Goal: Task Accomplishment & Management: Manage account settings

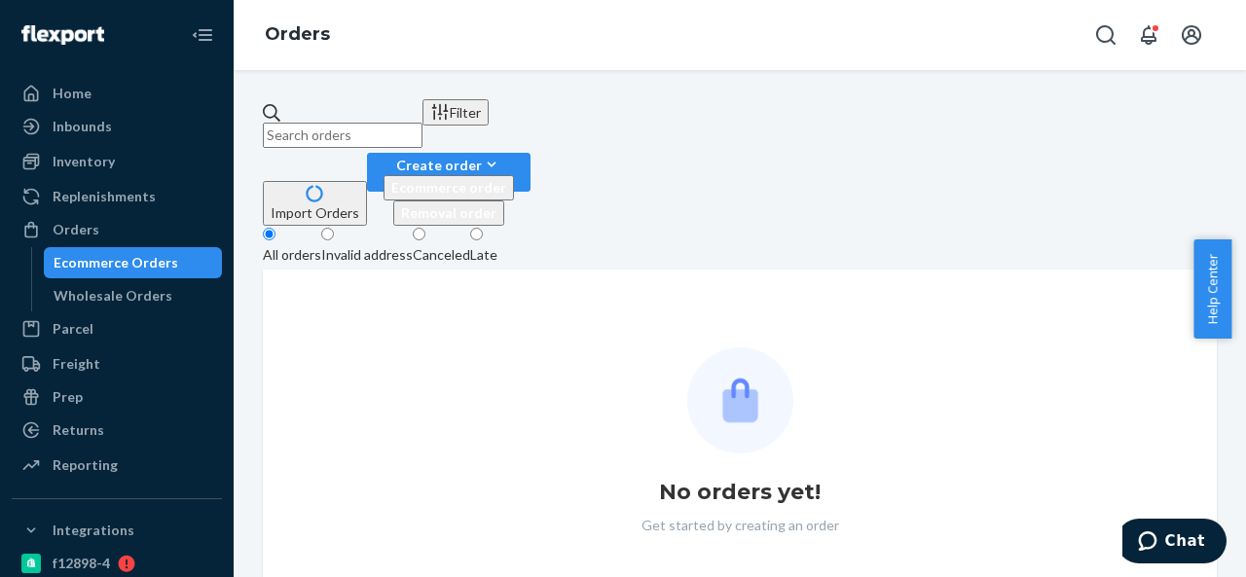
click at [422, 126] on input "text" at bounding box center [343, 135] width 160 height 25
type input "BIO-2312049"
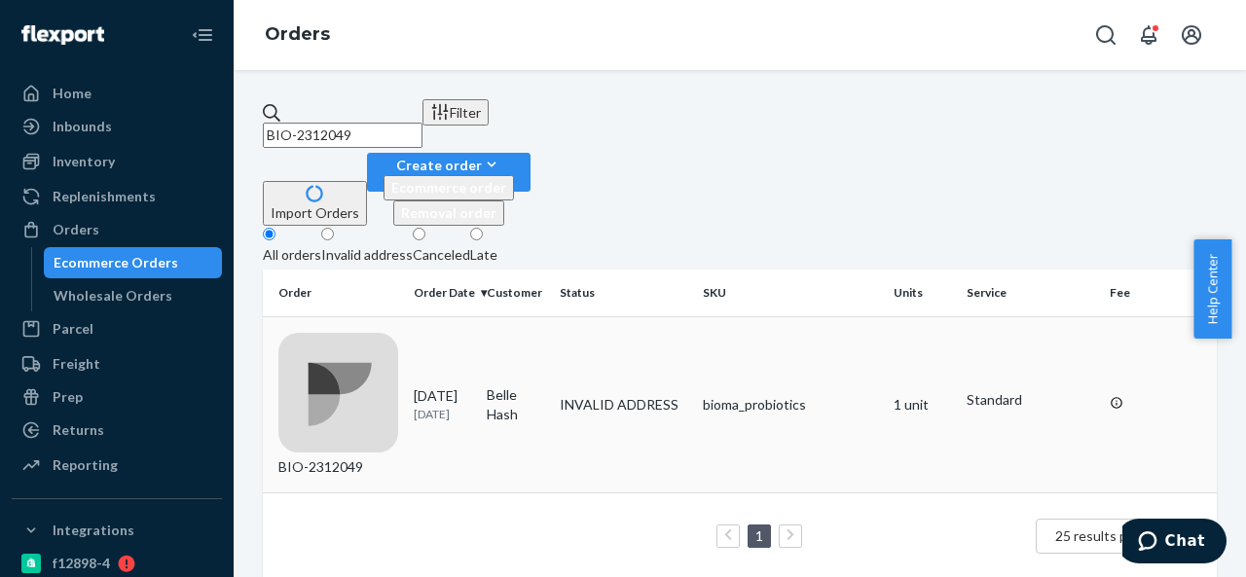
click at [551, 316] on td "Belle Hash" at bounding box center [515, 404] width 73 height 176
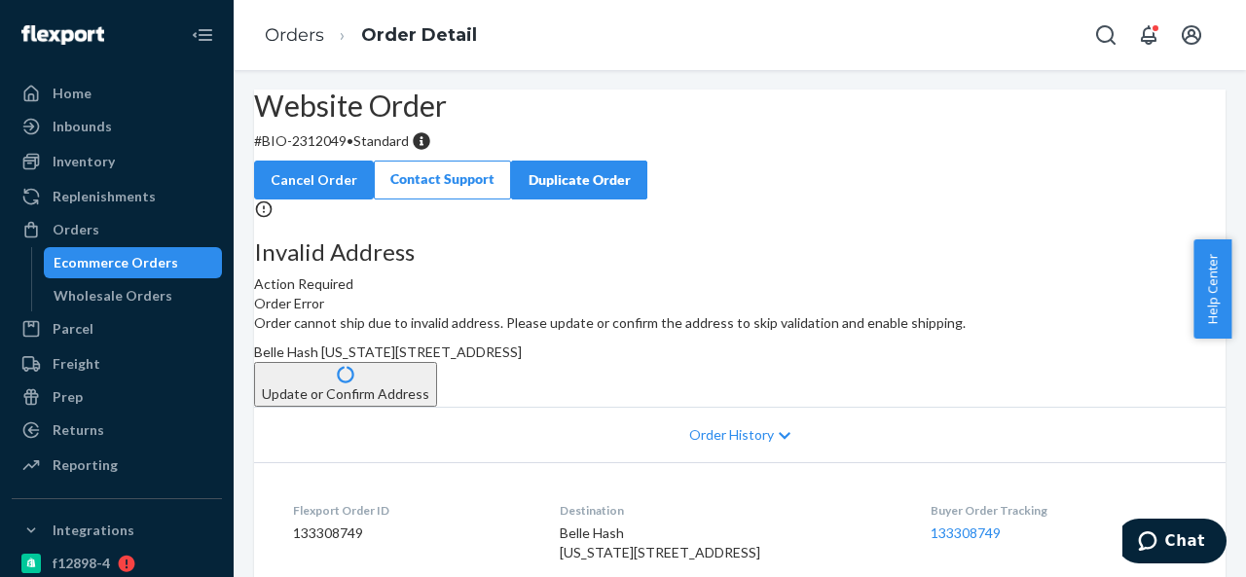
click at [374, 151] on p "# BIO-2312049 • Standard" at bounding box center [739, 140] width 971 height 19
copy p "2312049"
drag, startPoint x: 313, startPoint y: 190, endPoint x: 393, endPoint y: 184, distance: 80.0
click at [393, 151] on p "# BIO-2312049 • Standard" at bounding box center [739, 140] width 971 height 19
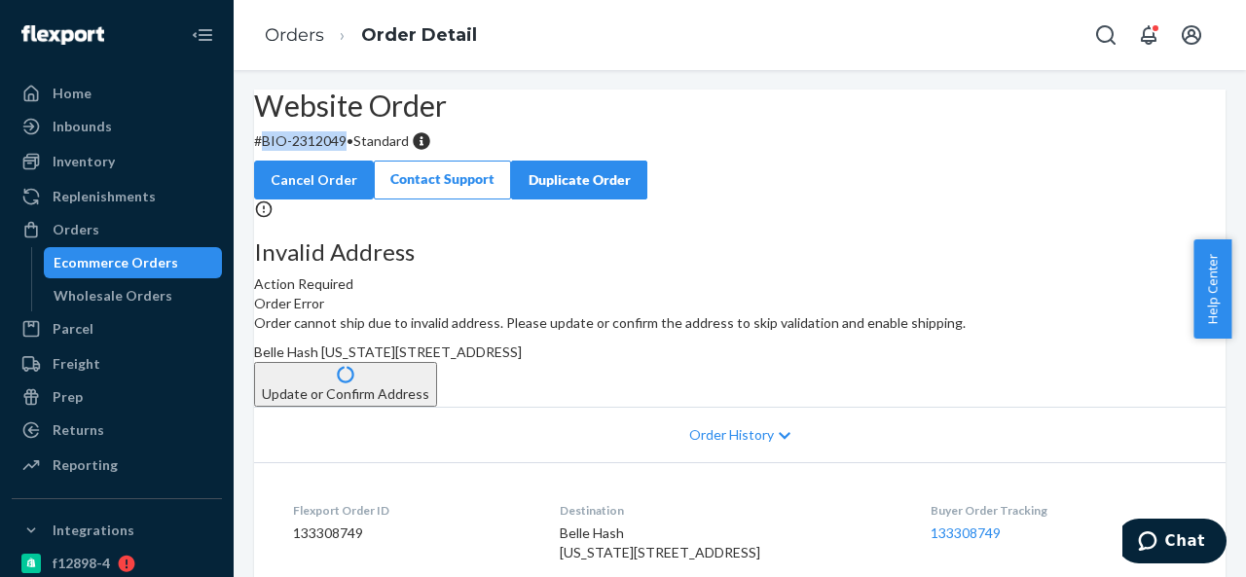
copy p "BIO-2312049"
click at [522, 360] on span "Belle Hash [US_STATE][STREET_ADDRESS]" at bounding box center [388, 352] width 268 height 17
copy span "Belle"
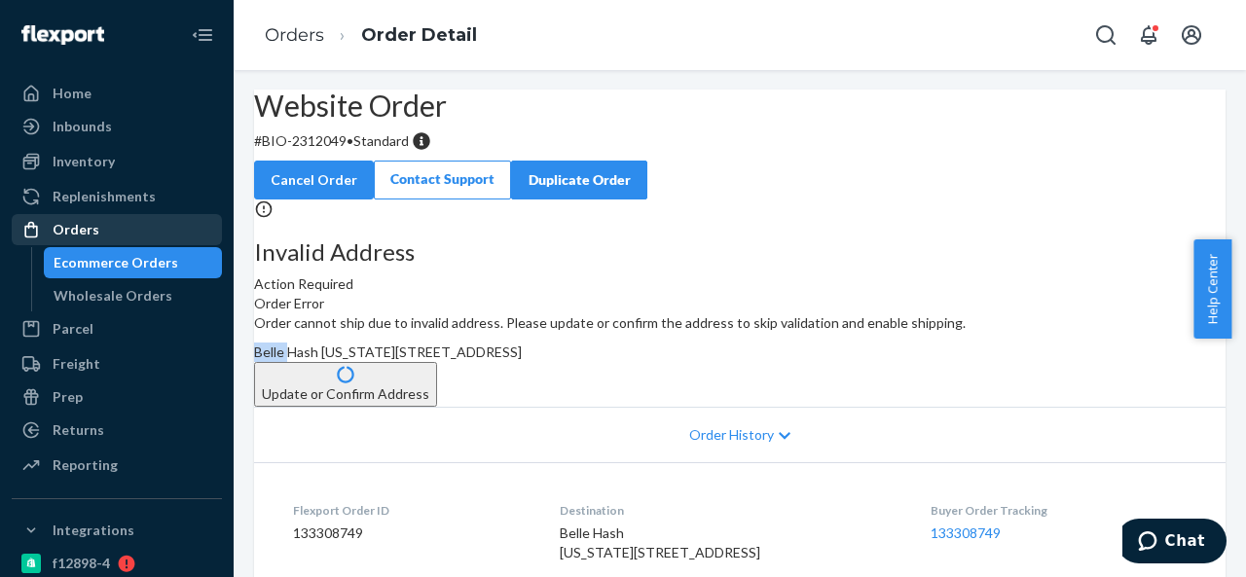
click at [98, 235] on div "Orders" at bounding box center [117, 229] width 206 height 27
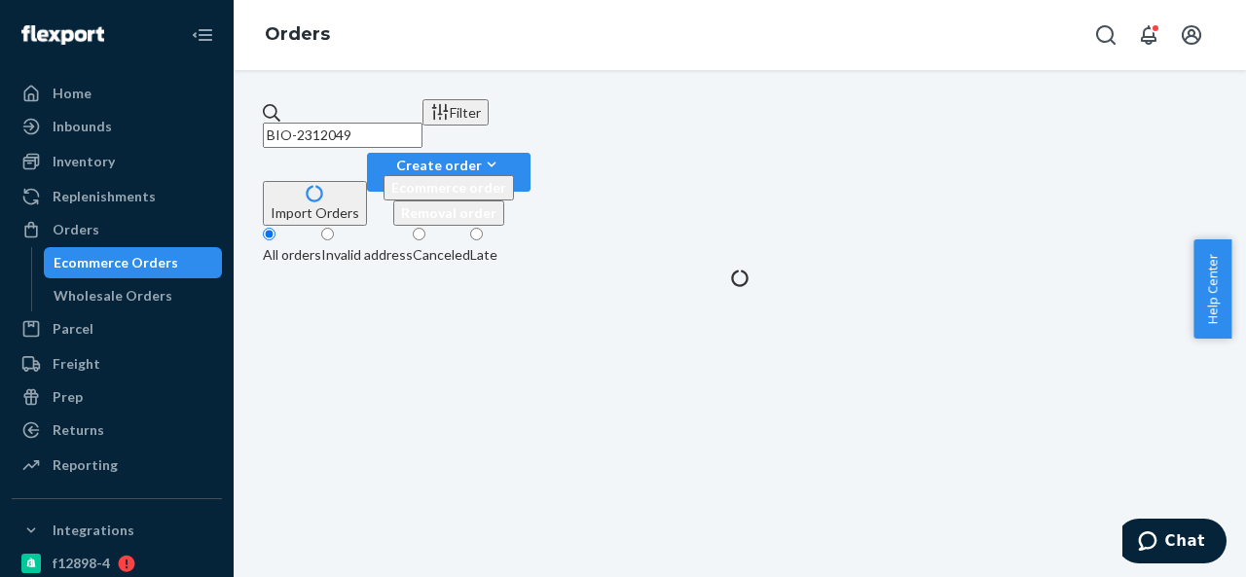
click at [422, 123] on input "BIO-2312049" at bounding box center [343, 135] width 160 height 25
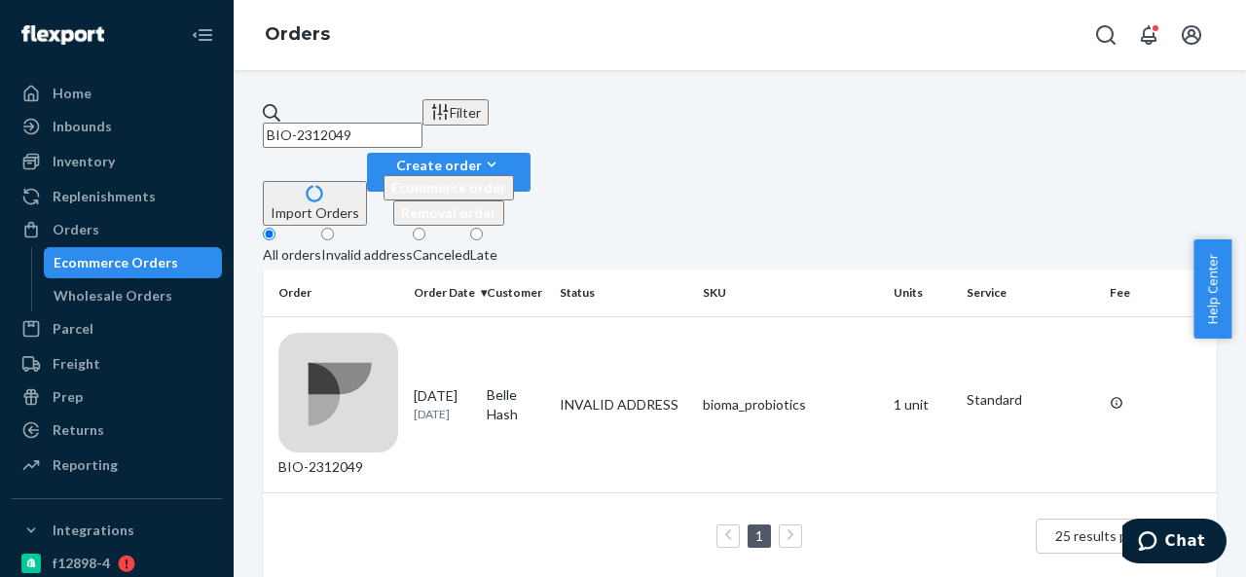
paste input "298036"
paste input "312278"
paste input "313"
type input "BIO-2312313"
click at [551, 316] on td "[PERSON_NAME]" at bounding box center [515, 404] width 73 height 176
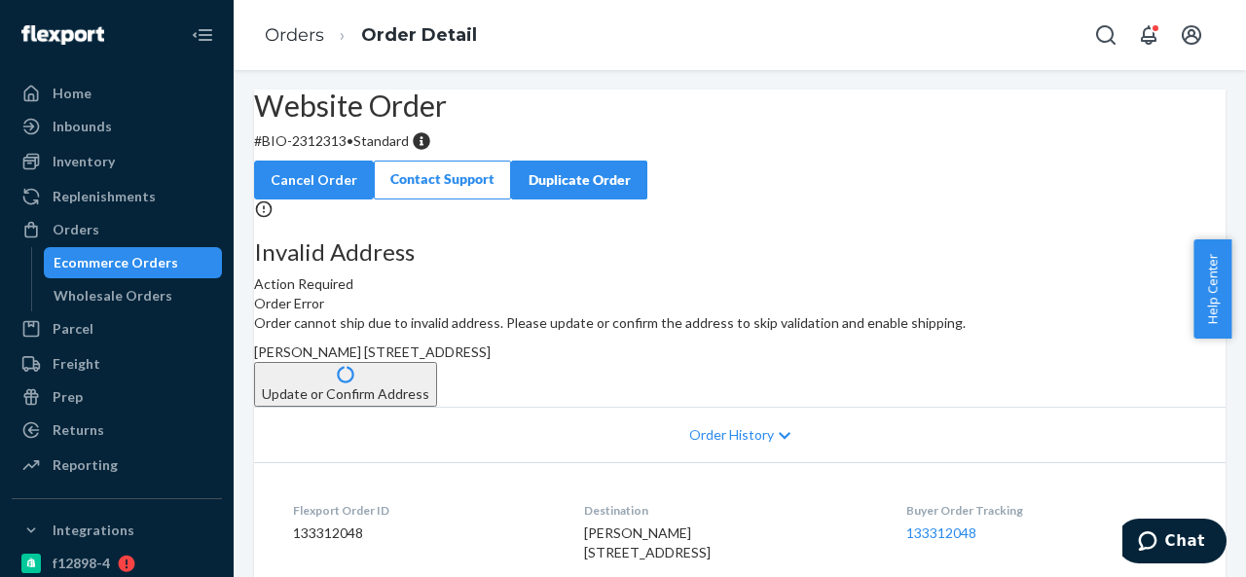
click at [353, 151] on p "# BIO-2312313 • Standard" at bounding box center [739, 140] width 971 height 19
copy p "2312313"
click at [491, 360] on span "[PERSON_NAME] [STREET_ADDRESS]" at bounding box center [372, 352] width 237 height 17
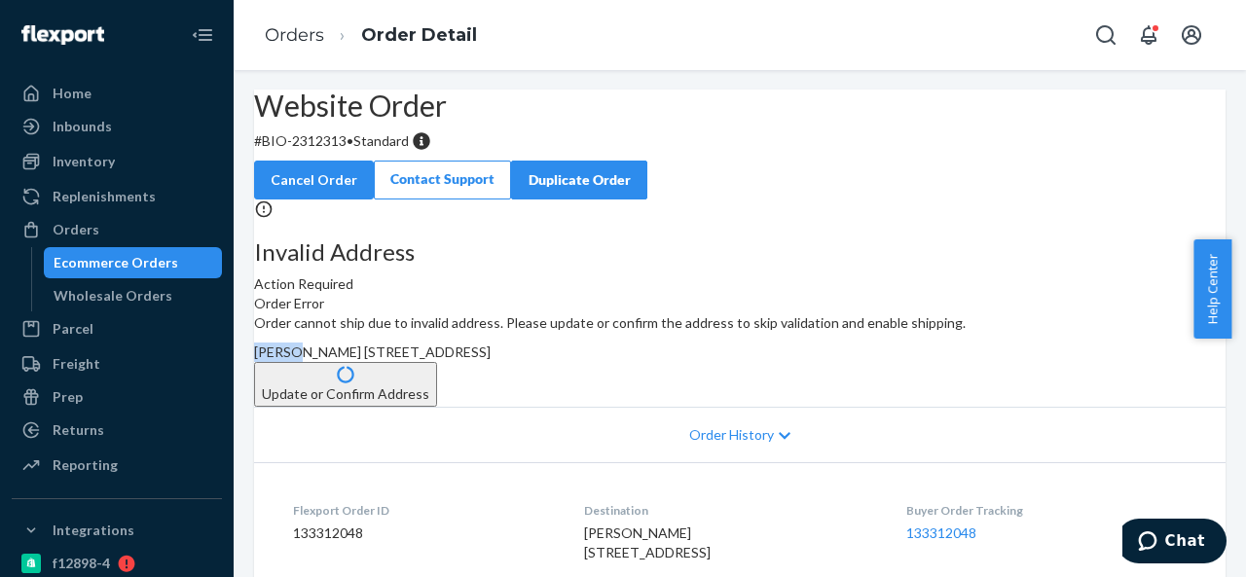
copy span "[PERSON_NAME]"
drag, startPoint x: 310, startPoint y: 188, endPoint x: 394, endPoint y: 195, distance: 84.0
click at [394, 151] on p "# BIO-2312313 • Standard" at bounding box center [739, 140] width 971 height 19
copy p "BIO-2312313"
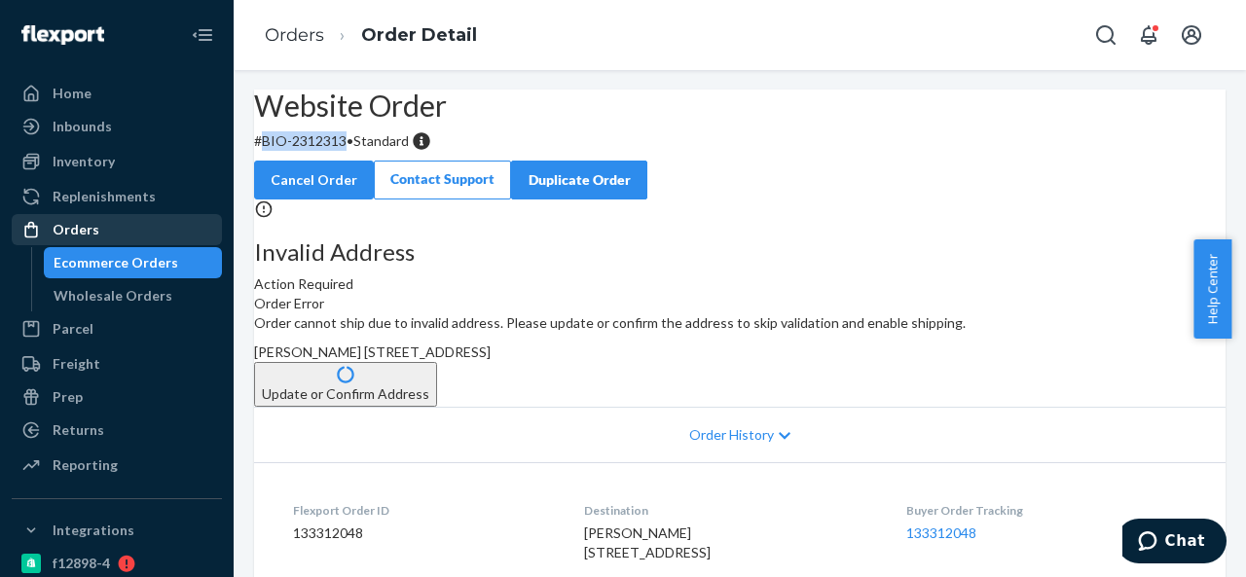
click at [80, 241] on div "Orders" at bounding box center [117, 229] width 206 height 27
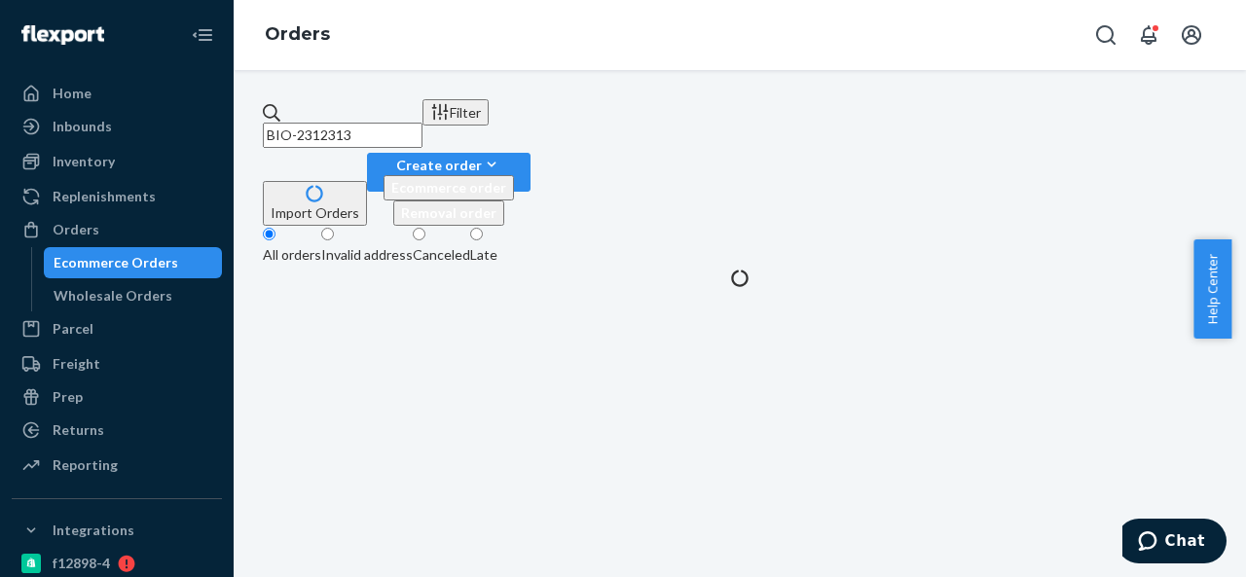
click at [422, 131] on input "BIO-2312313" at bounding box center [343, 135] width 160 height 25
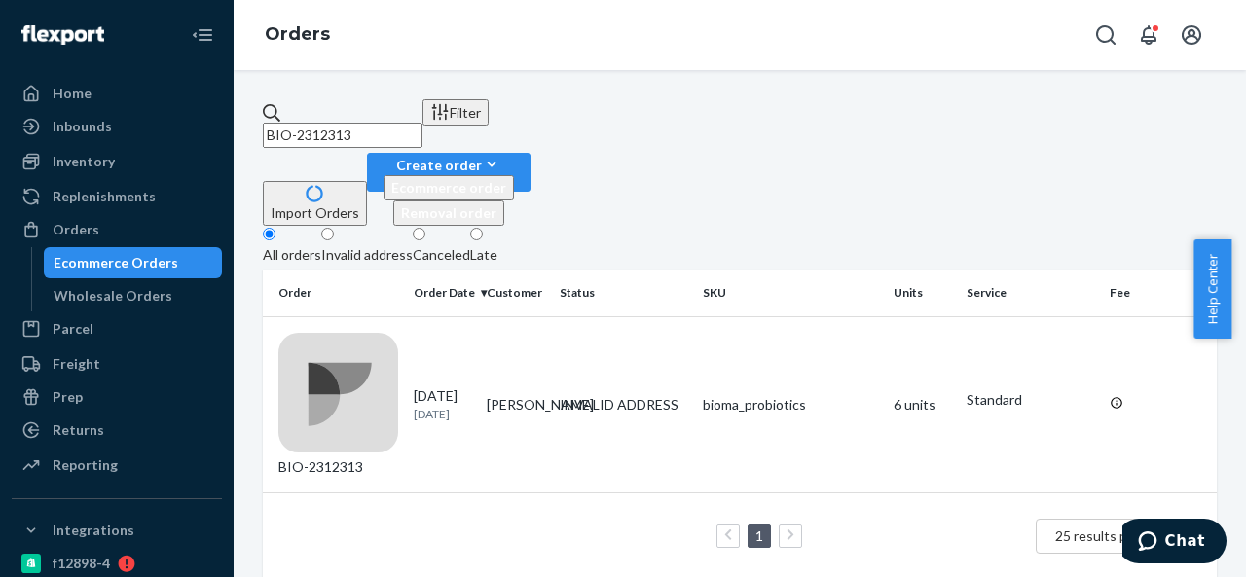
paste input "HBI-238737"
type input "HBI-238737"
click at [549, 316] on td "[PERSON_NAME]" at bounding box center [515, 404] width 73 height 176
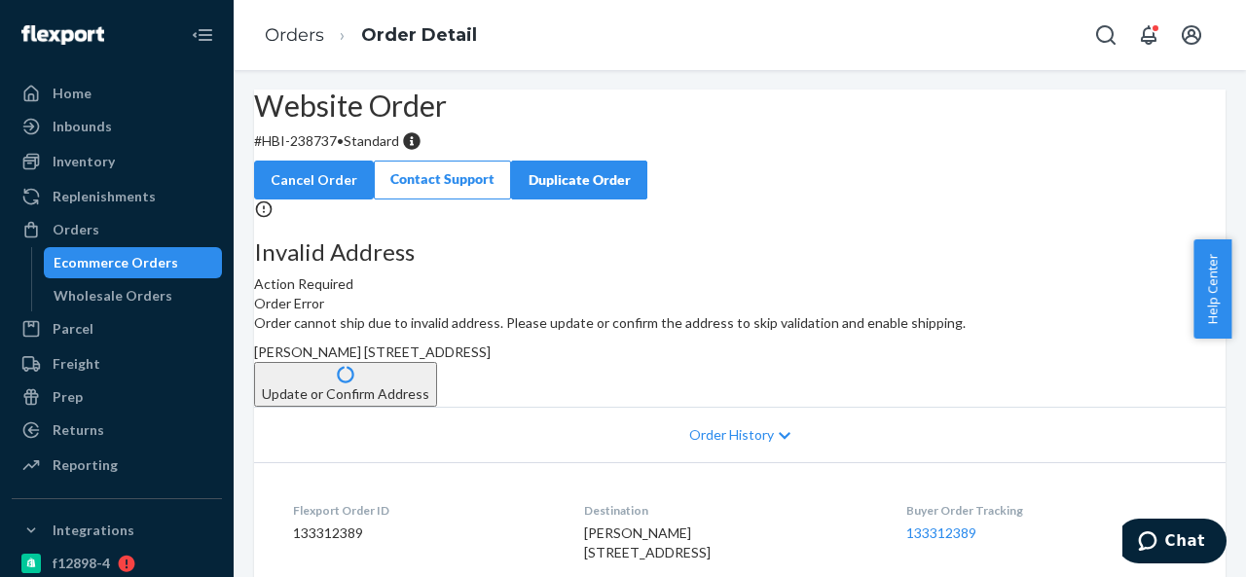
scroll to position [97, 0]
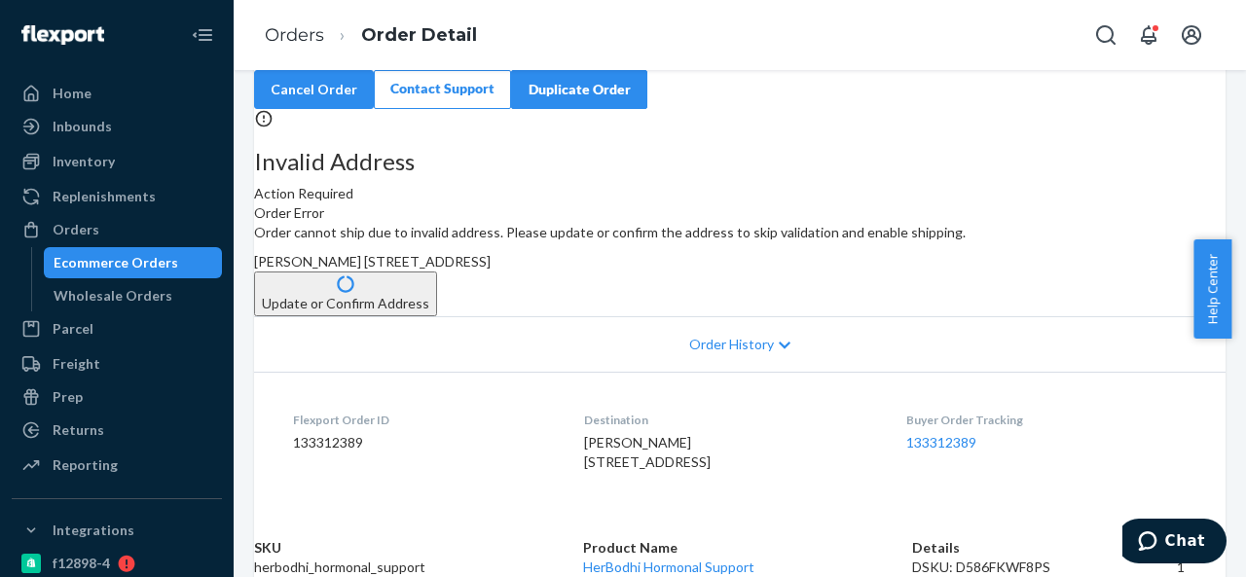
drag, startPoint x: 712, startPoint y: 328, endPoint x: 773, endPoint y: 369, distance: 72.9
click at [773, 272] on div "[PERSON_NAME] [STREET_ADDRESS]" at bounding box center [739, 261] width 971 height 19
click at [437, 316] on button "Update or Confirm Address" at bounding box center [345, 294] width 183 height 45
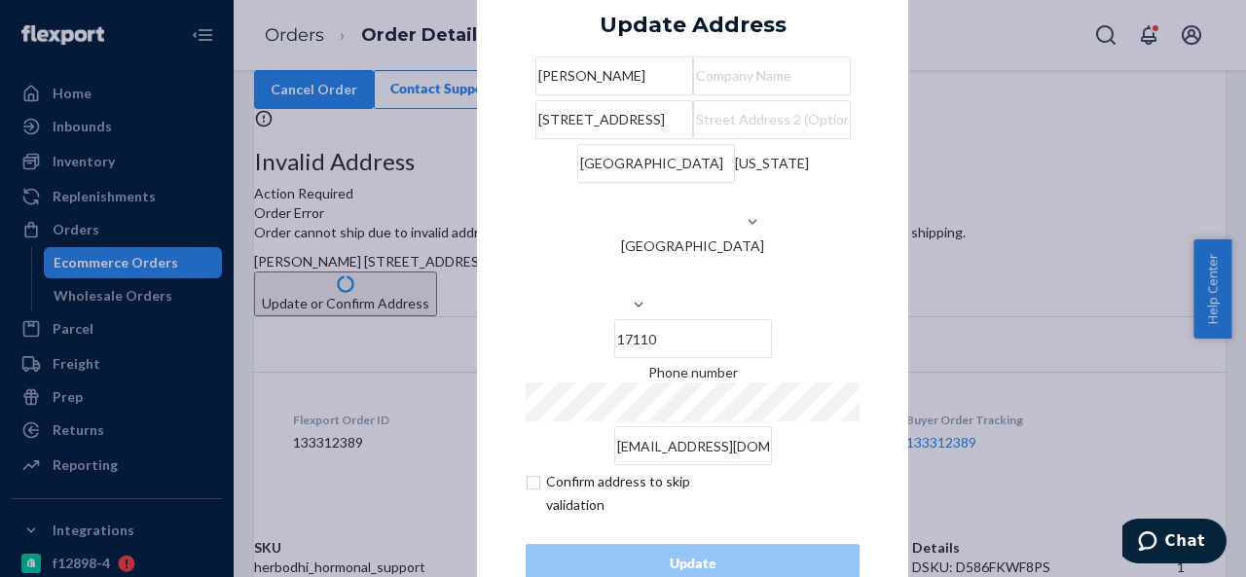
click at [693, 139] on input "[STREET_ADDRESS]" at bounding box center [614, 119] width 158 height 39
paste input "[STREET_ADDRESS]"
type input "[STREET_ADDRESS]"
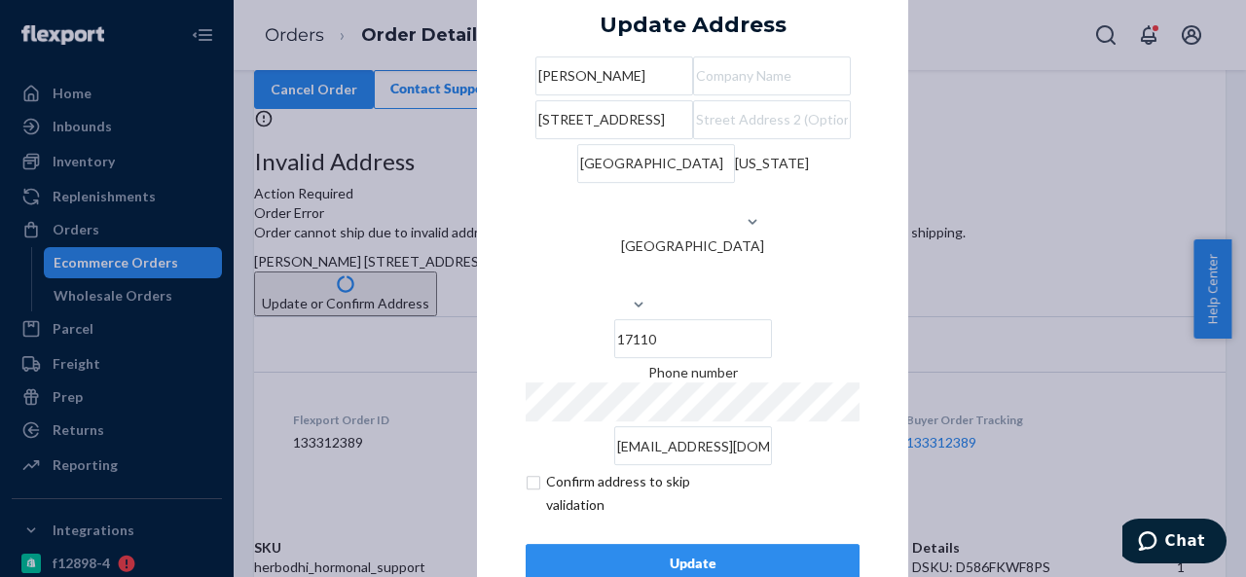
click at [693, 139] on input "[STREET_ADDRESS]" at bounding box center [614, 119] width 158 height 39
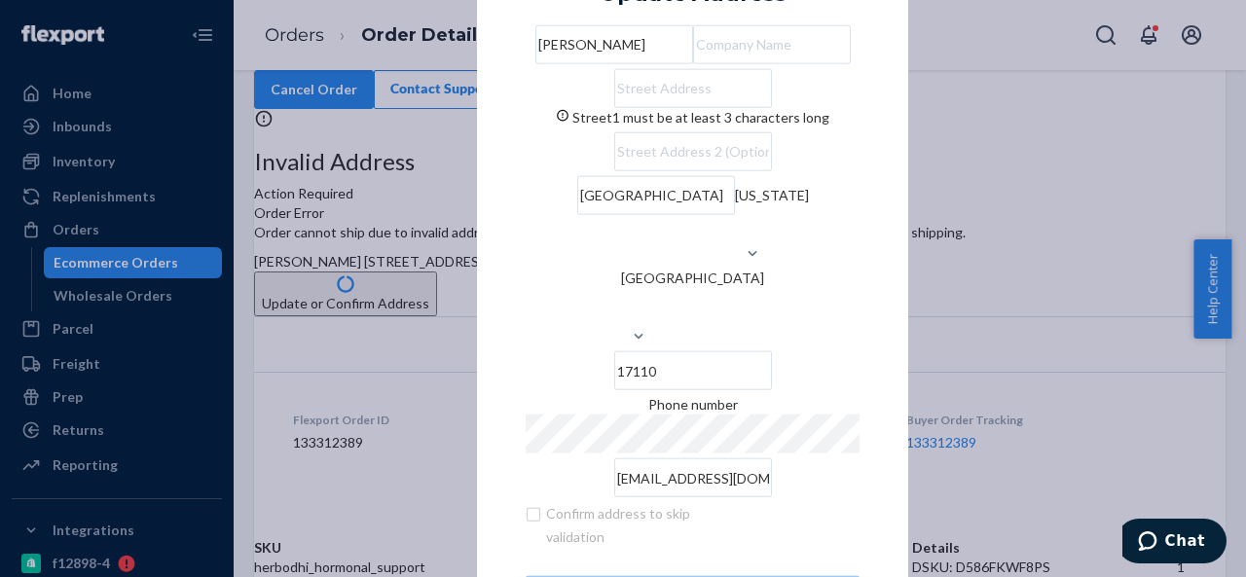
paste input "[STREET_ADDRESS]"
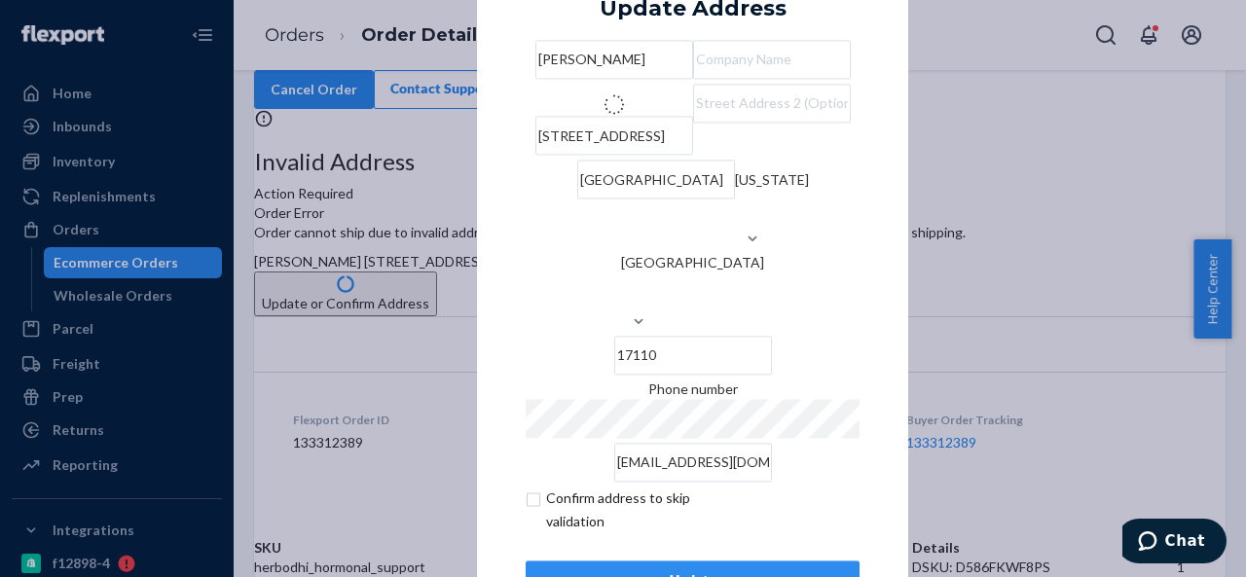
type input "[STREET_ADDRESS]"
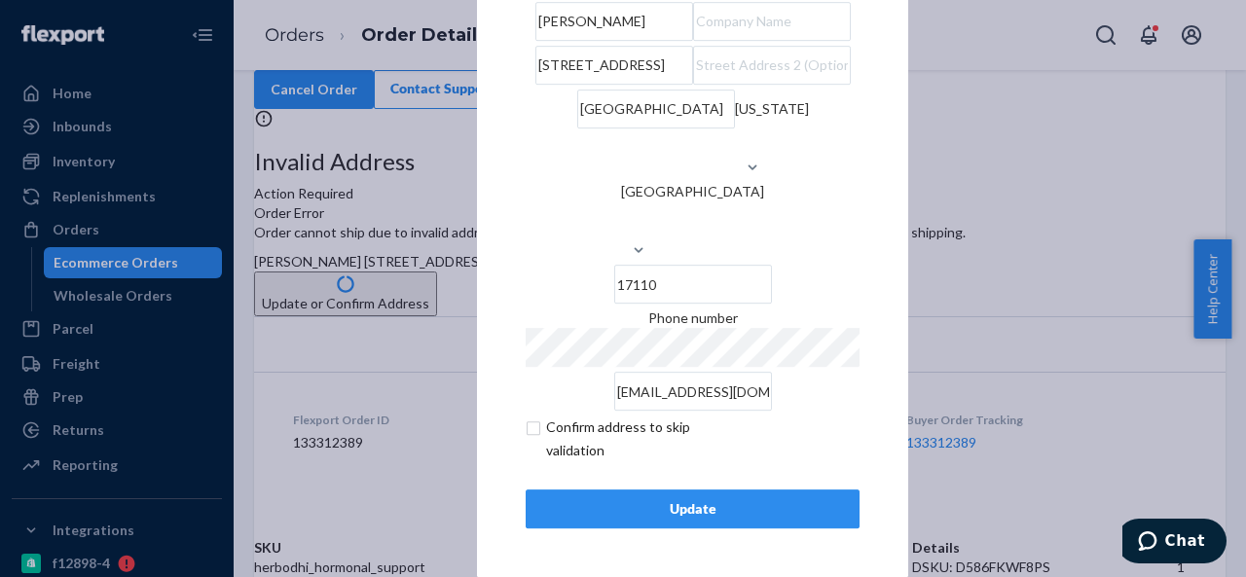
scroll to position [79, 0]
click at [691, 512] on div "Update" at bounding box center [692, 508] width 301 height 19
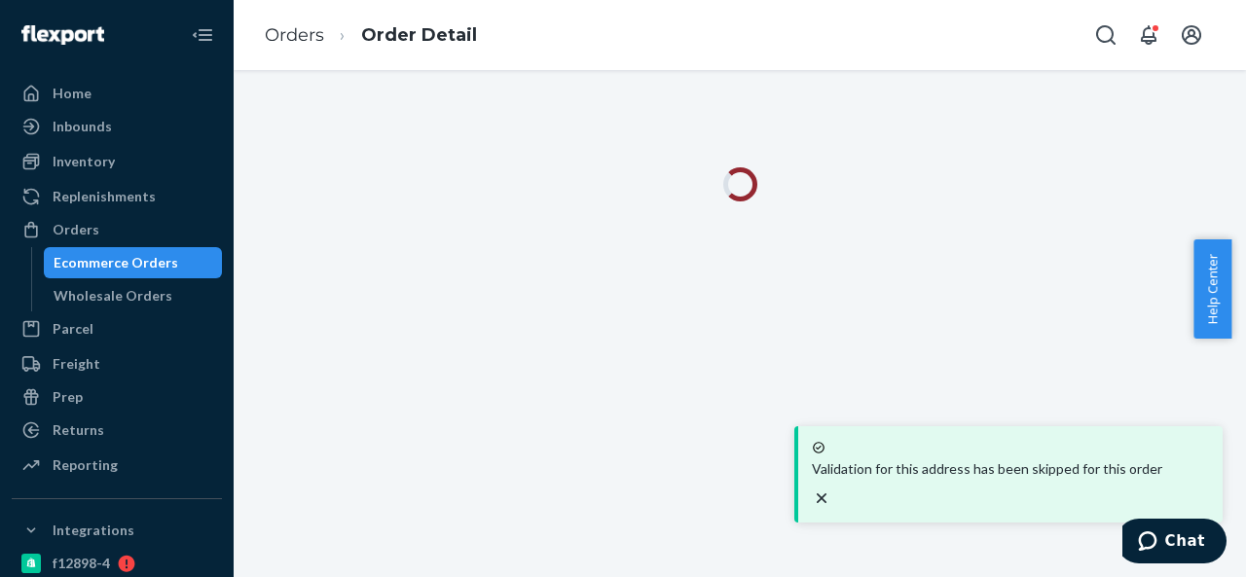
scroll to position [0, 0]
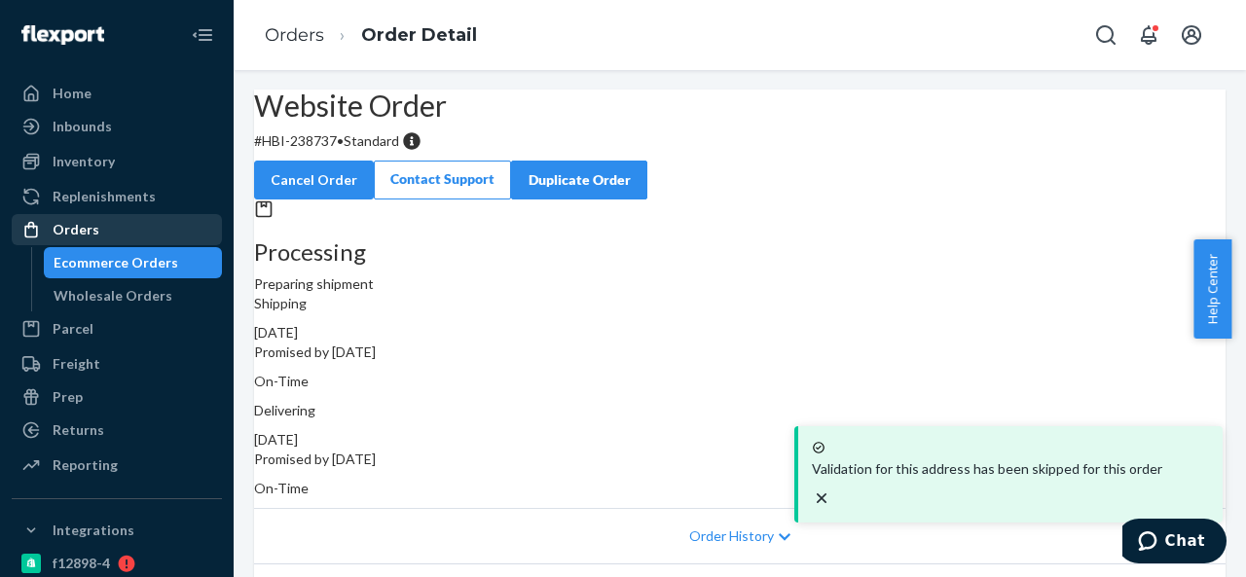
click at [107, 232] on div "Orders" at bounding box center [117, 229] width 206 height 27
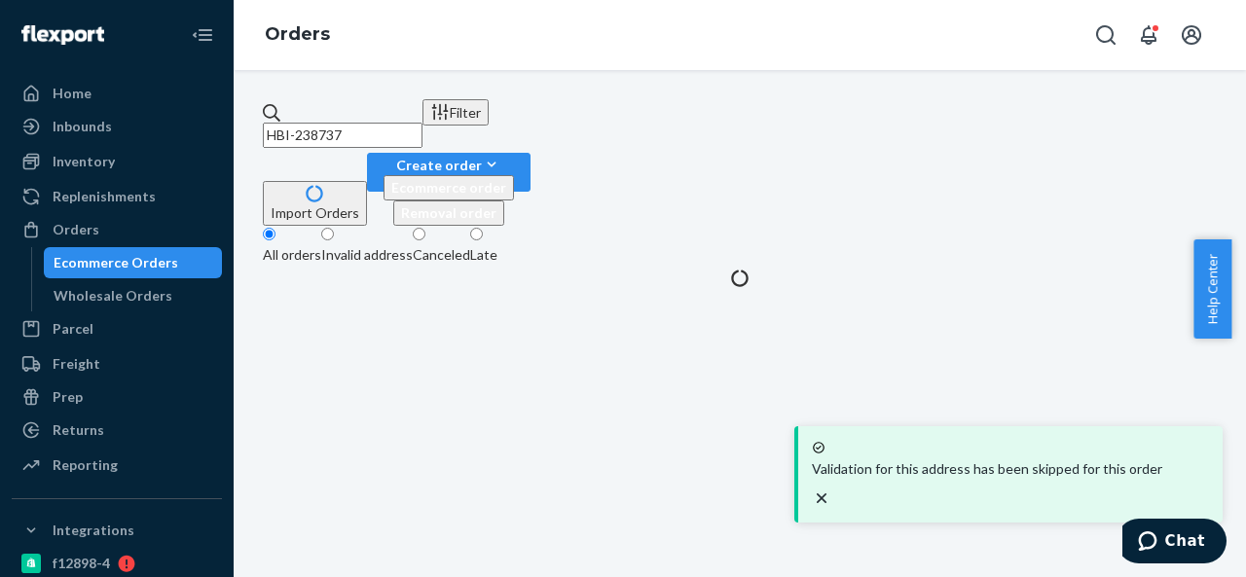
click at [422, 123] on input "HBI-238737" at bounding box center [343, 135] width 160 height 25
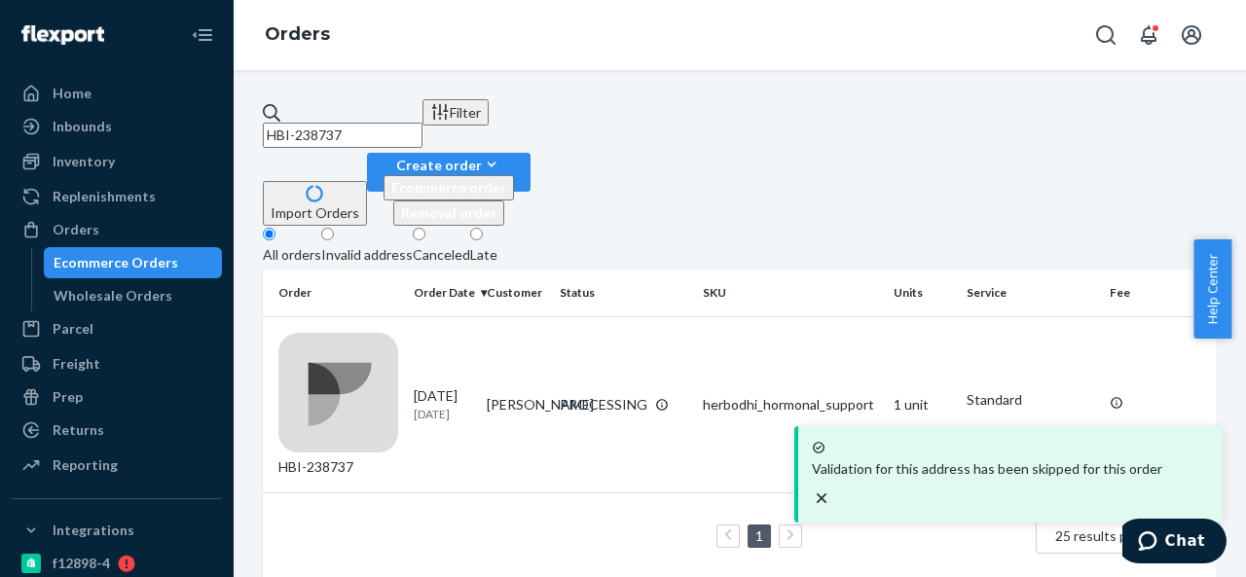
paste input "BIO-2300754"
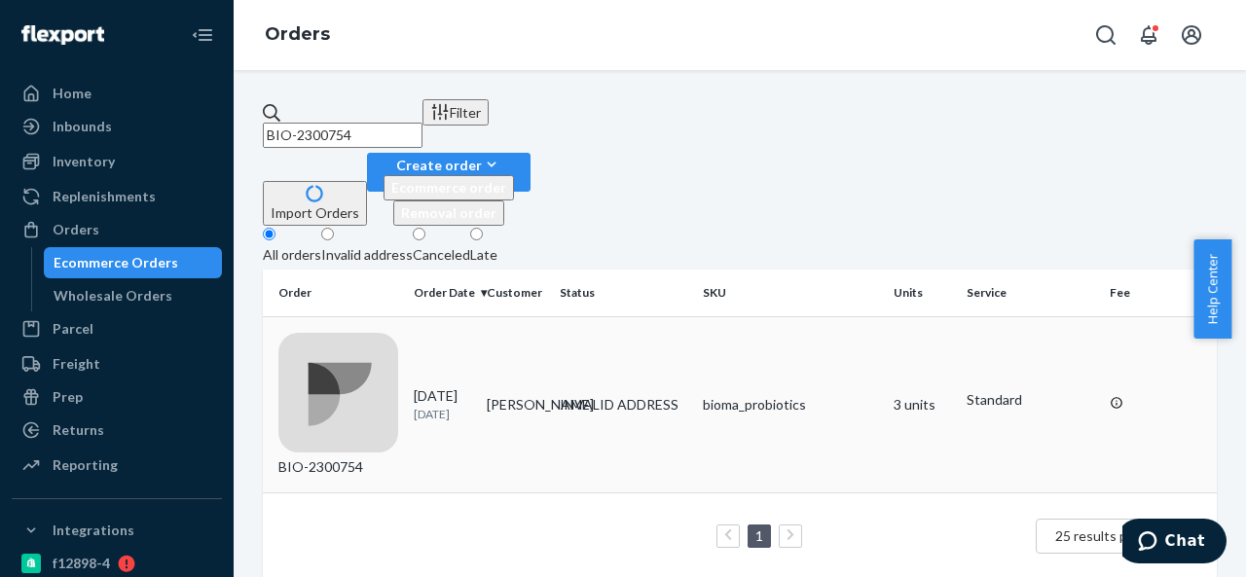
type input "BIO-2300754"
click at [552, 316] on td "[PERSON_NAME]" at bounding box center [515, 404] width 73 height 176
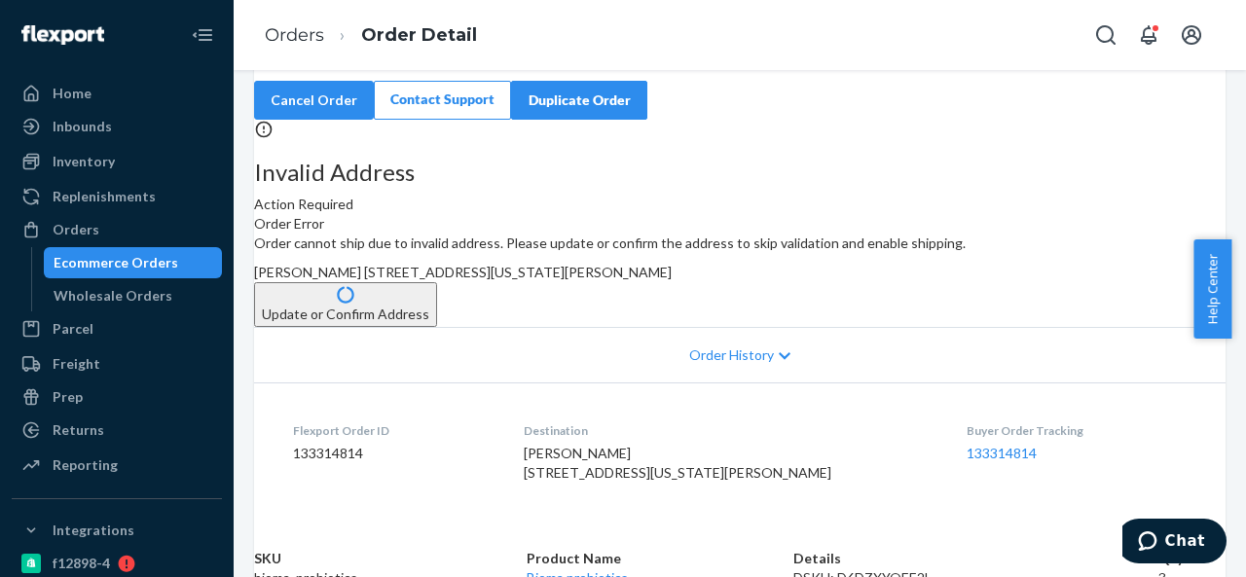
scroll to position [97, 0]
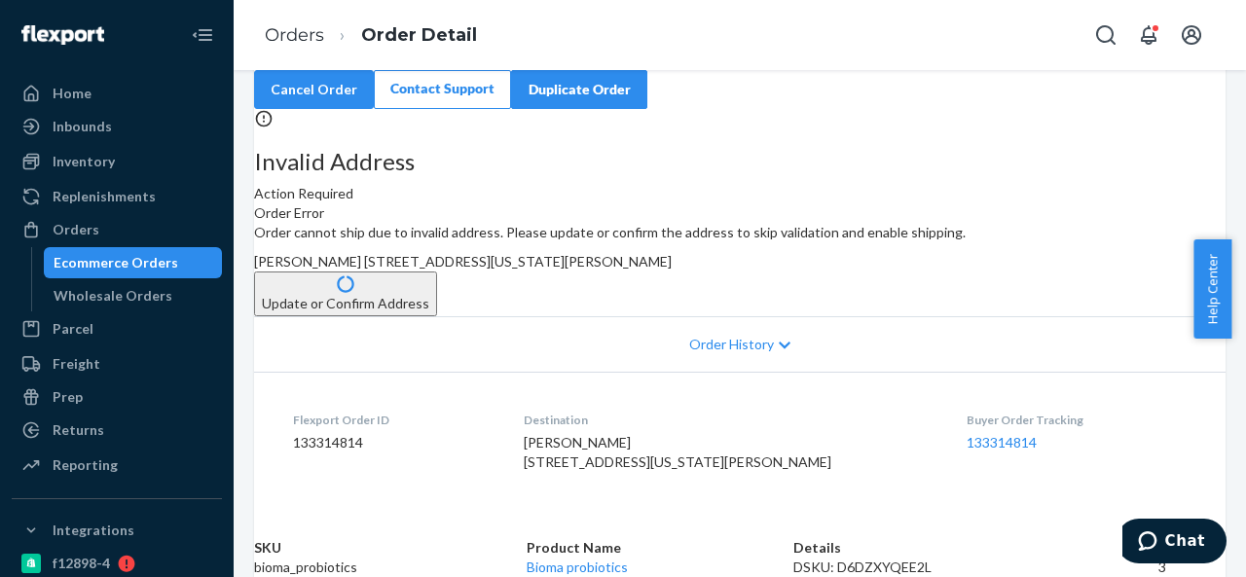
drag, startPoint x: 709, startPoint y: 333, endPoint x: 756, endPoint y: 363, distance: 56.4
click at [756, 316] on div "Order cannot ship due to invalid address. Please update or confirm the address …" at bounding box center [739, 269] width 971 height 93
copy span "[STREET_ADDRESS][US_STATE][PERSON_NAME]"
click at [437, 313] on button "Update or Confirm Address" at bounding box center [345, 294] width 183 height 45
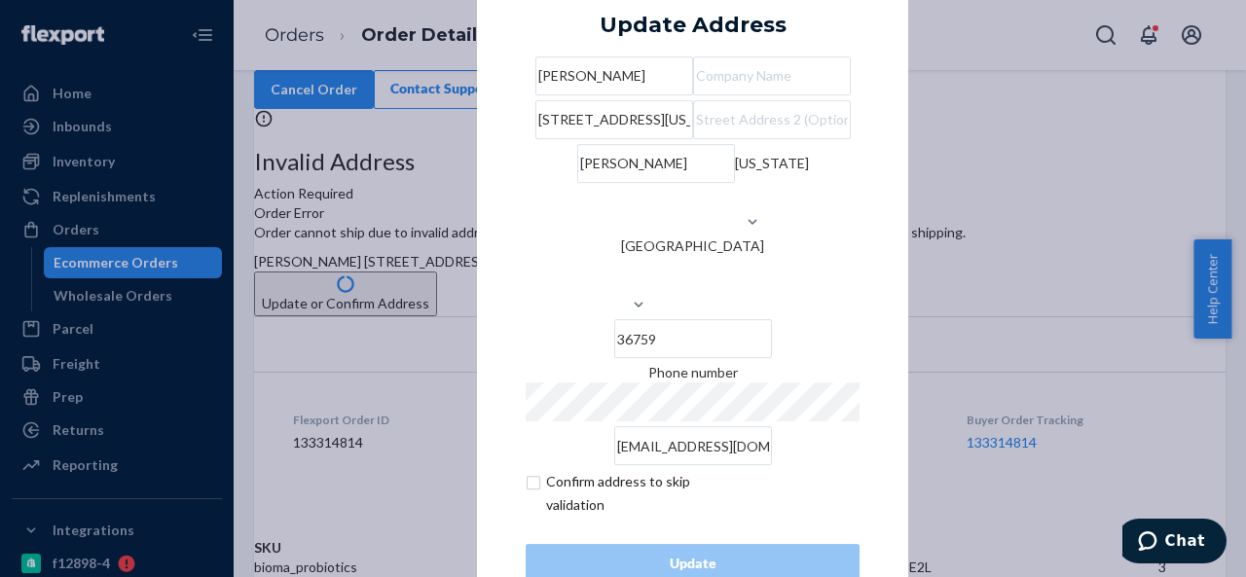
click at [693, 139] on input "[STREET_ADDRESS][US_STATE]," at bounding box center [614, 119] width 158 height 39
paste input "L-[GEOGRAPHIC_DATA], AL 36759"
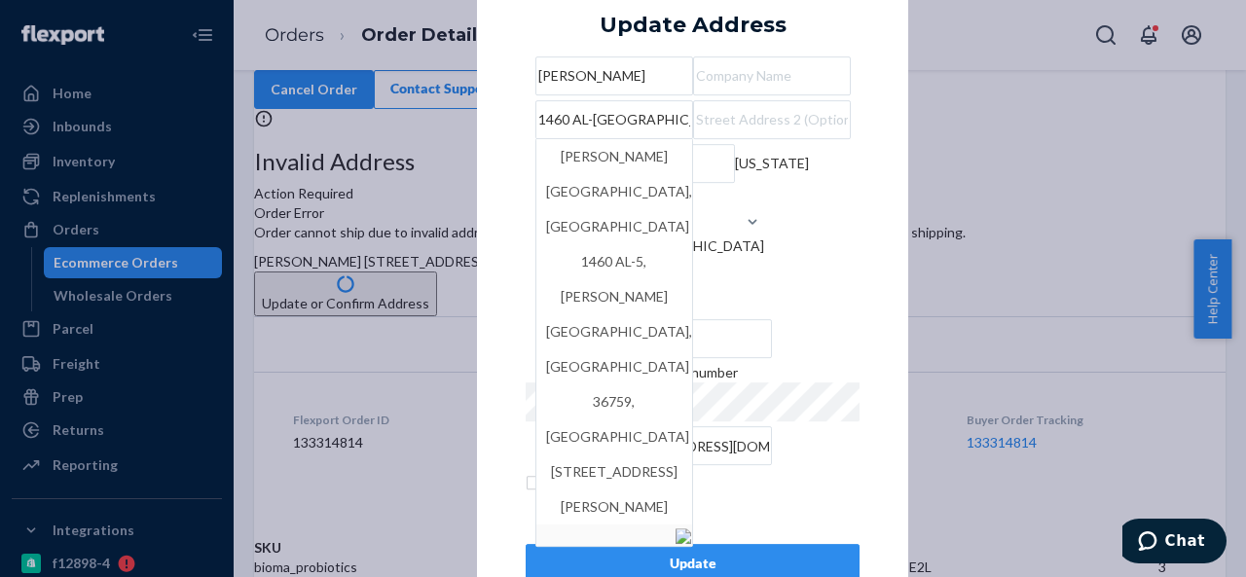
click at [594, 139] on input "1460 AL-[GEOGRAPHIC_DATA], AL 36759" at bounding box center [614, 119] width 158 height 39
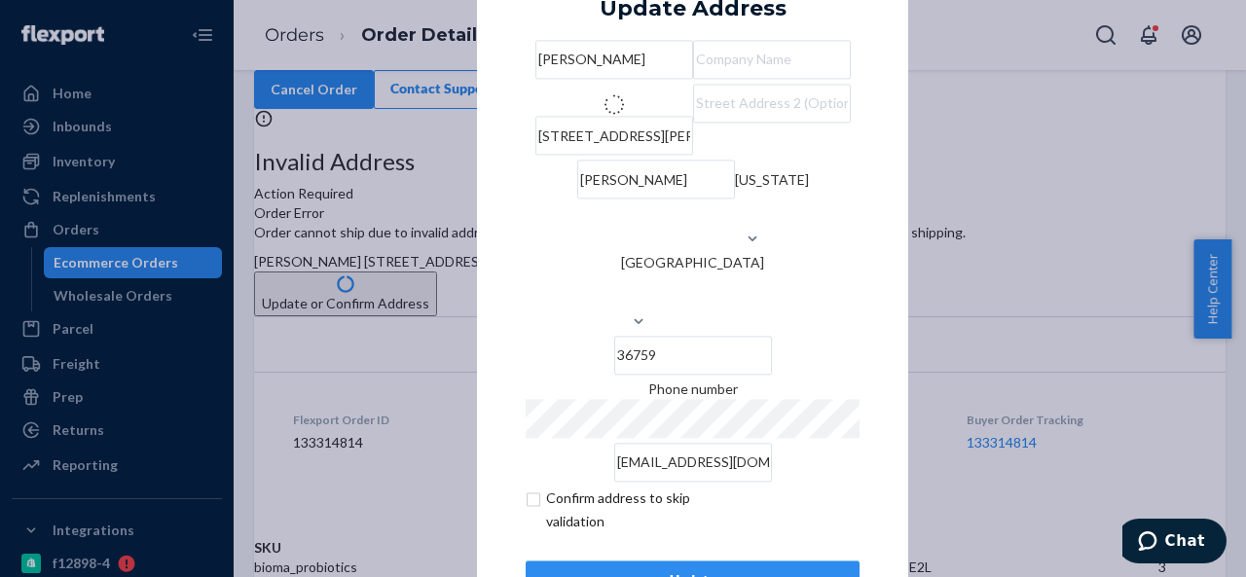
type input "1460 AL-5"
type input "[PERSON_NAME][GEOGRAPHIC_DATA]"
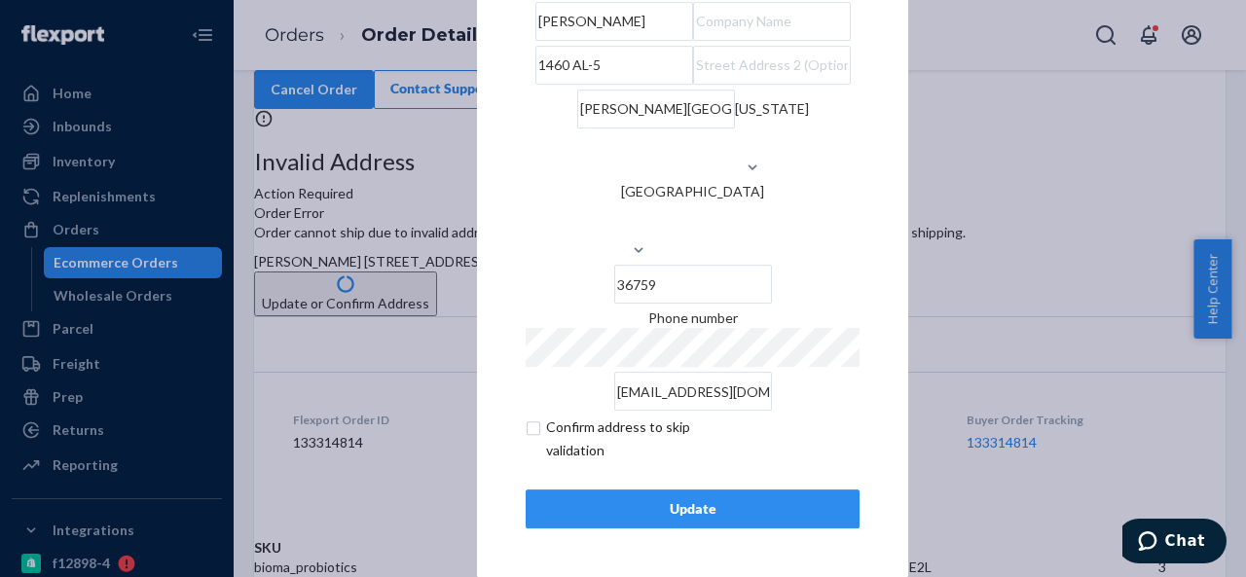
scroll to position [79, 0]
click at [659, 507] on div "Update" at bounding box center [692, 508] width 301 height 19
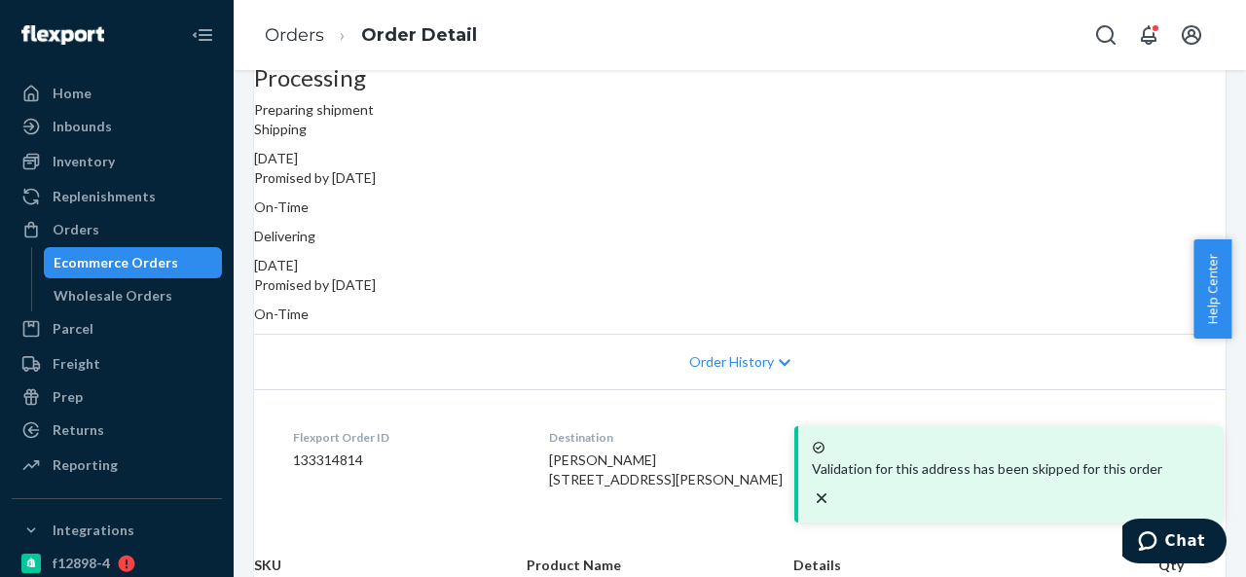
scroll to position [296, 0]
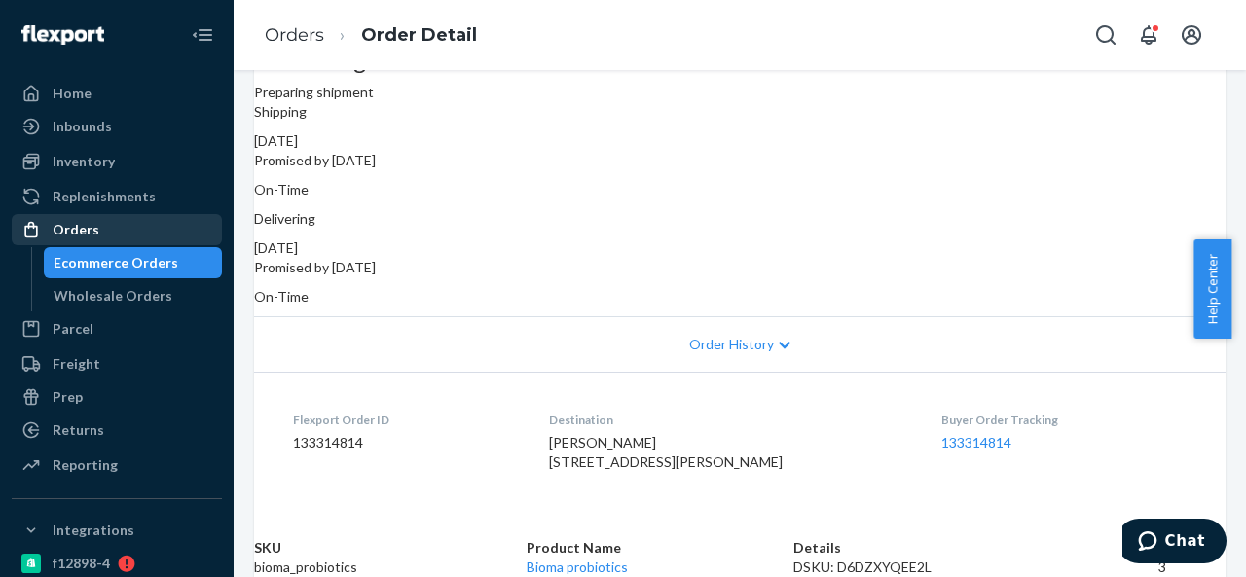
click at [119, 240] on div "Orders" at bounding box center [117, 229] width 206 height 27
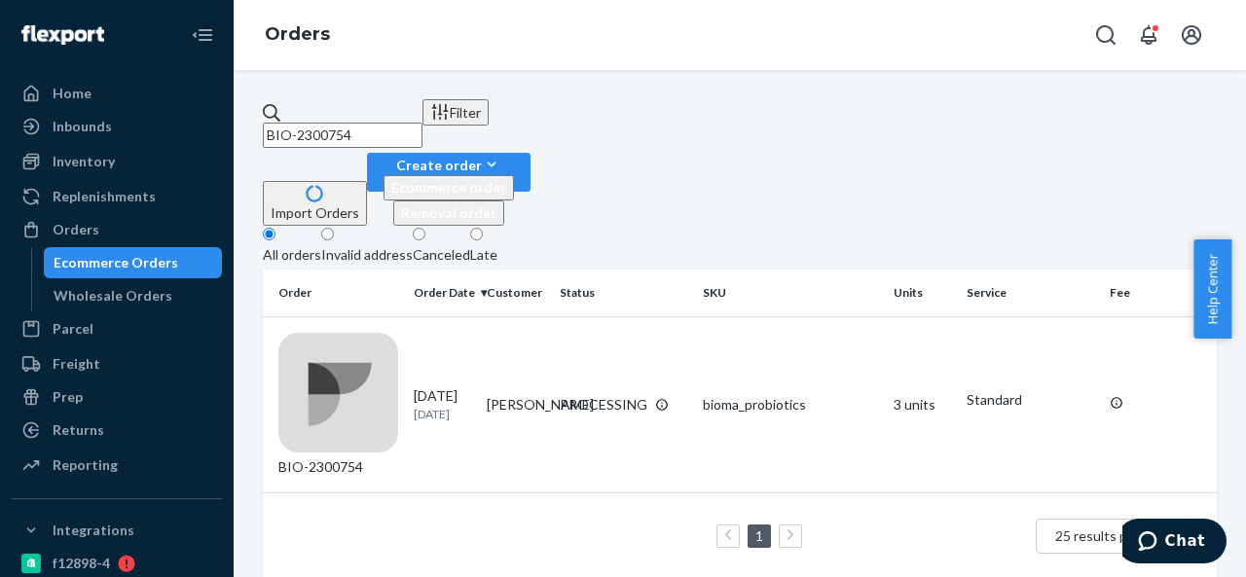
click at [422, 129] on input "BIO-2300754" at bounding box center [343, 135] width 160 height 25
paste input "12401"
paste input "HBI-238749"
type input "HBI-238749"
click at [558, 316] on td "INVALID ADDRESS" at bounding box center [623, 404] width 143 height 176
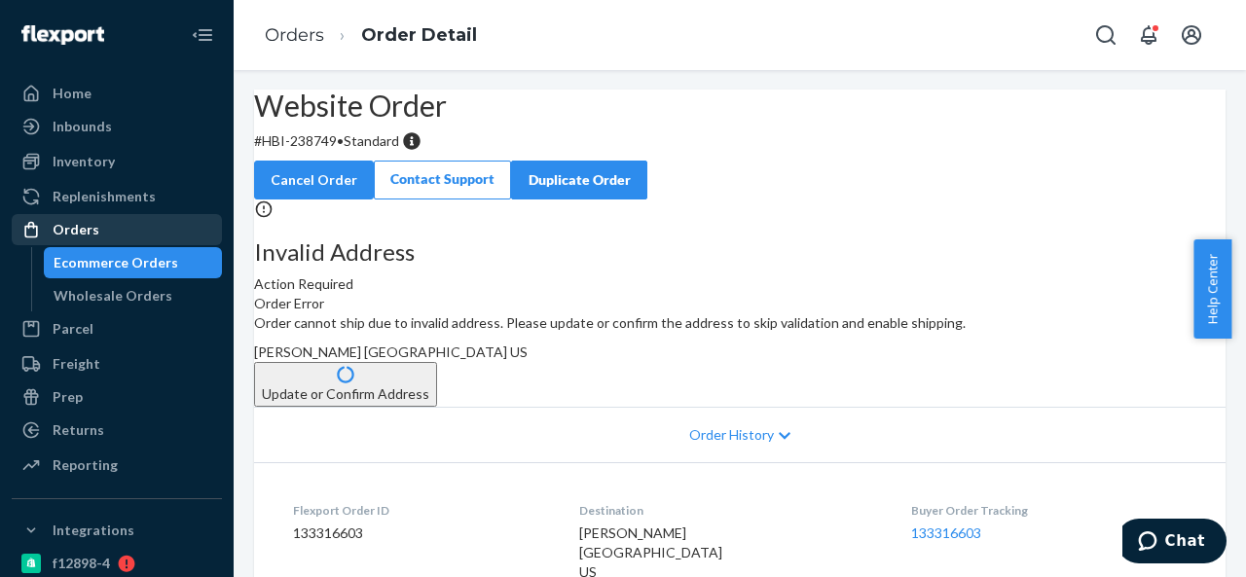
click at [117, 230] on div "Orders" at bounding box center [117, 229] width 206 height 27
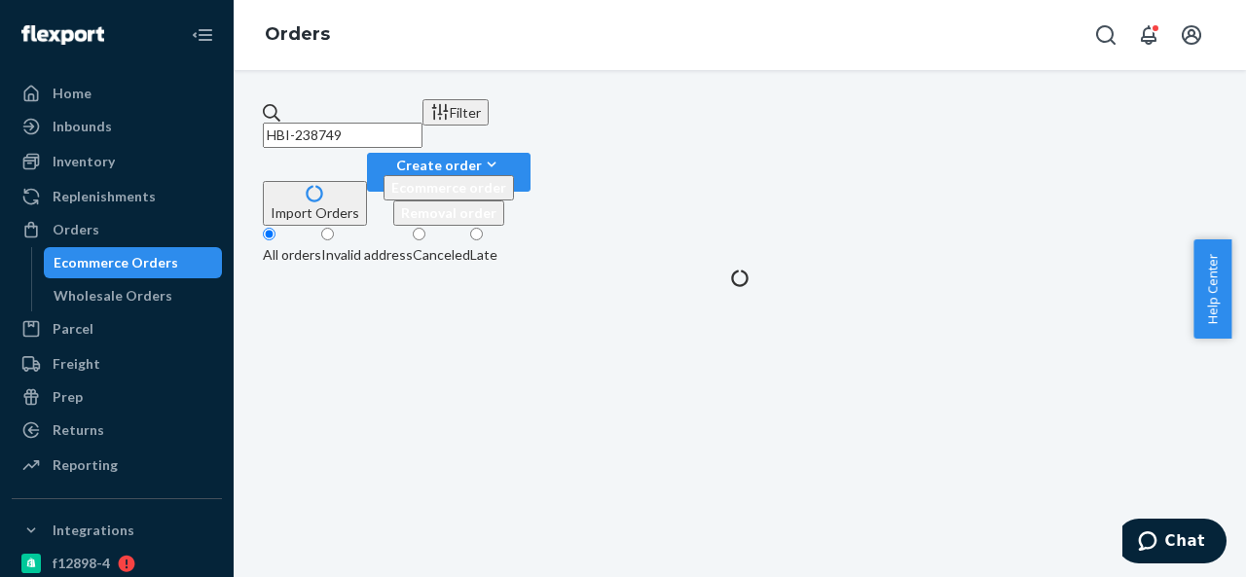
click at [410, 123] on input "HBI-238749" at bounding box center [343, 135] width 160 height 25
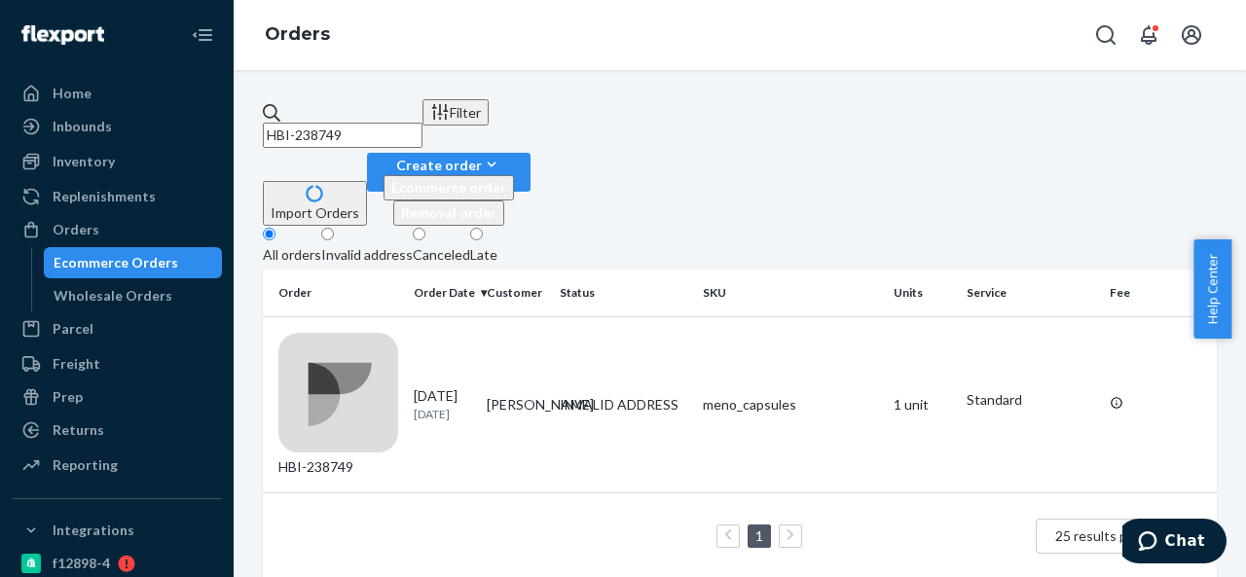
paste input "BIO-2312448"
type input "BIO-2312448"
click at [547, 316] on td "[PERSON_NAME]" at bounding box center [515, 404] width 73 height 176
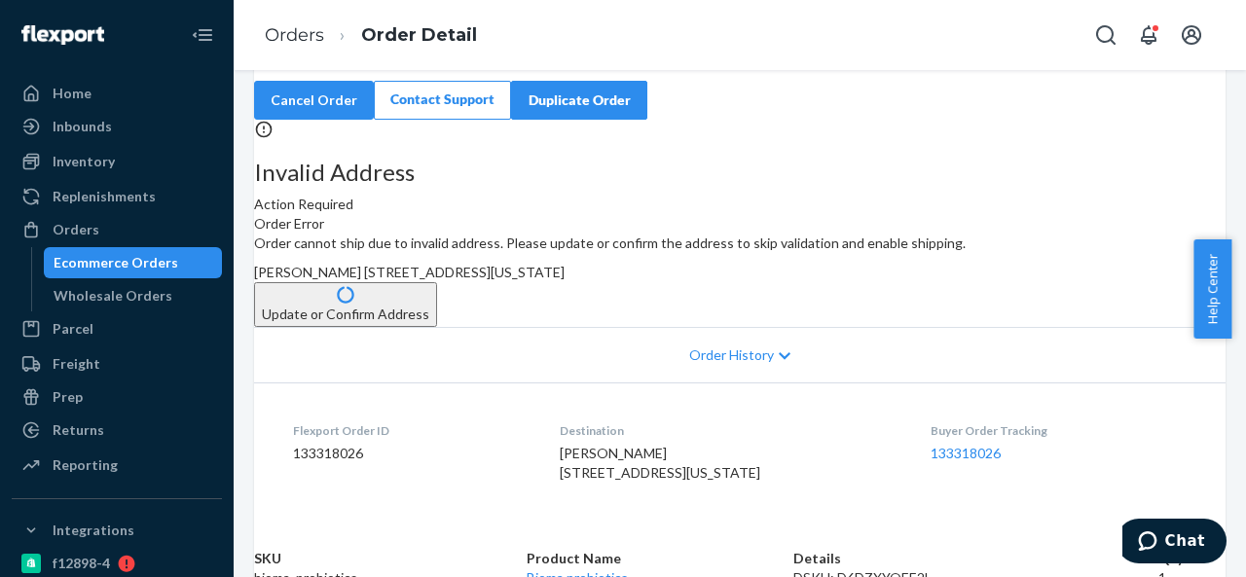
scroll to position [97, 0]
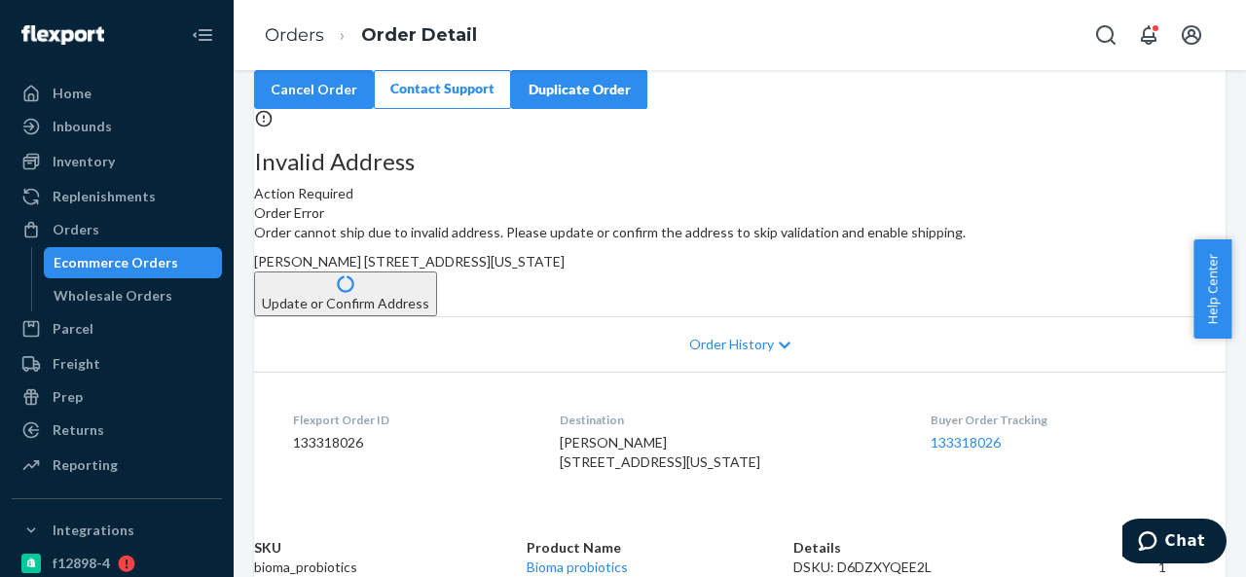
drag, startPoint x: 716, startPoint y: 332, endPoint x: 770, endPoint y: 380, distance: 71.7
click at [770, 272] on div "[PERSON_NAME] [STREET_ADDRESS][US_STATE]" at bounding box center [739, 261] width 971 height 19
copy span "[STREET_ADDRESS][US_STATE]"
click at [437, 316] on button "Update or Confirm Address" at bounding box center [345, 294] width 183 height 45
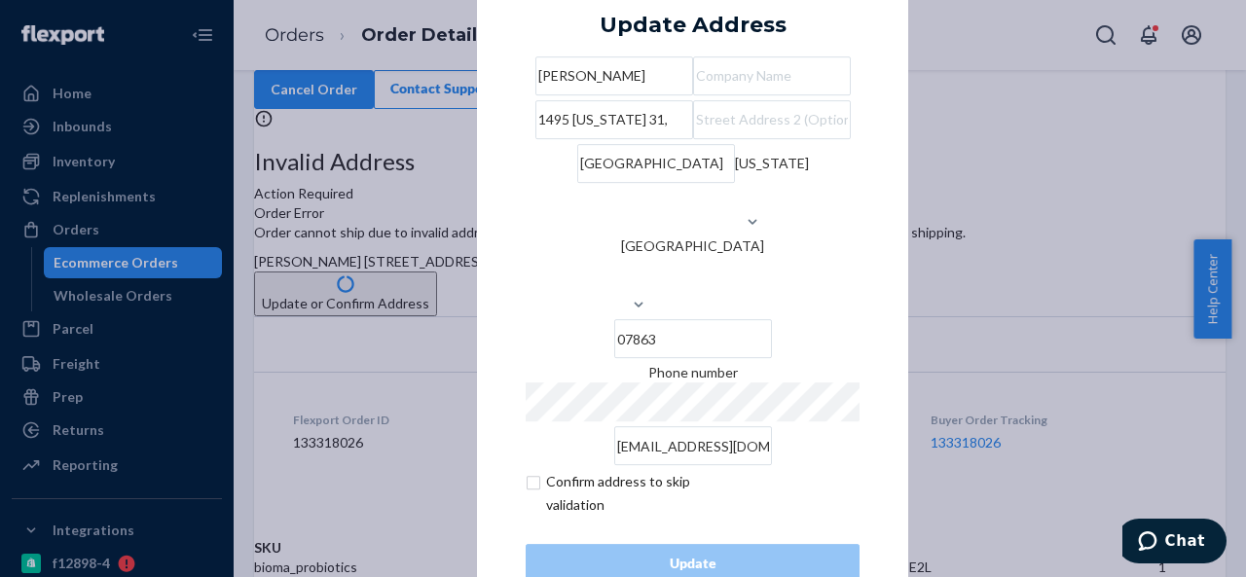
click at [693, 139] on input "1495 [US_STATE] 31," at bounding box center [614, 119] width 158 height 39
paste input "J-31Oxford, [GEOGRAPHIC_DATA] 07863"
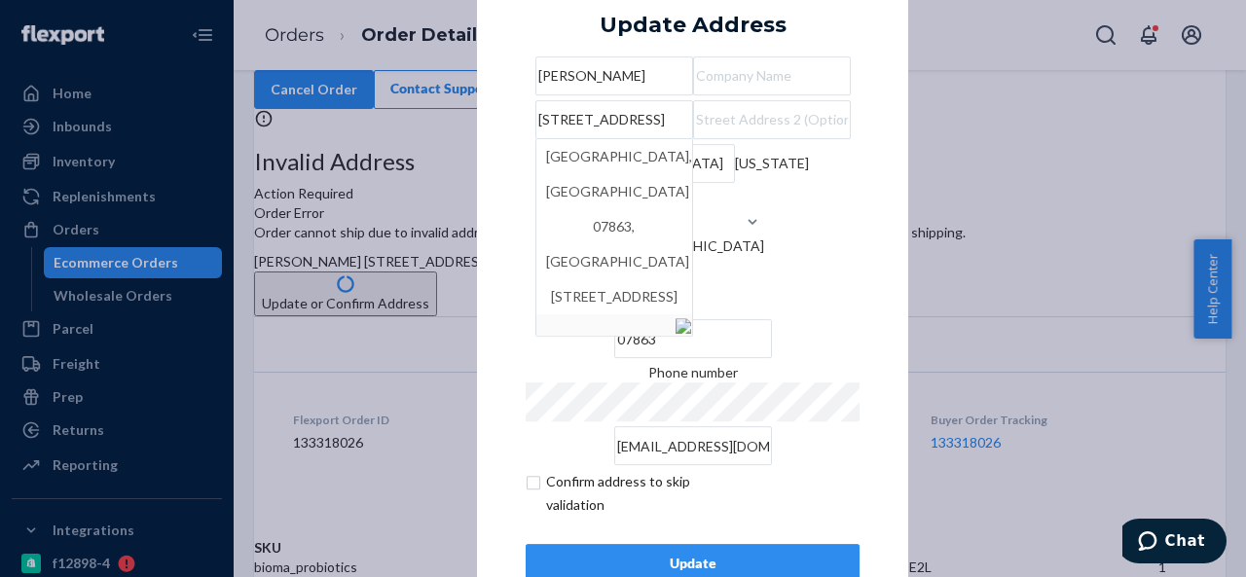
click at [604, 139] on input "[STREET_ADDRESS]" at bounding box center [614, 119] width 158 height 39
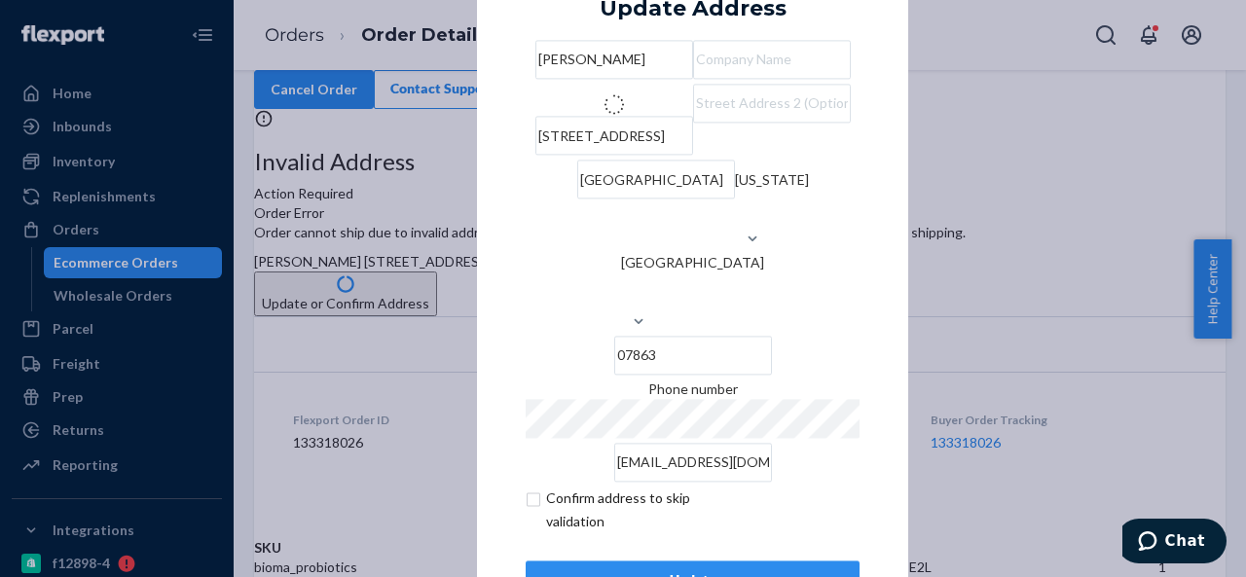
type input "1495 [GEOGRAPHIC_DATA]-31"
type input "White"
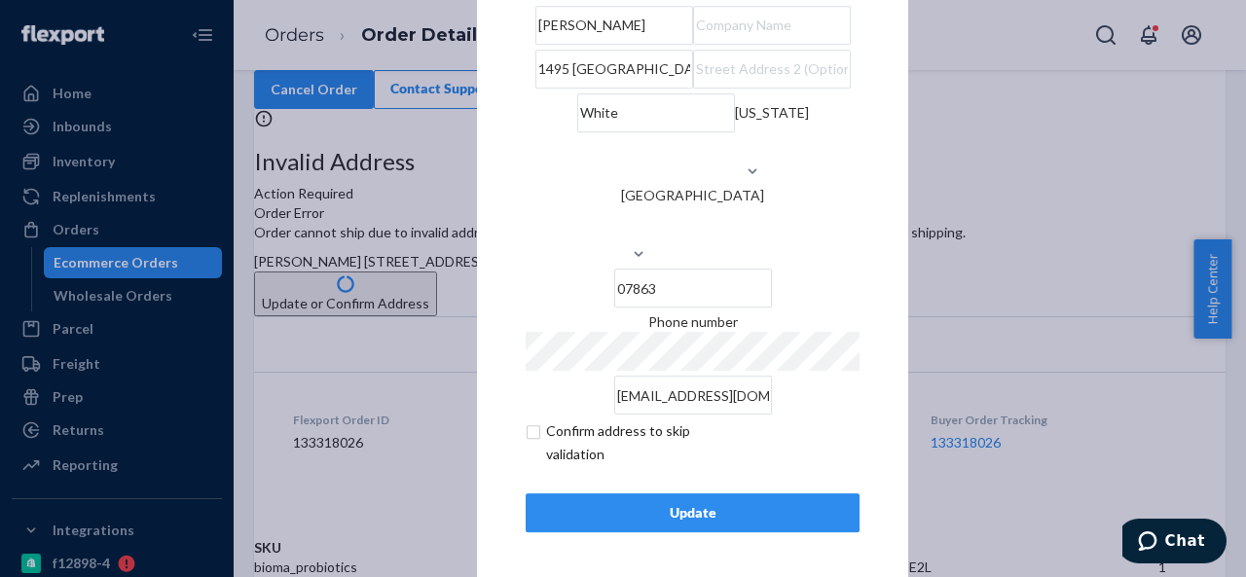
scroll to position [79, 0]
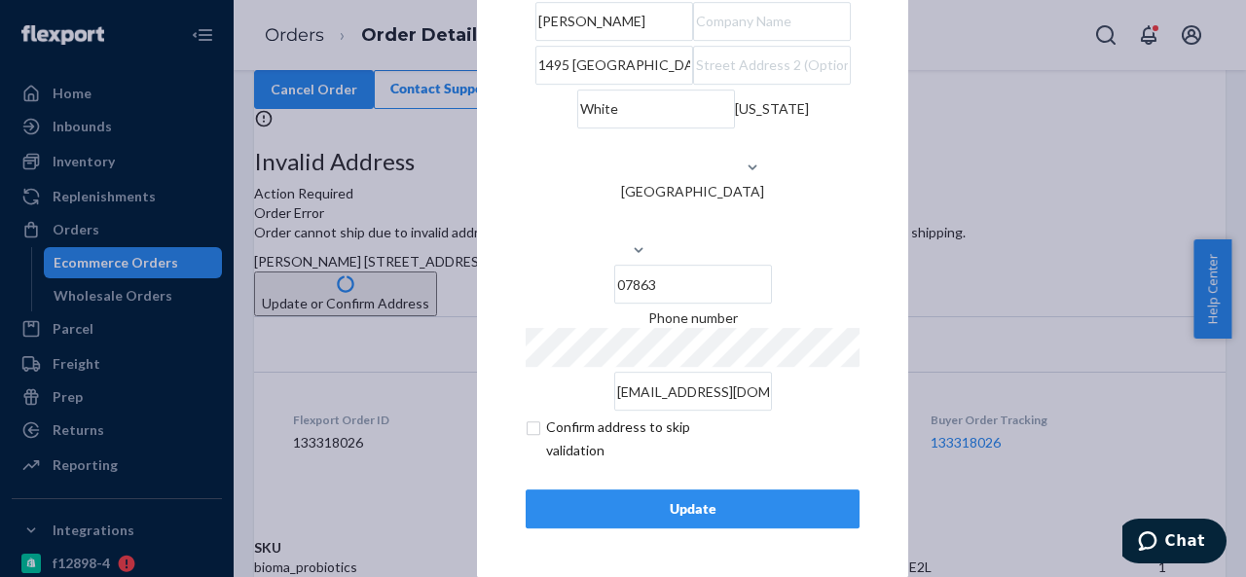
click at [672, 507] on div "Update" at bounding box center [692, 508] width 301 height 19
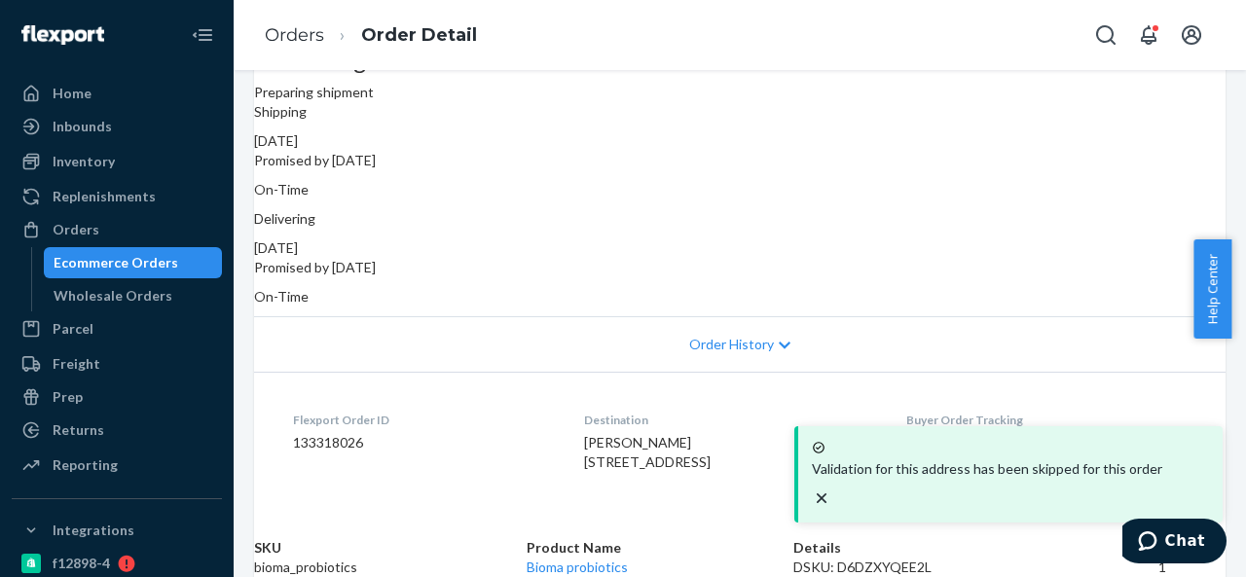
scroll to position [292, 0]
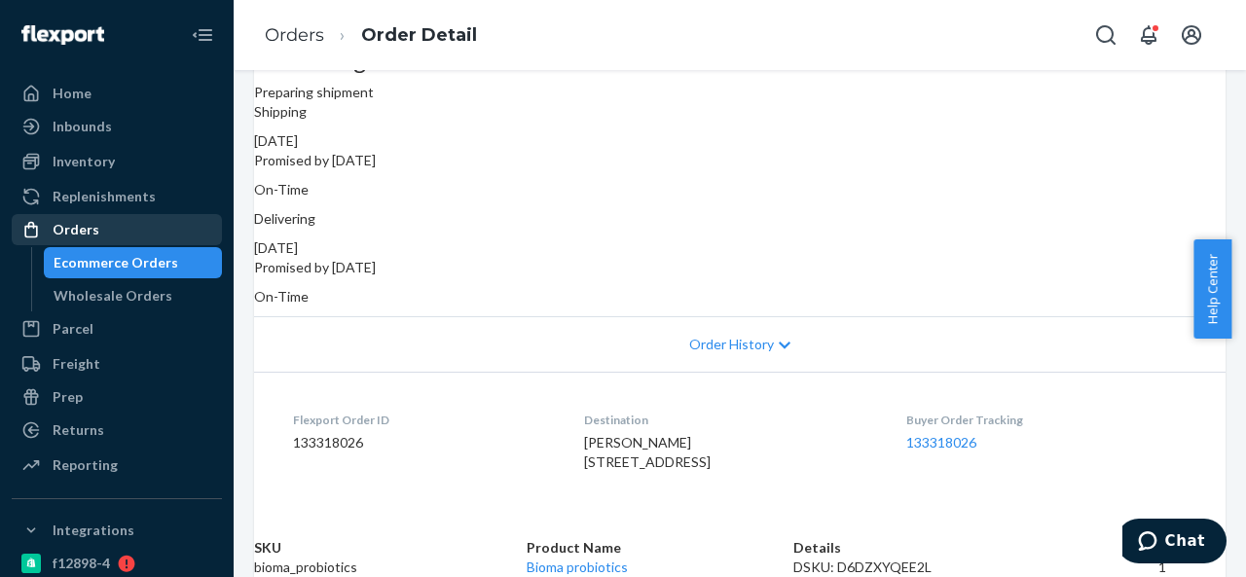
click at [111, 221] on div "Orders" at bounding box center [117, 229] width 206 height 27
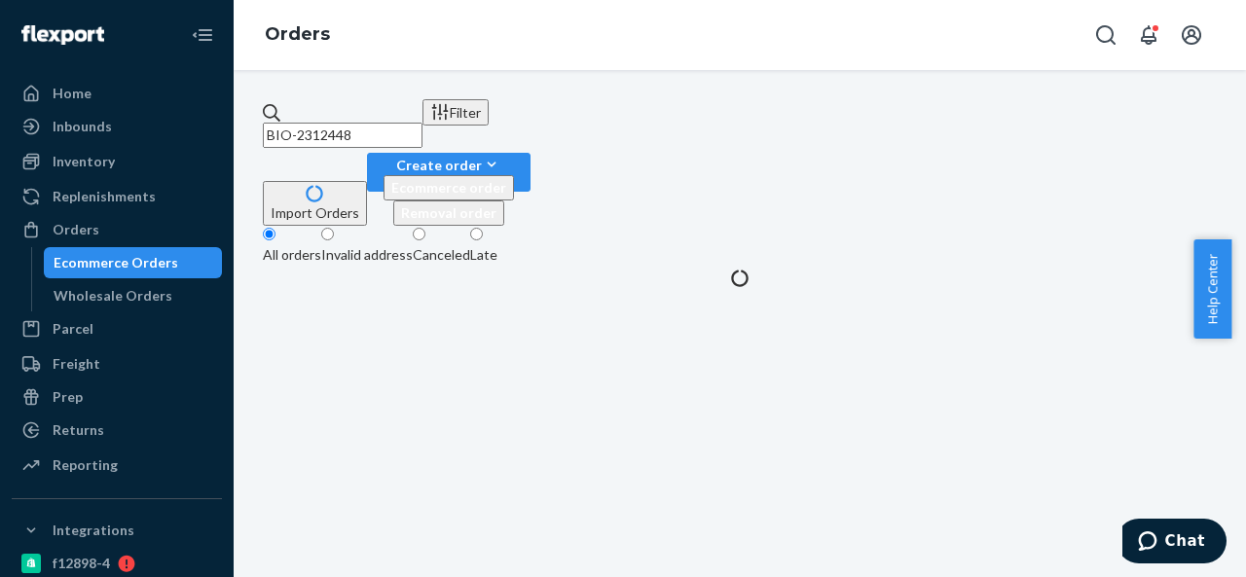
click at [422, 123] on input "BIO-2312448" at bounding box center [343, 135] width 160 height 25
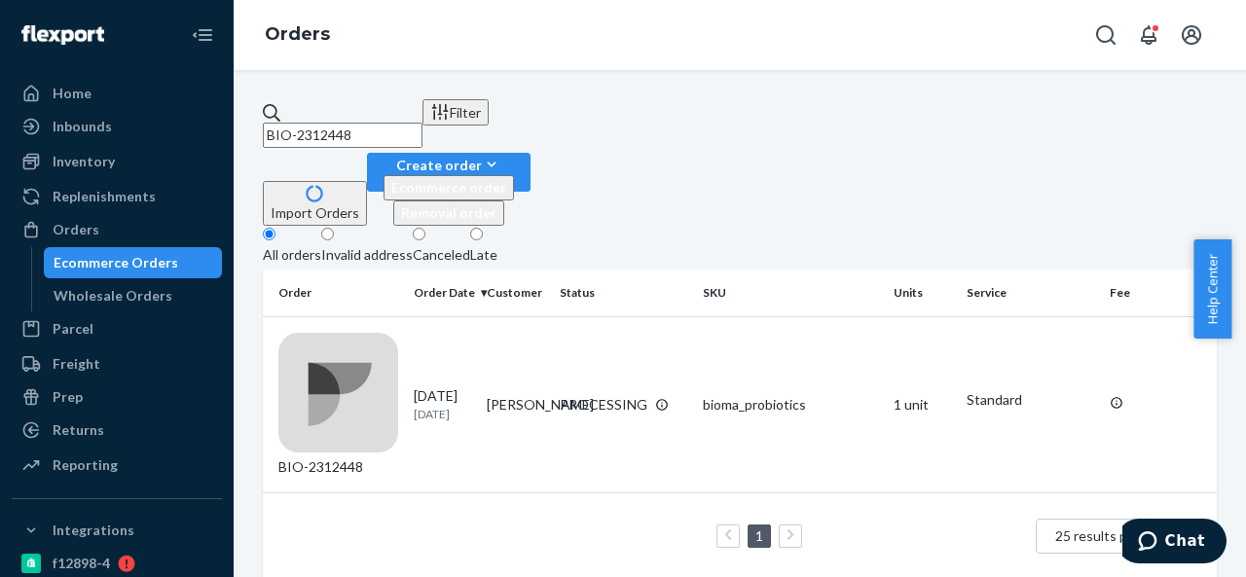
paste input "02504"
type input "BIO-2302504"
click at [542, 316] on td "[PERSON_NAME]" at bounding box center [515, 404] width 73 height 176
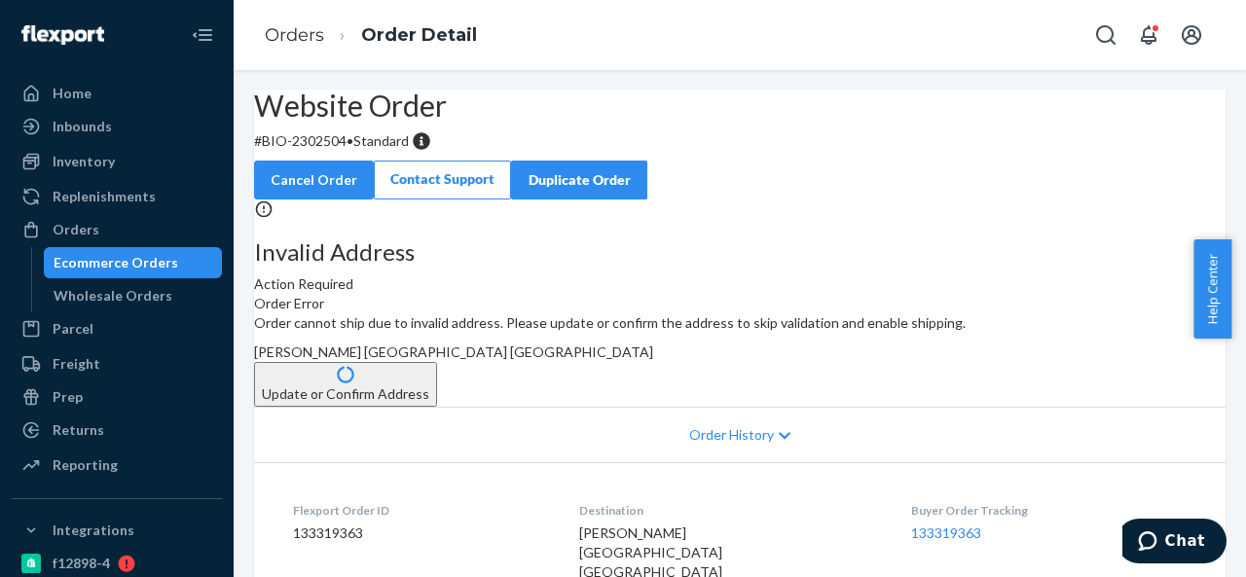
scroll to position [97, 0]
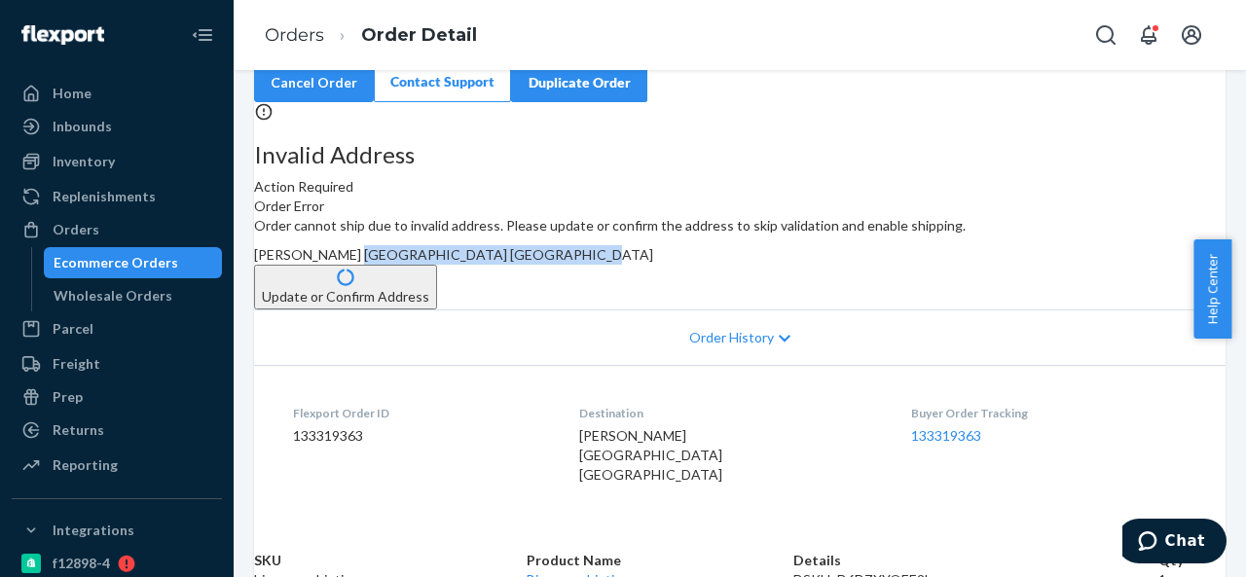
drag, startPoint x: 709, startPoint y: 336, endPoint x: 759, endPoint y: 363, distance: 57.5
click at [759, 310] on div "Order cannot ship due to invalid address. Please update or confirm the address …" at bounding box center [739, 262] width 971 height 93
copy span "[GEOGRAPHIC_DATA] US"
click at [437, 310] on button "Update or Confirm Address" at bounding box center [345, 287] width 183 height 45
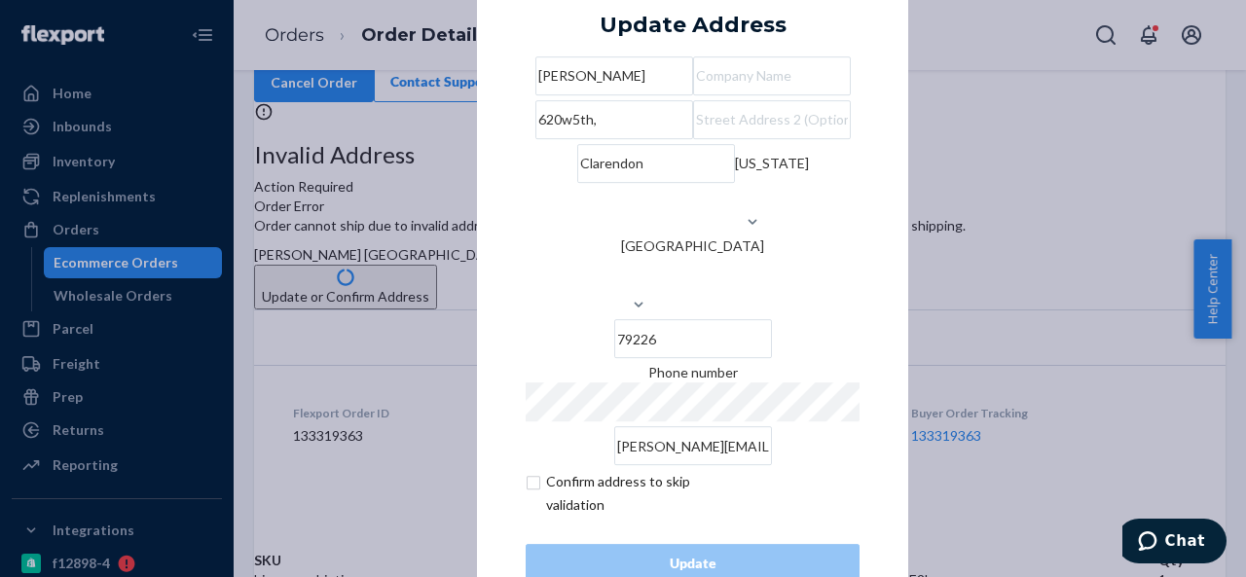
click at [693, 139] on input "620w5th," at bounding box center [614, 119] width 158 height 39
paste input "[STREET_ADDRESS]"
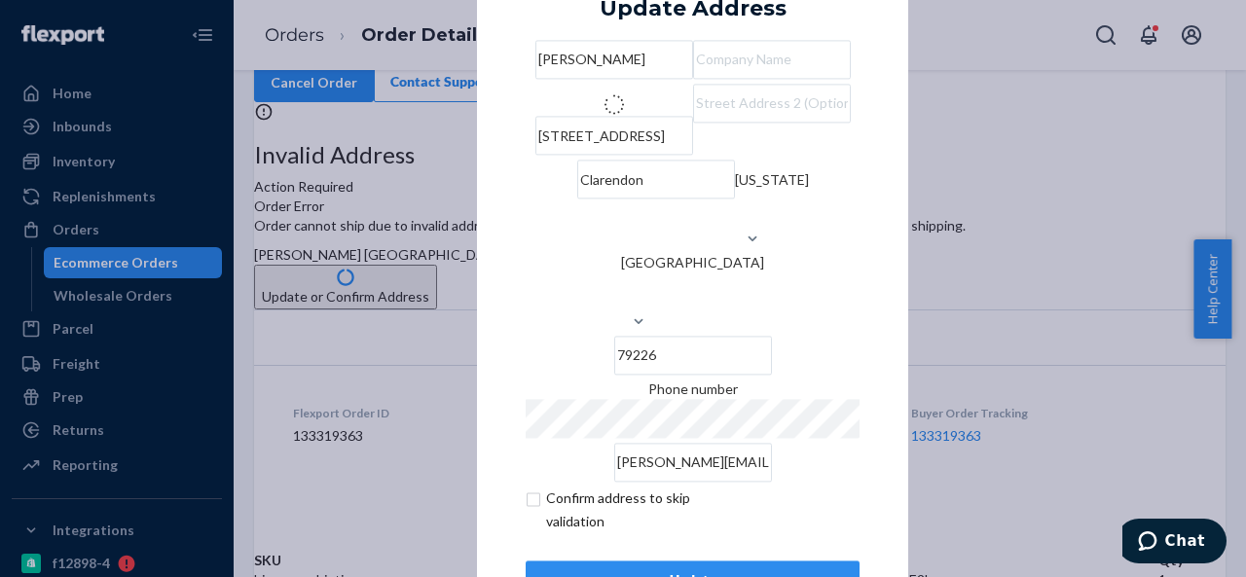
type input "[STREET_ADDRESS]"
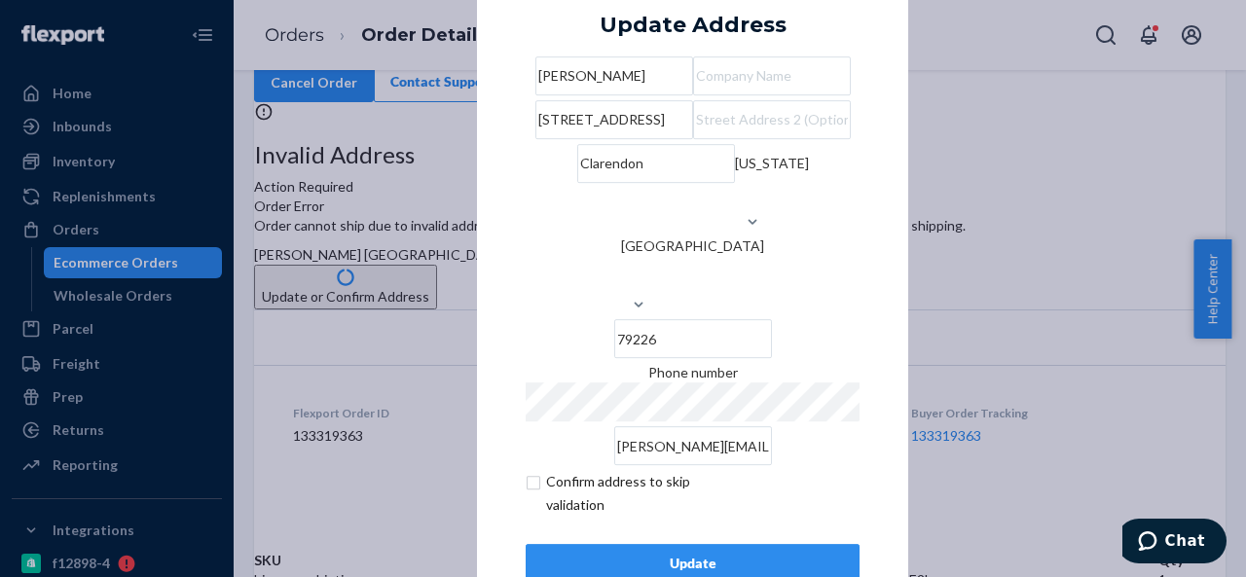
scroll to position [79, 0]
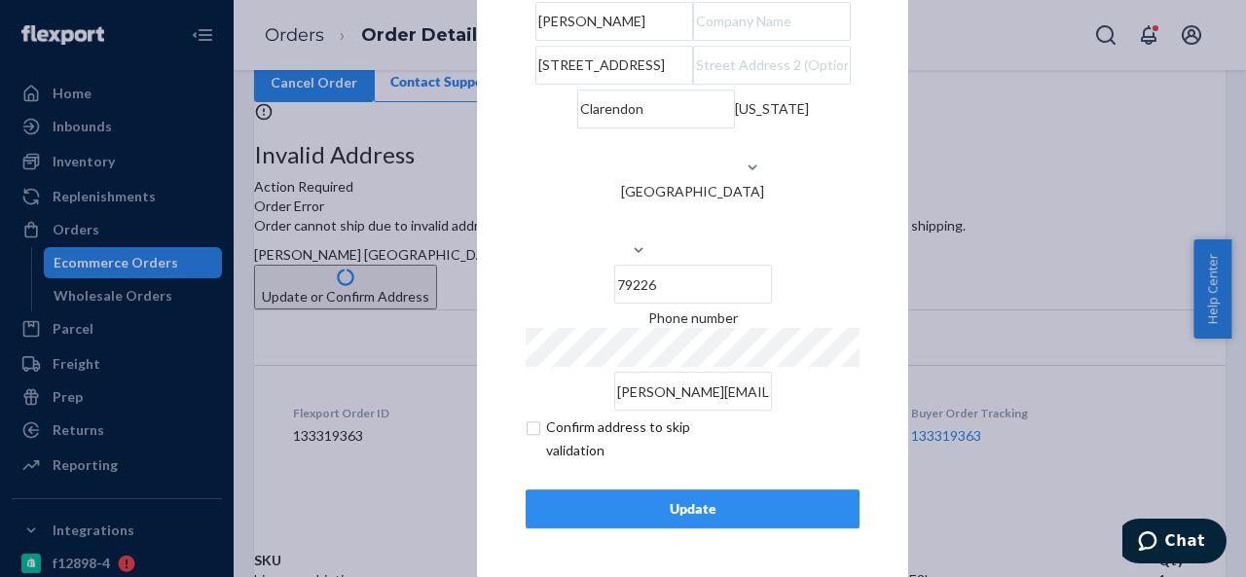
click at [689, 511] on div "Update" at bounding box center [692, 508] width 301 height 19
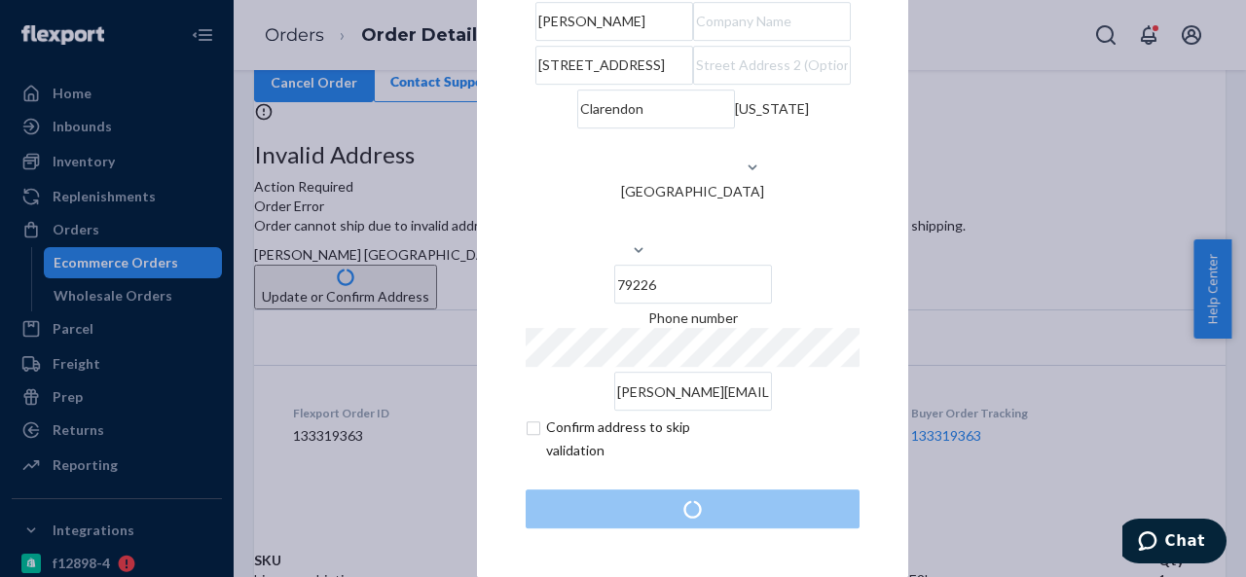
scroll to position [0, 0]
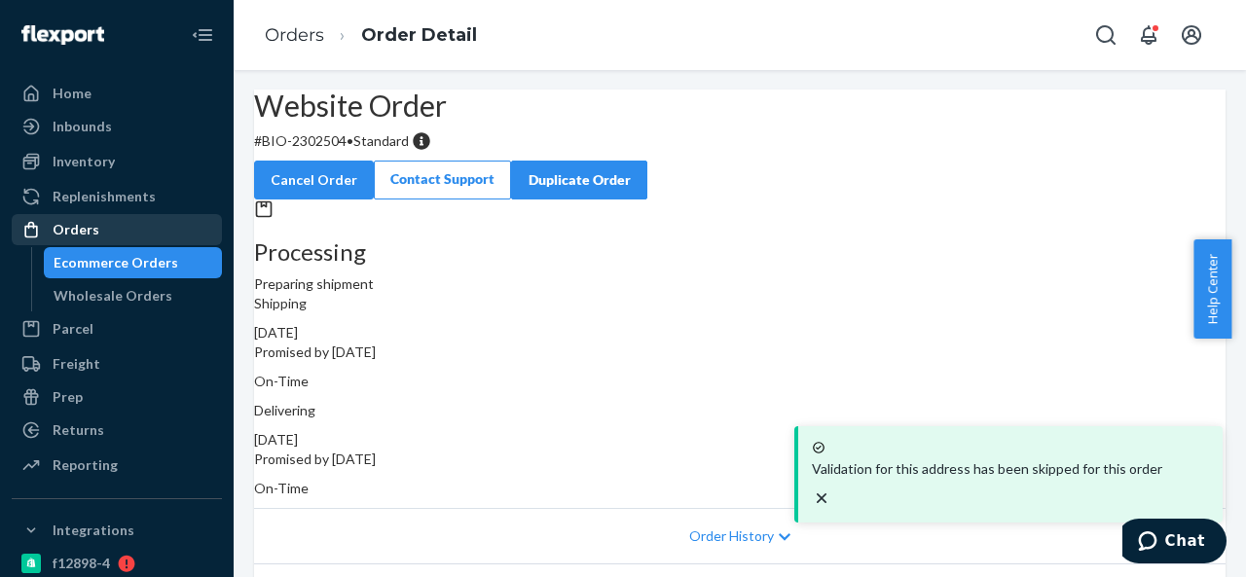
click at [86, 226] on div "Orders" at bounding box center [76, 229] width 47 height 19
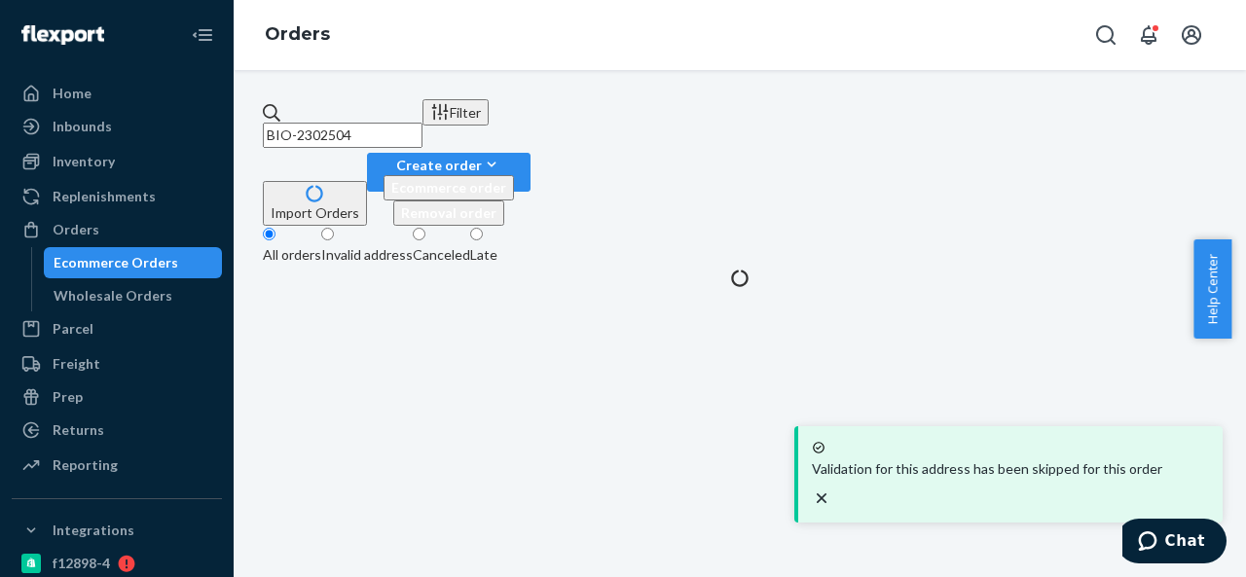
click at [422, 124] on input "BIO-2302504" at bounding box center [343, 135] width 160 height 25
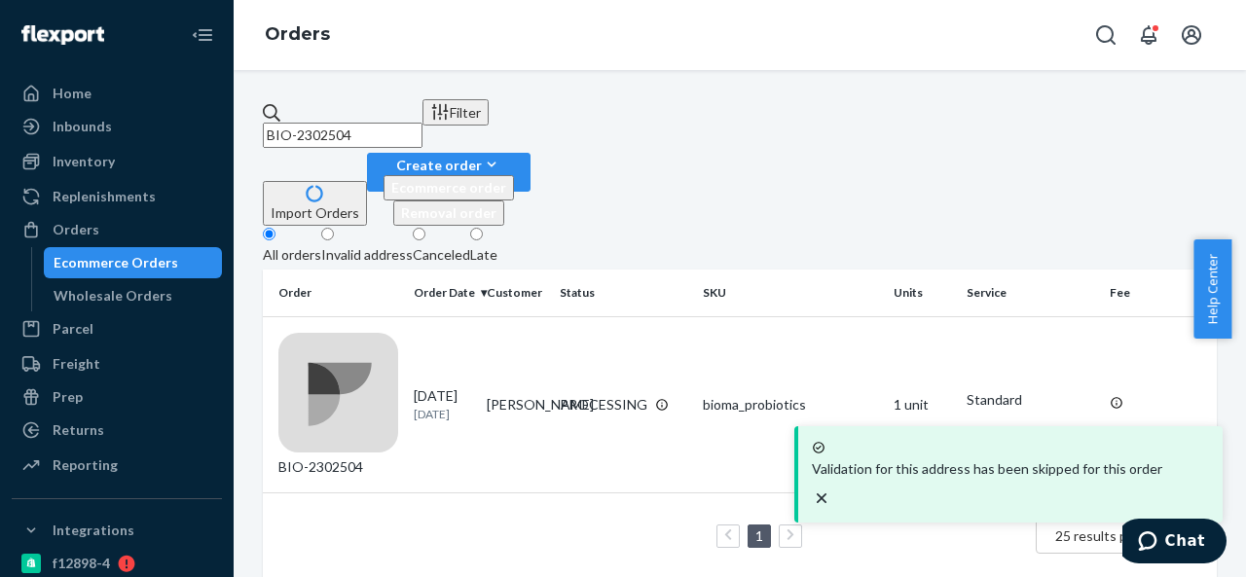
paste input "3058"
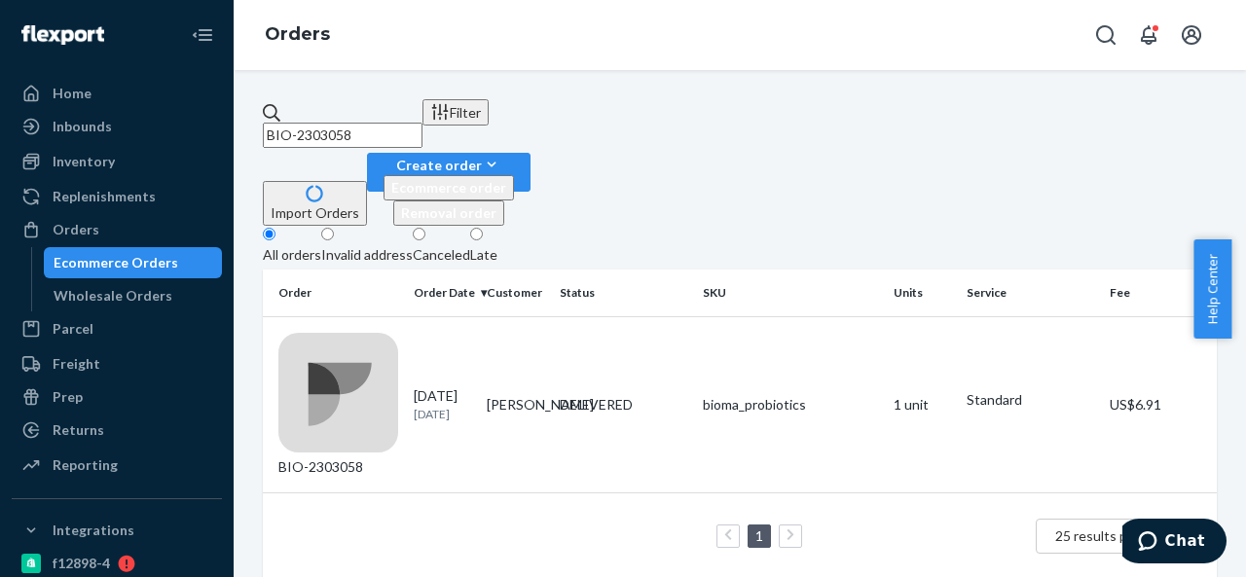
paste input "12705"
type input "BIO-2312705"
click at [547, 316] on td "[PERSON_NAME]" at bounding box center [515, 404] width 73 height 176
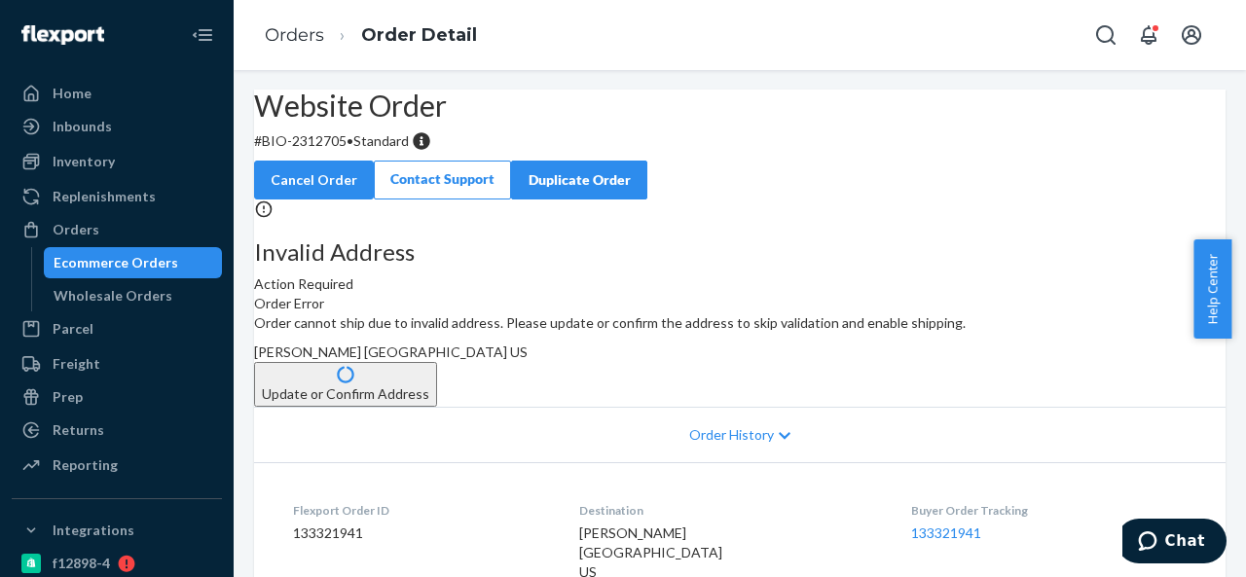
click at [357, 151] on p "# BIO-2312705 • Standard" at bounding box center [739, 140] width 971 height 19
copy p "2312705"
drag, startPoint x: 310, startPoint y: 187, endPoint x: 395, endPoint y: 193, distance: 85.9
click at [395, 151] on p "# BIO-2312705 • Standard" at bounding box center [739, 140] width 971 height 19
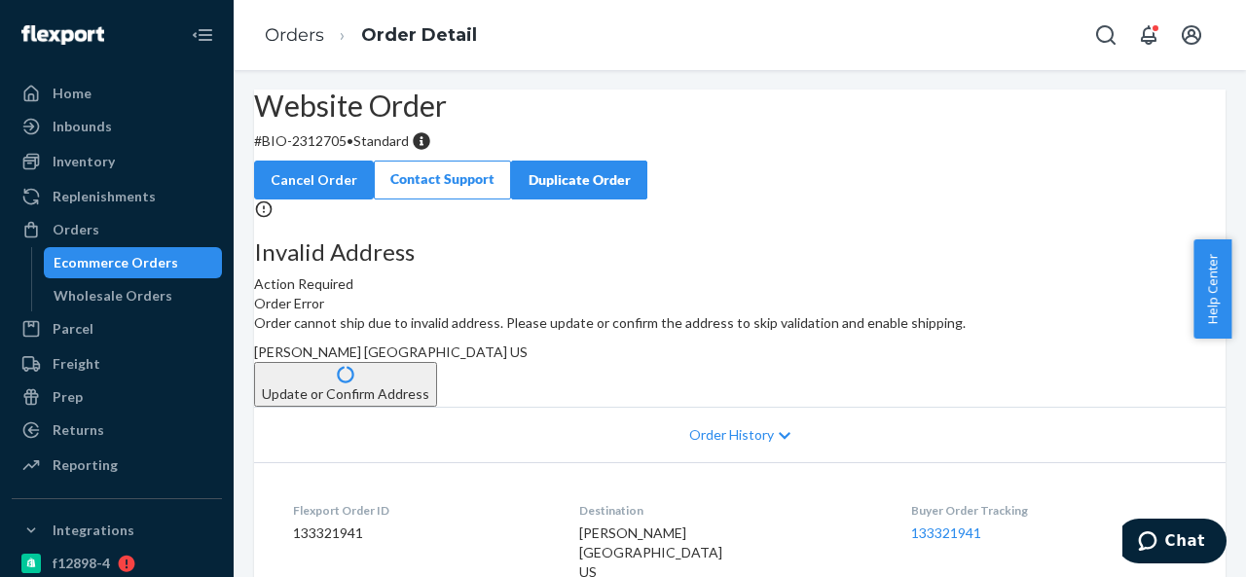
click at [528, 360] on span "[PERSON_NAME] [GEOGRAPHIC_DATA] US" at bounding box center [391, 352] width 274 height 17
click at [111, 227] on div "Orders" at bounding box center [117, 229] width 206 height 27
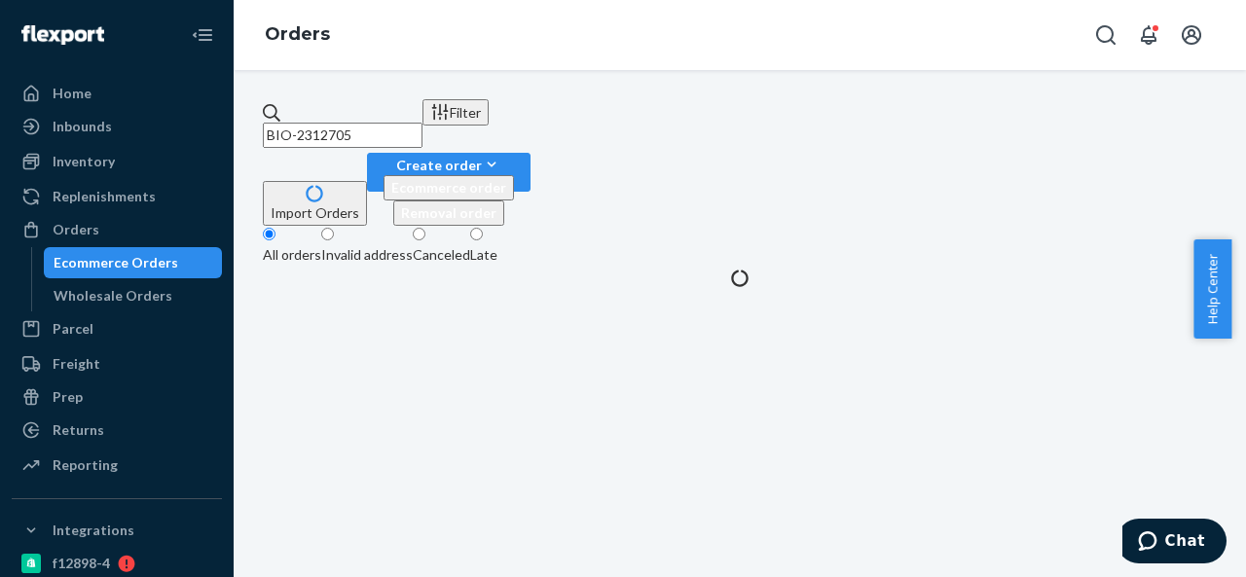
click at [422, 123] on input "BIO-2312705" at bounding box center [343, 135] width 160 height 25
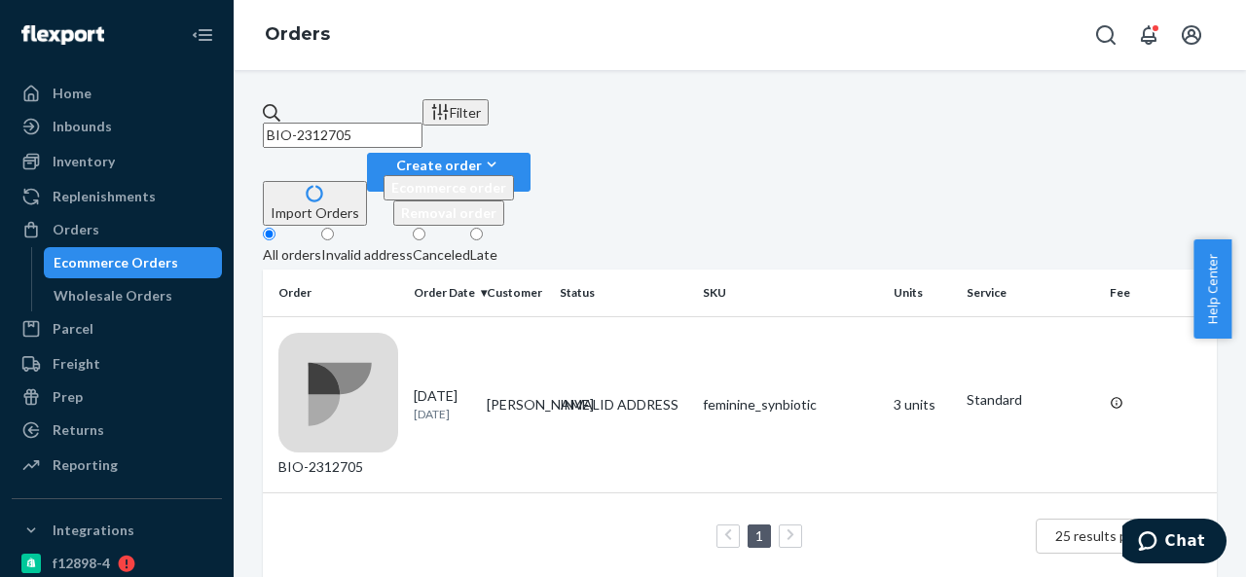
paste input "980"
paste input "05607"
paste input "14706"
type input "BIO-2314706"
click at [546, 316] on td "[PERSON_NAME]" at bounding box center [515, 404] width 73 height 176
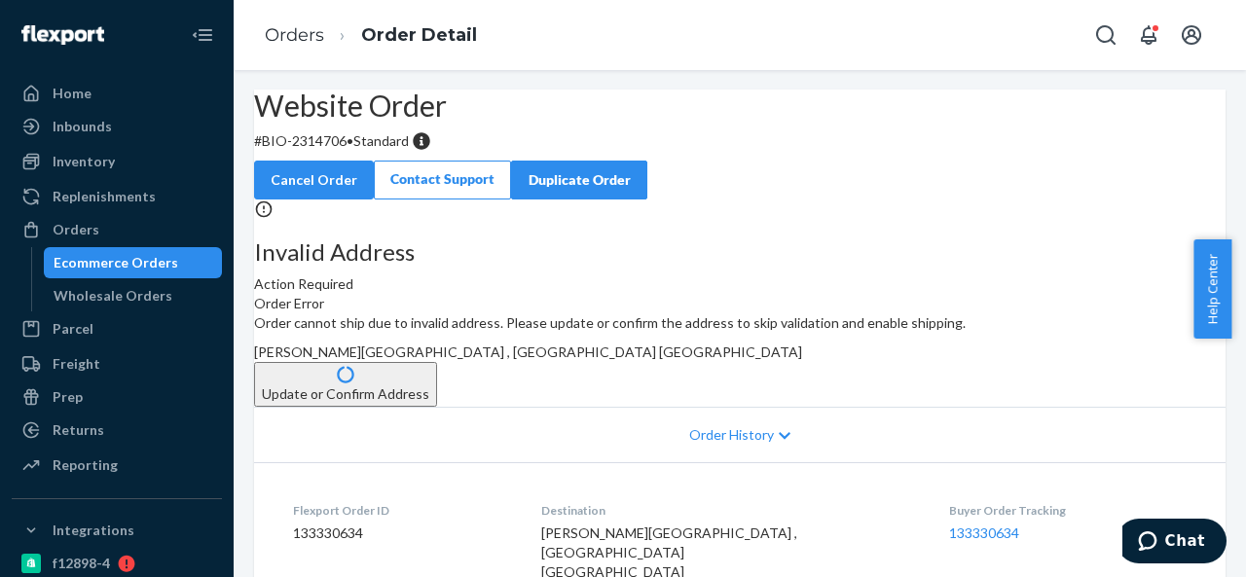
click at [378, 151] on p "# BIO-2314706 • Standard" at bounding box center [739, 140] width 971 height 19
drag, startPoint x: 309, startPoint y: 190, endPoint x: 394, endPoint y: 196, distance: 85.9
click at [394, 151] on p "# BIO-2314706 • Standard" at bounding box center [739, 140] width 971 height 19
click at [720, 360] on span "[PERSON_NAME][GEOGRAPHIC_DATA] , [GEOGRAPHIC_DATA] [GEOGRAPHIC_DATA]" at bounding box center [528, 352] width 548 height 17
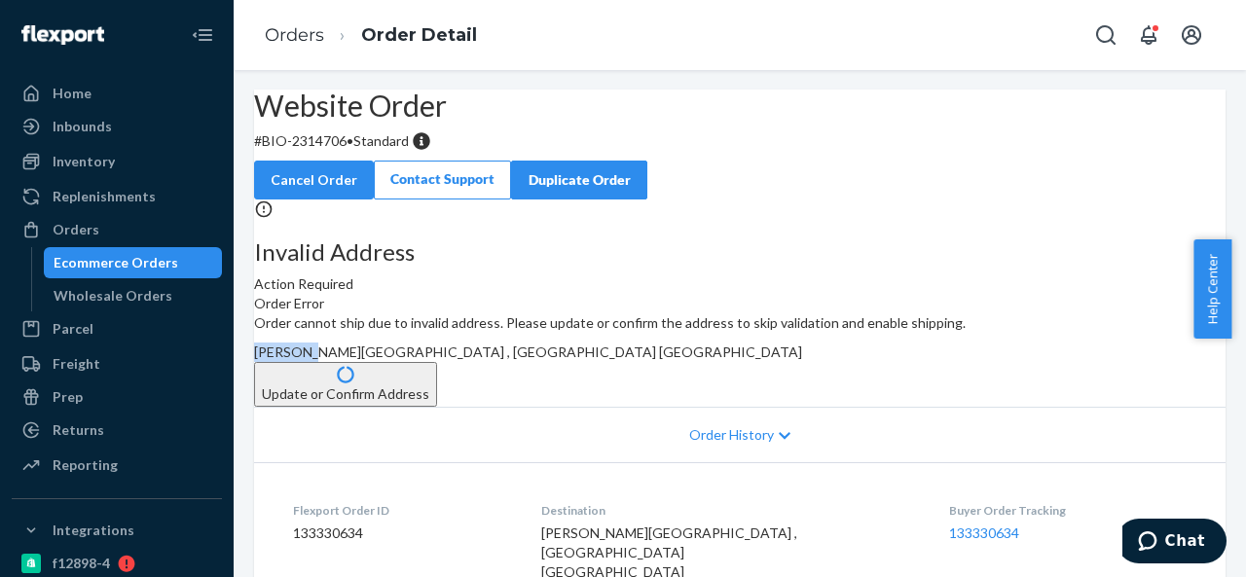
click at [720, 360] on span "[PERSON_NAME][GEOGRAPHIC_DATA] , [GEOGRAPHIC_DATA] [GEOGRAPHIC_DATA]" at bounding box center [528, 352] width 548 height 17
click at [121, 236] on div "Orders" at bounding box center [117, 229] width 206 height 27
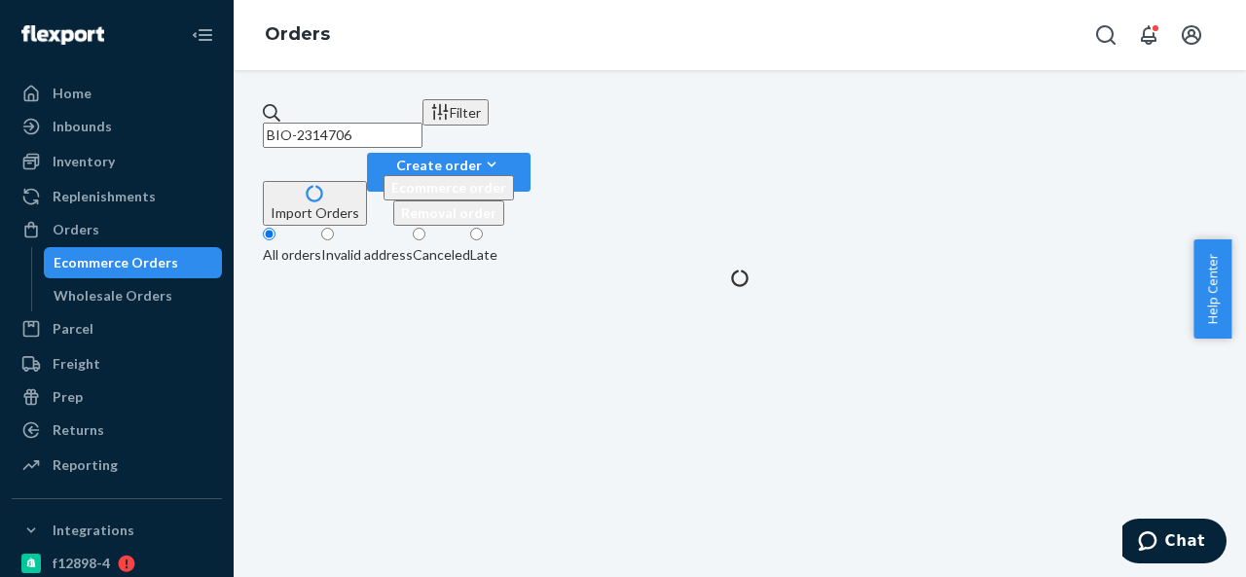
click at [422, 123] on input "BIO-2314706" at bounding box center [343, 135] width 160 height 25
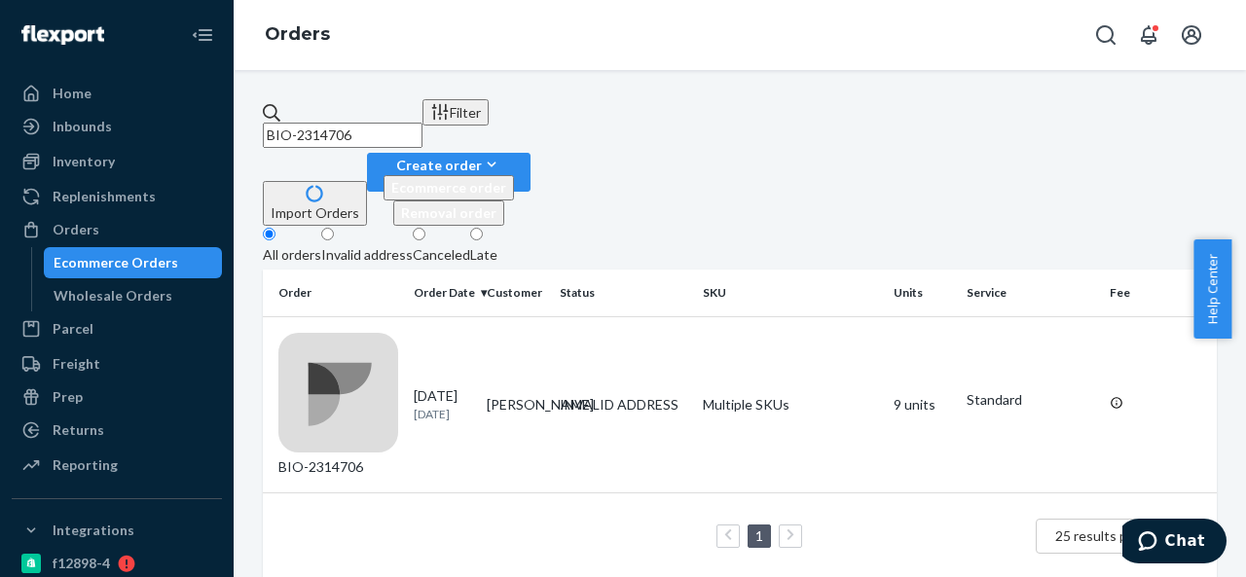
paste input "CB-397423"
type input "CB-3974236"
click at [537, 316] on td "[PERSON_NAME]" at bounding box center [515, 404] width 73 height 176
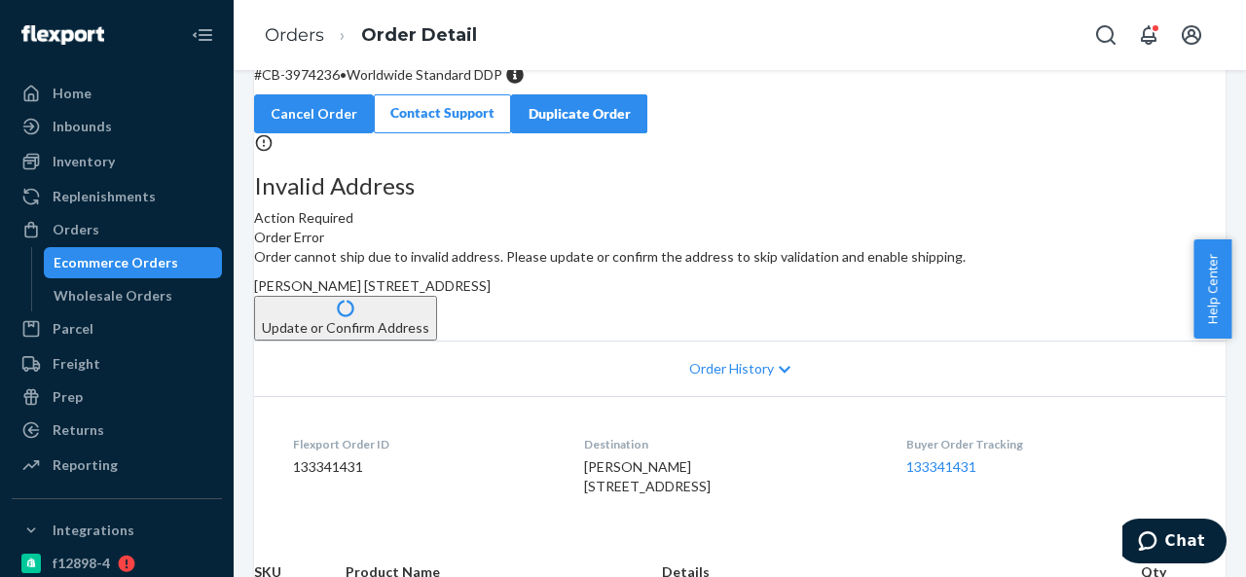
scroll to position [97, 0]
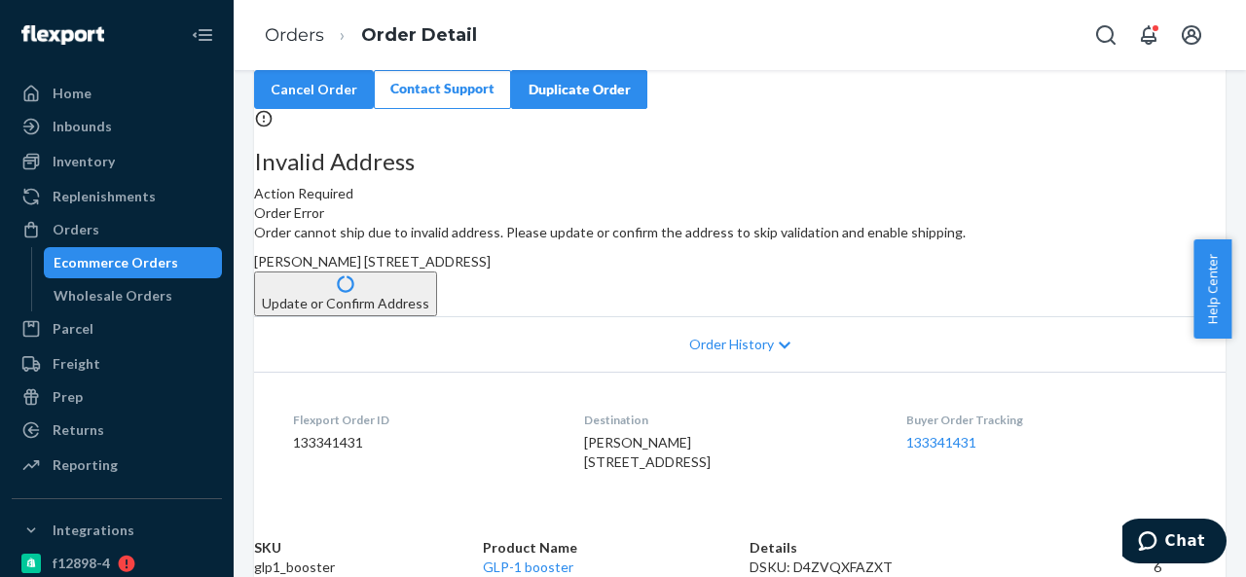
drag, startPoint x: 707, startPoint y: 330, endPoint x: 757, endPoint y: 369, distance: 63.9
click at [757, 316] on div "Order cannot ship due to invalid address. Please update or confirm the address …" at bounding box center [739, 269] width 971 height 93
click at [437, 312] on button "Update or Confirm Address" at bounding box center [345, 294] width 183 height 45
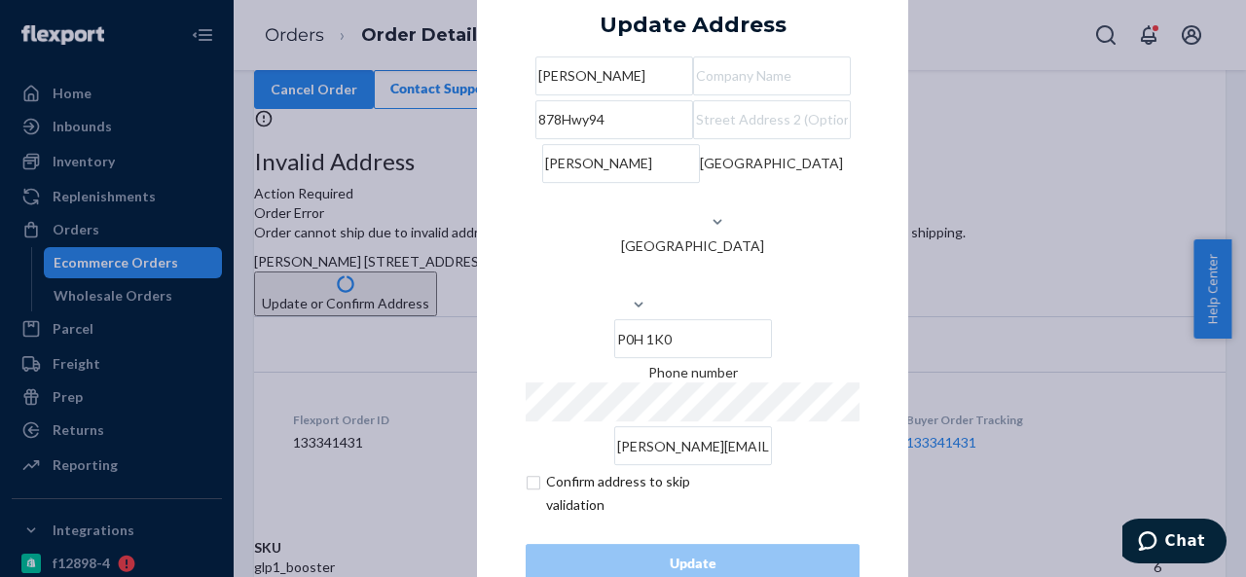
click at [642, 139] on input "878Hwy94" at bounding box center [614, 119] width 158 height 39
paste input "[STREET_ADDRESS][PERSON_NAME]"
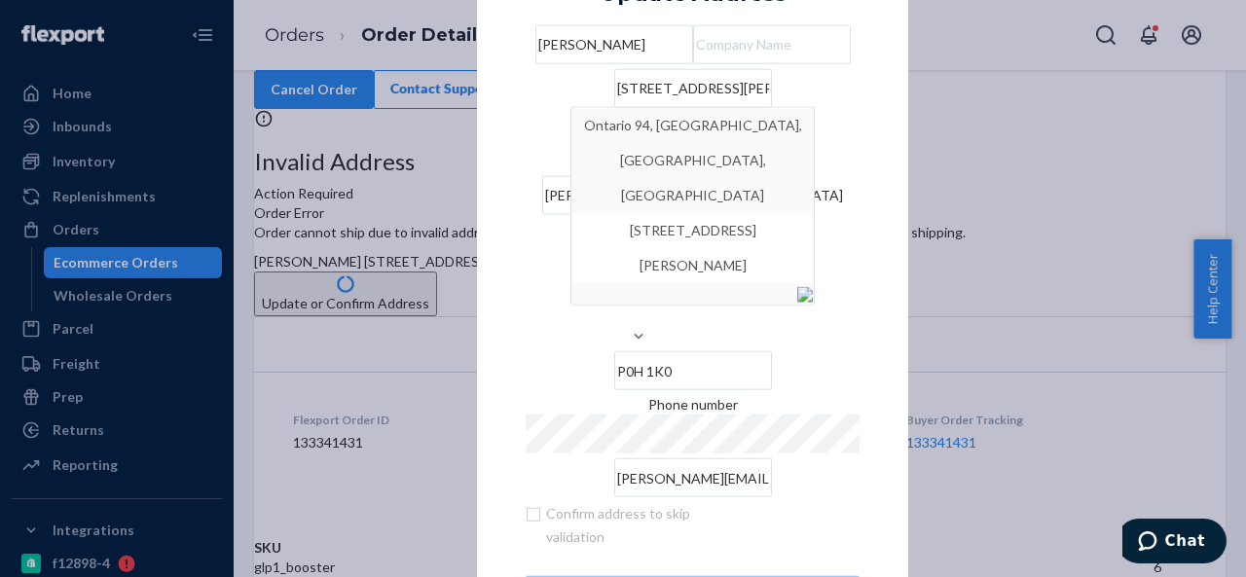
drag, startPoint x: 671, startPoint y: 148, endPoint x: 823, endPoint y: 139, distance: 153.1
click at [772, 107] on input "[STREET_ADDRESS][PERSON_NAME]" at bounding box center [693, 87] width 158 height 39
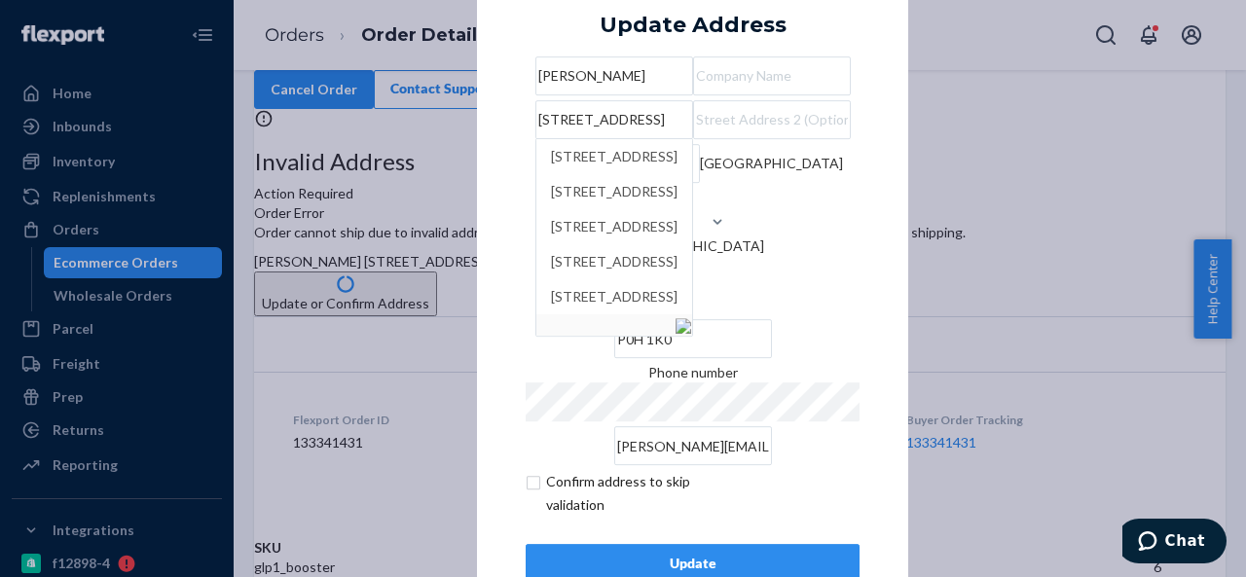
type input "[STREET_ADDRESS]"
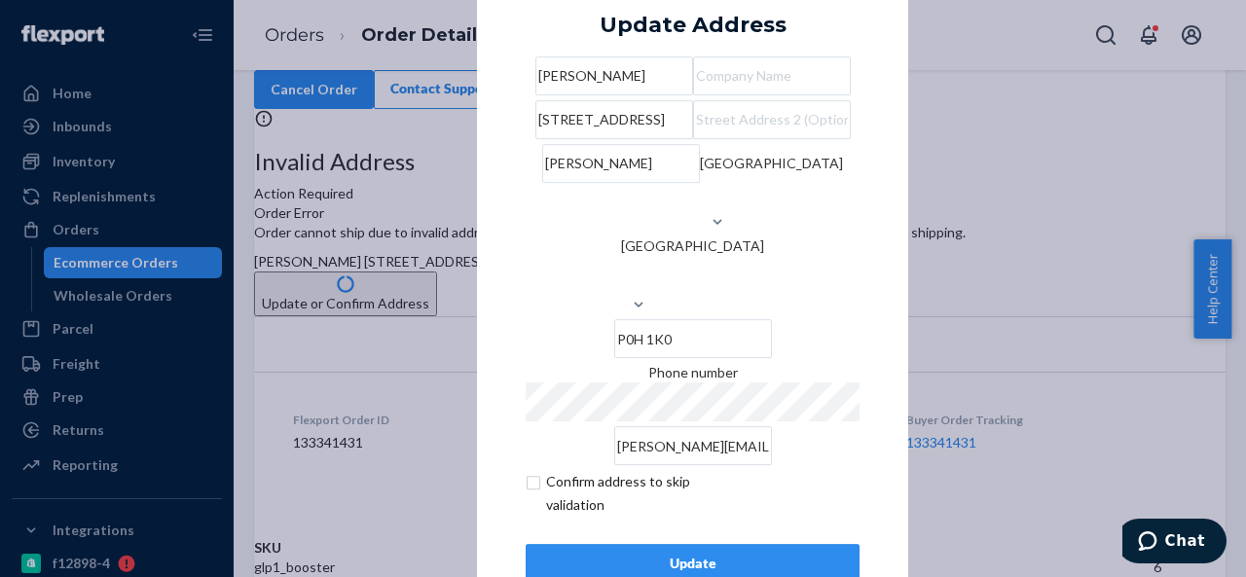
click at [499, 143] on div "× Update Address [PERSON_NAME] [STREET_ADDRESS][PERSON_NAME] Phone number [PERS…" at bounding box center [692, 288] width 431 height 687
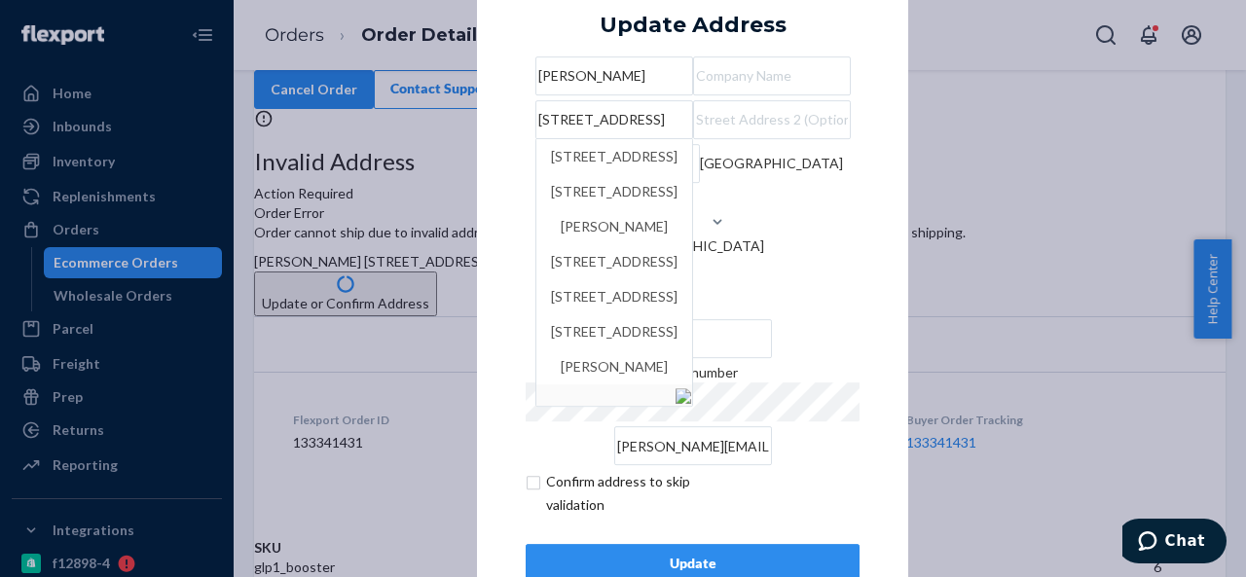
click at [499, 143] on div "× Update Address [PERSON_NAME][GEOGRAPHIC_DATA][STREET_ADDRESS] [STREET_ADDRESS…" at bounding box center [692, 288] width 431 height 687
click at [693, 139] on input "[STREET_ADDRESS]" at bounding box center [614, 119] width 158 height 39
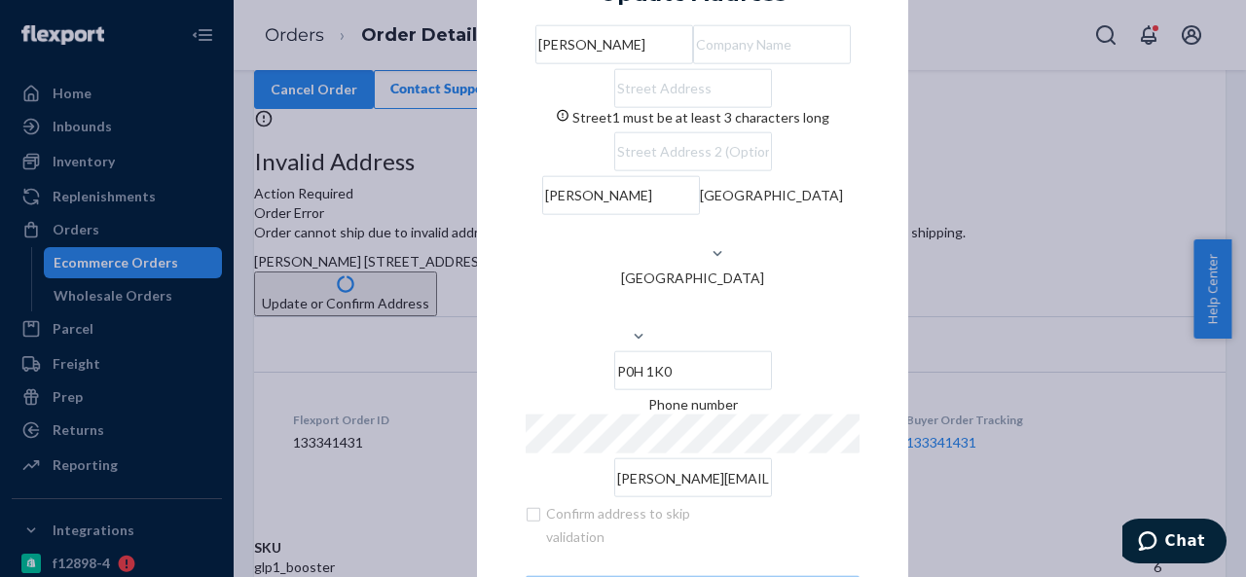
paste input "[STREET_ADDRESS]"
type input "[STREET_ADDRESS]"
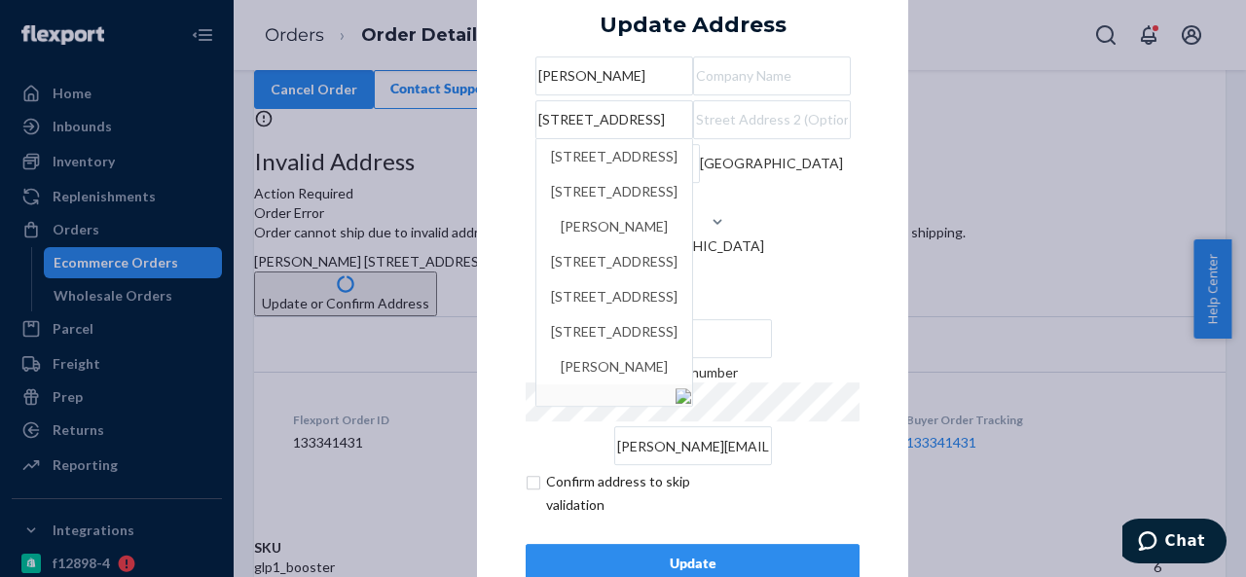
click at [502, 167] on div "× Update Address [PERSON_NAME][GEOGRAPHIC_DATA][STREET_ADDRESS] [STREET_ADDRESS…" at bounding box center [692, 288] width 431 height 687
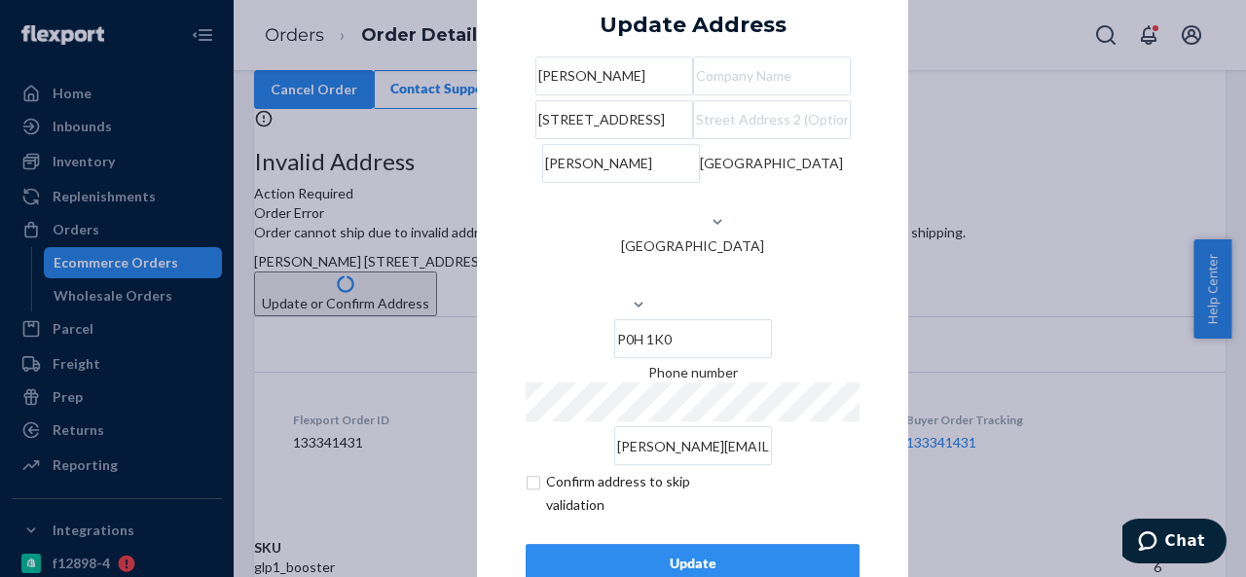
scroll to position [79, 0]
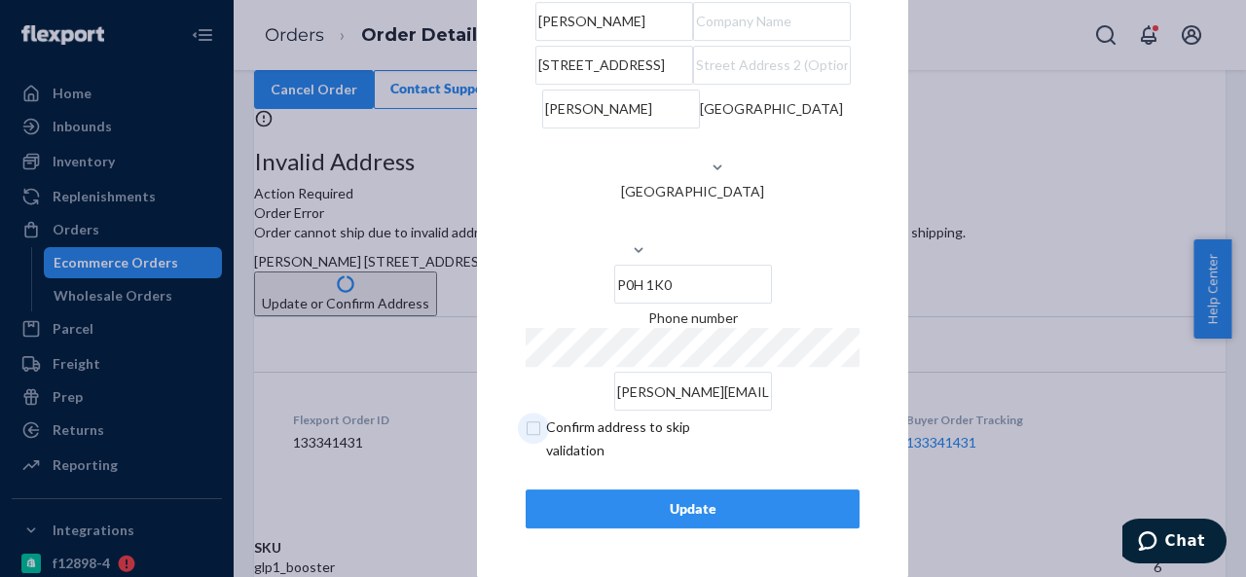
click at [526, 425] on input "checkbox" at bounding box center [639, 439] width 226 height 47
checkbox input "true"
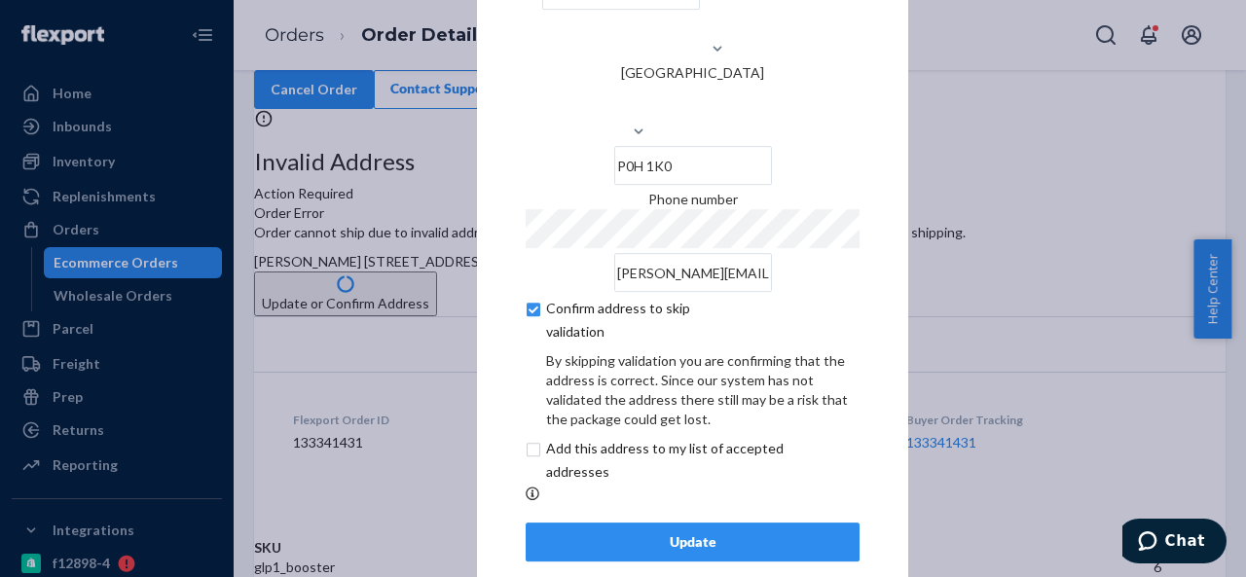
scroll to position [161, 0]
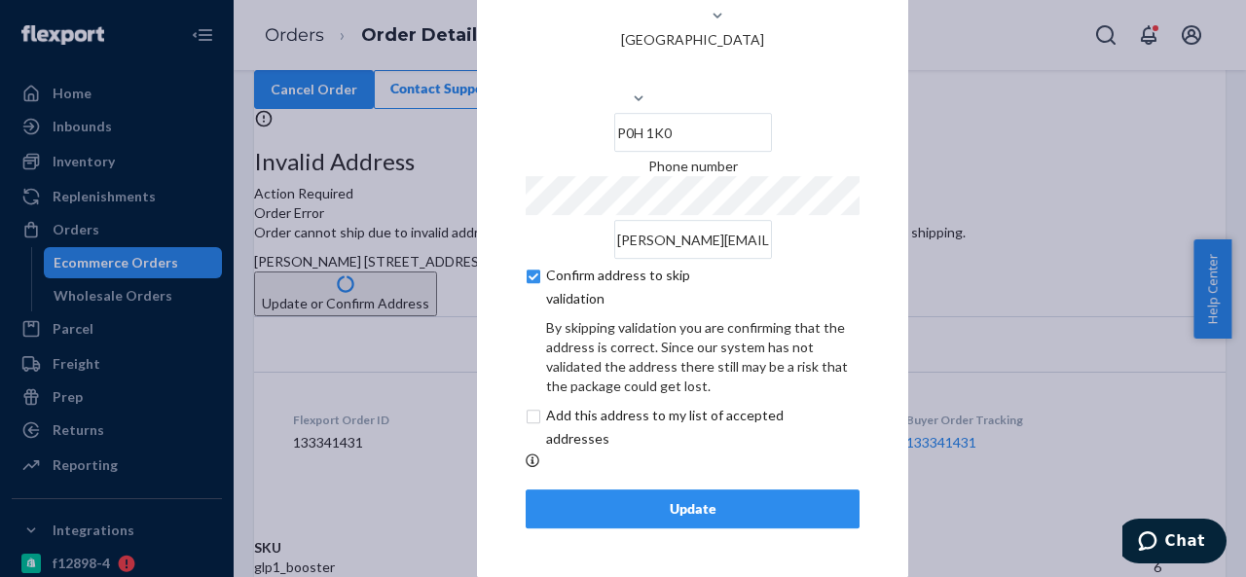
click at [681, 499] on div "Update" at bounding box center [692, 508] width 301 height 19
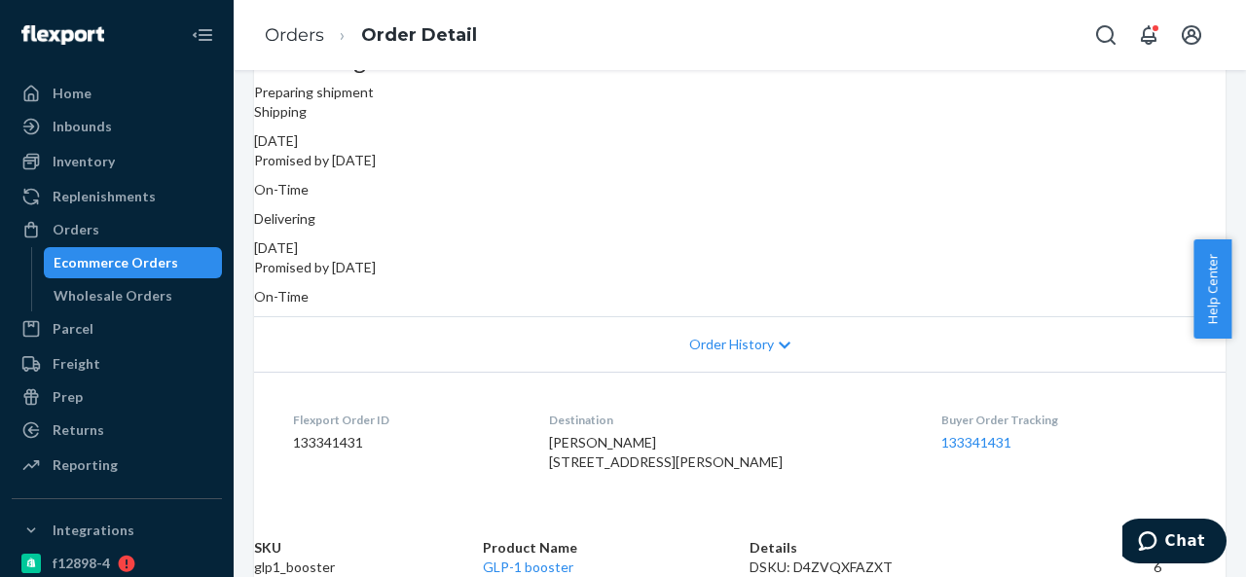
scroll to position [195, 0]
click at [88, 235] on div "Orders" at bounding box center [76, 229] width 47 height 19
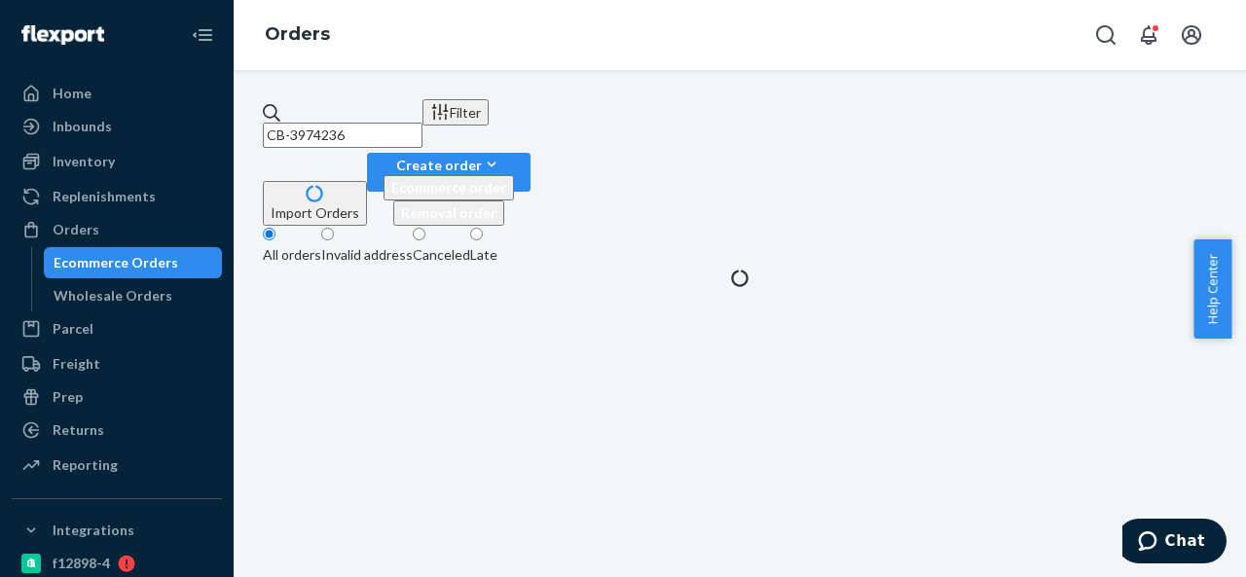
click at [422, 127] on input "CB-3974236" at bounding box center [343, 135] width 160 height 25
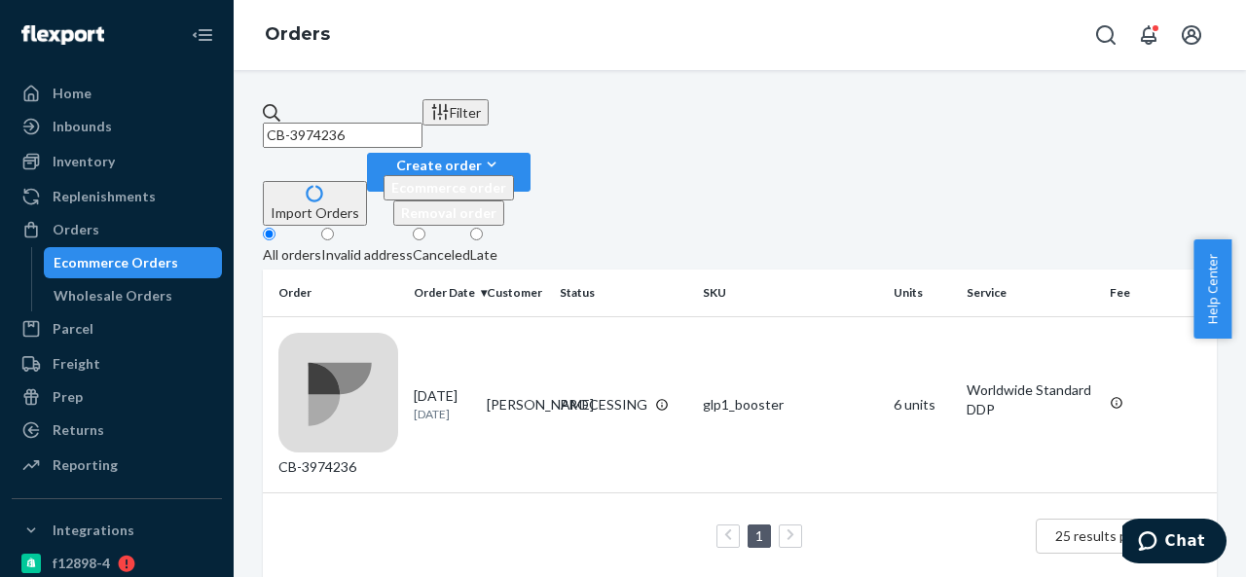
paste input "5125"
type input "CB-3975125"
click at [549, 316] on td "[PERSON_NAME]" at bounding box center [515, 404] width 73 height 176
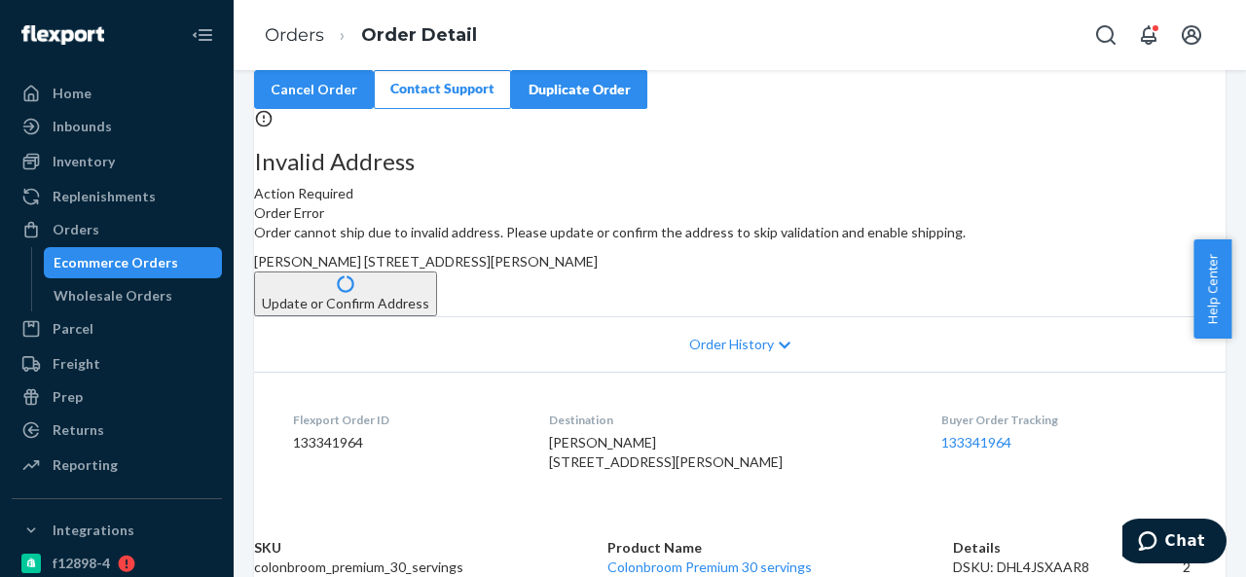
scroll to position [195, 0]
drag, startPoint x: 714, startPoint y: 237, endPoint x: 763, endPoint y: 295, distance: 76.0
click at [763, 272] on div "[PERSON_NAME] [STREET_ADDRESS][PERSON_NAME]" at bounding box center [739, 261] width 971 height 19
click at [437, 316] on button "Update or Confirm Address" at bounding box center [345, 294] width 183 height 45
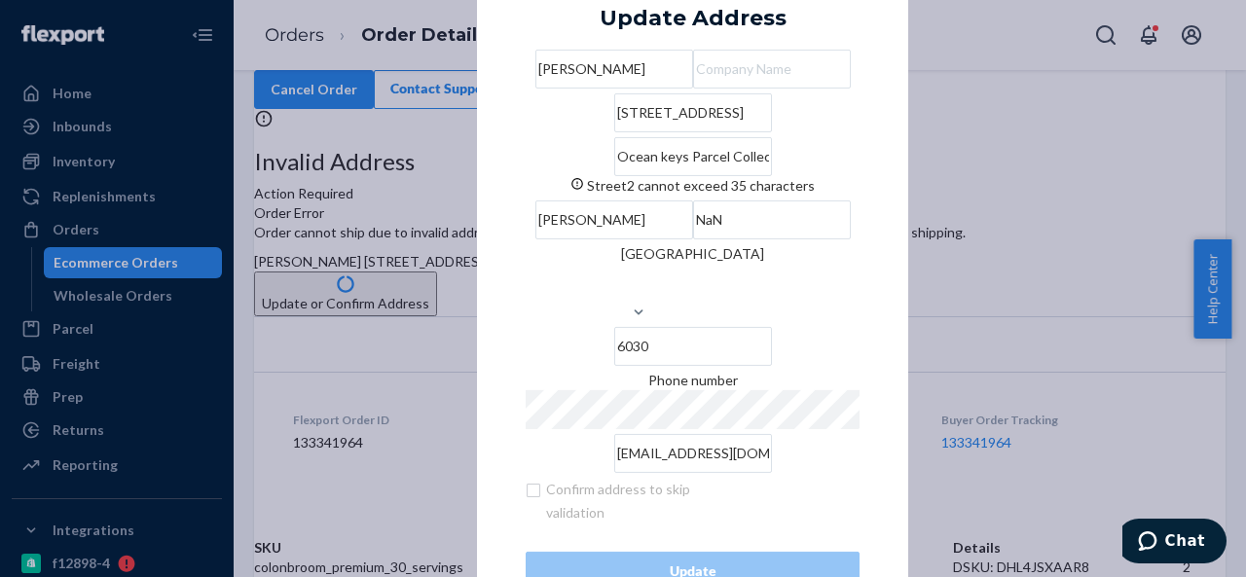
click at [744, 176] on input "Ocean keys Parcel Collect 10131 40627" at bounding box center [693, 156] width 158 height 39
click at [687, 132] on input "[STREET_ADDRESS]" at bounding box center [693, 112] width 158 height 39
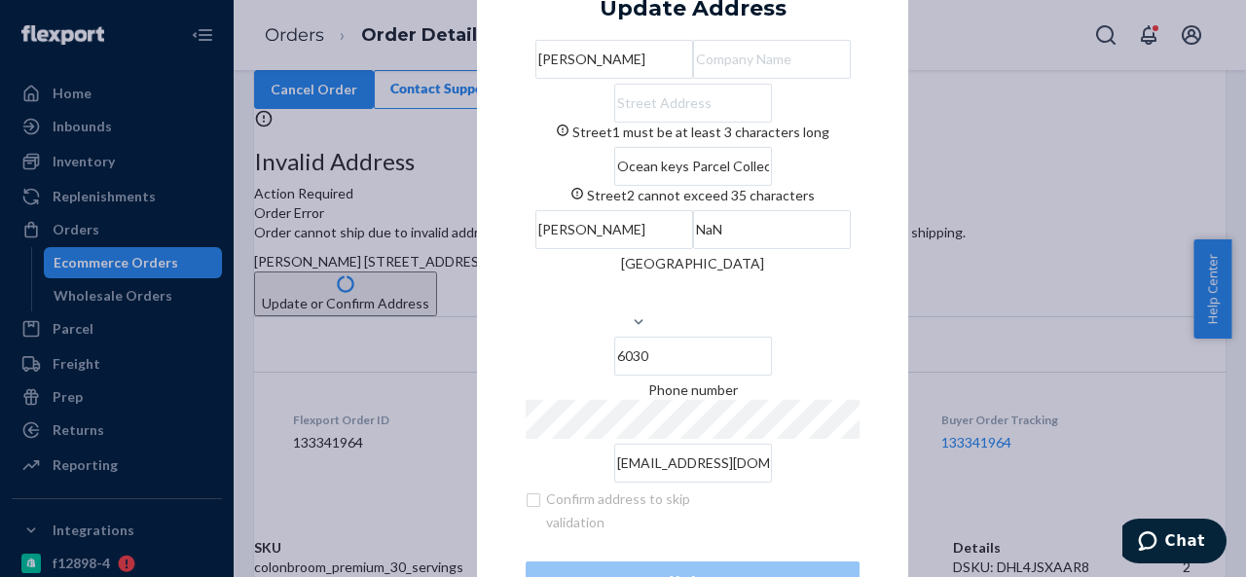
click at [667, 186] on input "Ocean keys Parcel Collect 10131 40627" at bounding box center [693, 166] width 158 height 39
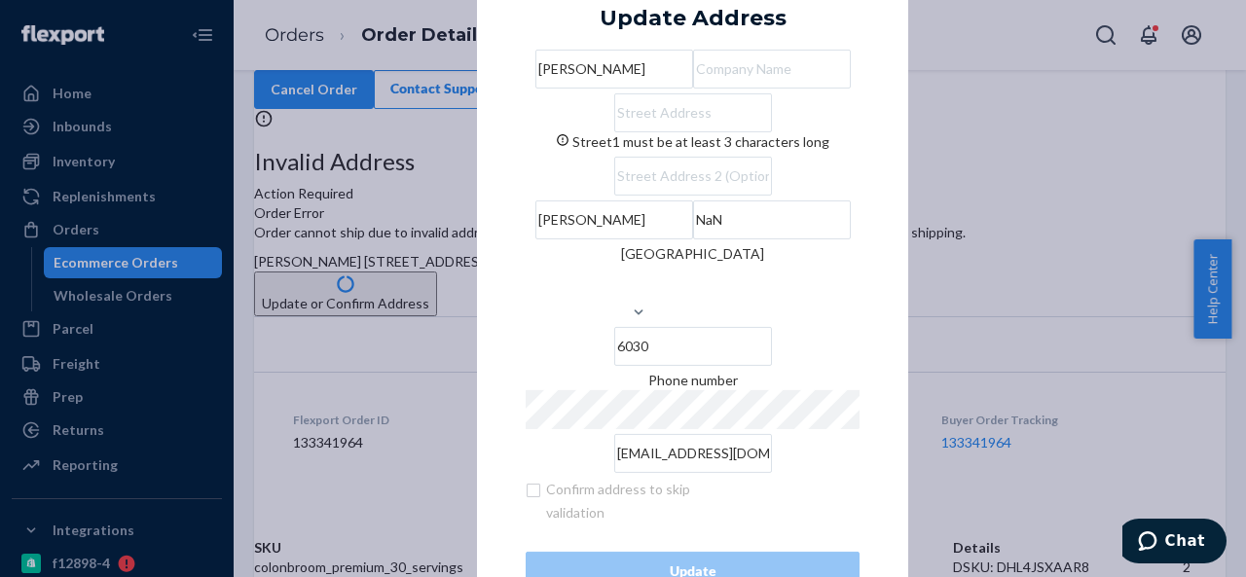
click at [659, 132] on input "Street1 must be at least 3 characters long" at bounding box center [693, 112] width 158 height 39
paste input "[STREET_ADDRESS]"
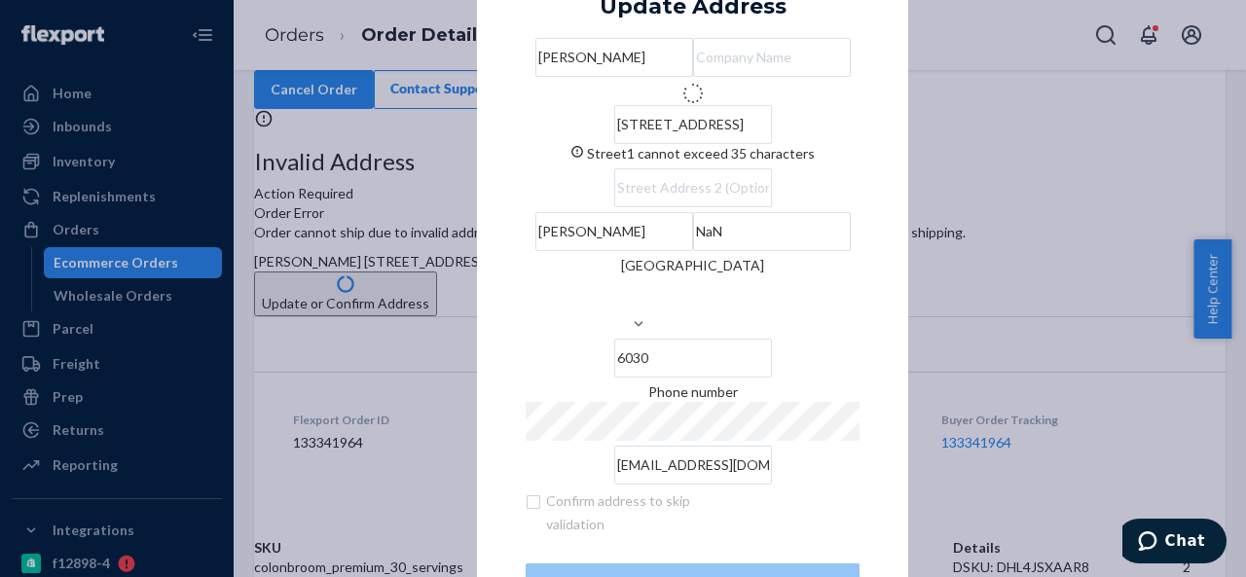
type input "[STREET_ADDRESS]"
type input "WA"
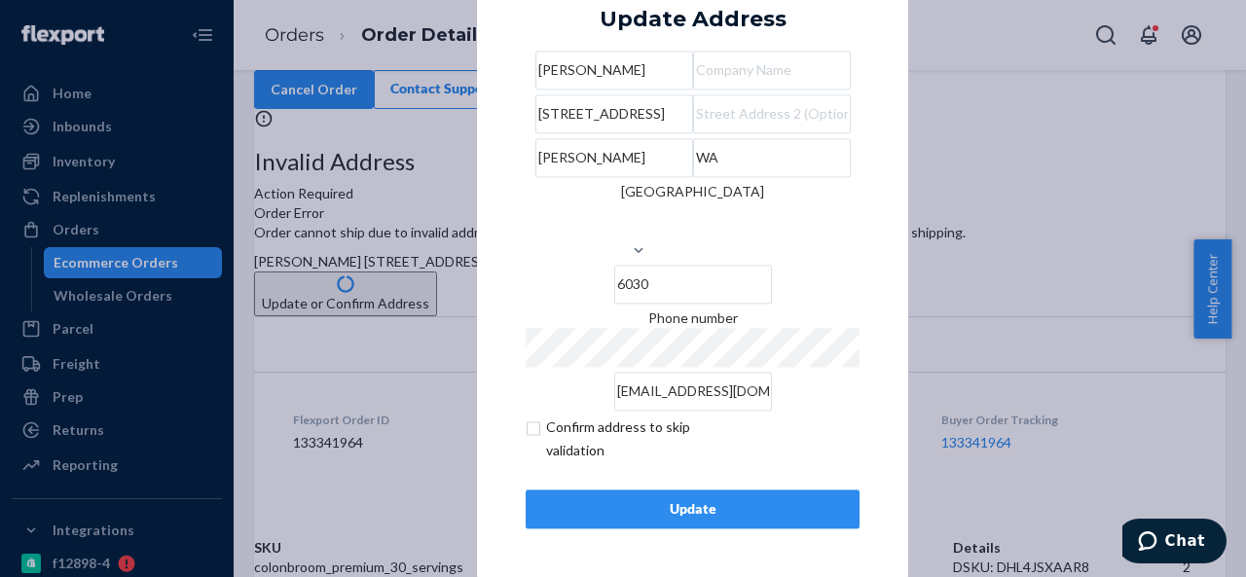
scroll to position [79, 0]
click at [693, 127] on input "text" at bounding box center [772, 113] width 158 height 39
paste input "Parcel Collect 10131 40627"
type input "Parcel Collect 10131 40627"
click at [640, 497] on button "Update" at bounding box center [693, 509] width 334 height 39
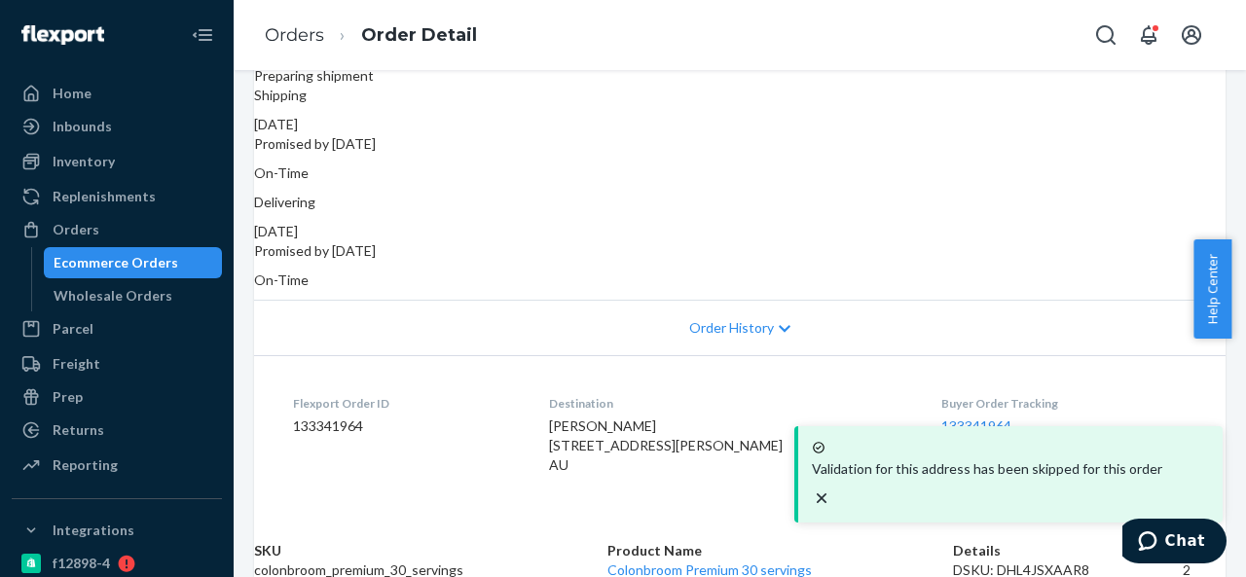
scroll to position [315, 0]
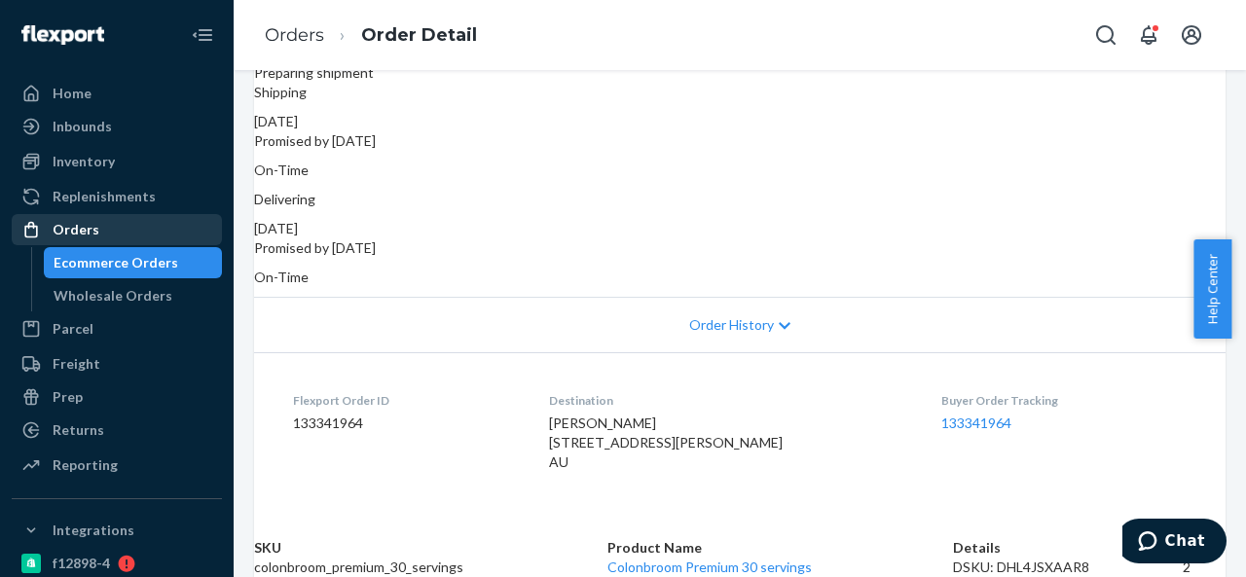
click at [111, 233] on div "Orders" at bounding box center [117, 229] width 206 height 27
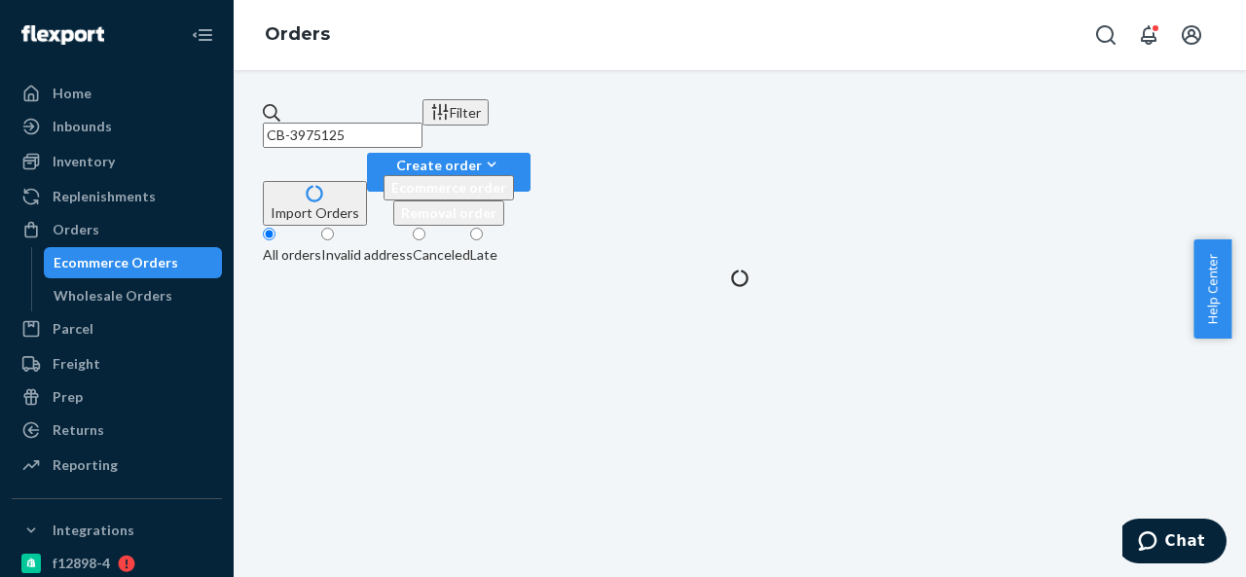
click at [422, 123] on input "CB-3975125" at bounding box center [343, 135] width 160 height 25
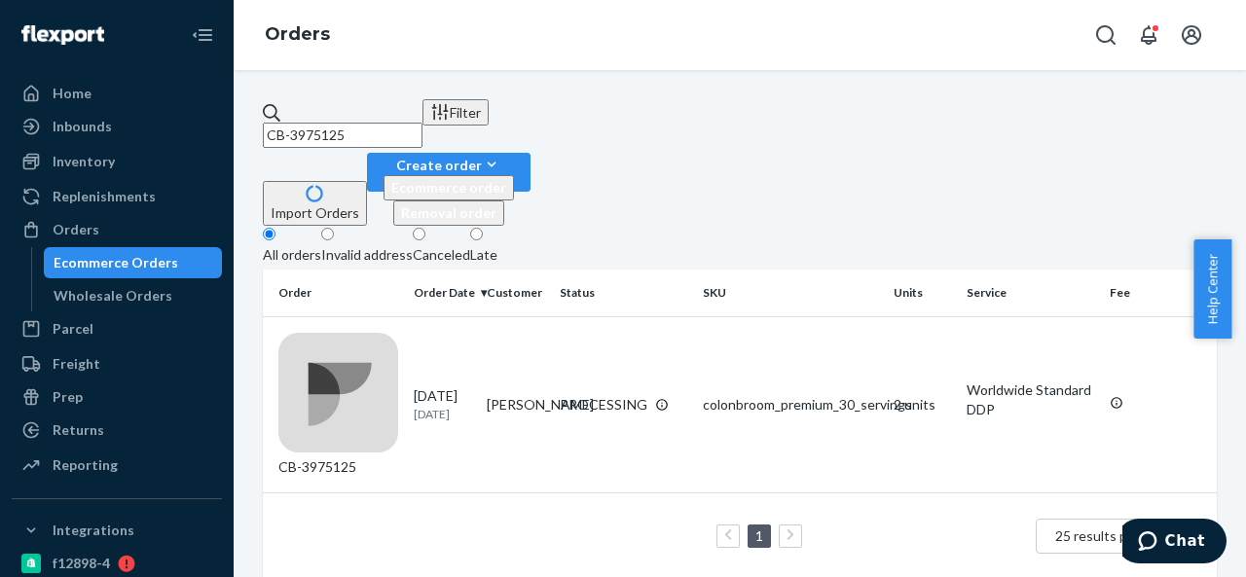
paste input "43"
type input "CB-3975435"
click at [552, 316] on td "[PERSON_NAME]" at bounding box center [515, 404] width 73 height 176
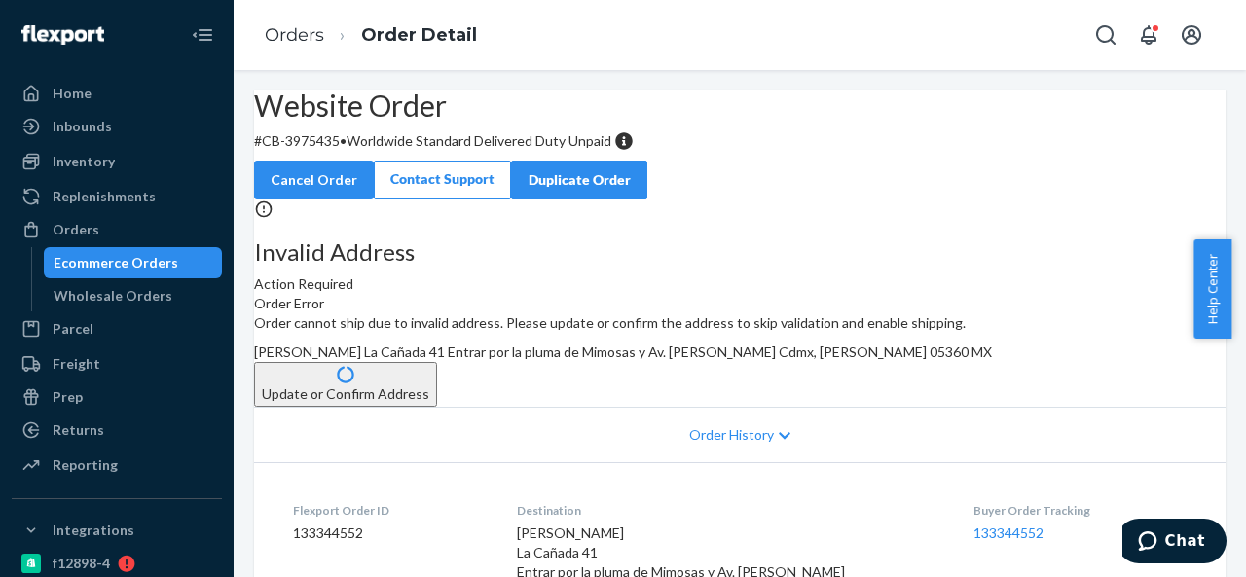
scroll to position [97, 0]
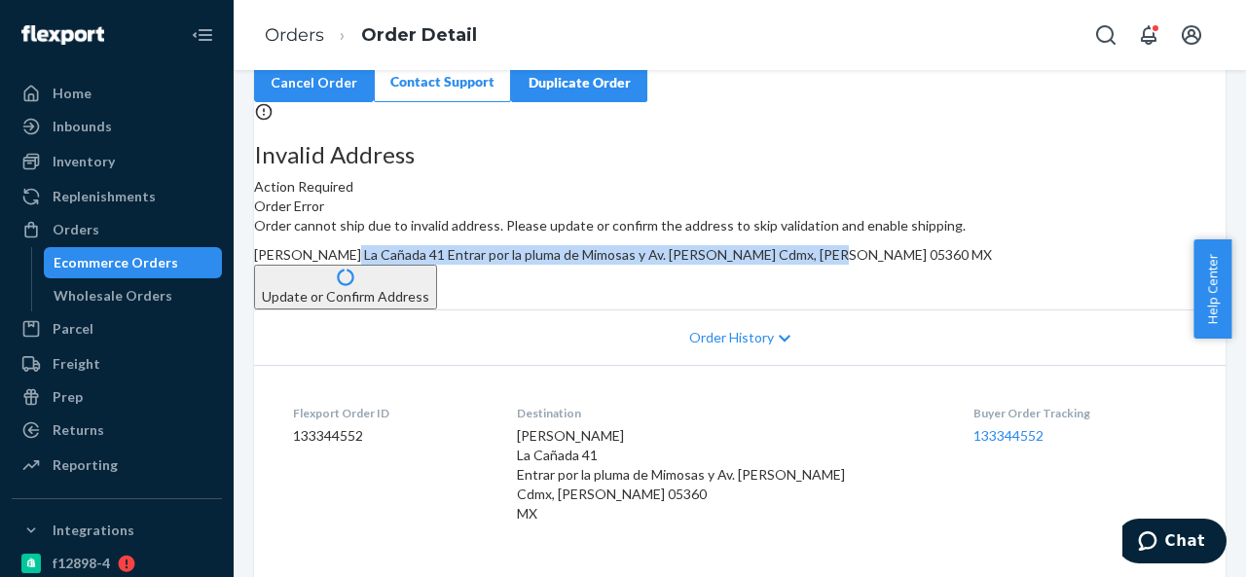
drag, startPoint x: 713, startPoint y: 335, endPoint x: 746, endPoint y: 384, distance: 59.1
click at [746, 265] on div "[PERSON_NAME] La Cañada 41 Entrar por la pluma de Mimosas y Av. [PERSON_NAME] C…" at bounding box center [739, 254] width 971 height 19
click at [437, 310] on button "Update or Confirm Address" at bounding box center [345, 287] width 183 height 45
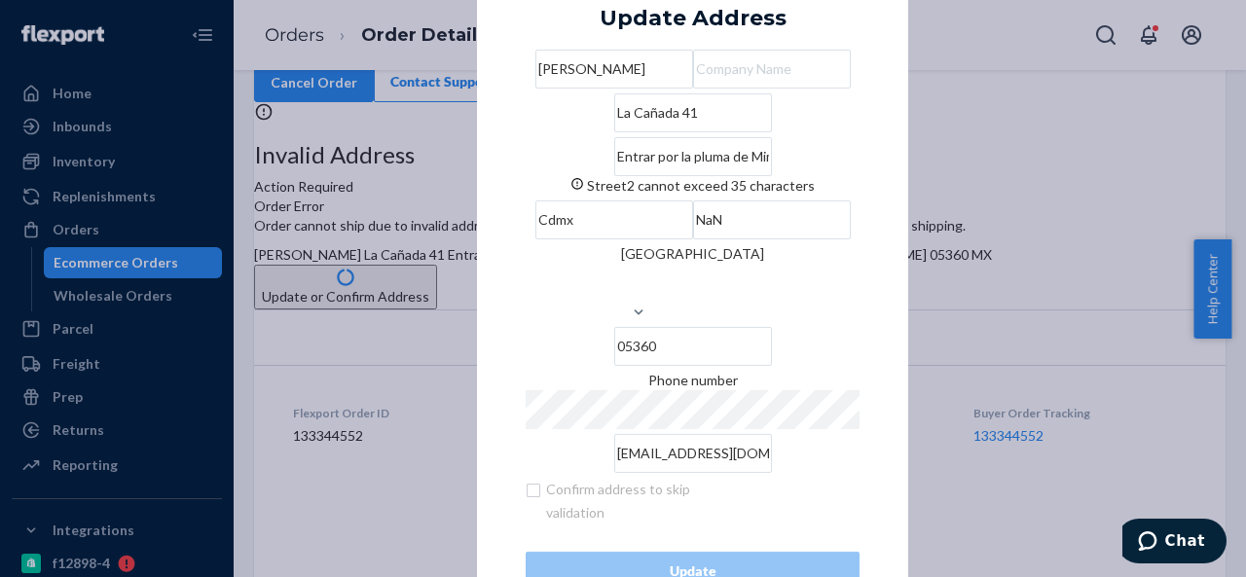
drag, startPoint x: 529, startPoint y: 201, endPoint x: 600, endPoint y: 205, distance: 70.2
click at [614, 176] on input "Entrar por la pluma de Mimosas y Av. [GEOGRAPHIC_DATA]" at bounding box center [693, 156] width 158 height 39
drag, startPoint x: 531, startPoint y: 202, endPoint x: 640, endPoint y: 204, distance: 109.0
click at [640, 176] on input "Entrar por la pluma de Mimosas y Av. [GEOGRAPHIC_DATA]" at bounding box center [693, 156] width 158 height 39
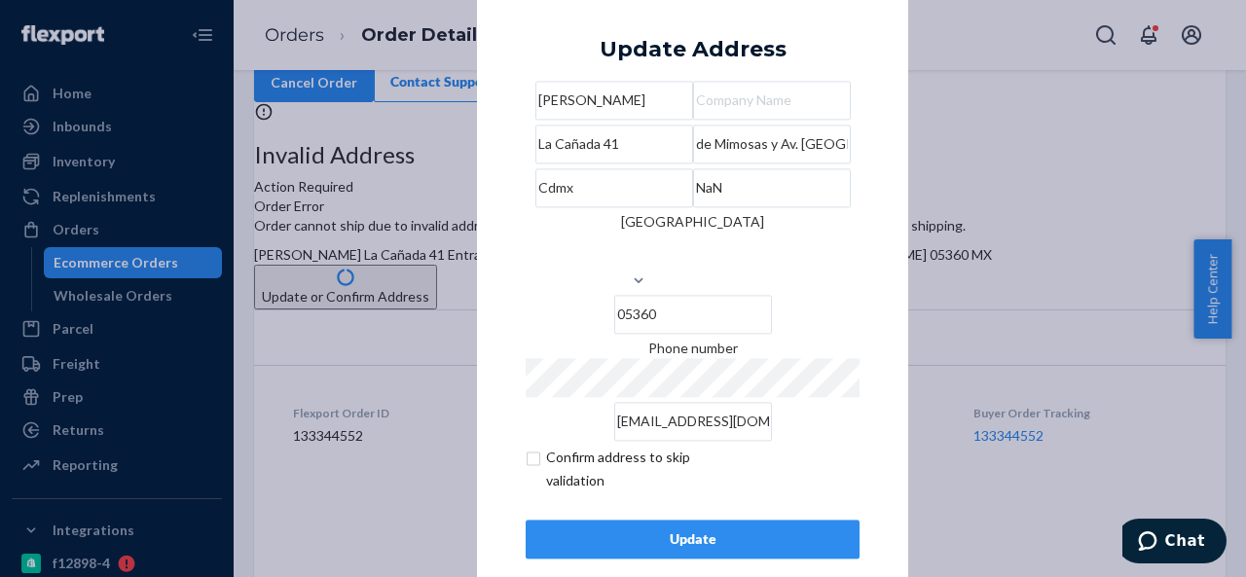
type input "de Mimosas y Av. [GEOGRAPHIC_DATA]"
click at [660, 161] on input "La Cañada 41" at bounding box center [614, 144] width 158 height 39
paste input "Entrar por la pluma"
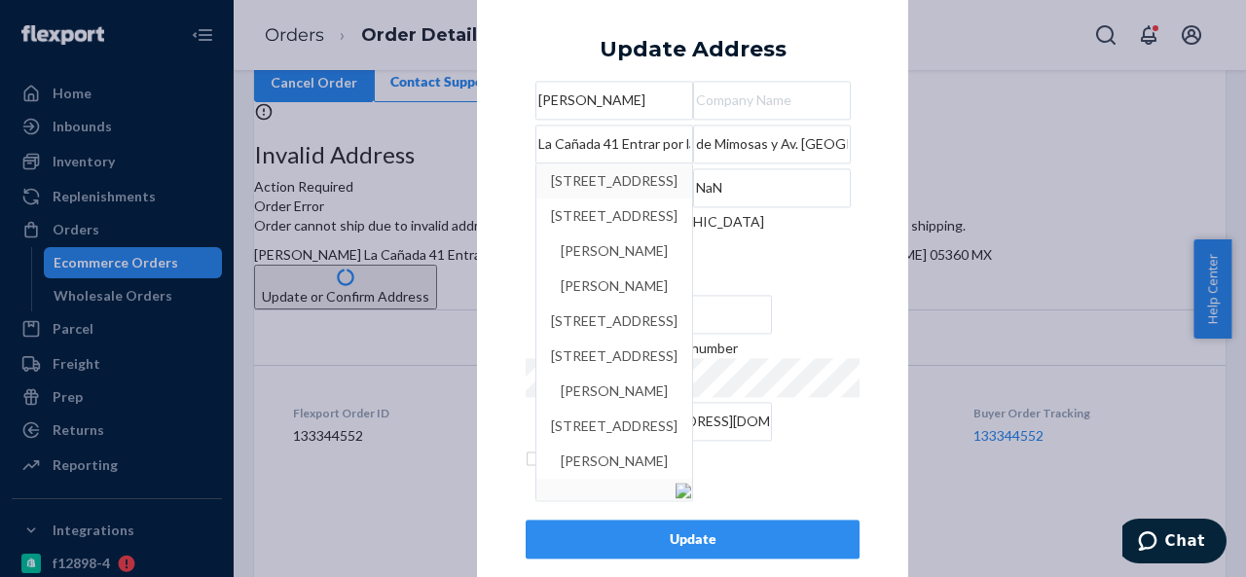
type input "La Cañada 41 Entrar por la pluma"
click at [482, 222] on div "× Update Address [PERSON_NAME] [GEOGRAPHIC_DATA] 41 Entrar por la pluma [STREET…" at bounding box center [692, 289] width 431 height 638
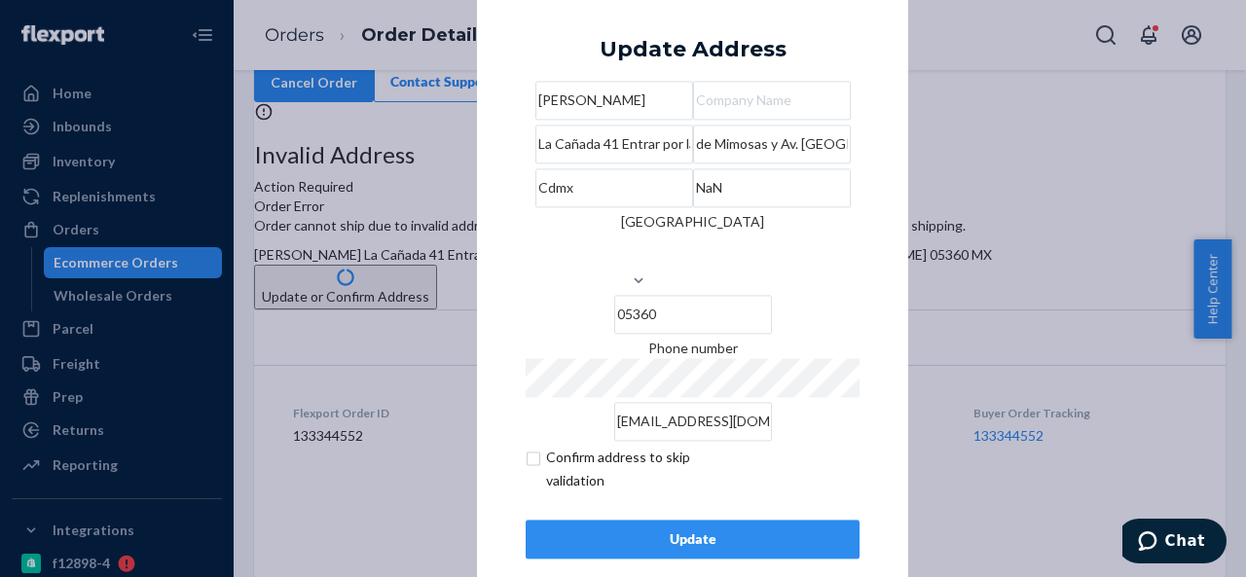
scroll to position [79, 0]
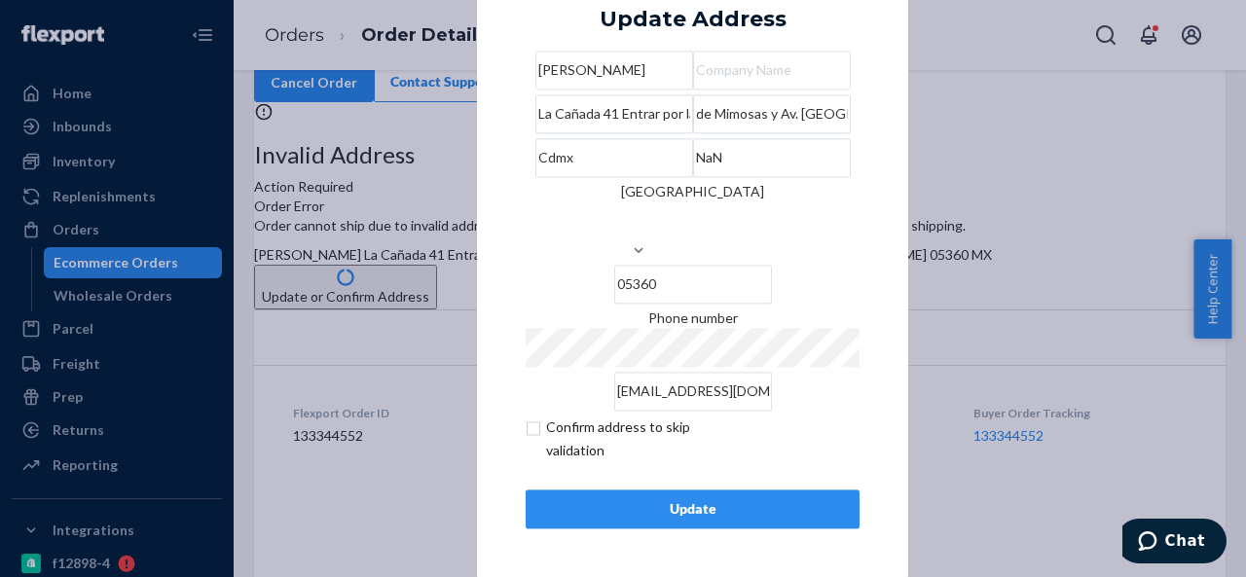
click at [554, 177] on input "Cdmx" at bounding box center [614, 157] width 158 height 39
paste input "iudad de [GEOGRAPHIC_DATA]"
type input "[GEOGRAPHIC_DATA]"
click at [760, 177] on input "NaN" at bounding box center [772, 157] width 158 height 39
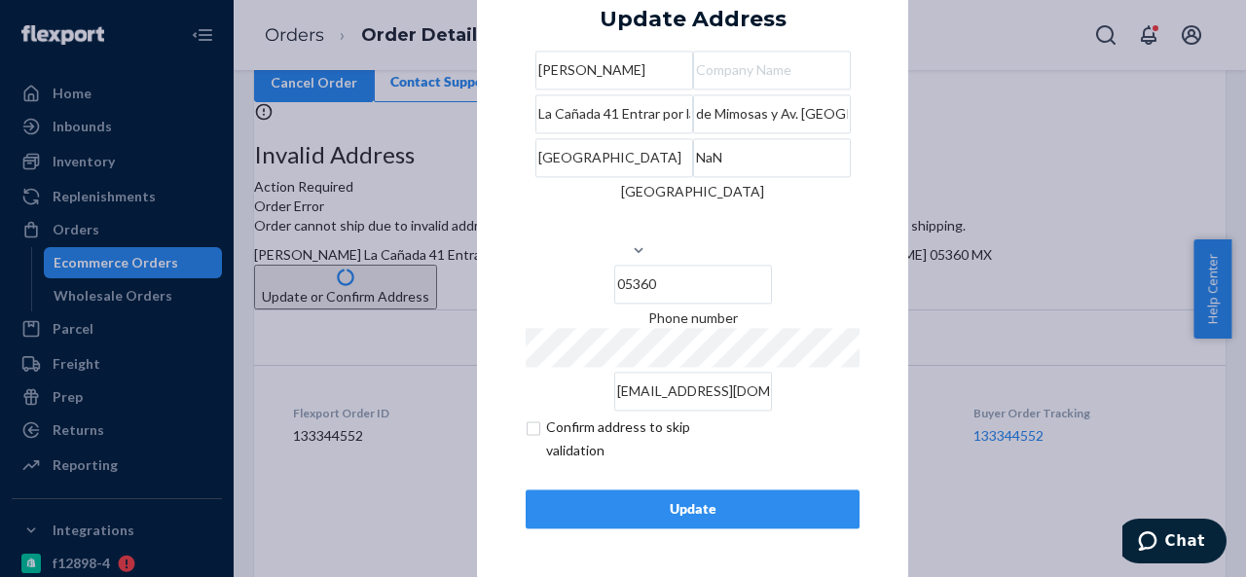
paste input "[GEOGRAPHIC_DATA]"
type input "[GEOGRAPHIC_DATA]"
click at [530, 426] on input "checkbox" at bounding box center [639, 439] width 226 height 47
checkbox input "true"
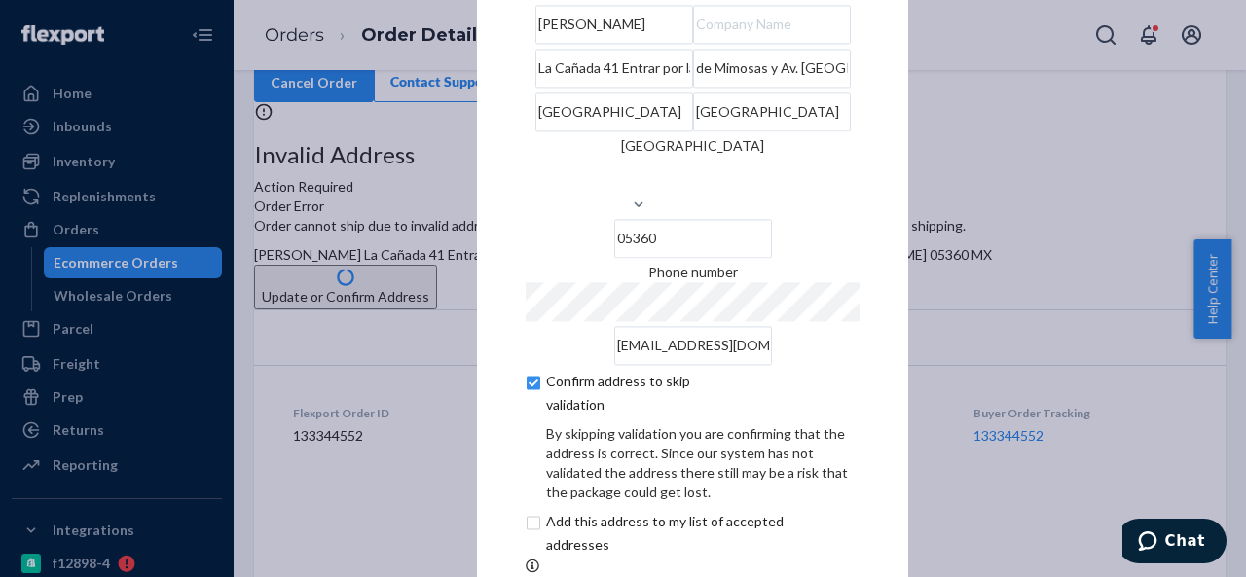
scroll to position [161, 0]
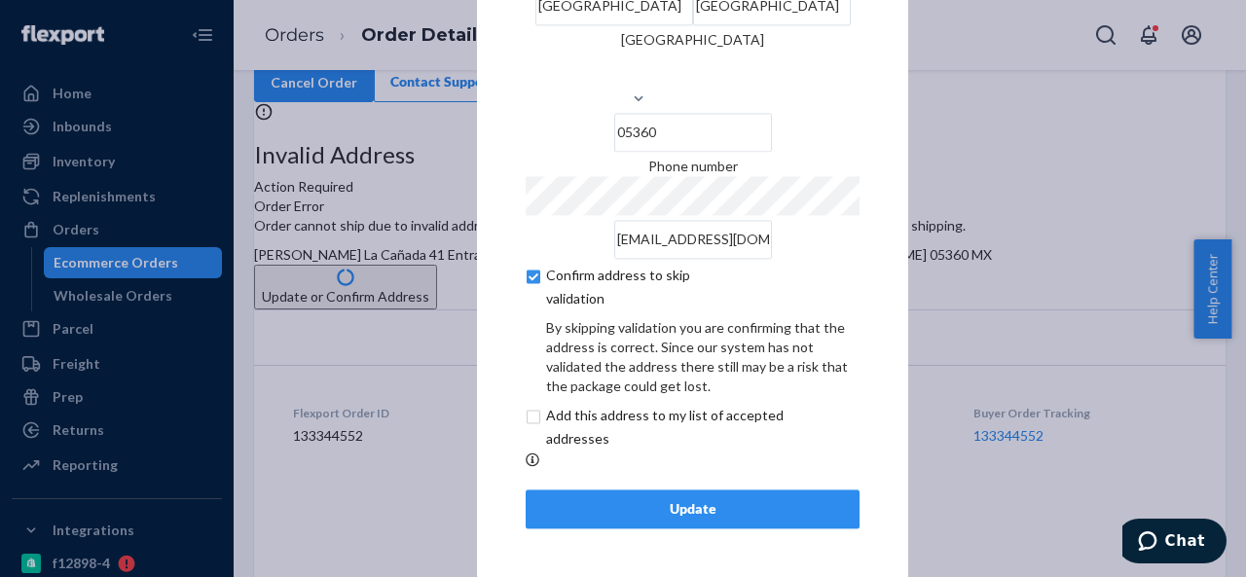
click at [652, 503] on div "Update" at bounding box center [692, 508] width 301 height 19
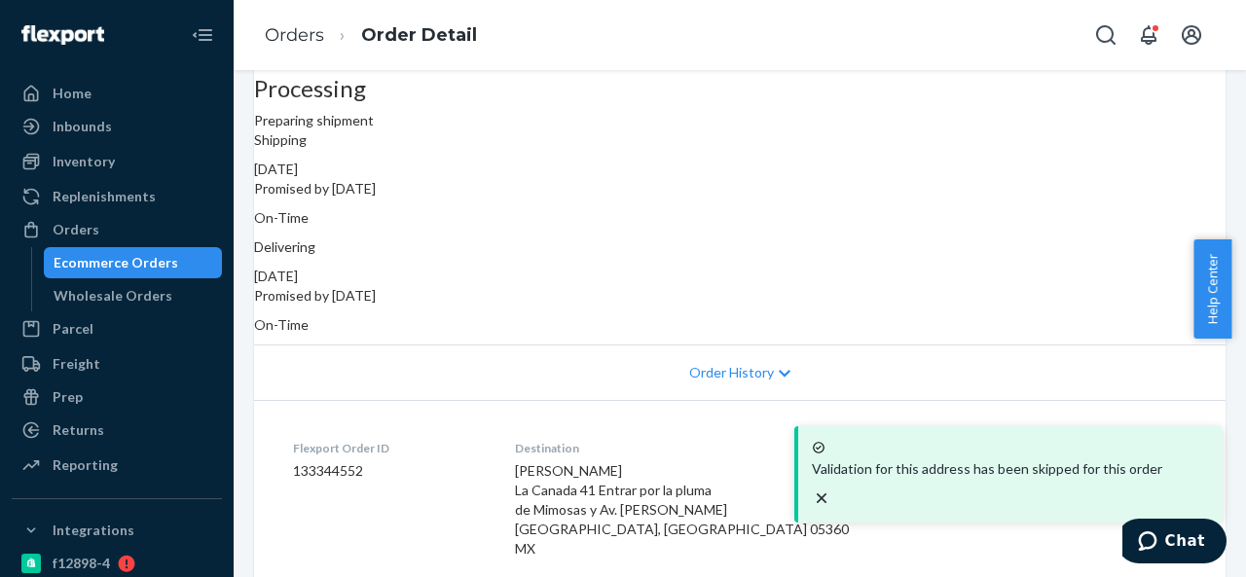
scroll to position [292, 0]
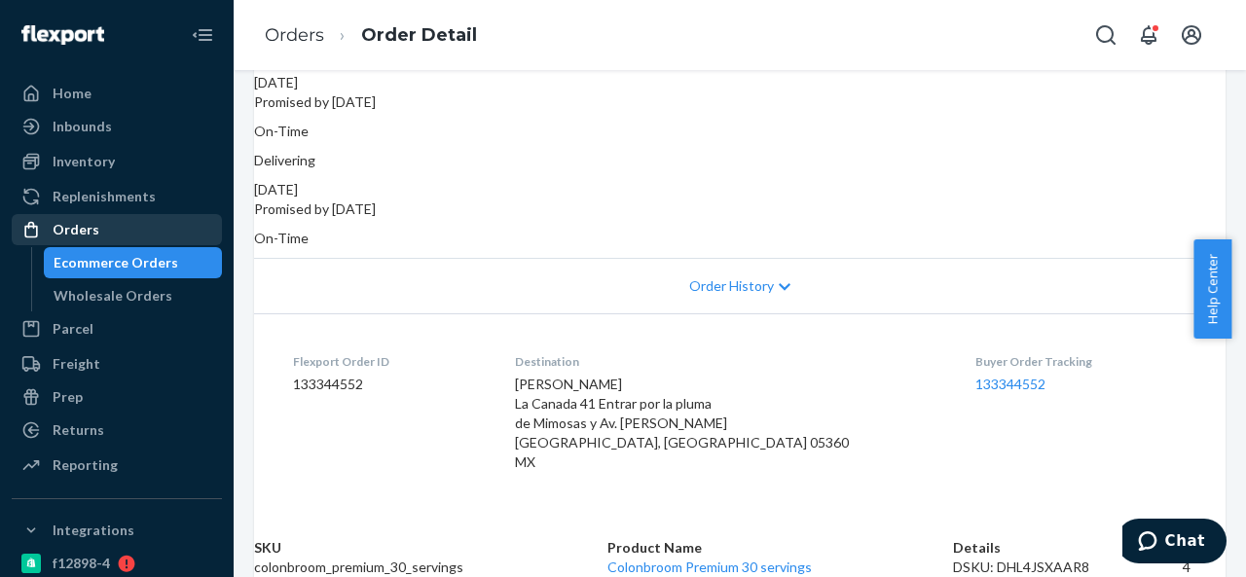
click at [113, 234] on div "Orders" at bounding box center [117, 229] width 206 height 27
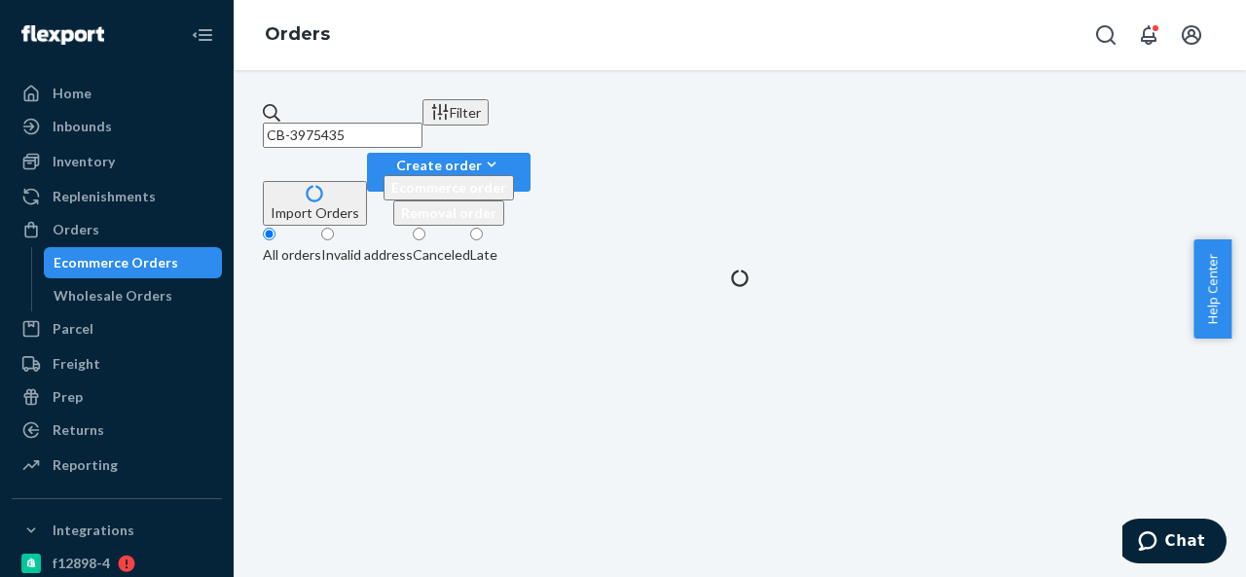
click at [422, 123] on input "CB-3975435" at bounding box center [343, 135] width 160 height 25
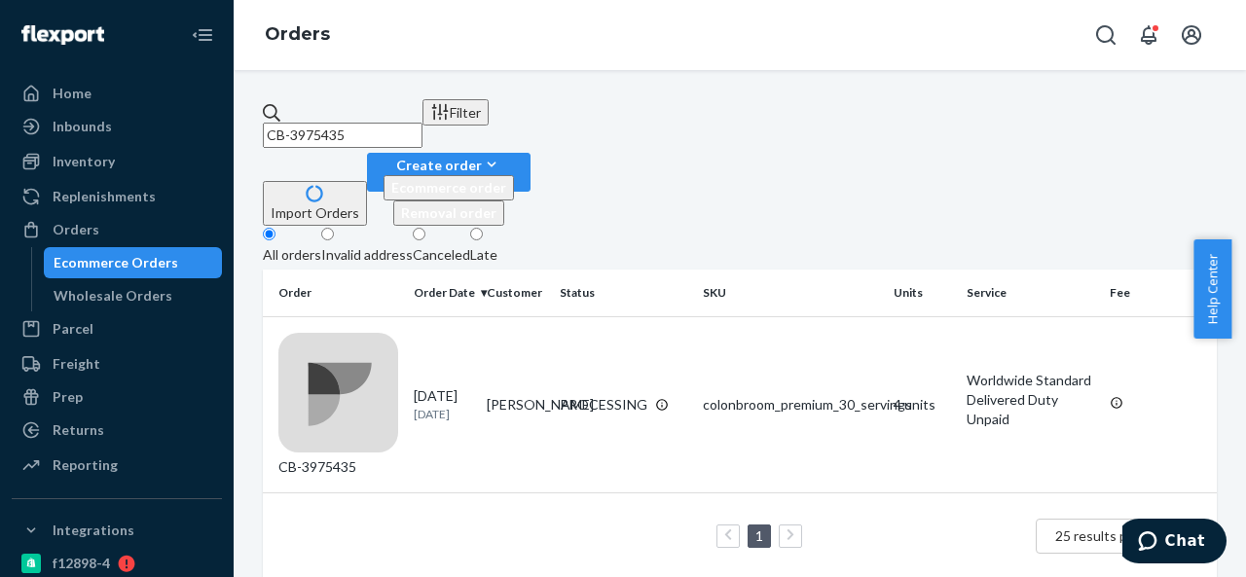
paste input "BIO-2316973"
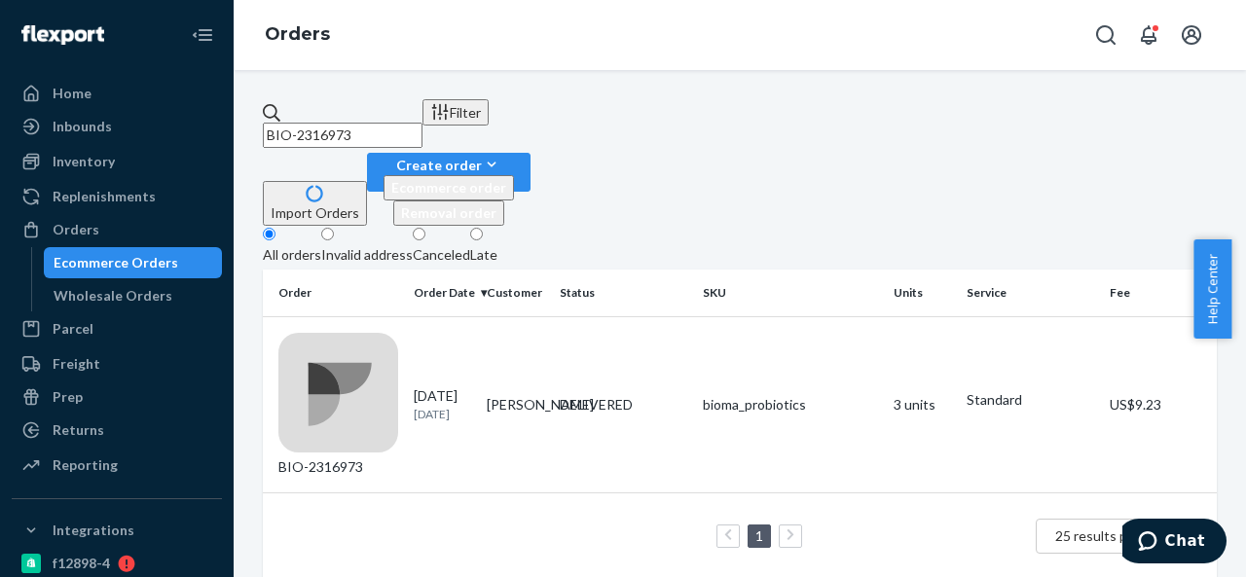
paste input "7277"
type input "BIO-2317277"
click at [552, 316] on td "[PERSON_NAME]" at bounding box center [515, 404] width 73 height 176
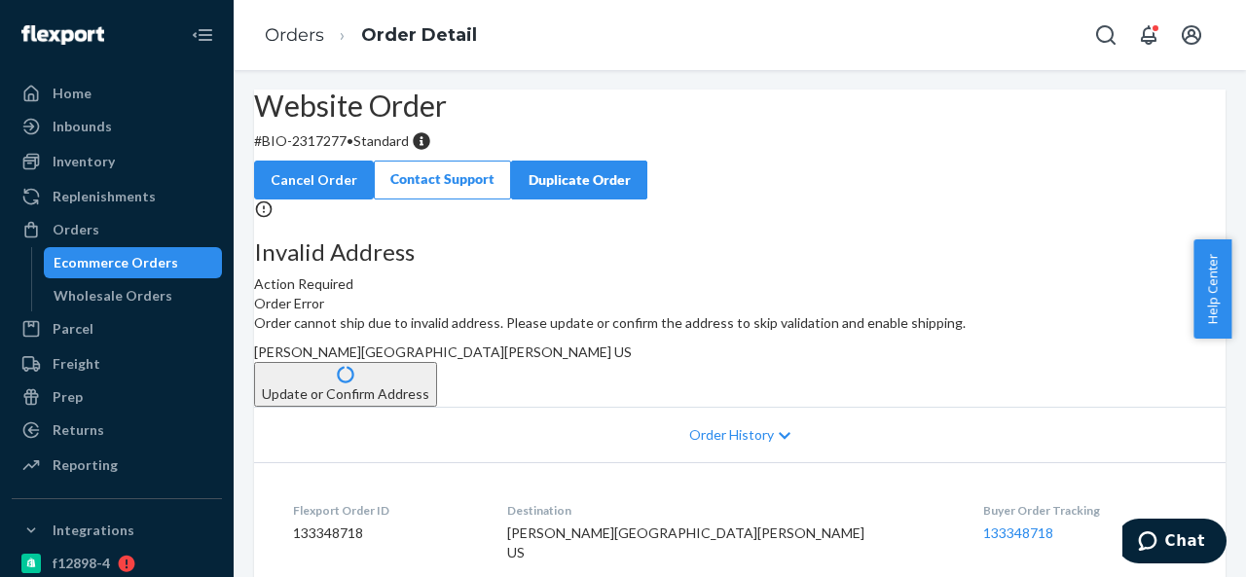
click at [374, 151] on p "# BIO-2317277 • Standard" at bounding box center [739, 140] width 971 height 19
drag, startPoint x: 312, startPoint y: 184, endPoint x: 391, endPoint y: 188, distance: 78.9
click at [391, 151] on p "# BIO-2317277 • Standard" at bounding box center [739, 140] width 971 height 19
click at [632, 360] on span "[PERSON_NAME][GEOGRAPHIC_DATA][PERSON_NAME] US" at bounding box center [443, 352] width 378 height 17
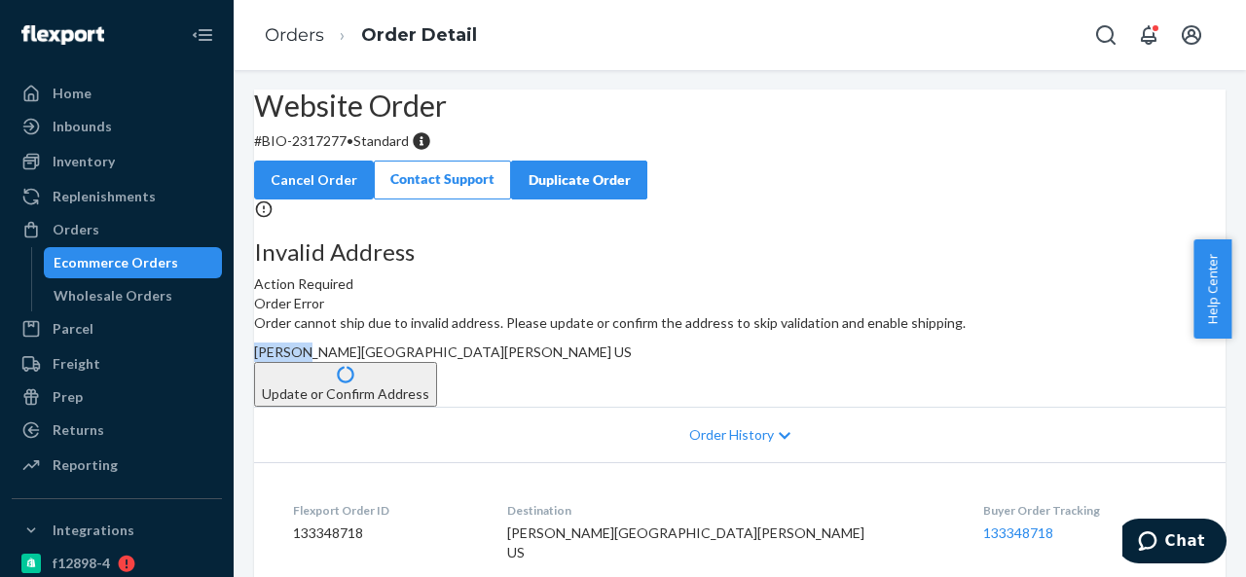
click at [632, 360] on span "[PERSON_NAME][GEOGRAPHIC_DATA][PERSON_NAME] US" at bounding box center [443, 352] width 378 height 17
click at [103, 231] on div "Orders" at bounding box center [117, 229] width 206 height 27
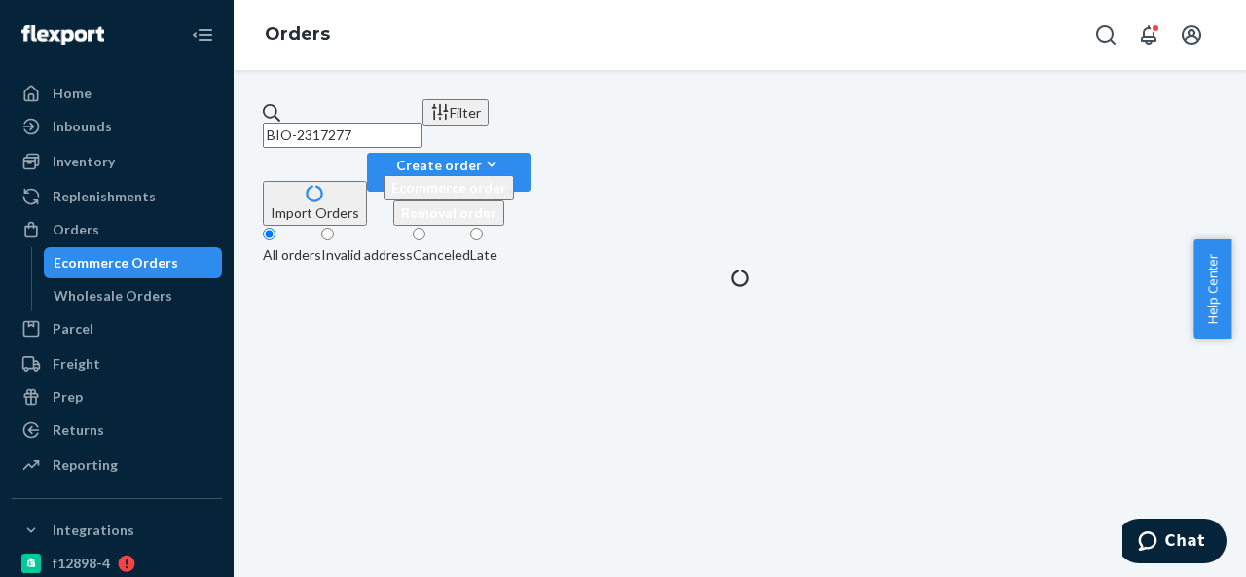
click at [422, 124] on input "BIO-2317277" at bounding box center [343, 135] width 160 height 25
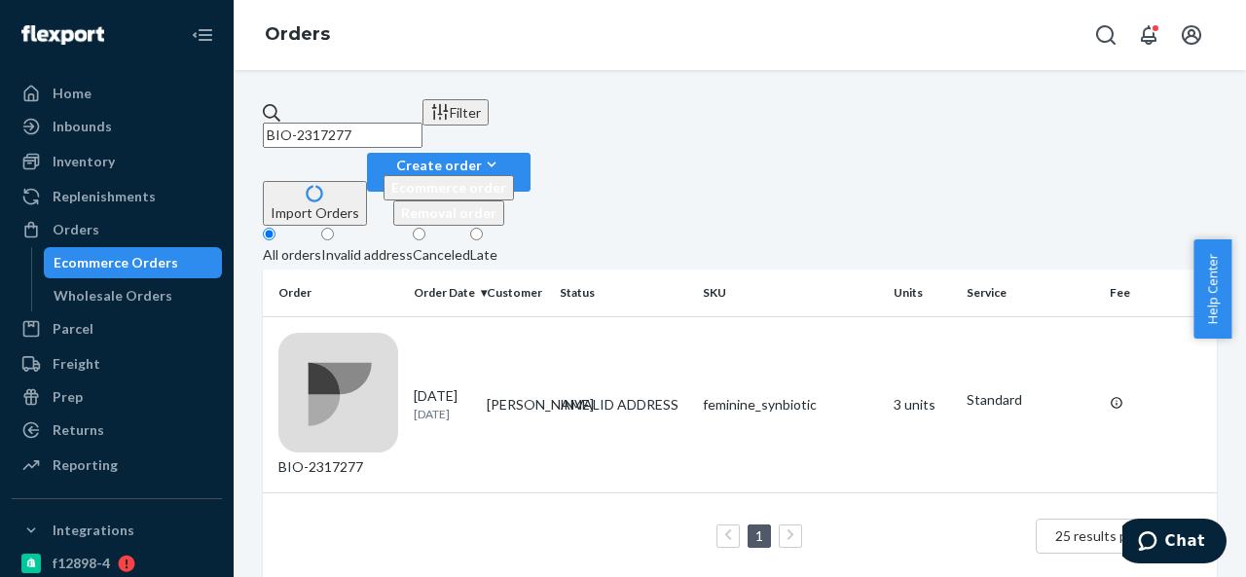
paste input "412"
paste input "CB-3975069"
paste input "BIO-2317887"
paste input "8085"
paste input "190"
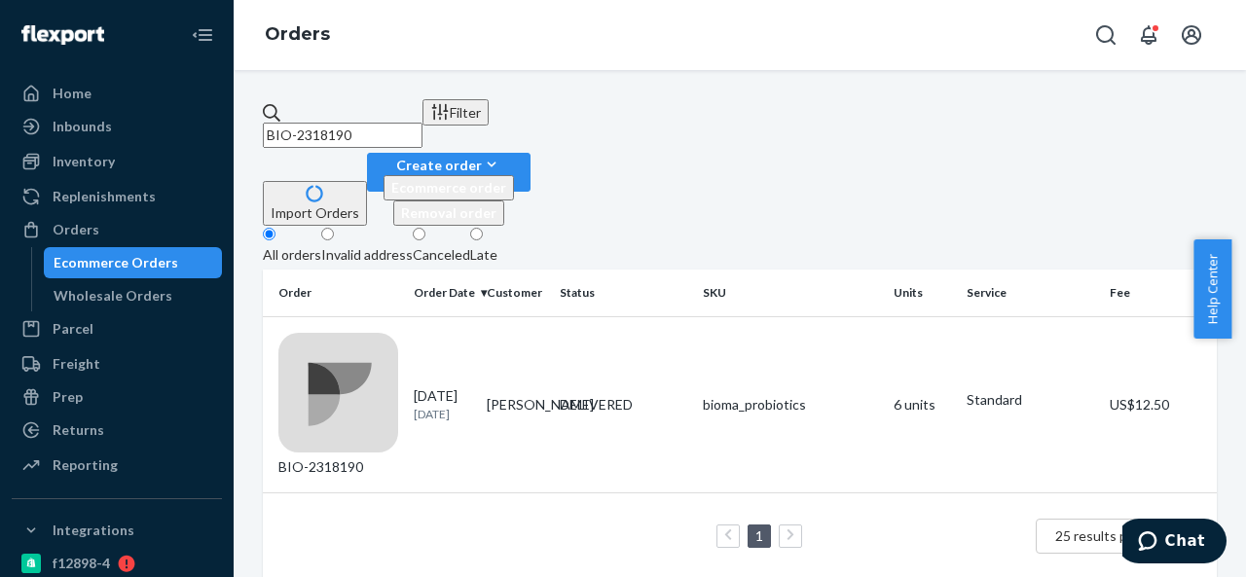
paste input "467"
paste input "CB-3975830"
paste input "BIO-2319192"
paste input "223"
type input "BIO-2319223"
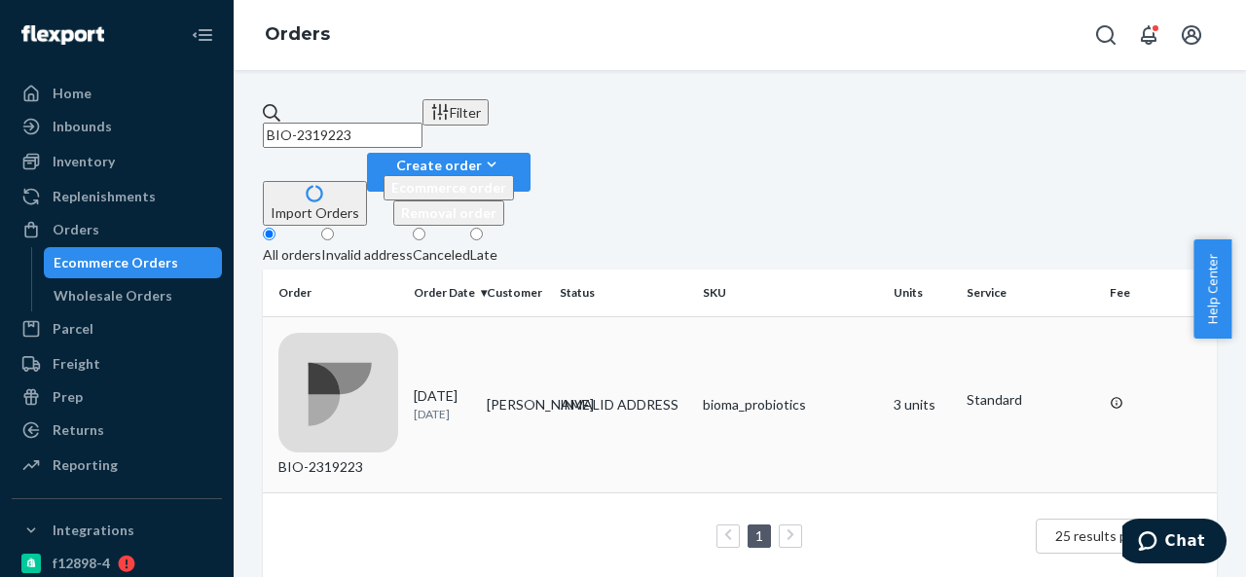
click at [547, 316] on td "[PERSON_NAME]" at bounding box center [515, 404] width 73 height 176
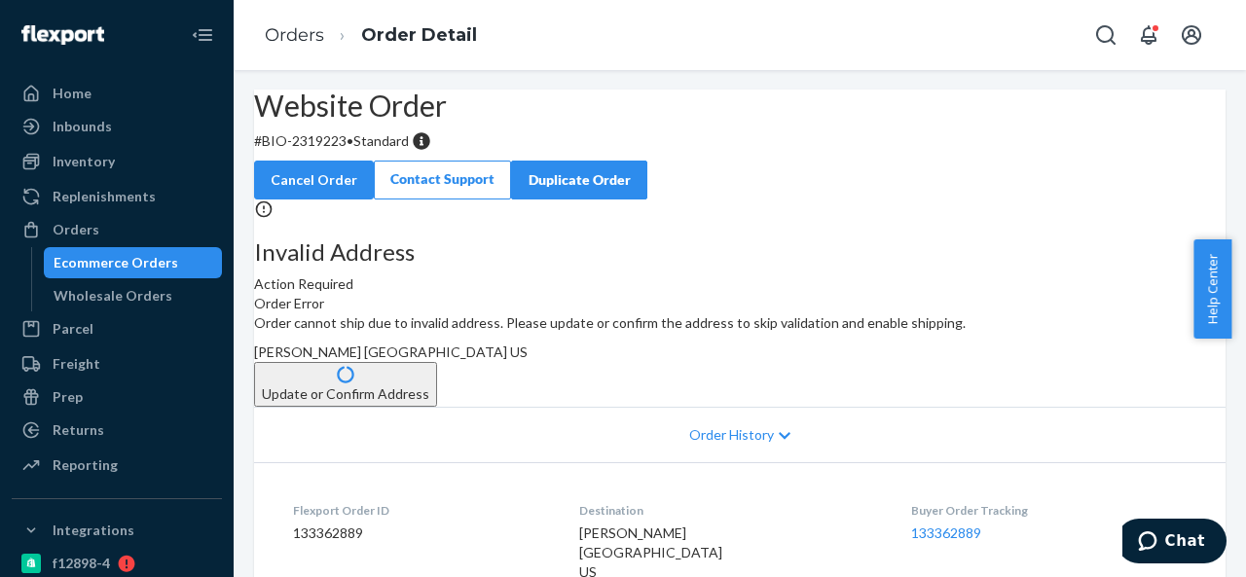
click at [374, 151] on p "# BIO-2319223 • Standard" at bounding box center [739, 140] width 971 height 19
drag, startPoint x: 310, startPoint y: 185, endPoint x: 390, endPoint y: 188, distance: 79.9
click at [390, 151] on p "# BIO-2319223 • Standard" at bounding box center [739, 140] width 971 height 19
click at [528, 360] on span "[PERSON_NAME] [GEOGRAPHIC_DATA] US" at bounding box center [391, 352] width 274 height 17
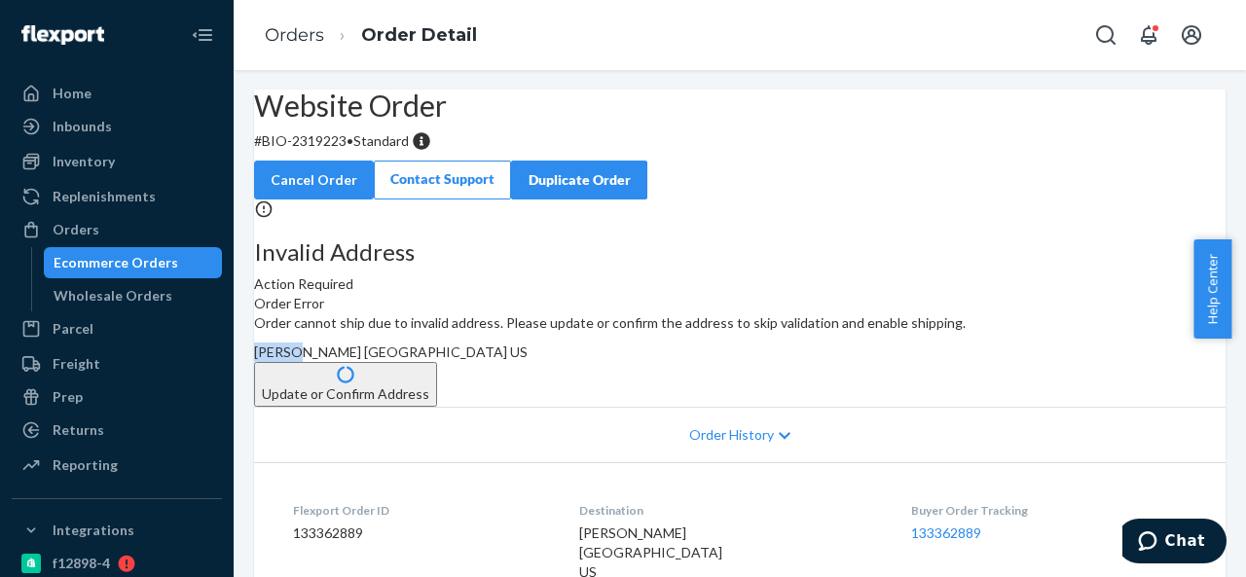
click at [528, 360] on span "[PERSON_NAME] [GEOGRAPHIC_DATA] US" at bounding box center [391, 352] width 274 height 17
click at [97, 227] on div "Orders" at bounding box center [117, 229] width 206 height 27
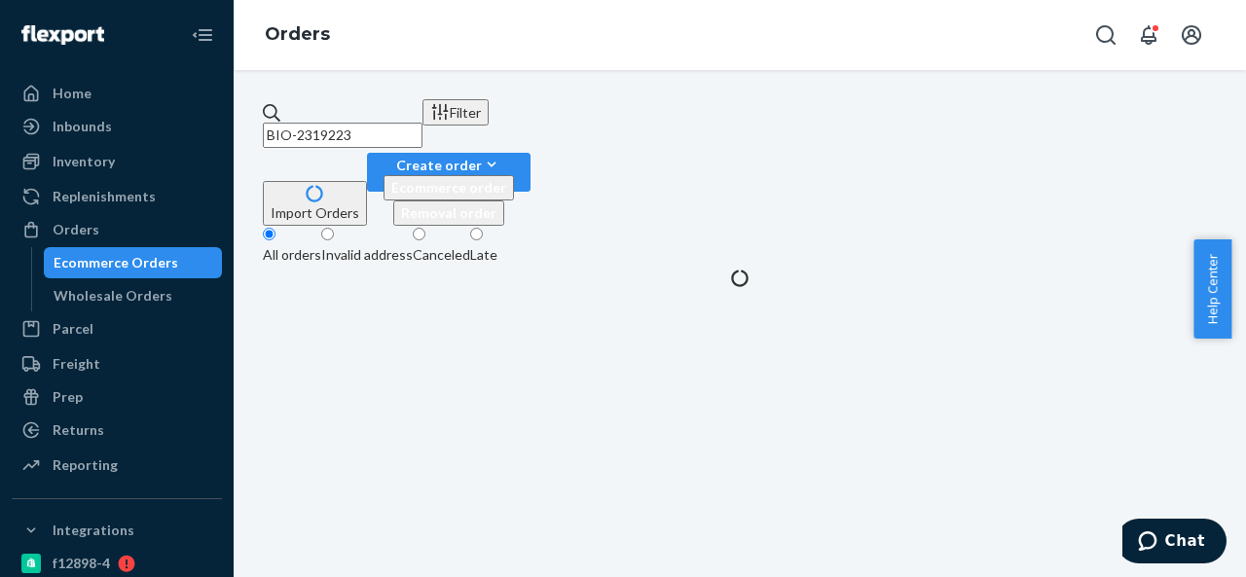
click at [396, 125] on input "BIO-2319223" at bounding box center [343, 135] width 160 height 25
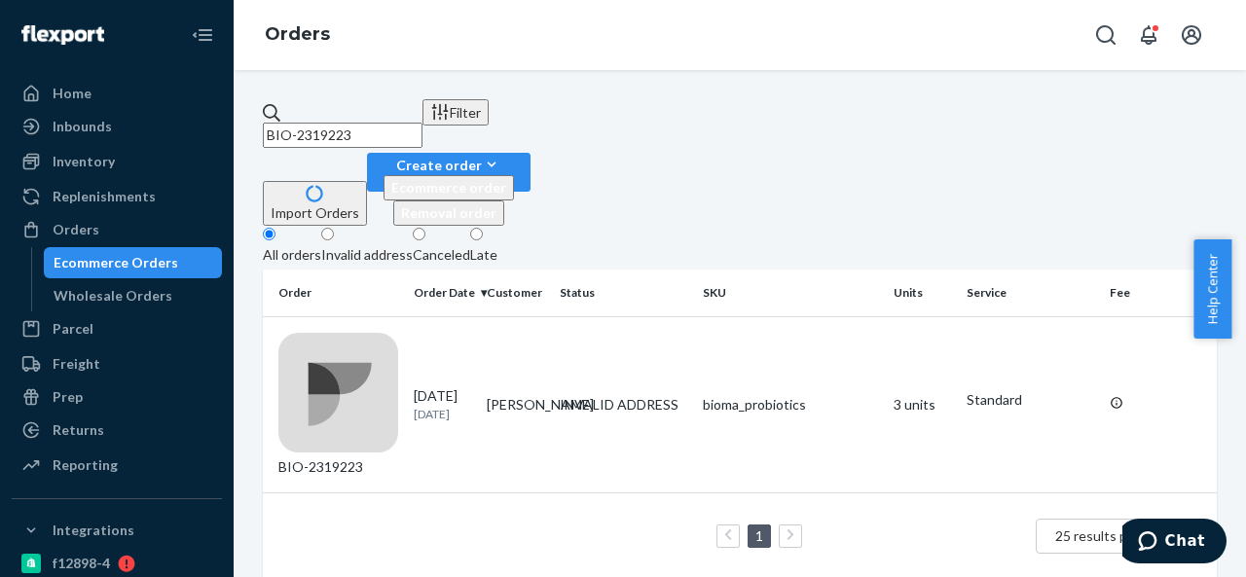
paste input "0"
paste input "402"
type input "BIO-2319402"
click at [545, 316] on td "[PERSON_NAME]" at bounding box center [515, 404] width 73 height 176
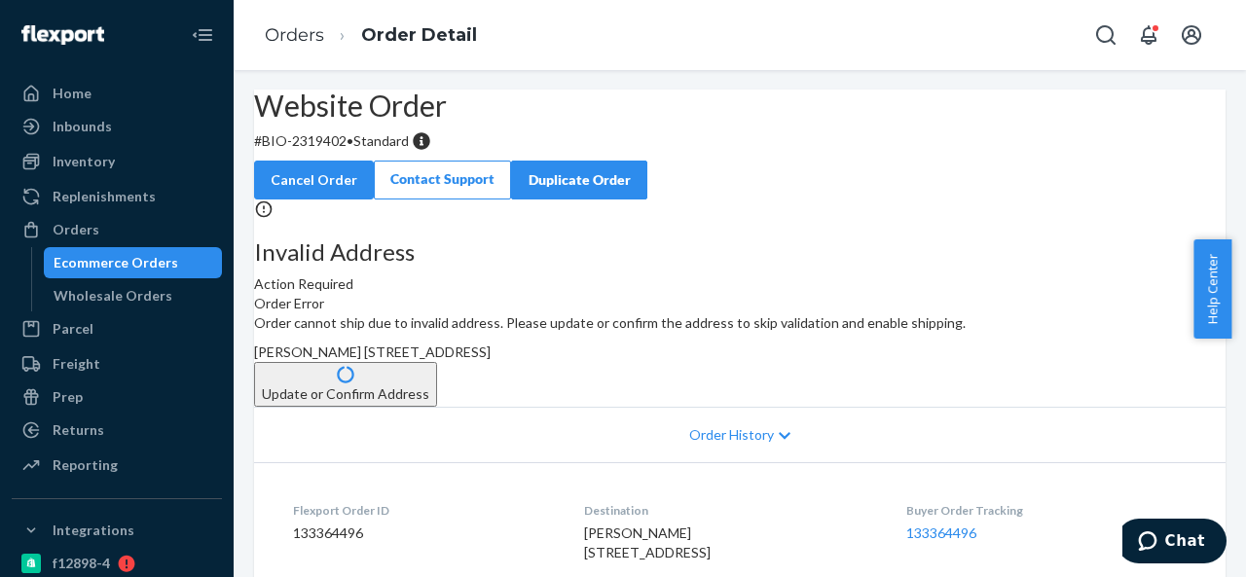
scroll to position [97, 0]
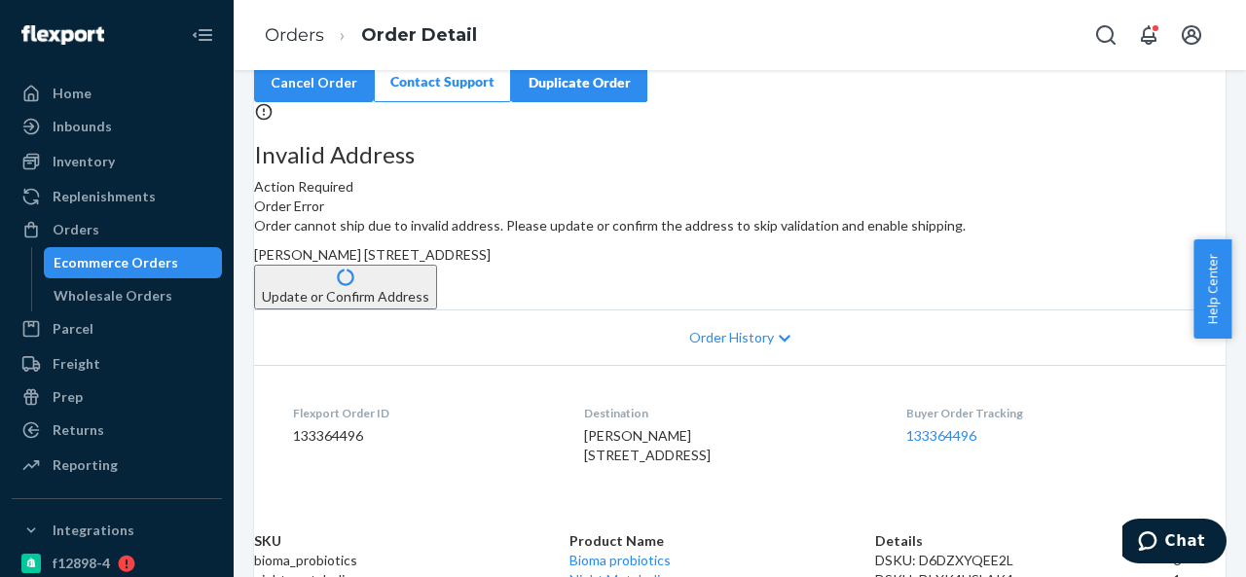
drag, startPoint x: 710, startPoint y: 336, endPoint x: 760, endPoint y: 366, distance: 58.9
click at [760, 310] on div "Order cannot ship due to invalid address. Please update or confirm the address …" at bounding box center [739, 262] width 971 height 93
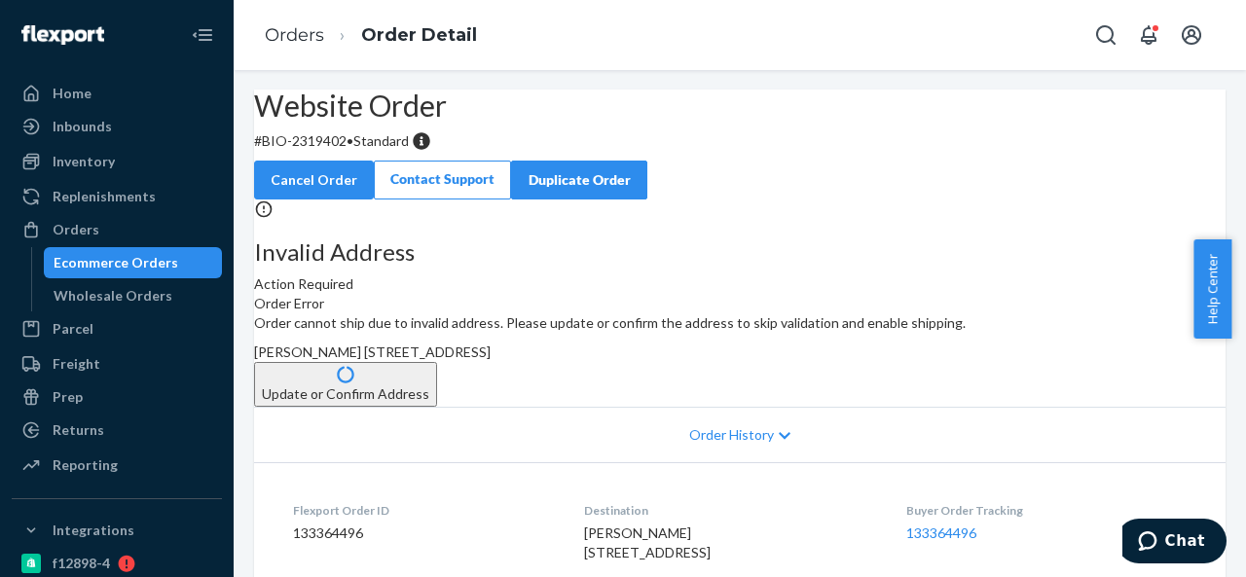
click at [378, 151] on p "# BIO-2319402 • Standard" at bounding box center [739, 140] width 971 height 19
drag, startPoint x: 312, startPoint y: 188, endPoint x: 395, endPoint y: 186, distance: 82.8
click at [395, 151] on p "# BIO-2319402 • Standard" at bounding box center [739, 140] width 971 height 19
click at [491, 360] on span "[PERSON_NAME] [STREET_ADDRESS]" at bounding box center [372, 352] width 237 height 17
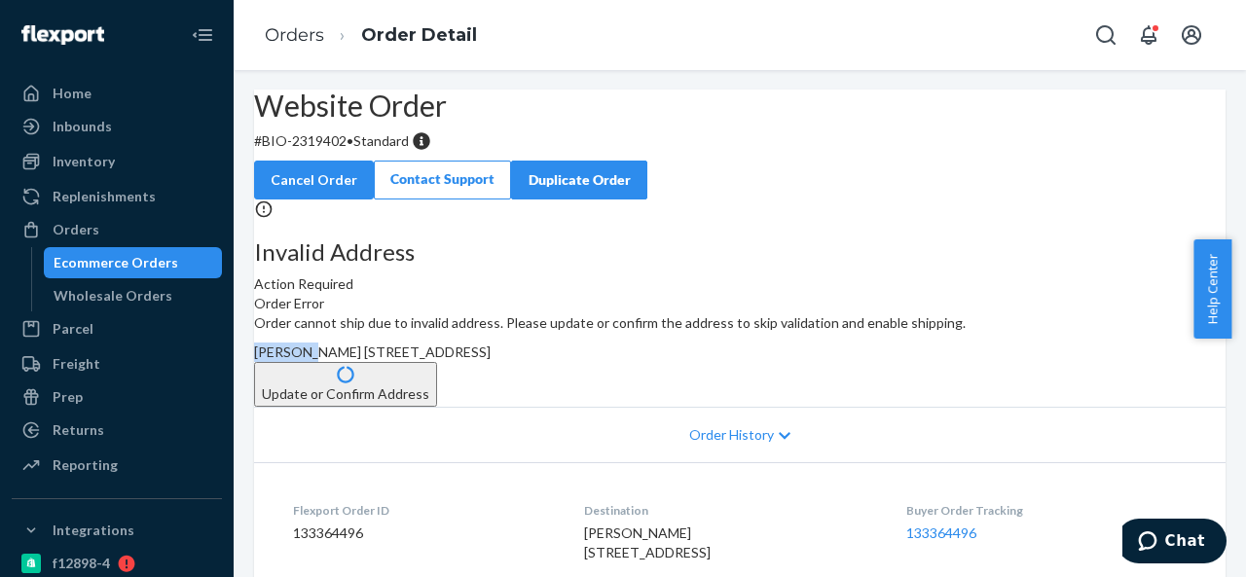
click at [491, 360] on span "[PERSON_NAME] [STREET_ADDRESS]" at bounding box center [372, 352] width 237 height 17
click at [103, 229] on div "Orders" at bounding box center [117, 229] width 206 height 27
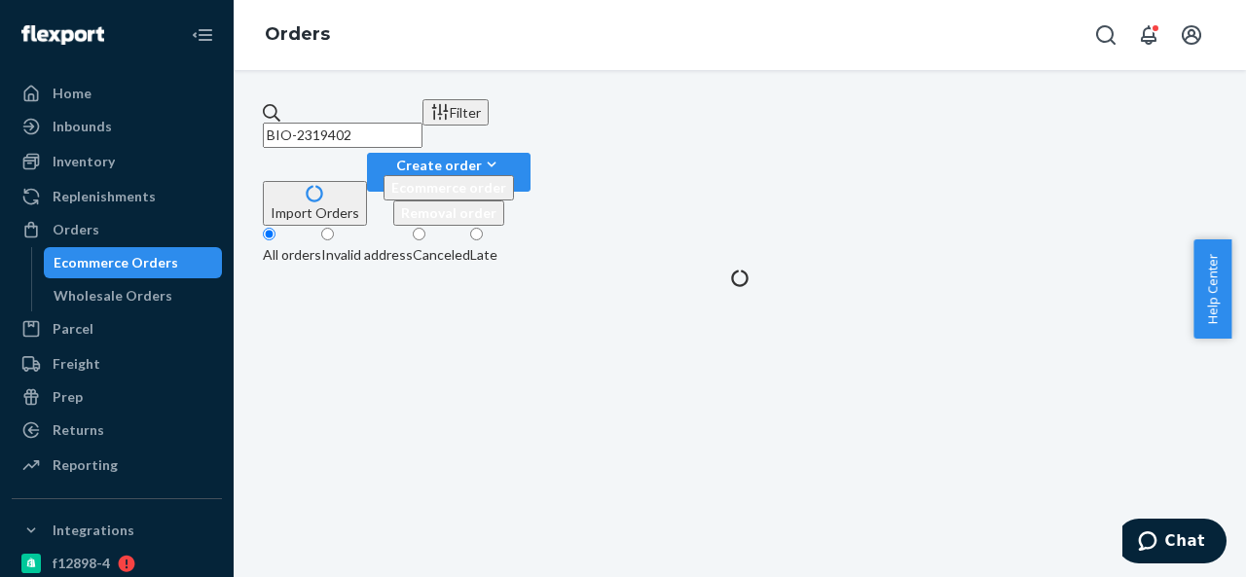
click at [422, 123] on input "BIO-2319402" at bounding box center [343, 135] width 160 height 25
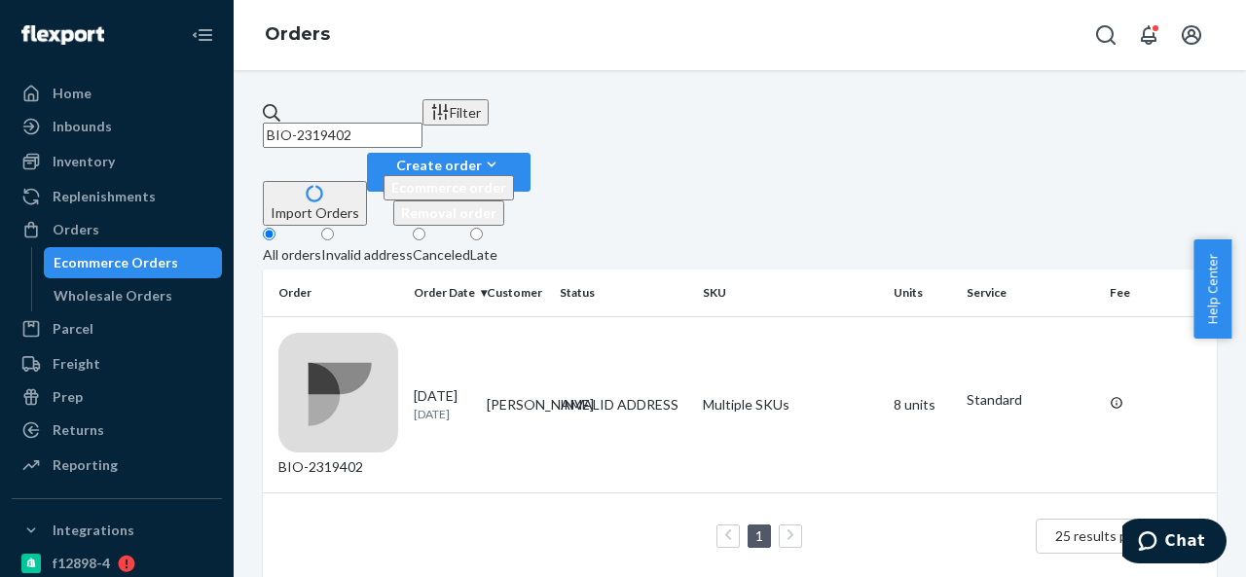
paste input "993"
type input "BIO-2319993"
click at [544, 316] on td "[PERSON_NAME]" at bounding box center [515, 404] width 73 height 176
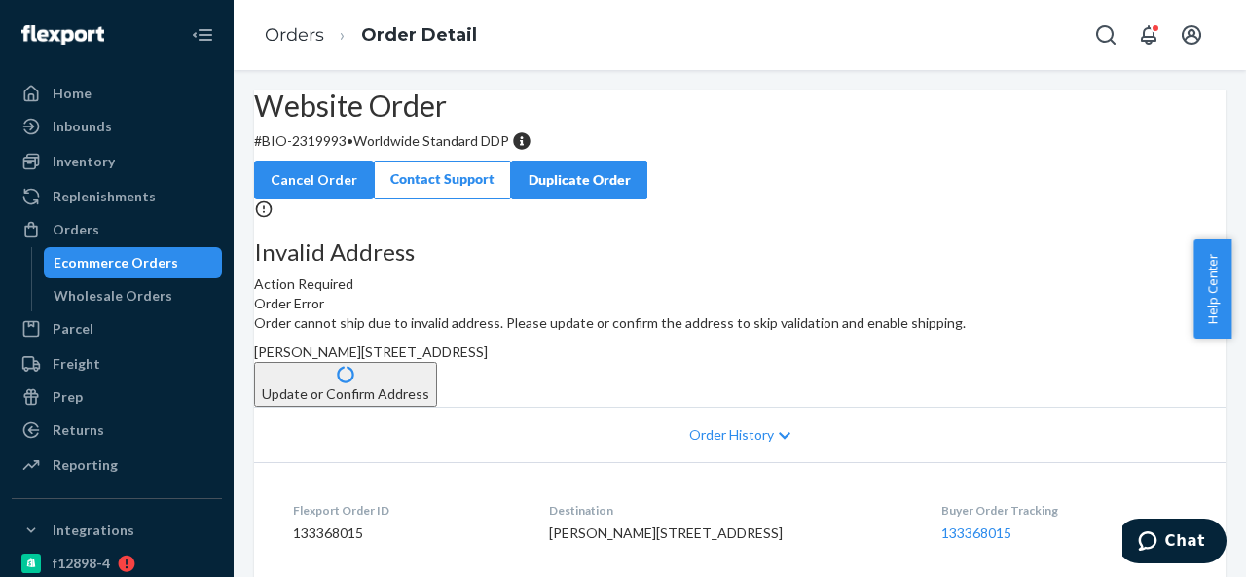
click at [368, 151] on p "# BIO-2319993 • Worldwide Standard DDP" at bounding box center [739, 140] width 971 height 19
drag, startPoint x: 311, startPoint y: 188, endPoint x: 390, endPoint y: 190, distance: 78.9
click at [390, 151] on p "# BIO-2319993 • Worldwide Standard DDP" at bounding box center [739, 140] width 971 height 19
click at [488, 360] on span "[PERSON_NAME][STREET_ADDRESS]" at bounding box center [371, 352] width 234 height 17
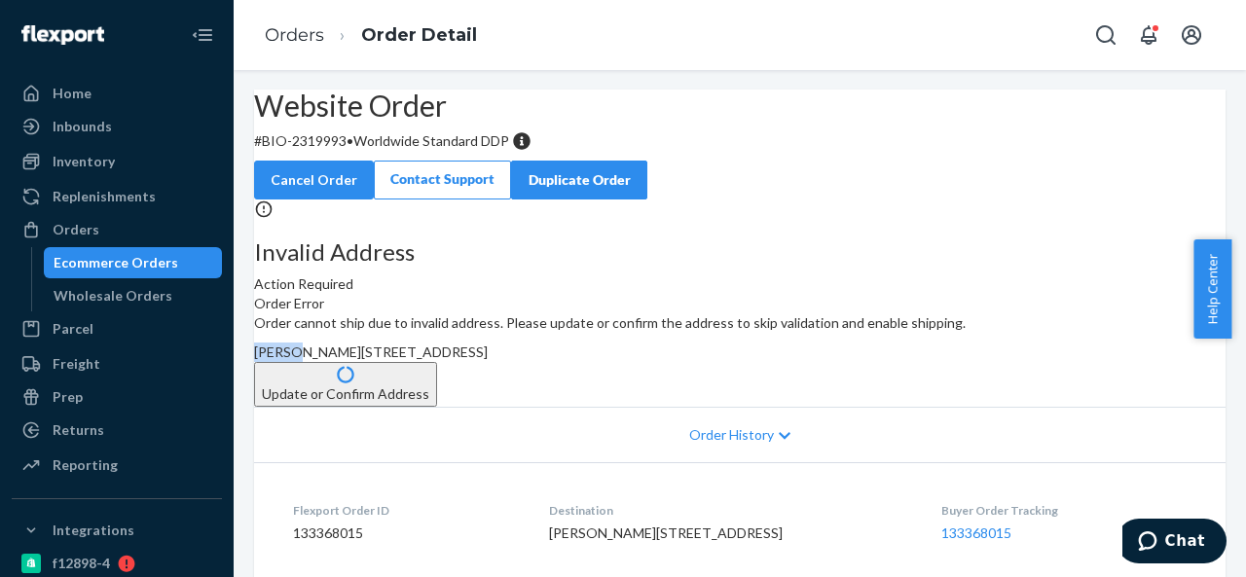
click at [488, 360] on span "[PERSON_NAME][STREET_ADDRESS]" at bounding box center [371, 352] width 234 height 17
click at [106, 227] on div "Orders" at bounding box center [117, 229] width 206 height 27
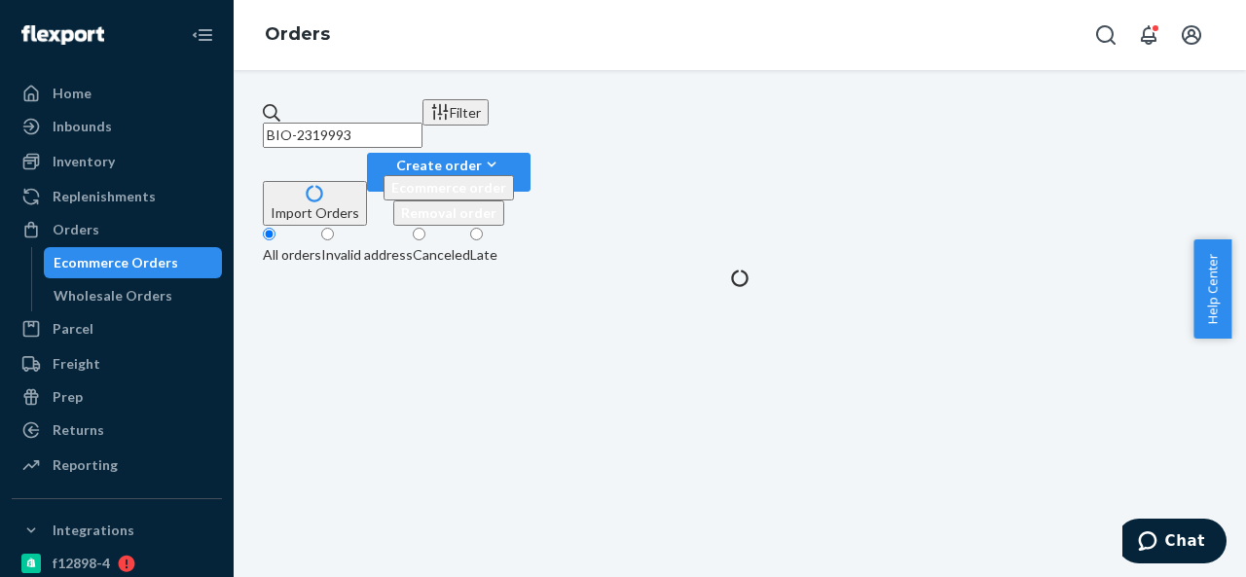
click at [422, 123] on input "BIO-2319993" at bounding box center [343, 135] width 160 height 25
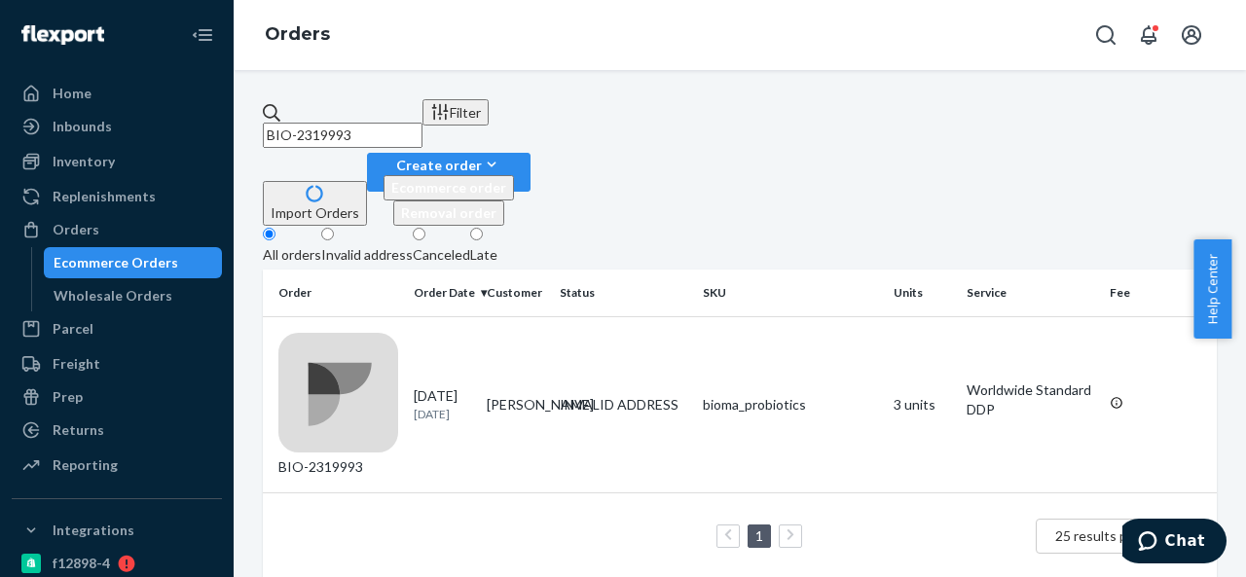
paste input "86"
paste input "99"
type input "BIO-2319999"
click at [549, 316] on td "[PERSON_NAME]" at bounding box center [515, 404] width 73 height 176
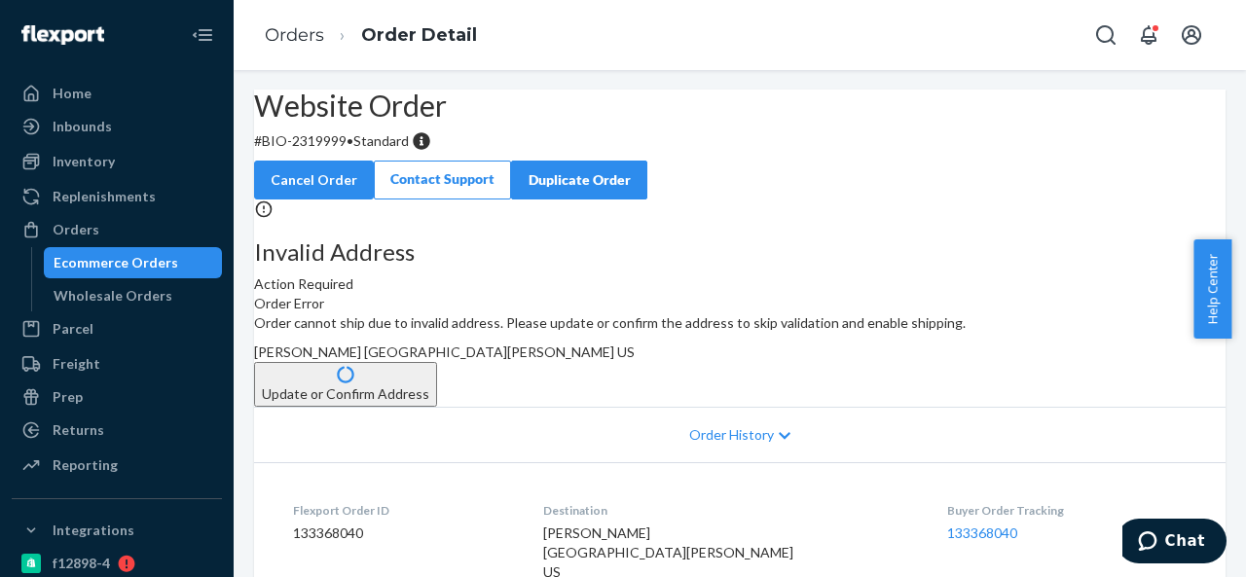
click at [375, 151] on p "# BIO-2319999 • Standard" at bounding box center [739, 140] width 971 height 19
drag, startPoint x: 310, startPoint y: 187, endPoint x: 390, endPoint y: 187, distance: 79.8
click at [390, 151] on p "# BIO-2319999 • Standard" at bounding box center [739, 140] width 971 height 19
click at [635, 360] on span "[PERSON_NAME] [GEOGRAPHIC_DATA][PERSON_NAME] US" at bounding box center [444, 352] width 381 height 17
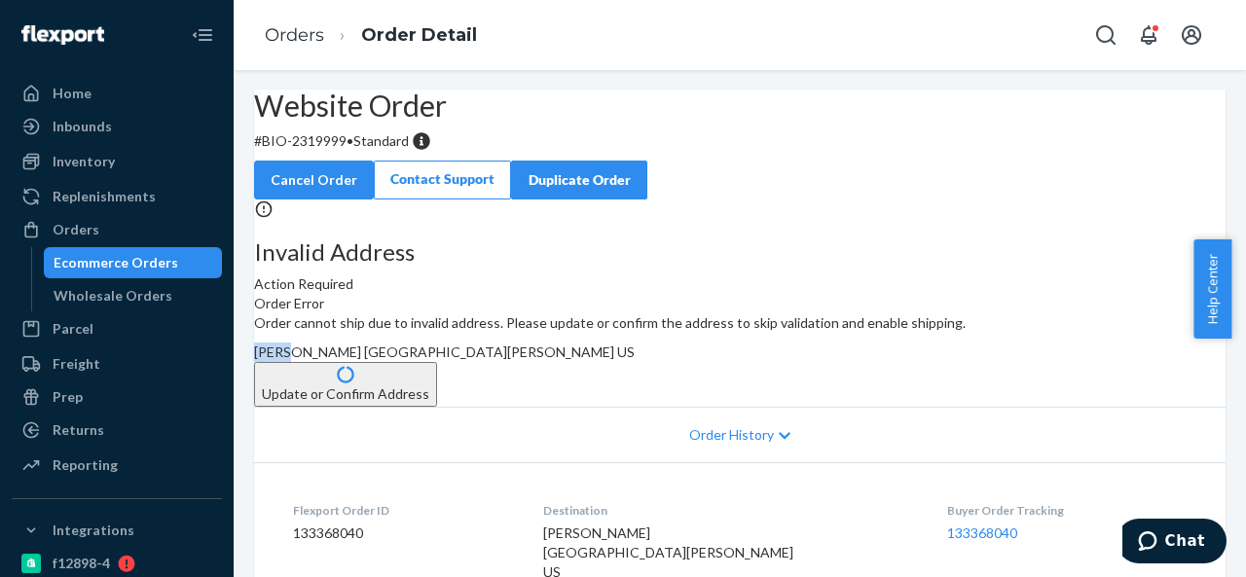
click at [635, 360] on span "[PERSON_NAME] [GEOGRAPHIC_DATA][PERSON_NAME] US" at bounding box center [444, 352] width 381 height 17
click at [95, 227] on div "Orders" at bounding box center [76, 229] width 47 height 19
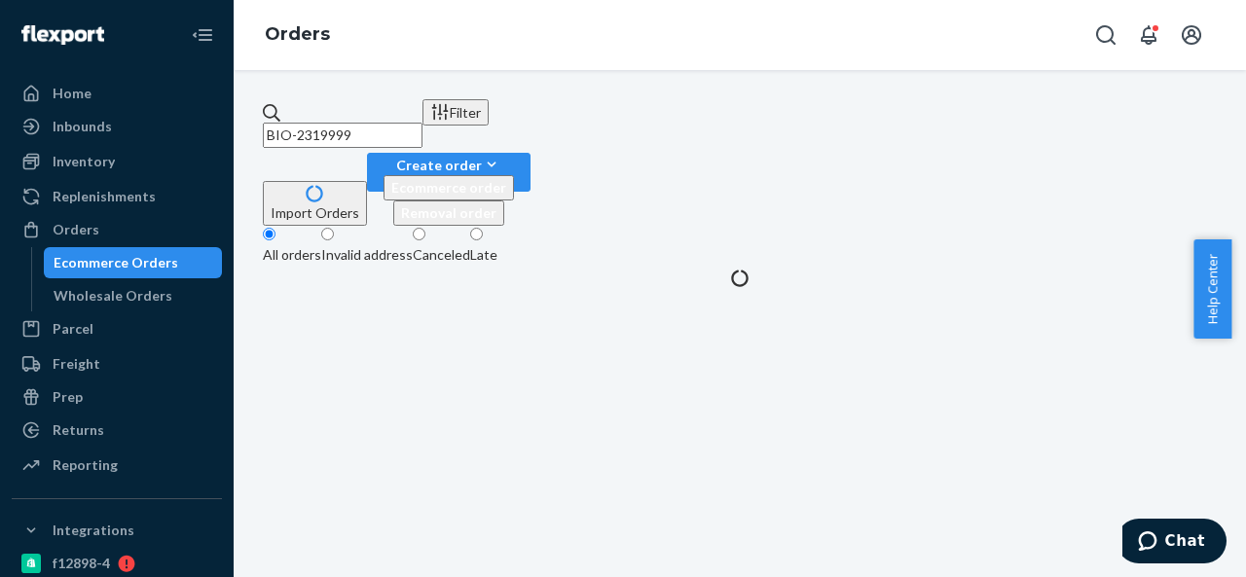
click at [422, 123] on input "BIO-2319999" at bounding box center [343, 135] width 160 height 25
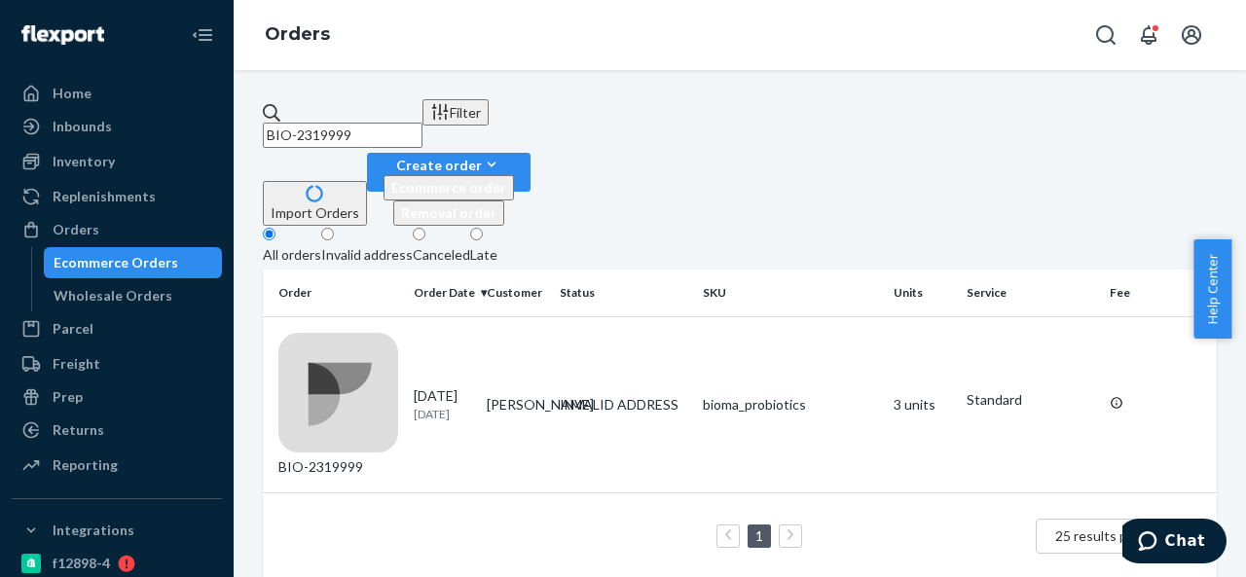
paste input "20086"
type input "BIO-2320086"
click at [552, 316] on td "[PERSON_NAME]" at bounding box center [515, 404] width 73 height 176
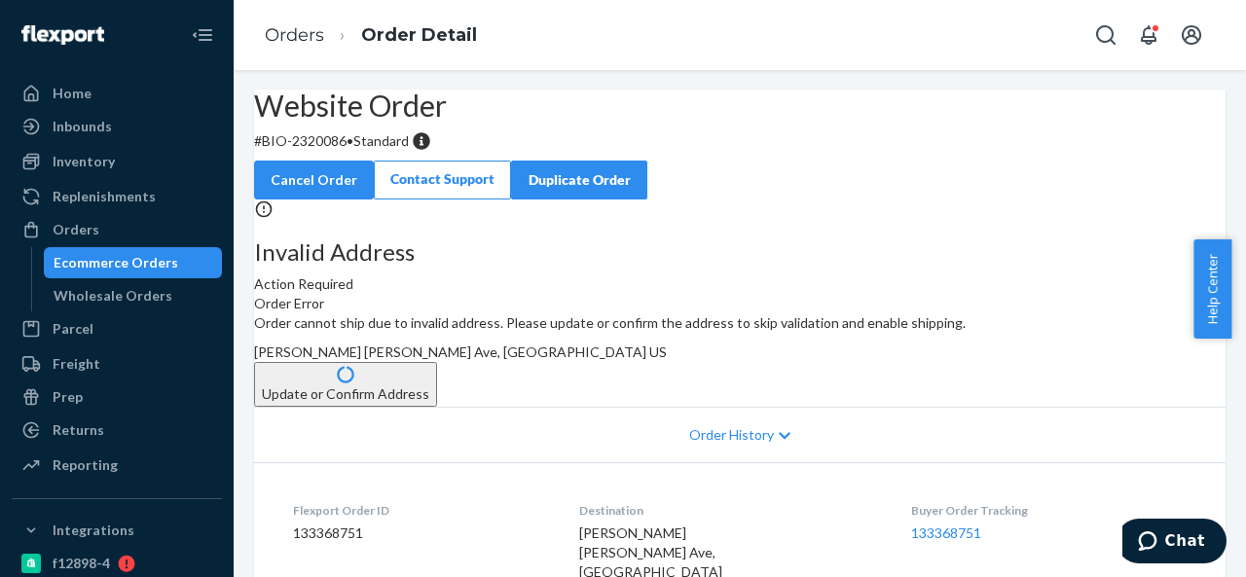
click at [351, 151] on p "# BIO-2320086 • Standard" at bounding box center [739, 140] width 971 height 19
drag, startPoint x: 311, startPoint y: 189, endPoint x: 392, endPoint y: 192, distance: 80.8
click at [392, 151] on p "# BIO-2320086 • Standard" at bounding box center [739, 140] width 971 height 19
click at [667, 360] on span "[PERSON_NAME] [PERSON_NAME] Ave, [GEOGRAPHIC_DATA] US" at bounding box center [460, 352] width 413 height 17
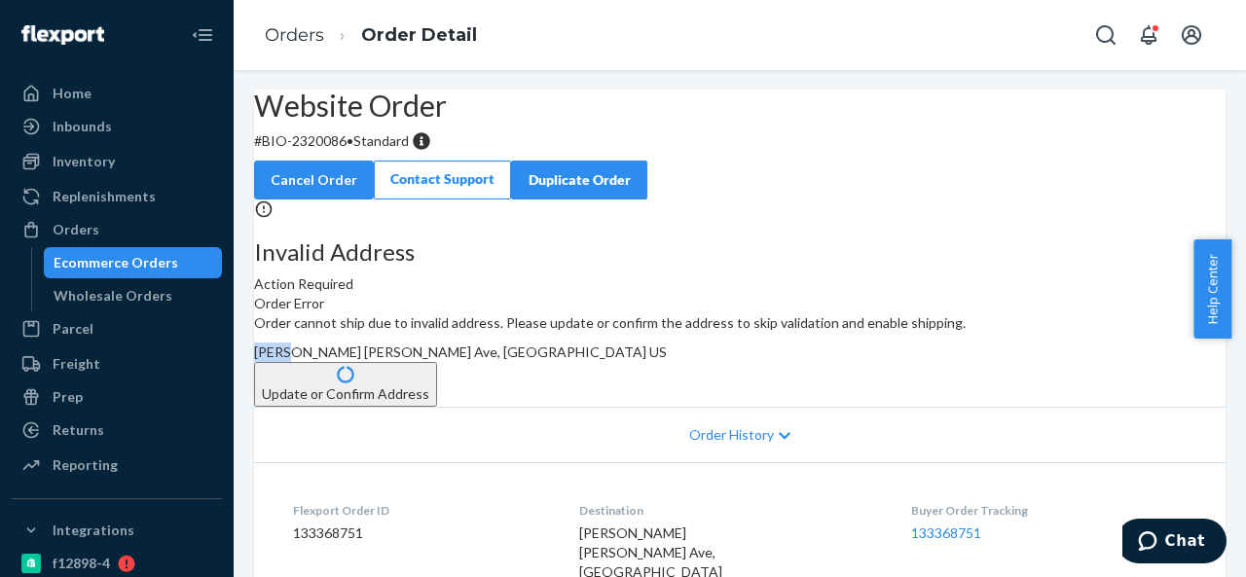
click at [667, 360] on span "[PERSON_NAME] [PERSON_NAME] Ave, [GEOGRAPHIC_DATA] US" at bounding box center [460, 352] width 413 height 17
click at [113, 216] on div "Orders" at bounding box center [117, 229] width 206 height 27
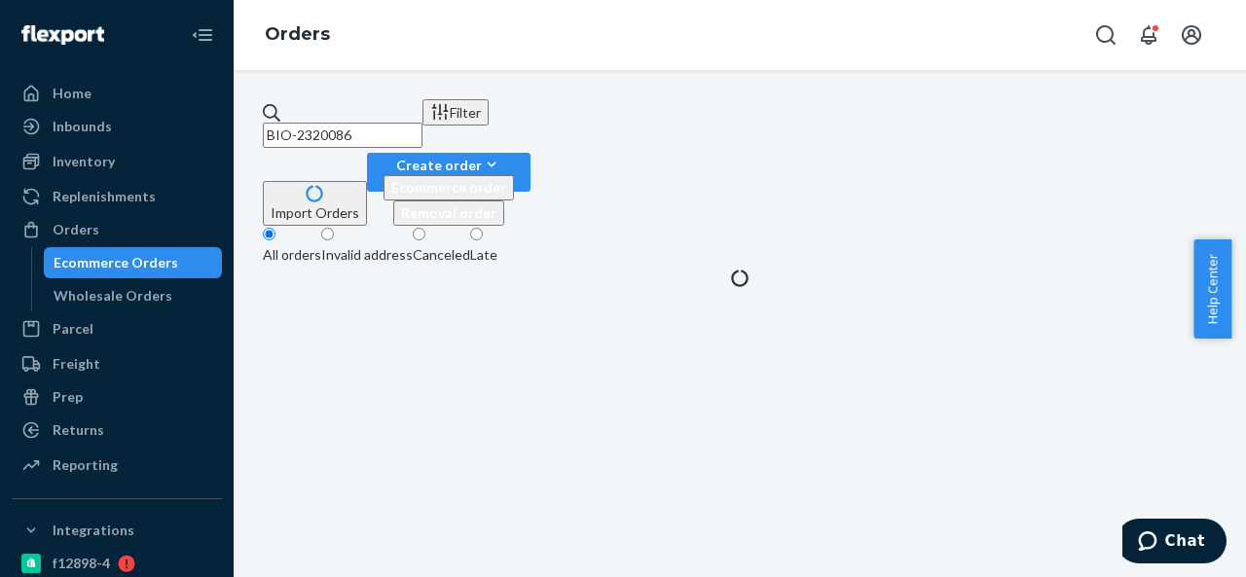
click at [422, 123] on input "BIO-2320086" at bounding box center [343, 135] width 160 height 25
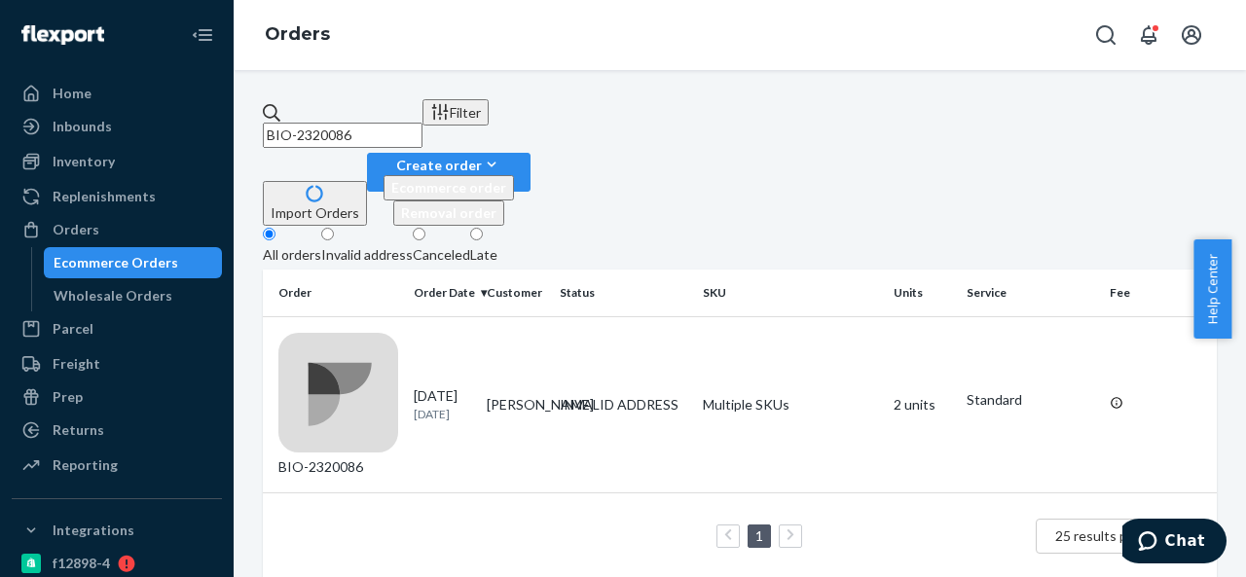
paste input "CB-3976578"
paste input "BIO-2320275"
type input "BIO-2320275"
click at [552, 316] on td "[PERSON_NAME]" at bounding box center [515, 404] width 73 height 176
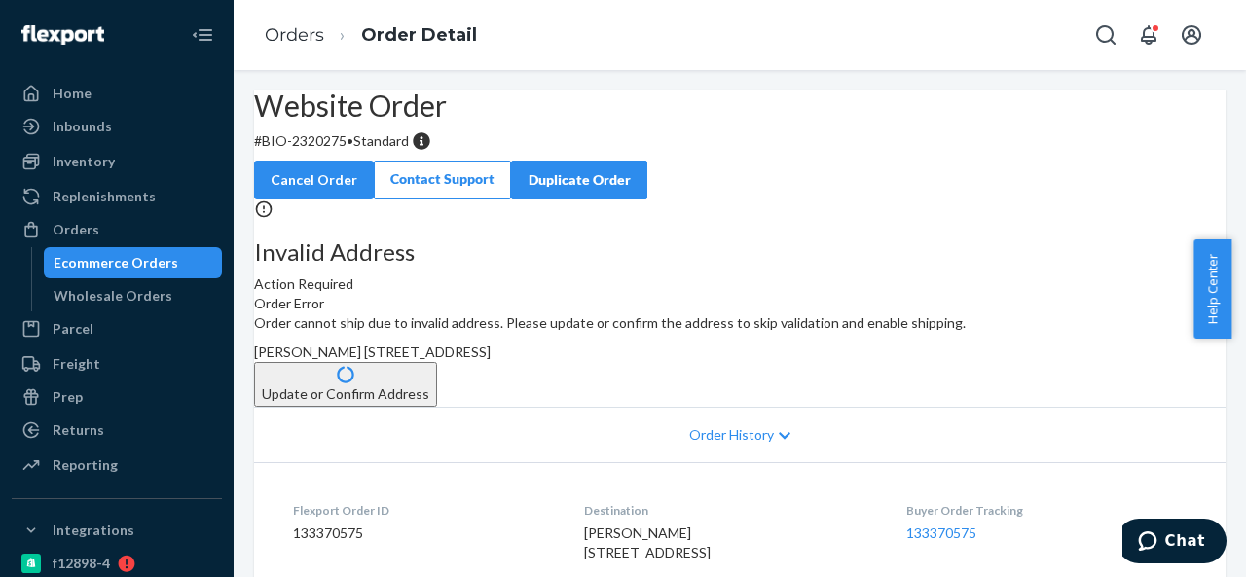
scroll to position [97, 0]
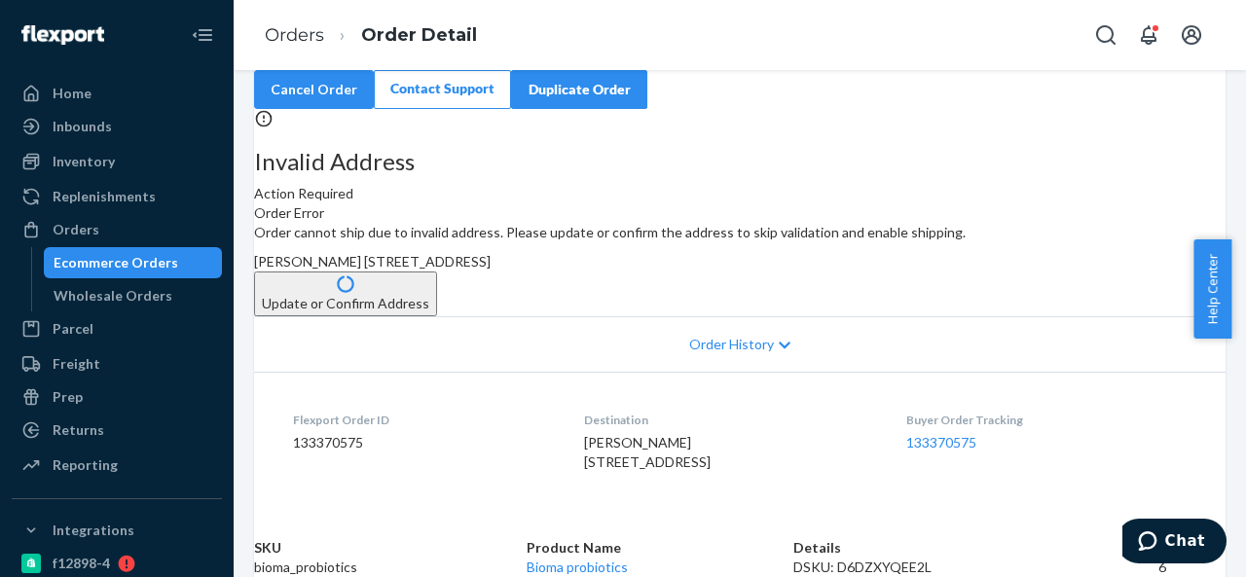
drag, startPoint x: 714, startPoint y: 330, endPoint x: 768, endPoint y: 375, distance: 69.8
click at [768, 272] on div "[PERSON_NAME] [STREET_ADDRESS]" at bounding box center [739, 261] width 971 height 19
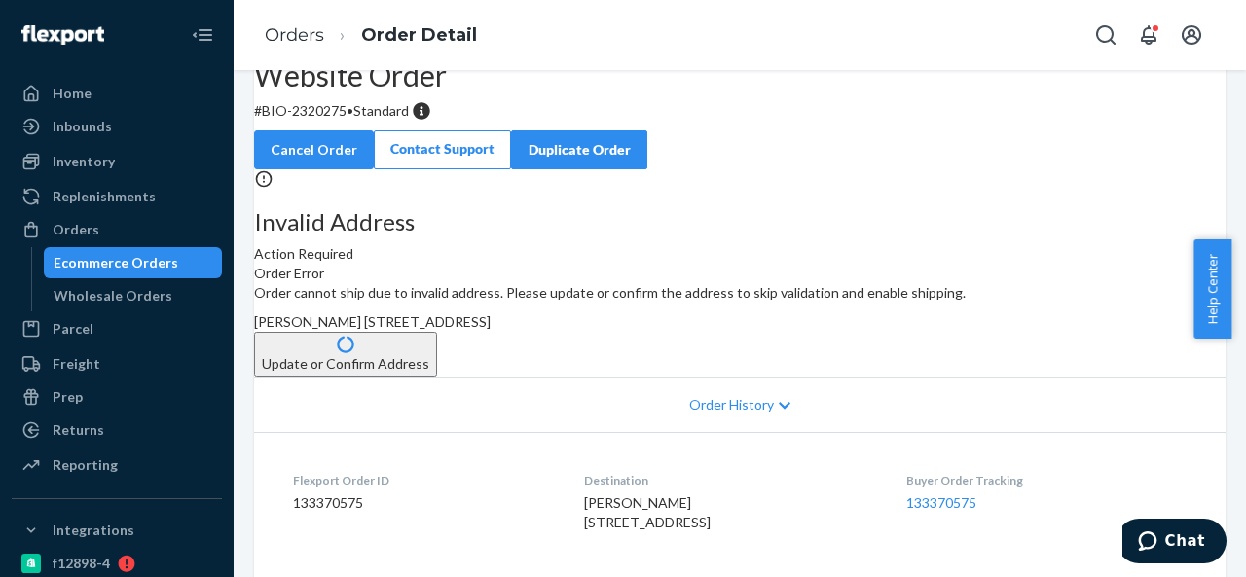
scroll to position [0, 0]
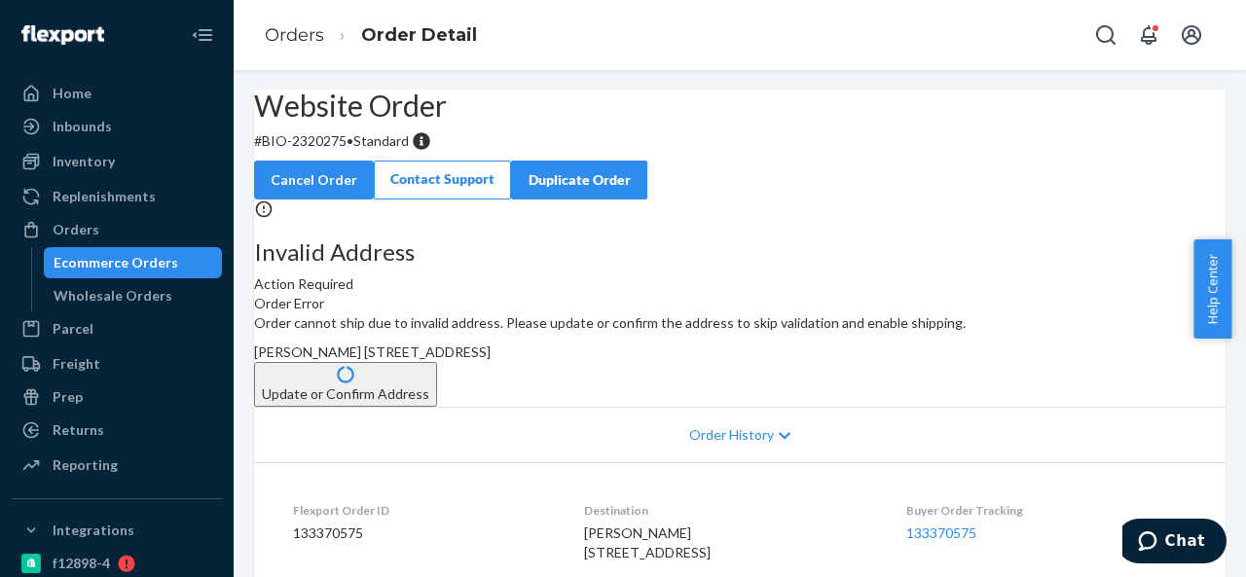
click at [370, 151] on p "# BIO-2320275 • Standard" at bounding box center [739, 140] width 971 height 19
drag, startPoint x: 312, startPoint y: 186, endPoint x: 392, endPoint y: 187, distance: 79.8
click at [392, 151] on p "# BIO-2320275 • Standard" at bounding box center [739, 140] width 971 height 19
click at [491, 360] on span "[PERSON_NAME] [STREET_ADDRESS]" at bounding box center [372, 352] width 237 height 17
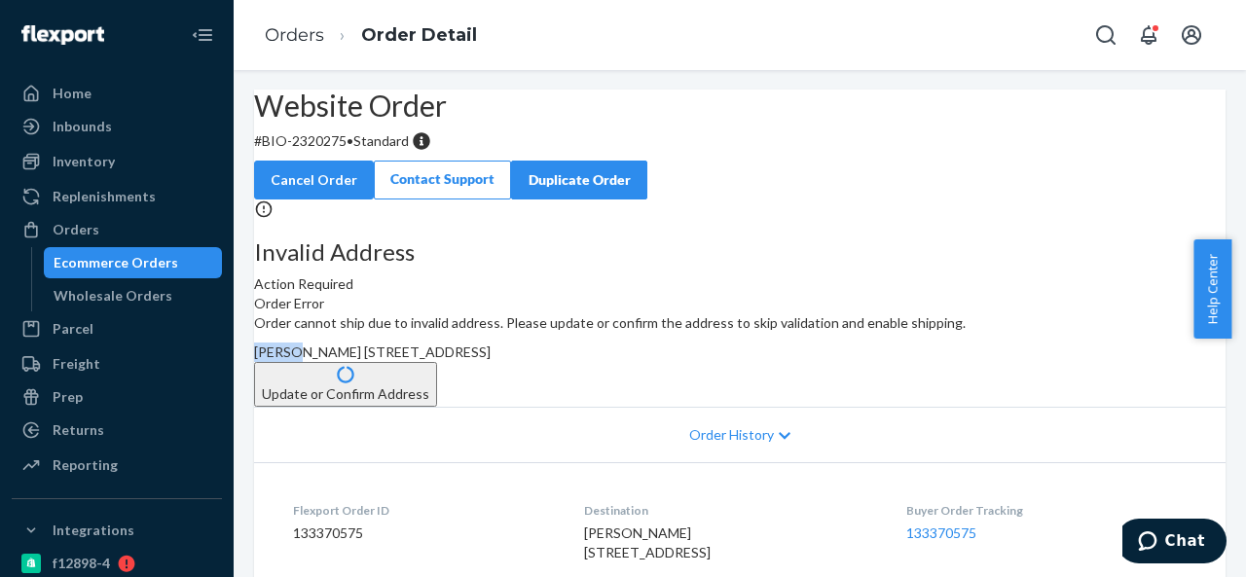
click at [491, 360] on span "[PERSON_NAME] [STREET_ADDRESS]" at bounding box center [372, 352] width 237 height 17
click at [120, 228] on div "Orders" at bounding box center [117, 229] width 206 height 27
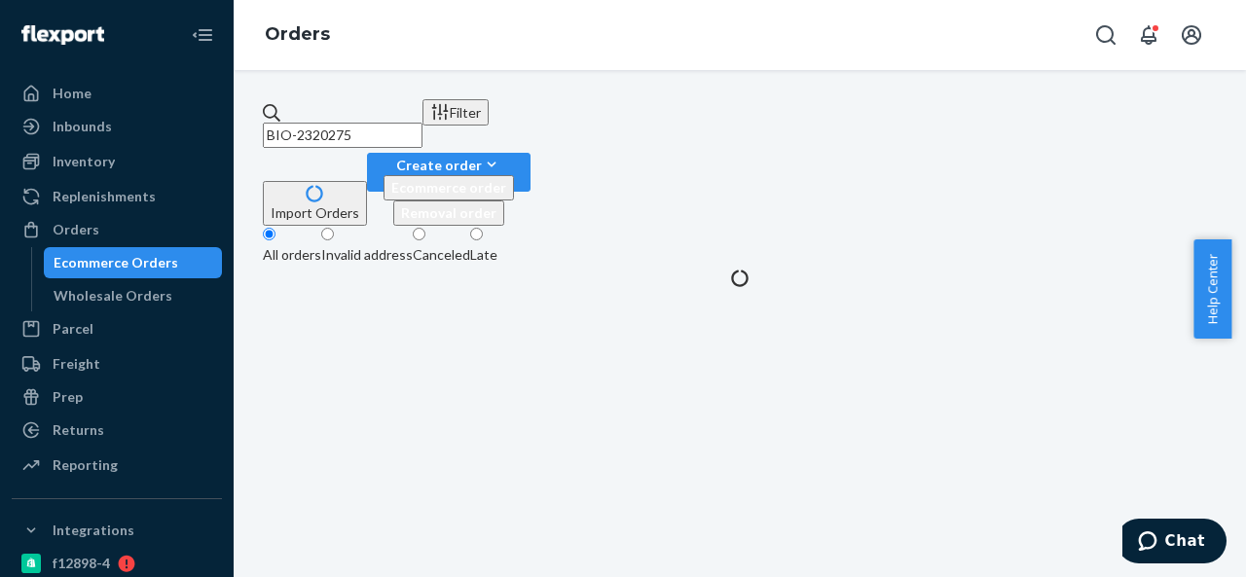
click at [422, 125] on input "BIO-2320275" at bounding box center [343, 135] width 160 height 25
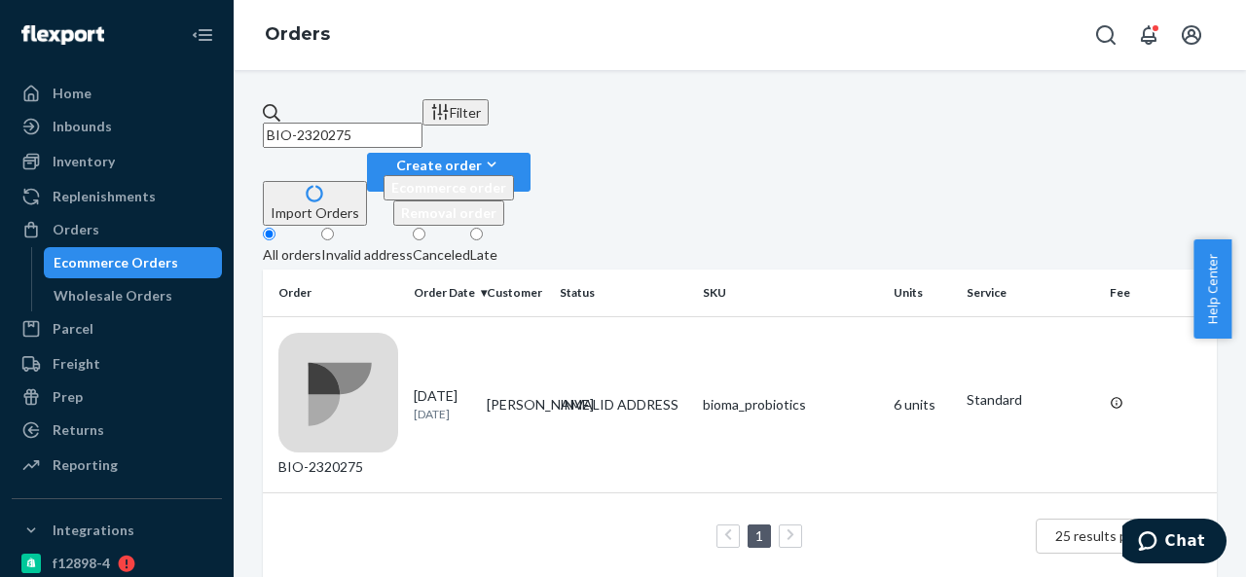
paste input "737"
type input "BIO-2320737"
click at [559, 316] on td "INVALID ADDRESS" at bounding box center [623, 404] width 143 height 176
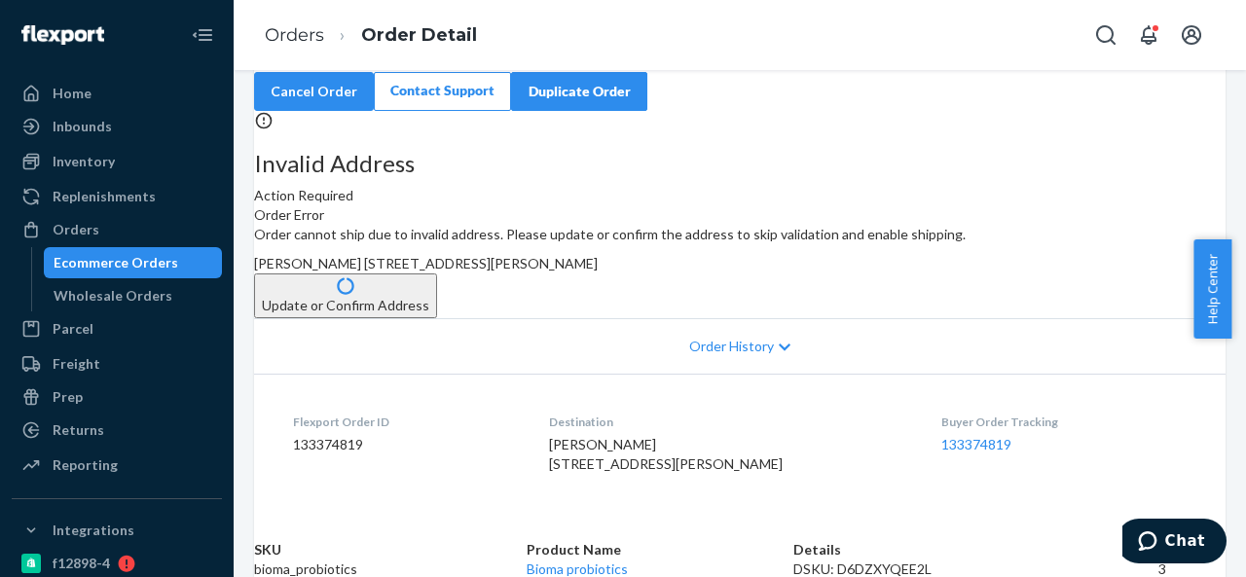
scroll to position [97, 0]
drag, startPoint x: 712, startPoint y: 334, endPoint x: 753, endPoint y: 371, distance: 55.1
click at [753, 272] on div "[PERSON_NAME] [STREET_ADDRESS][PERSON_NAME]" at bounding box center [739, 261] width 971 height 19
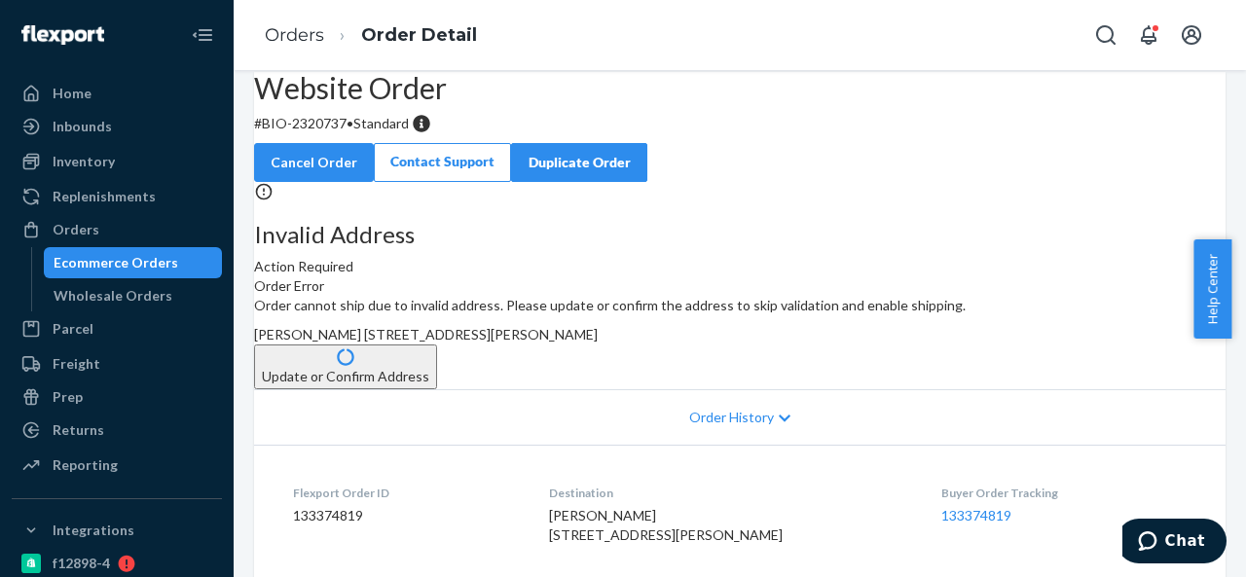
scroll to position [0, 0]
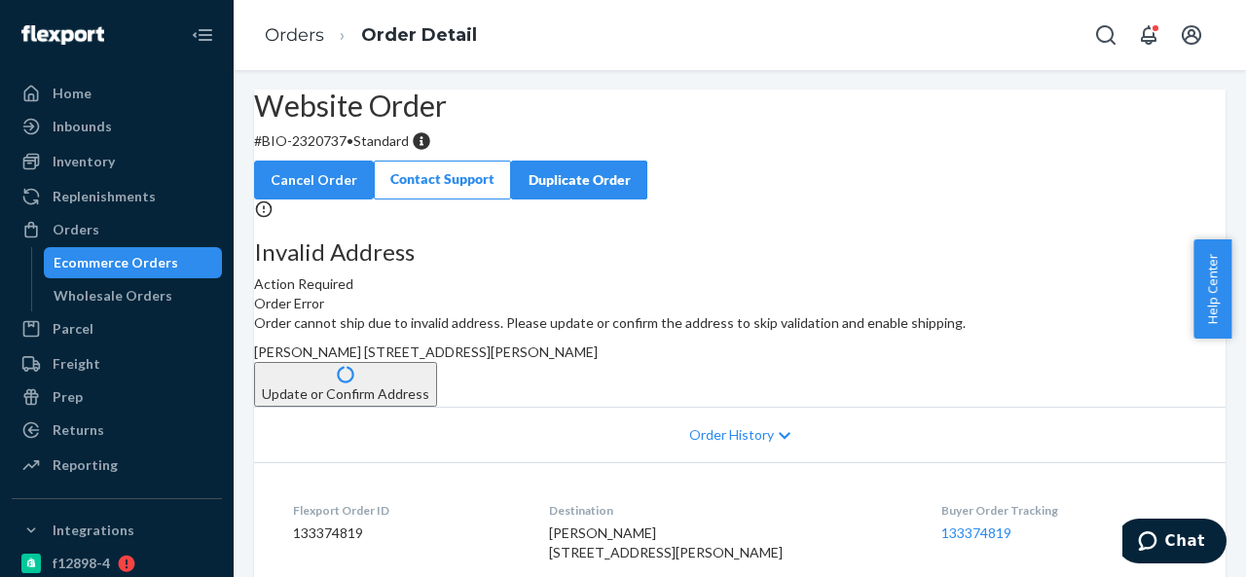
click at [390, 151] on p "# BIO-2320737 • Standard" at bounding box center [739, 140] width 971 height 19
click at [374, 151] on p "# BIO-2320737 • Standard" at bounding box center [739, 140] width 971 height 19
drag, startPoint x: 310, startPoint y: 188, endPoint x: 389, endPoint y: 188, distance: 79.8
click at [389, 151] on p "# BIO-2320737 • Standard" at bounding box center [739, 140] width 971 height 19
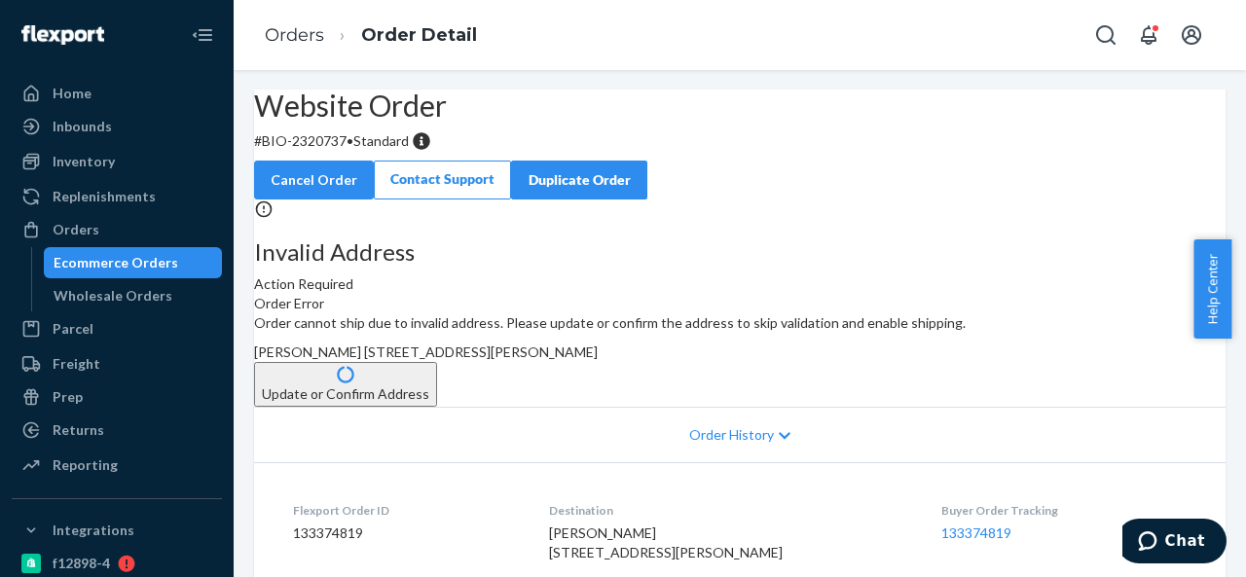
click at [598, 360] on span "[PERSON_NAME] [STREET_ADDRESS][PERSON_NAME]" at bounding box center [426, 352] width 344 height 17
click at [117, 227] on div "Orders" at bounding box center [117, 229] width 206 height 27
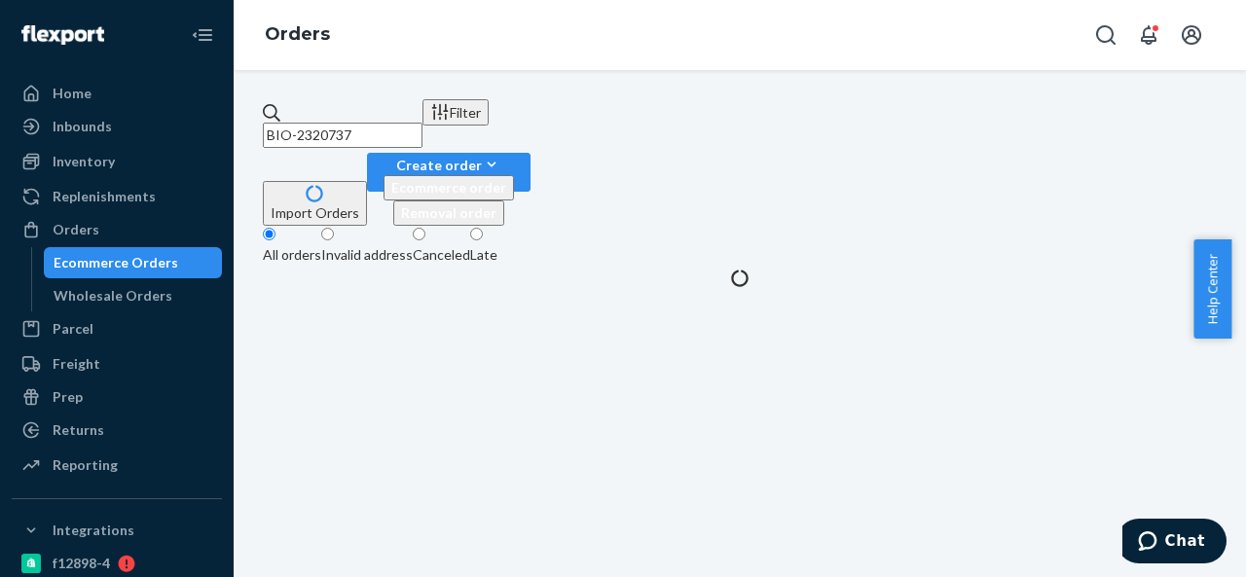
click at [422, 123] on input "BIO-2320737" at bounding box center [343, 135] width 160 height 25
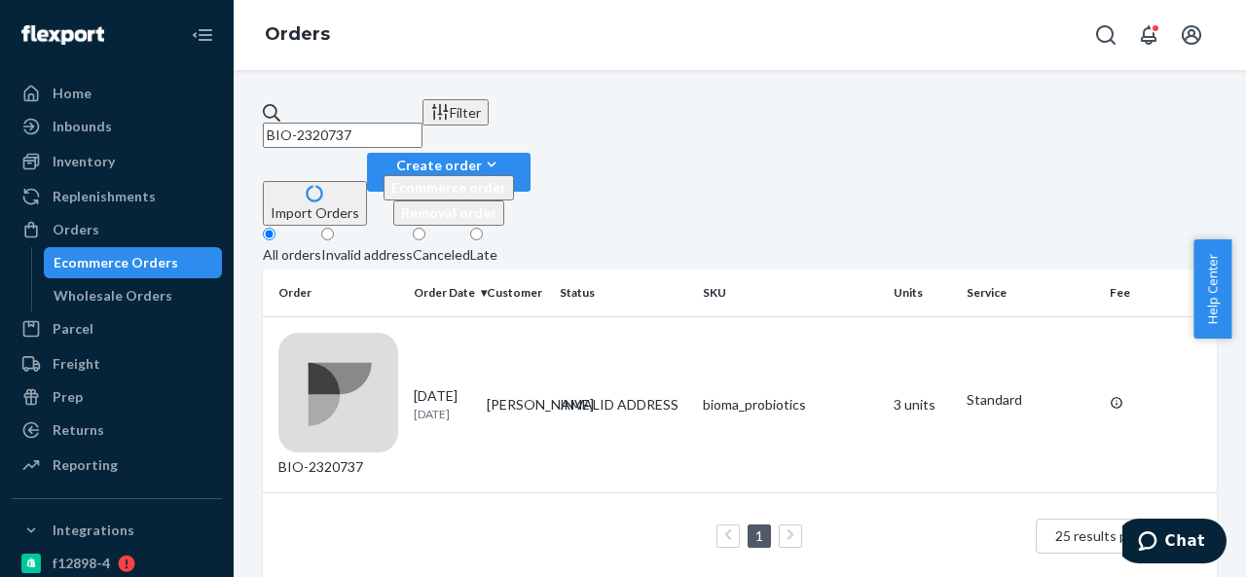
paste input "1084"
type input "BIO-2321084"
click at [545, 316] on td "[PERSON_NAME]" at bounding box center [515, 404] width 73 height 176
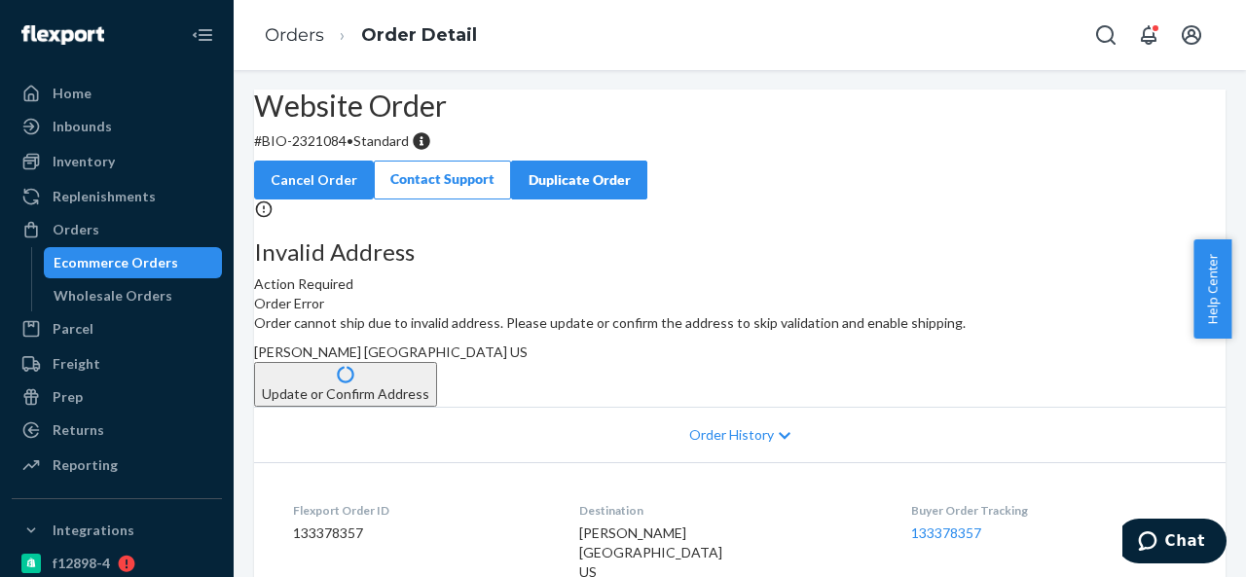
click at [367, 151] on p "# BIO-2321084 • Standard" at bounding box center [739, 140] width 971 height 19
click at [437, 407] on button "Update or Confirm Address" at bounding box center [345, 384] width 183 height 45
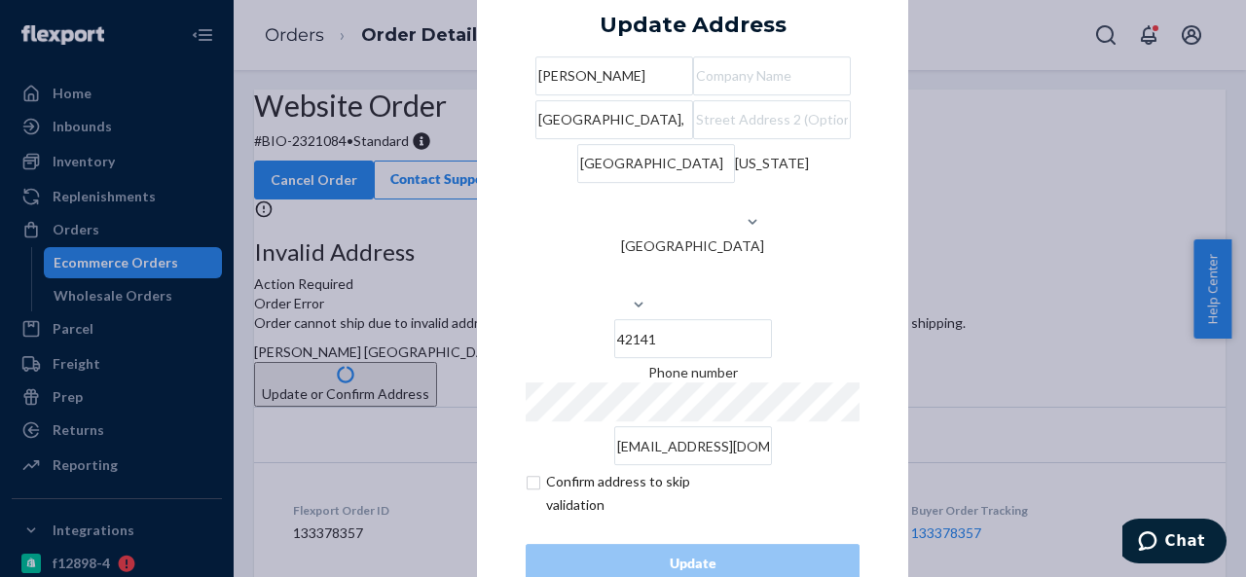
click at [693, 139] on input "[GEOGRAPHIC_DATA]," at bounding box center [614, 119] width 158 height 39
paste input "[STREET_ADDRESS]"
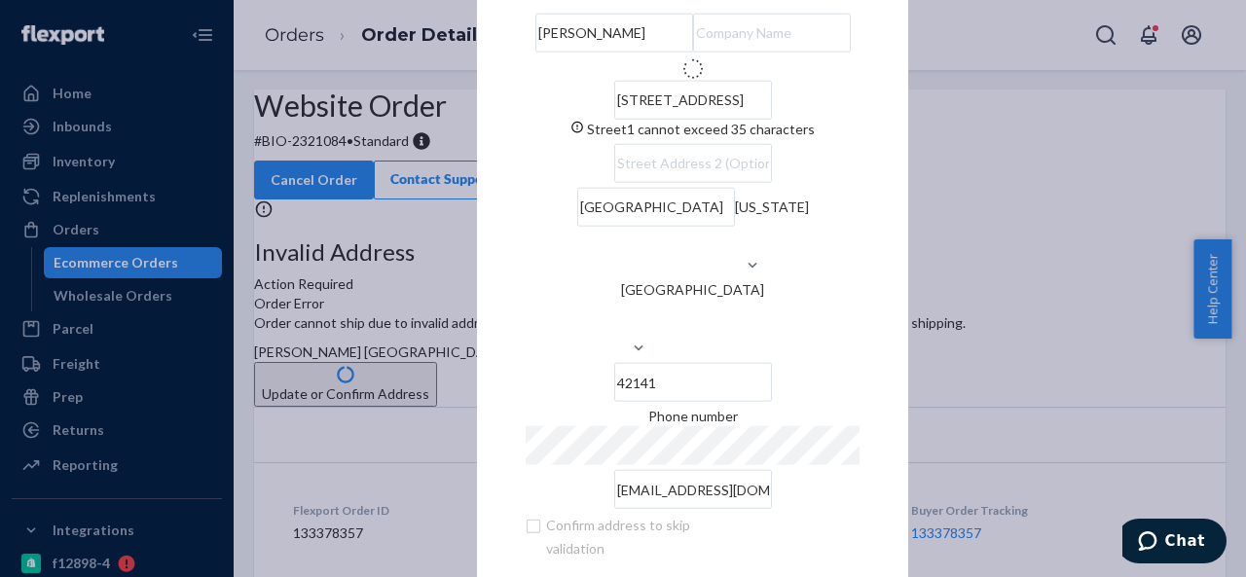
type input "[STREET_ADDRESS]"
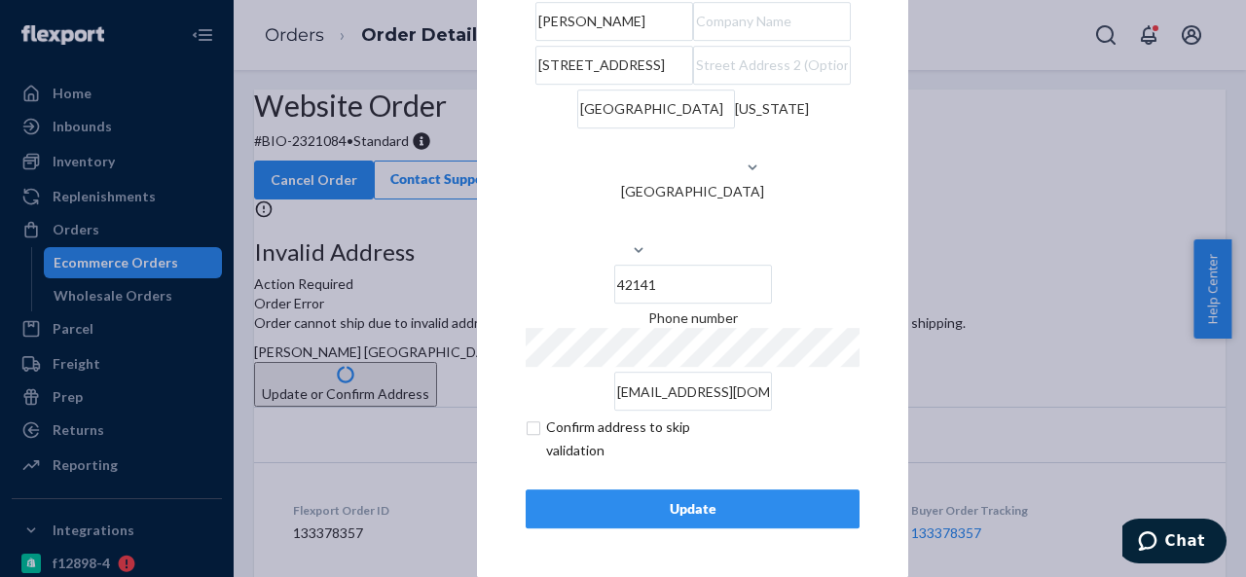
scroll to position [79, 0]
click at [701, 502] on div "Update" at bounding box center [692, 508] width 301 height 19
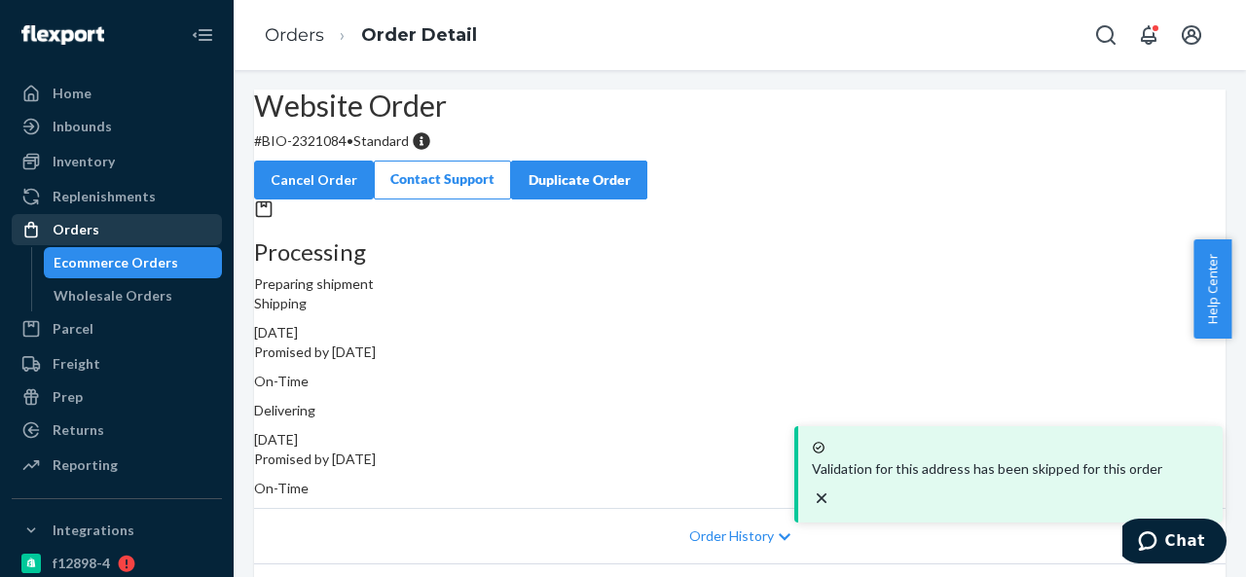
click at [74, 236] on div "Orders" at bounding box center [76, 229] width 47 height 19
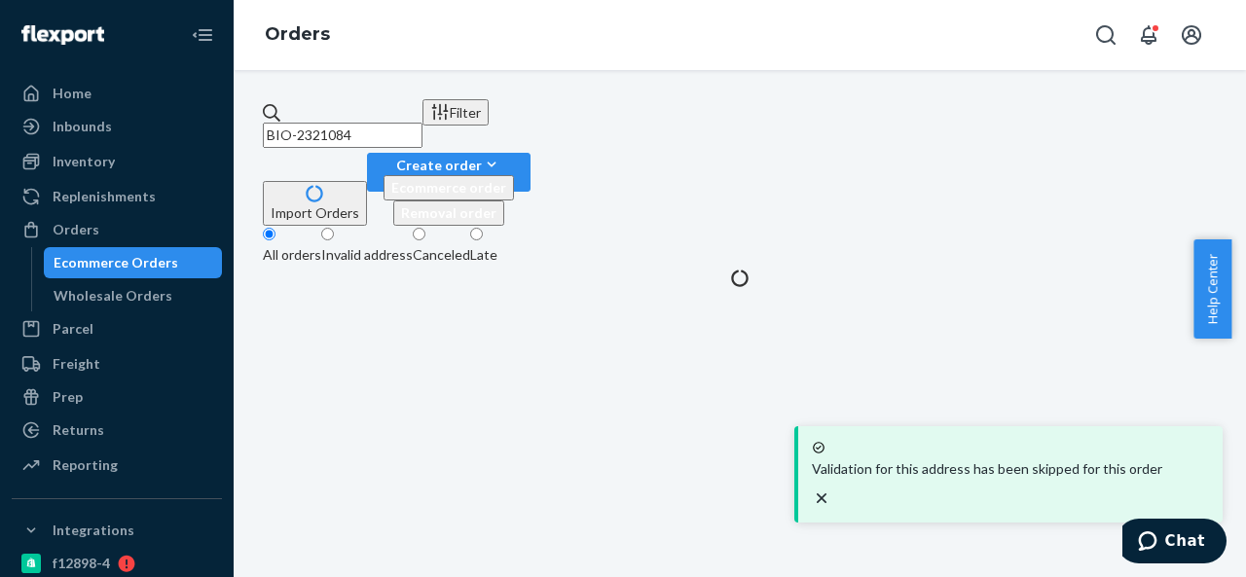
click at [417, 125] on input "BIO-2321084" at bounding box center [343, 135] width 160 height 25
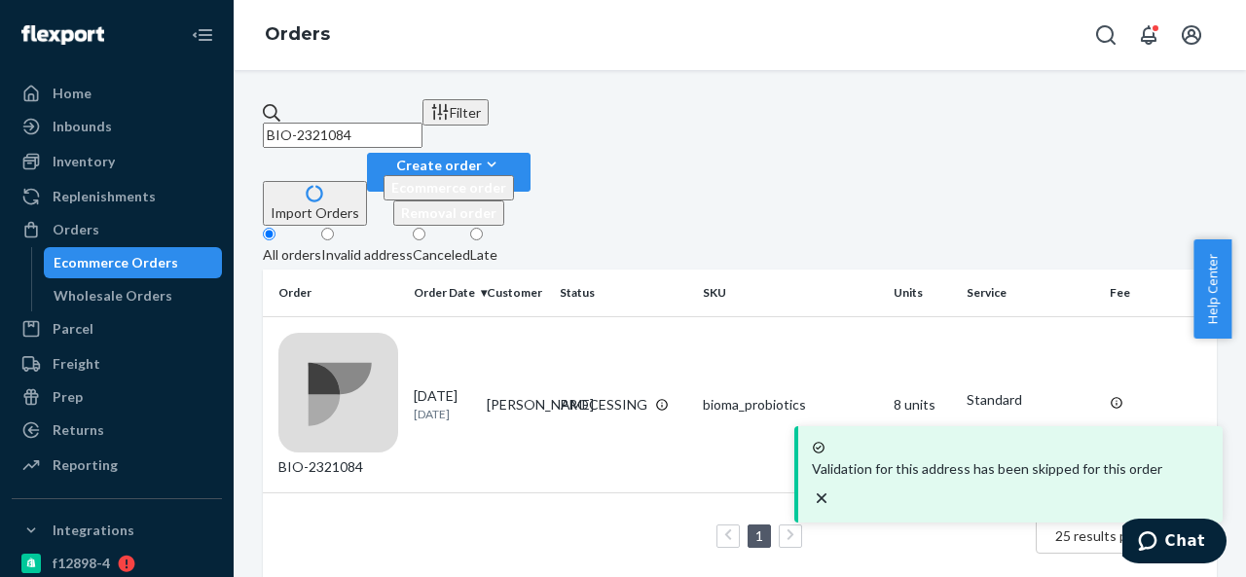
paste input "231"
type input "BIO-2321231"
click at [541, 316] on td "[PERSON_NAME]" at bounding box center [515, 404] width 73 height 176
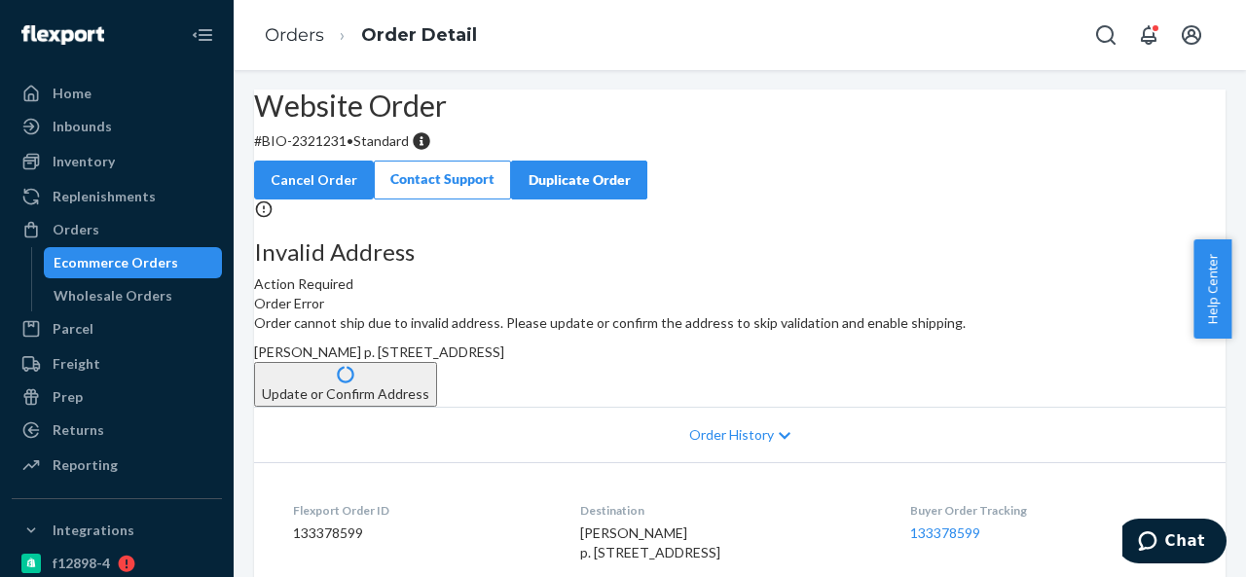
click at [365, 151] on p "# BIO-2321231 • Standard" at bounding box center [739, 140] width 971 height 19
drag, startPoint x: 310, startPoint y: 190, endPoint x: 393, endPoint y: 188, distance: 83.7
click at [393, 151] on p "# BIO-2321231 • Standard" at bounding box center [739, 140] width 971 height 19
click at [504, 360] on span "[PERSON_NAME] p. [STREET_ADDRESS]" at bounding box center [379, 352] width 250 height 17
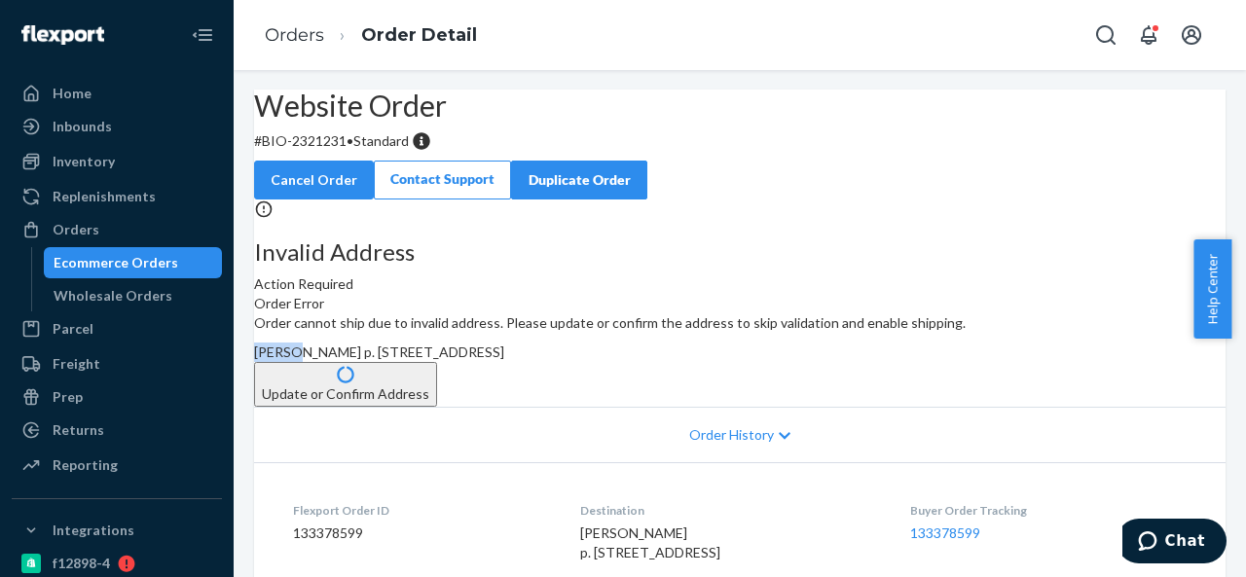
click at [504, 360] on span "[PERSON_NAME] p. [STREET_ADDRESS]" at bounding box center [379, 352] width 250 height 17
click at [107, 230] on div "Orders" at bounding box center [117, 229] width 206 height 27
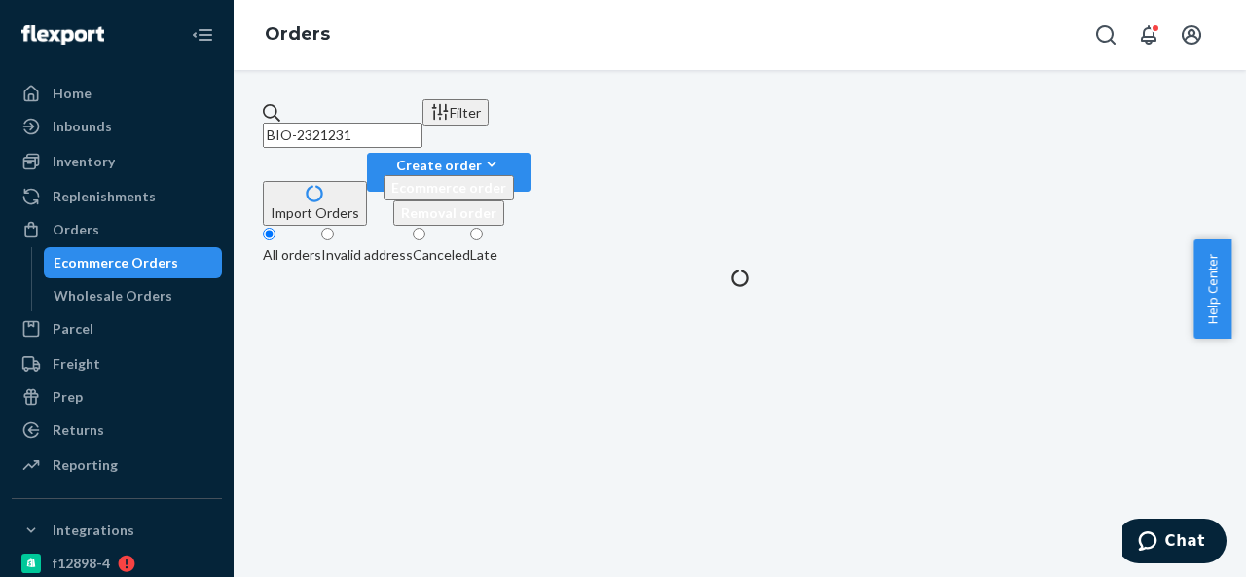
click at [422, 123] on input "BIO-2321231" at bounding box center [343, 135] width 160 height 25
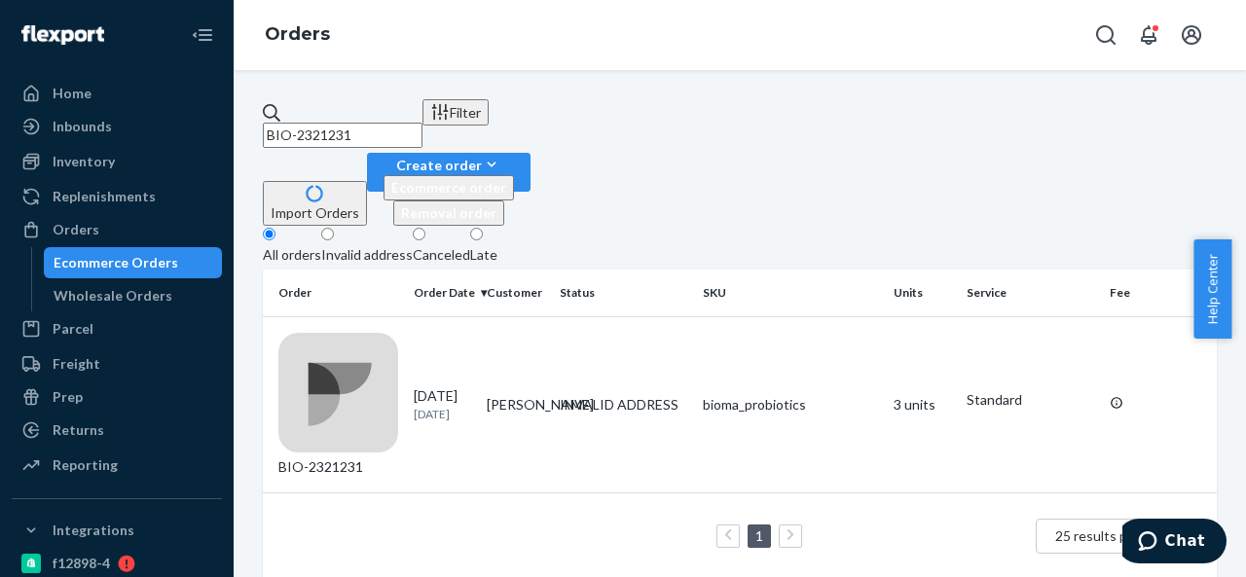
paste input "2028"
paste input "577"
type input "BIO-2322577"
click at [547, 316] on td "[PERSON_NAME]" at bounding box center [515, 404] width 73 height 176
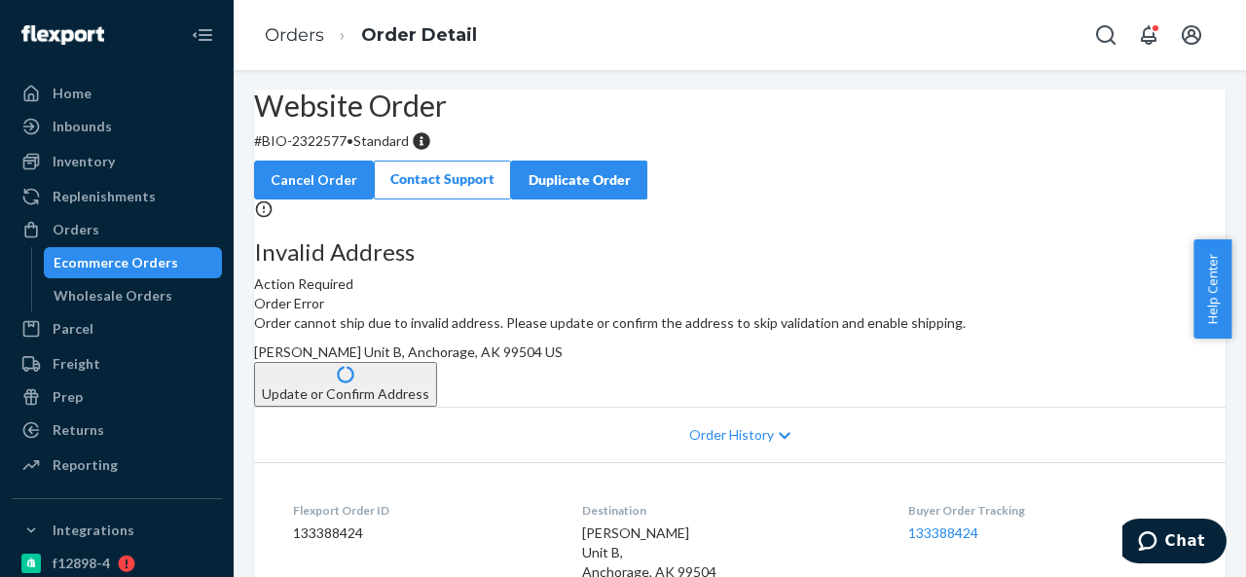
click at [380, 151] on p "# BIO-2322577 • Standard" at bounding box center [739, 140] width 971 height 19
drag, startPoint x: 312, startPoint y: 185, endPoint x: 396, endPoint y: 188, distance: 83.8
click at [396, 151] on p "# BIO-2322577 • Standard" at bounding box center [739, 140] width 971 height 19
click at [563, 360] on span "[PERSON_NAME] Unit B, Anchorage, AK 99504 US" at bounding box center [408, 352] width 309 height 17
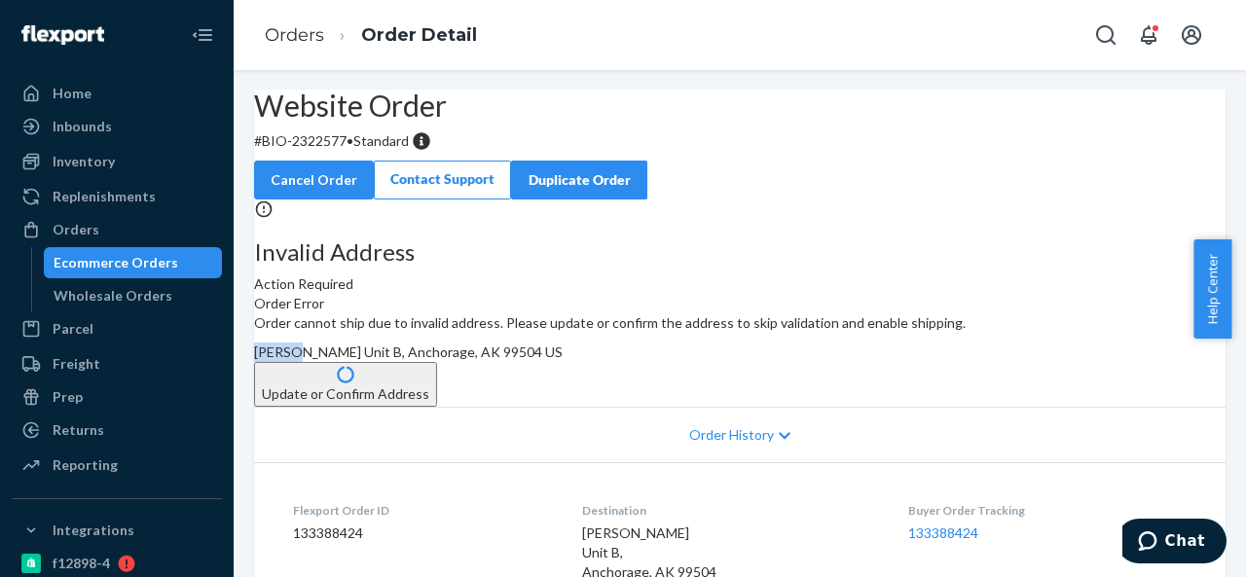
click at [563, 360] on span "[PERSON_NAME] Unit B, Anchorage, AK 99504 US" at bounding box center [408, 352] width 309 height 17
click at [87, 237] on div "Orders" at bounding box center [76, 229] width 47 height 19
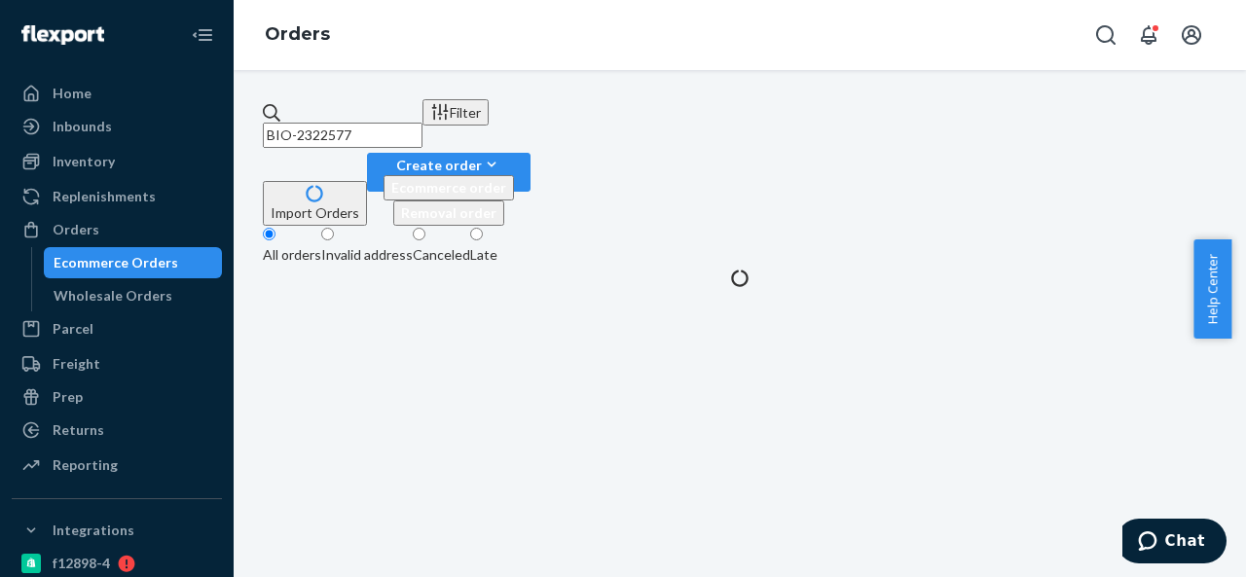
click at [422, 123] on input "BIO-2322577" at bounding box center [343, 135] width 160 height 25
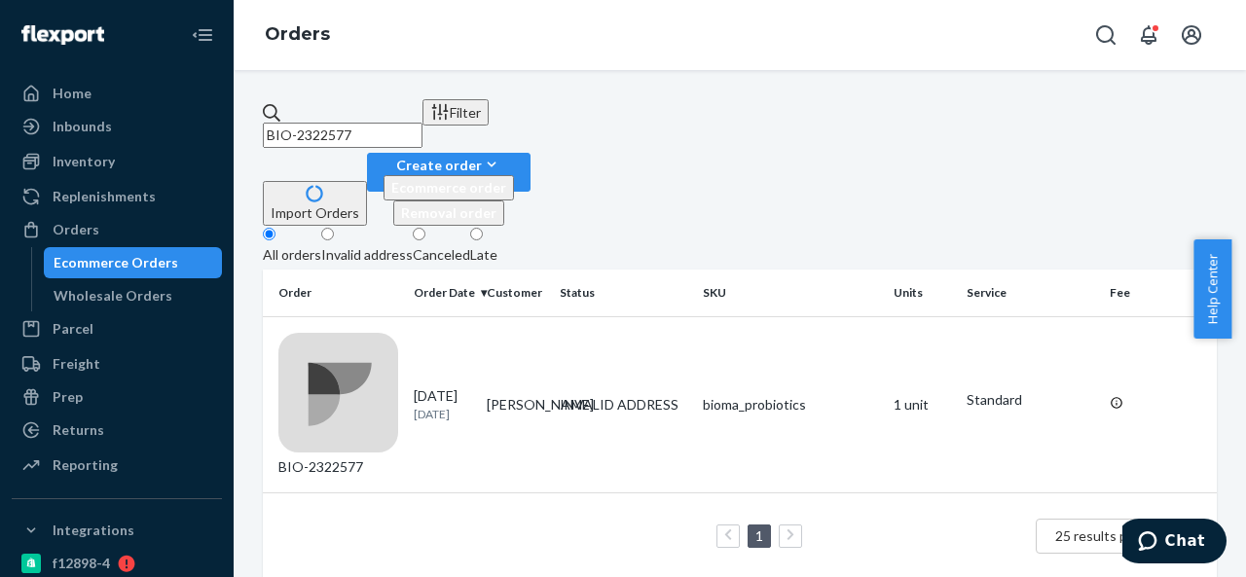
paste input "620"
type input "BIO-2322620"
click at [551, 316] on td "[PERSON_NAME]" at bounding box center [515, 404] width 73 height 176
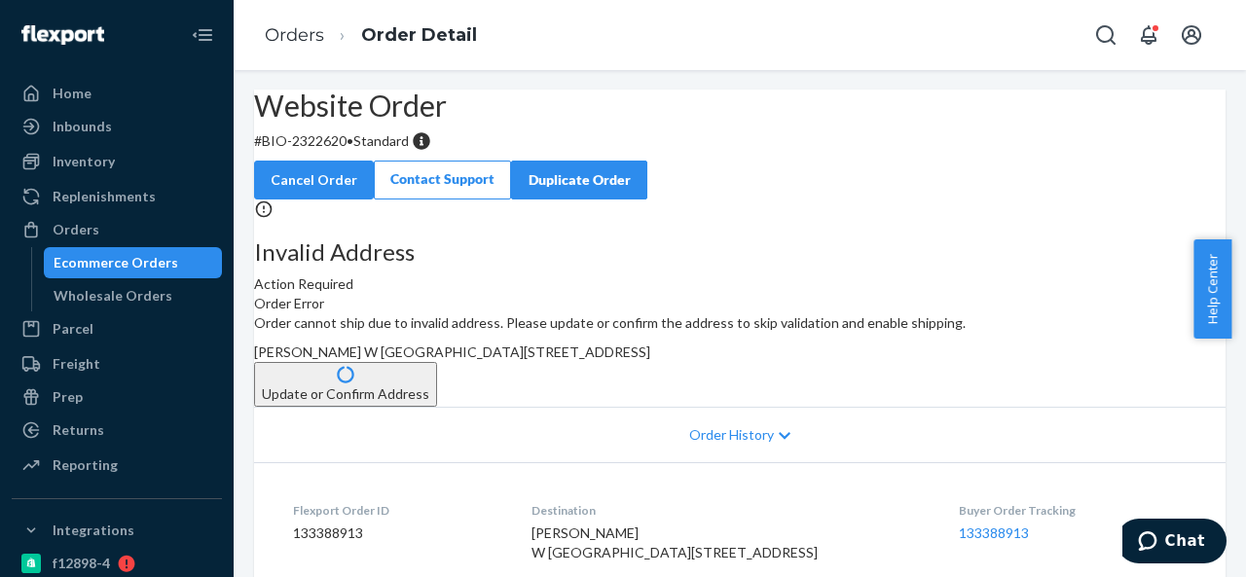
click at [364, 151] on p "# BIO-2322620 • Standard" at bounding box center [739, 140] width 971 height 19
drag, startPoint x: 310, startPoint y: 187, endPoint x: 389, endPoint y: 192, distance: 80.0
click at [389, 151] on p "# BIO-2322620 • Standard" at bounding box center [739, 140] width 971 height 19
click at [650, 360] on span "[PERSON_NAME] W [GEOGRAPHIC_DATA][STREET_ADDRESS]" at bounding box center [452, 352] width 396 height 17
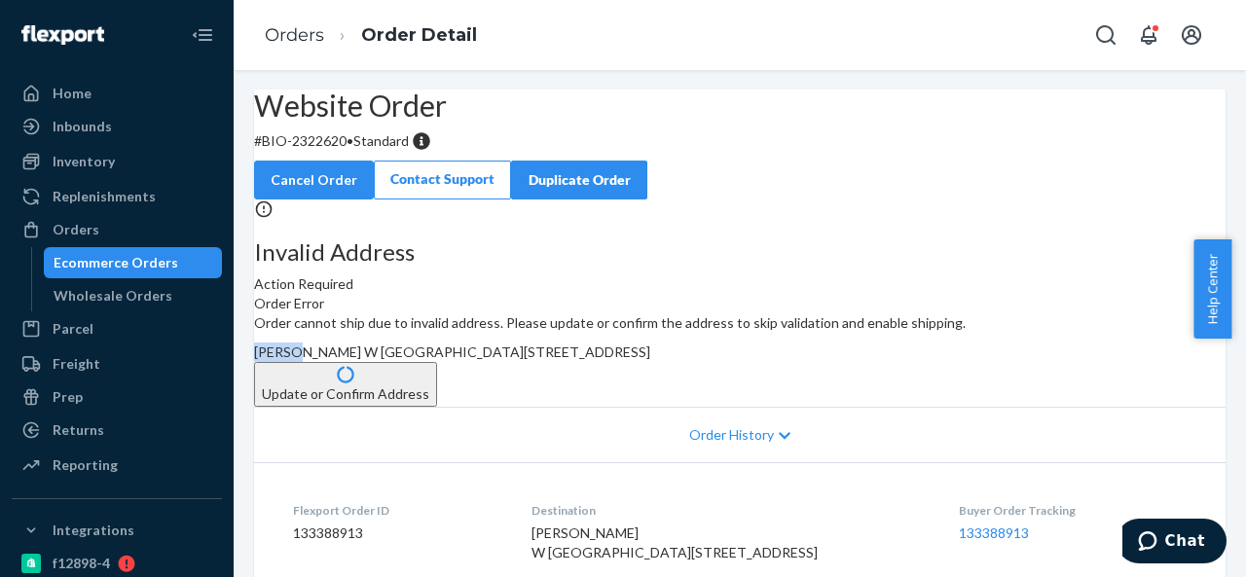
click at [650, 360] on span "[PERSON_NAME] W [GEOGRAPHIC_DATA][STREET_ADDRESS]" at bounding box center [452, 352] width 396 height 17
click at [65, 231] on div "Orders" at bounding box center [76, 229] width 47 height 19
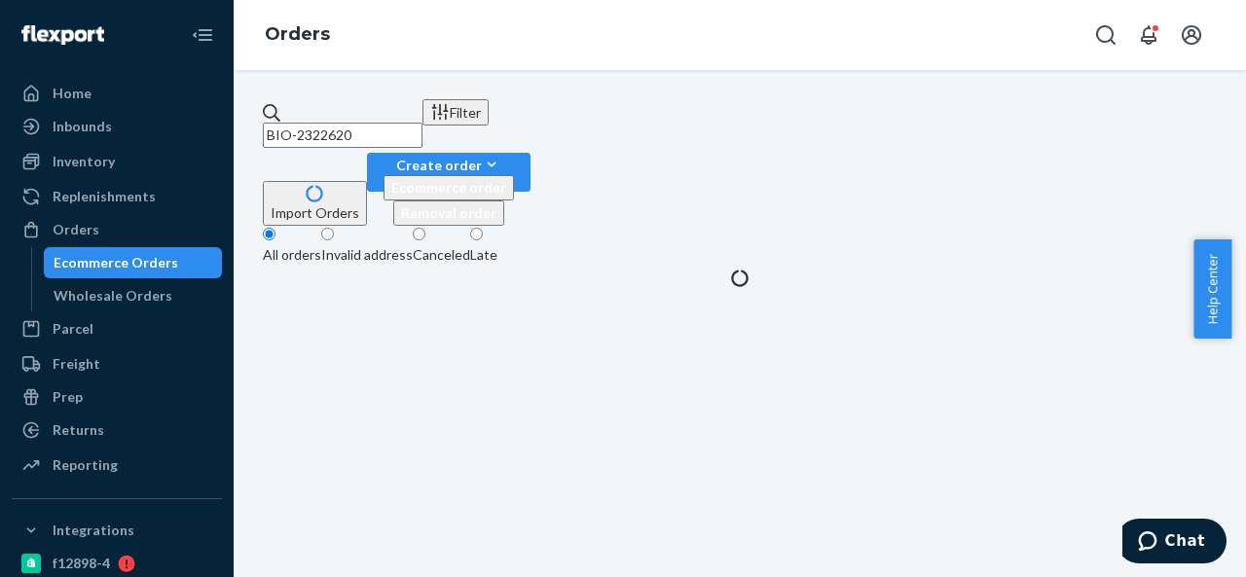
click at [419, 123] on input "BIO-2322620" at bounding box center [343, 135] width 160 height 25
paste input "CB-3977632"
type input "CB-3977632"
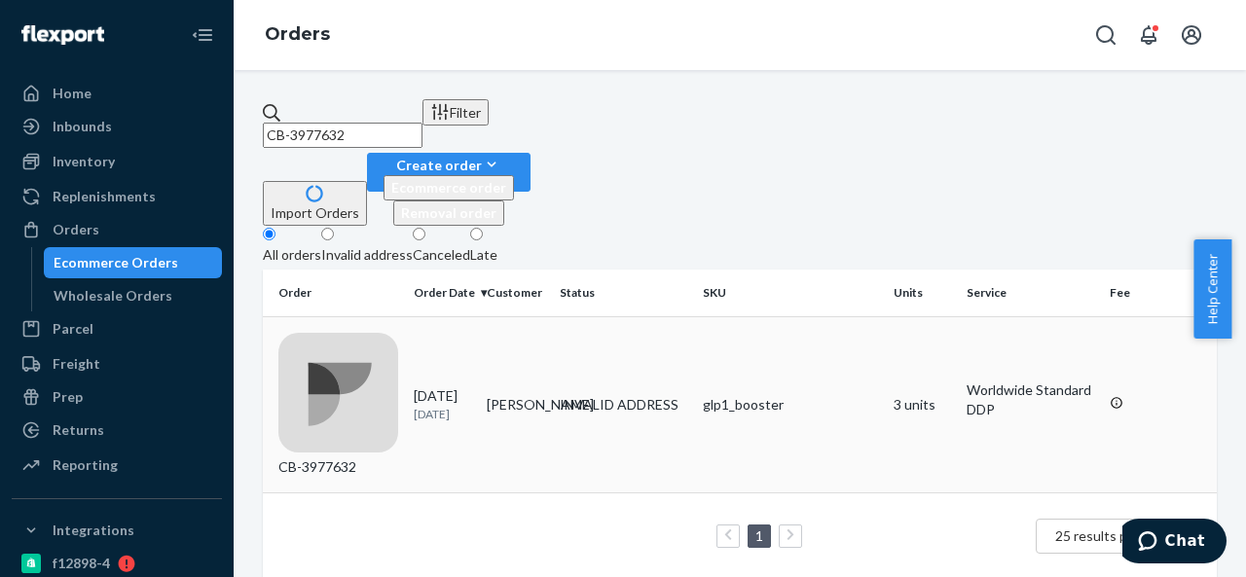
click at [552, 316] on td "[PERSON_NAME]" at bounding box center [515, 404] width 73 height 176
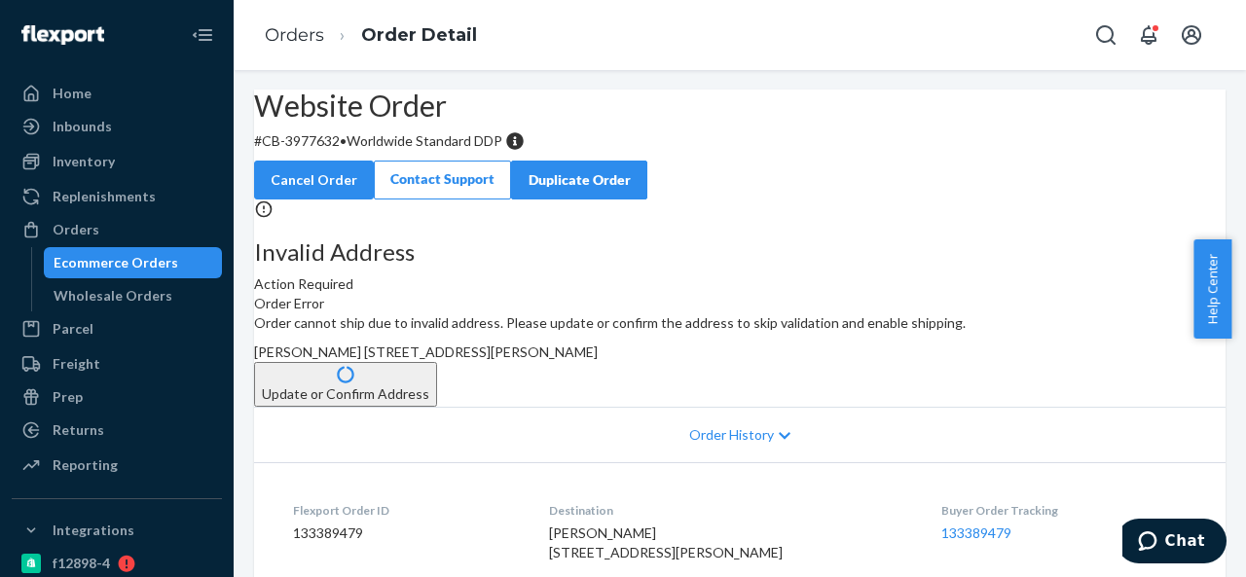
scroll to position [97, 0]
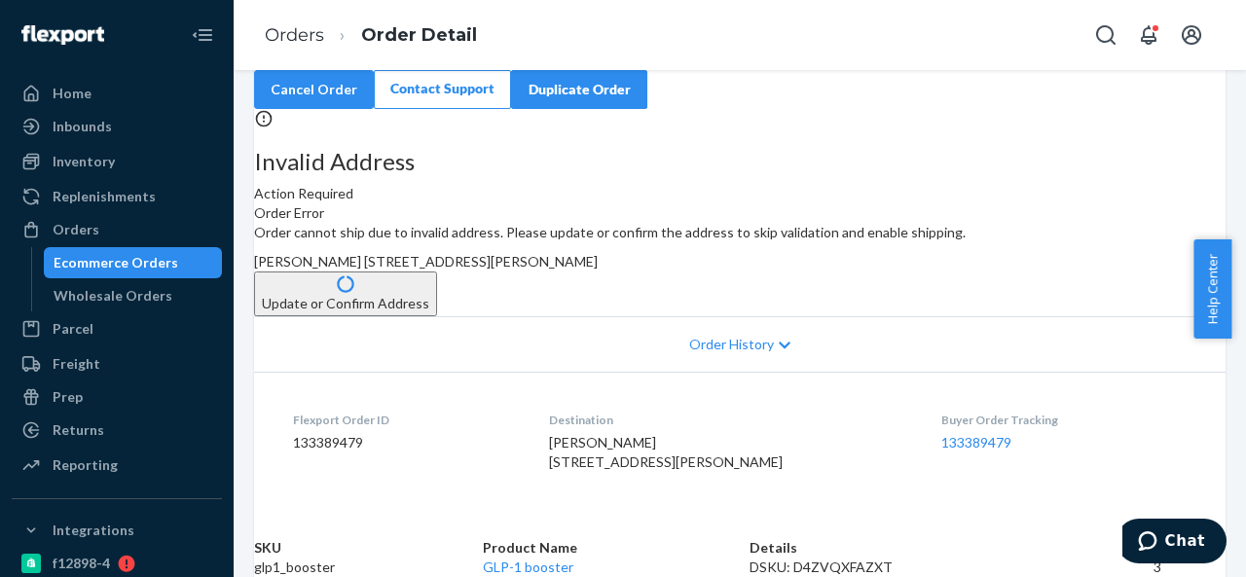
drag, startPoint x: 715, startPoint y: 334, endPoint x: 767, endPoint y: 394, distance: 79.4
click at [767, 272] on div "[PERSON_NAME] [STREET_ADDRESS][PERSON_NAME]" at bounding box center [739, 261] width 971 height 19
click at [437, 316] on button "Update or Confirm Address" at bounding box center [345, 294] width 183 height 45
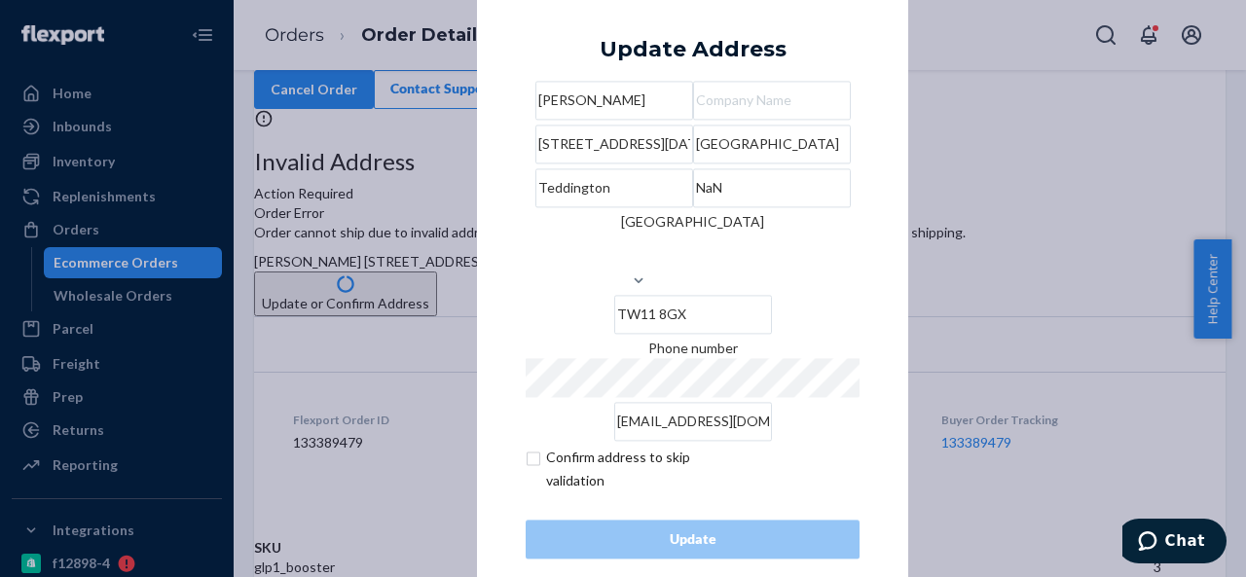
click at [769, 207] on input "NaN" at bounding box center [772, 187] width 158 height 39
paste input "[GEOGRAPHIC_DATA]"
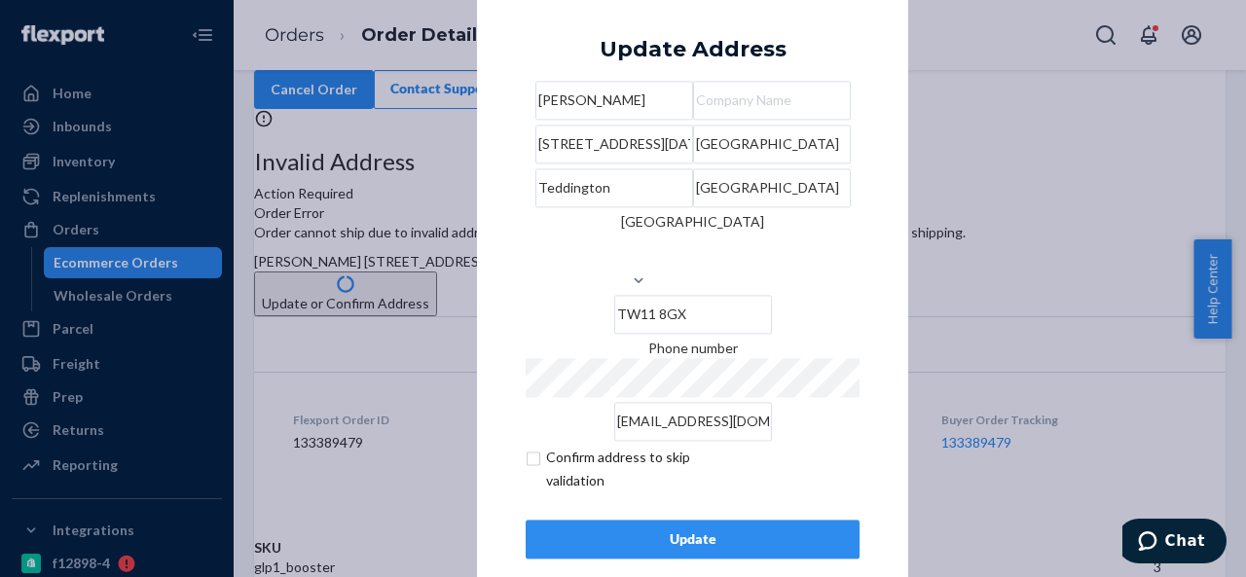
scroll to position [79, 0]
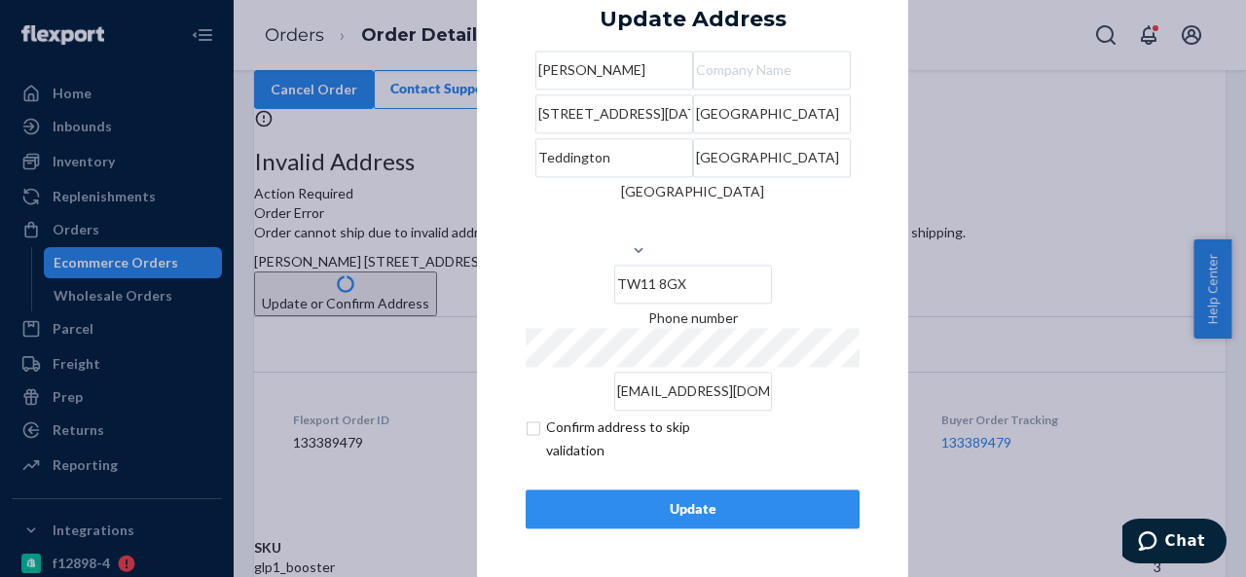
type input "[GEOGRAPHIC_DATA]"
click at [529, 421] on input "checkbox" at bounding box center [639, 439] width 226 height 47
checkbox input "true"
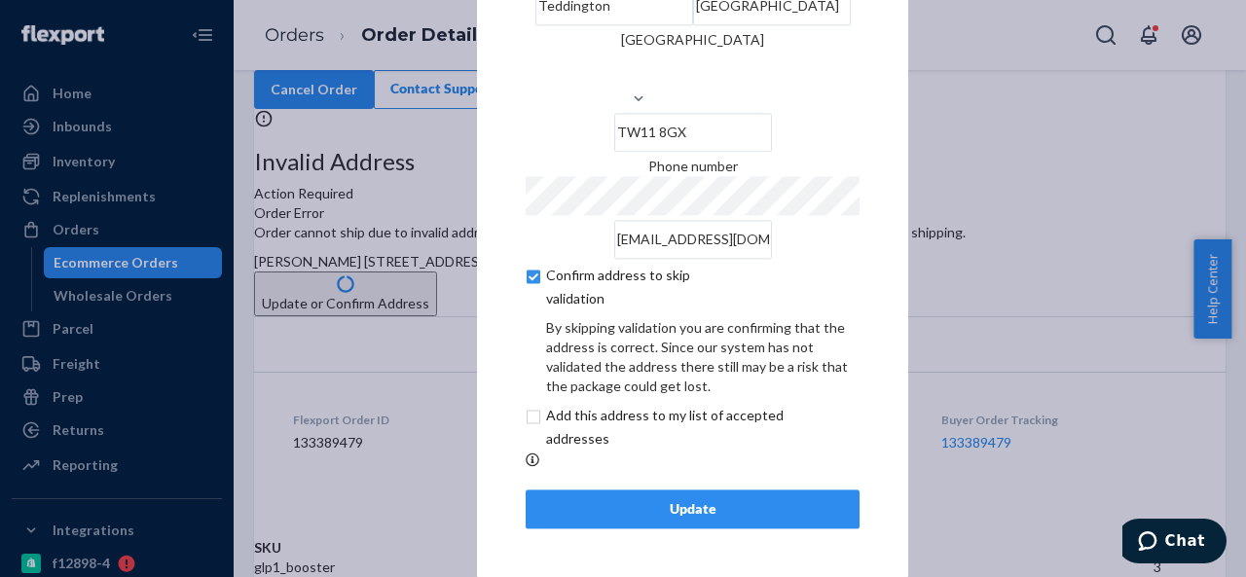
scroll to position [161, 0]
click at [655, 500] on div "Update" at bounding box center [692, 508] width 301 height 19
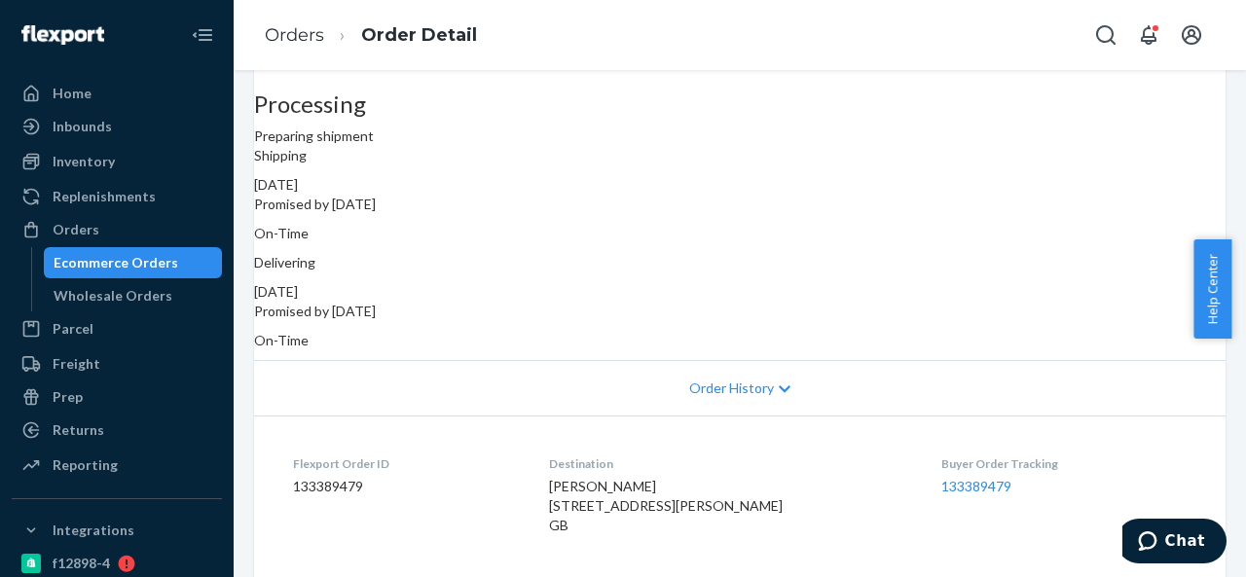
scroll to position [97, 0]
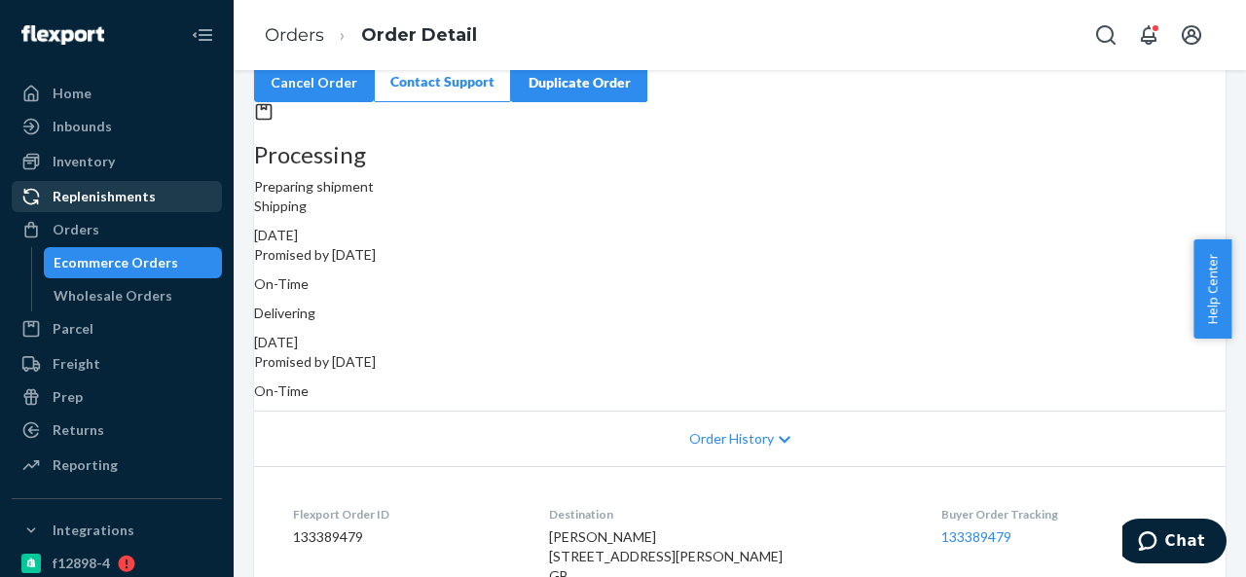
click at [88, 225] on div "Orders" at bounding box center [76, 229] width 47 height 19
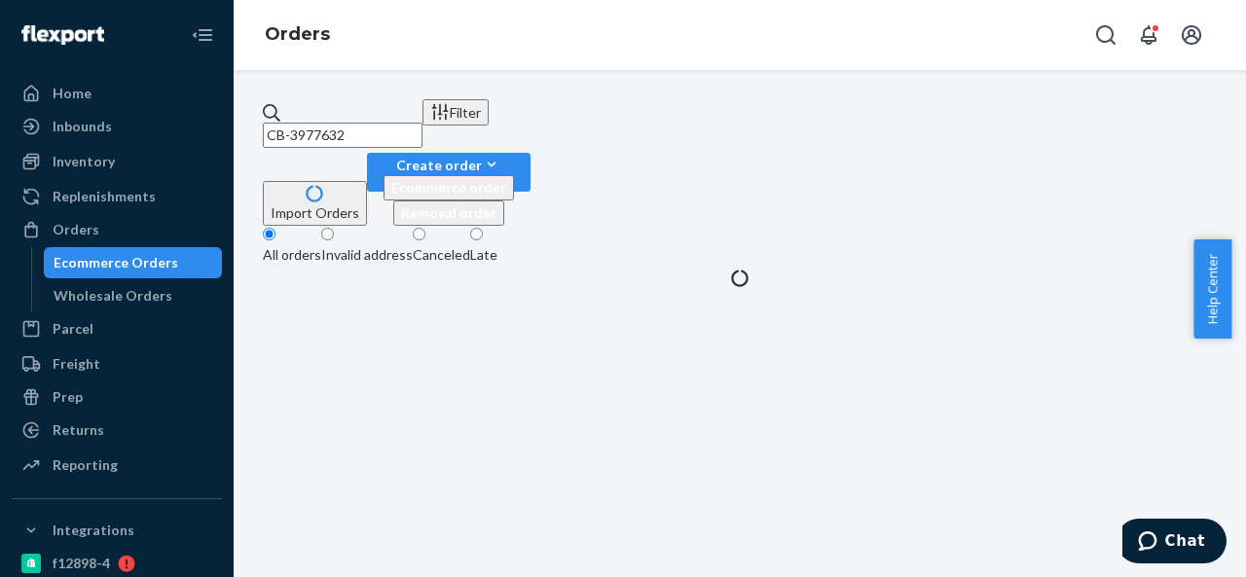
click at [397, 123] on input "CB-3977632" at bounding box center [343, 135] width 160 height 25
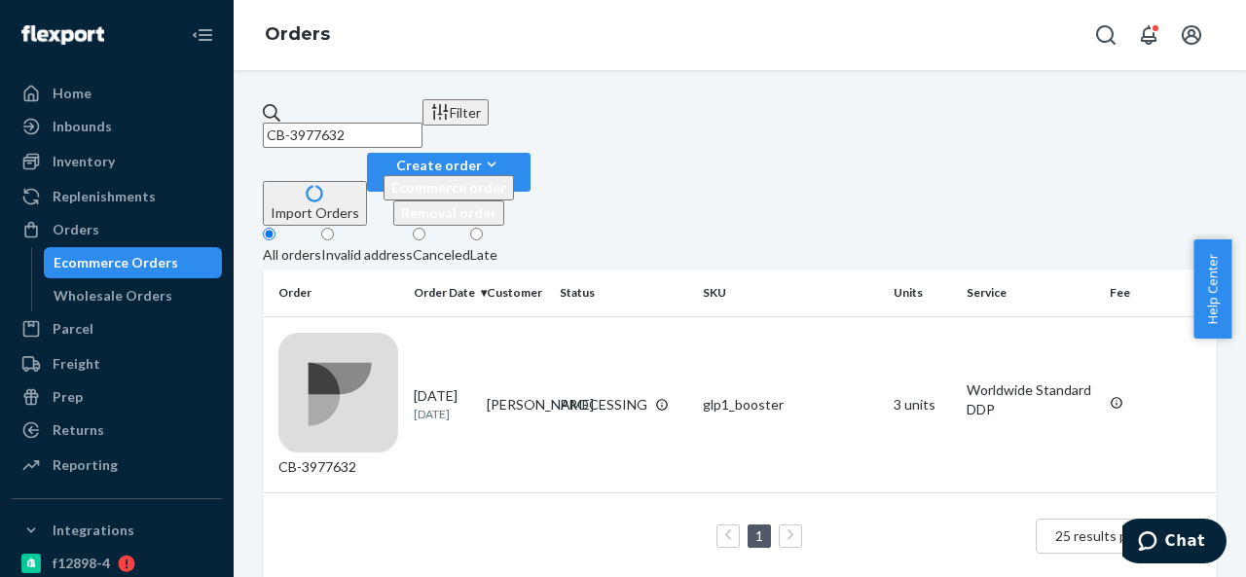
paste input "BIO-2323140"
type input "BIO-2323140"
click at [549, 316] on td "[PERSON_NAME]" at bounding box center [515, 404] width 73 height 176
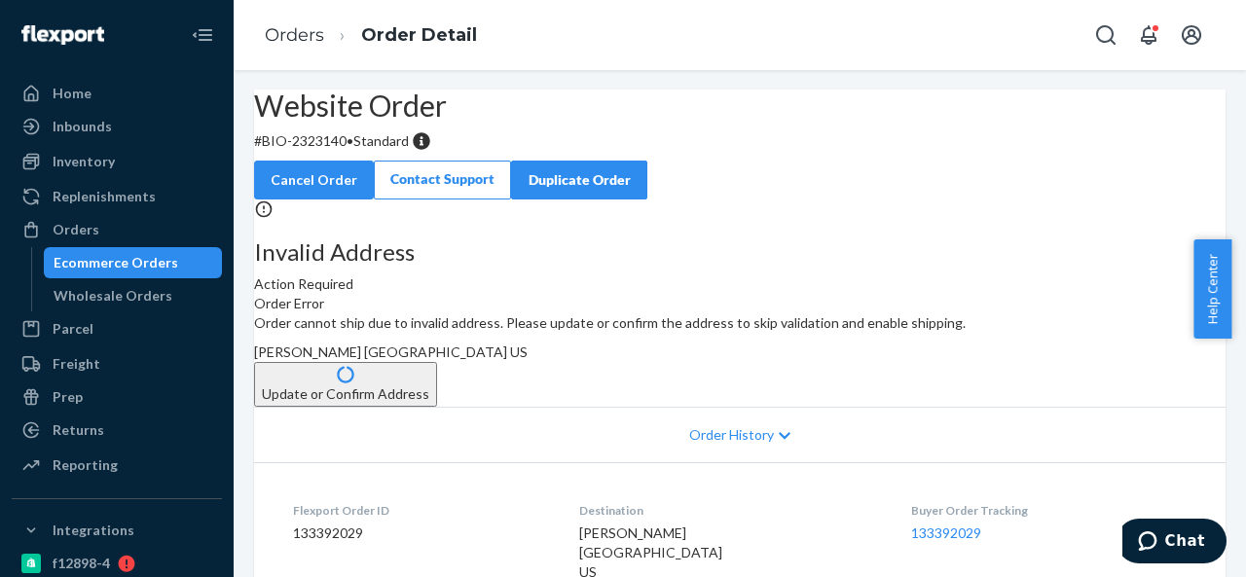
click at [370, 151] on p "# BIO-2323140 • Standard" at bounding box center [739, 140] width 971 height 19
drag, startPoint x: 311, startPoint y: 186, endPoint x: 392, endPoint y: 186, distance: 80.8
click at [392, 151] on p "# BIO-2323140 • Standard" at bounding box center [739, 140] width 971 height 19
click at [528, 360] on span "[PERSON_NAME] [GEOGRAPHIC_DATA] US" at bounding box center [391, 352] width 274 height 17
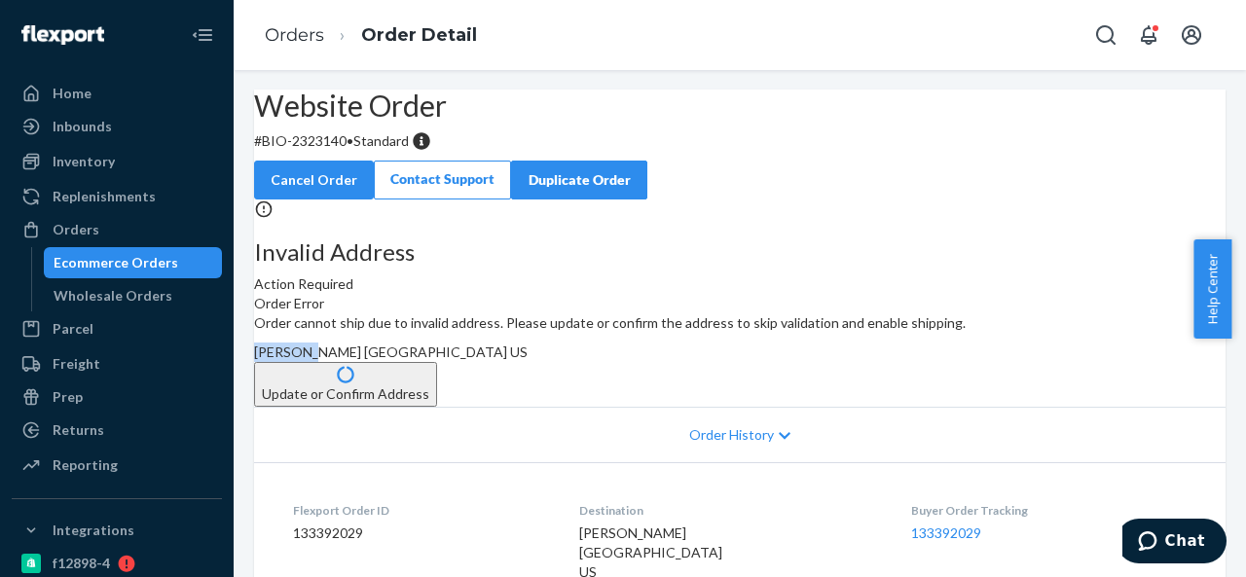
click at [528, 360] on span "[PERSON_NAME] [GEOGRAPHIC_DATA] US" at bounding box center [391, 352] width 274 height 17
click at [115, 230] on div "Orders" at bounding box center [117, 229] width 206 height 27
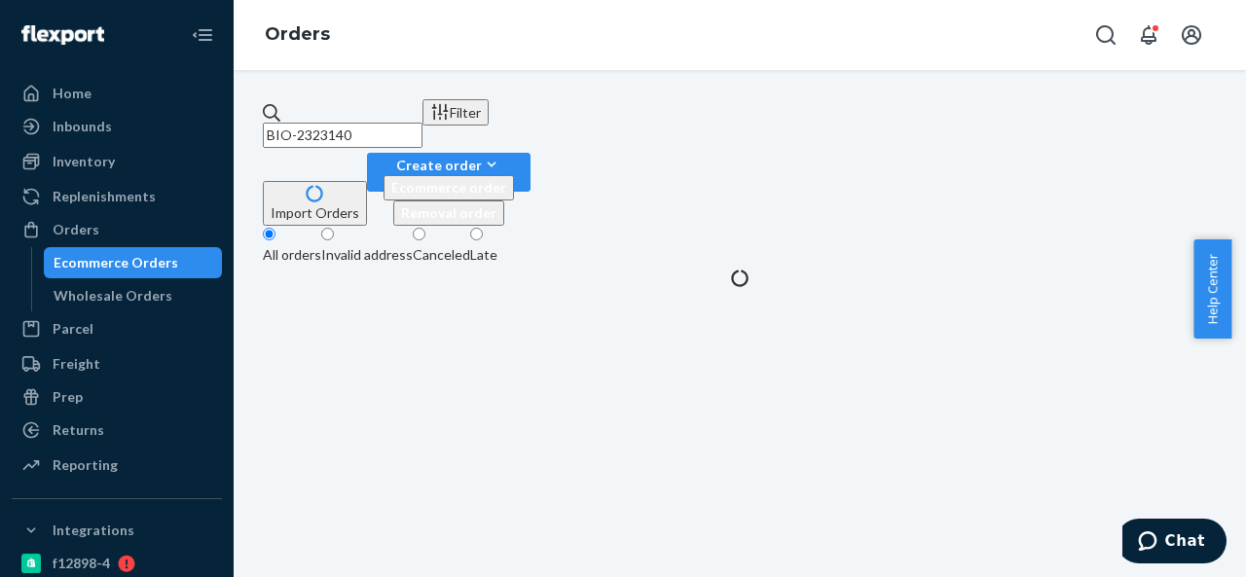
click at [422, 133] on input "BIO-2323140" at bounding box center [343, 135] width 160 height 25
paste input "4441"
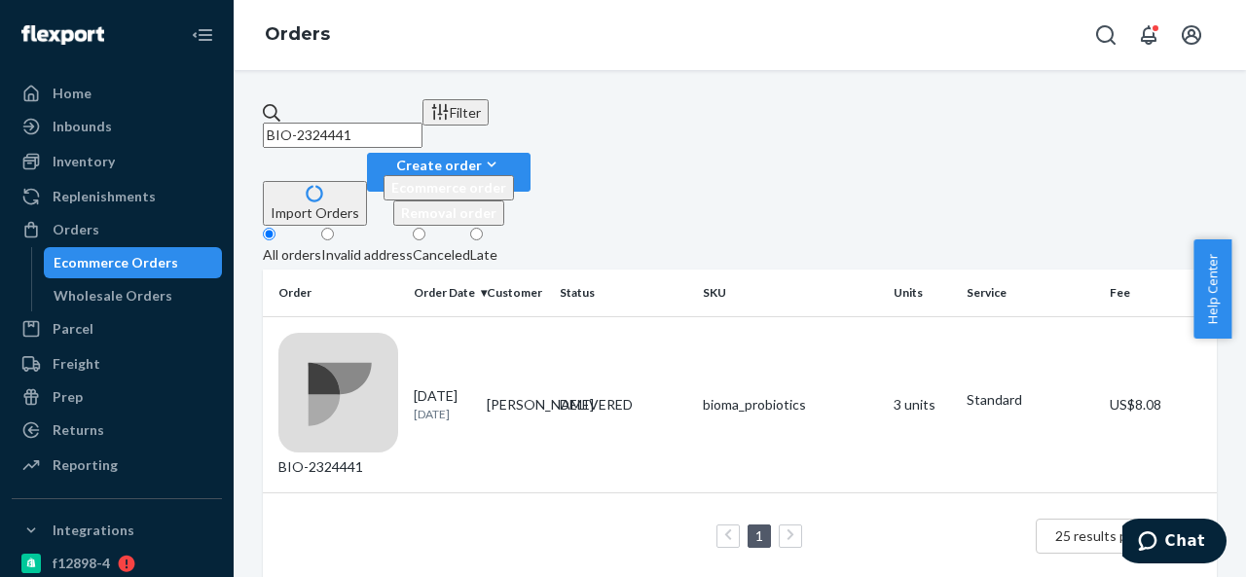
paste input "5432"
paste input "CB-3983789"
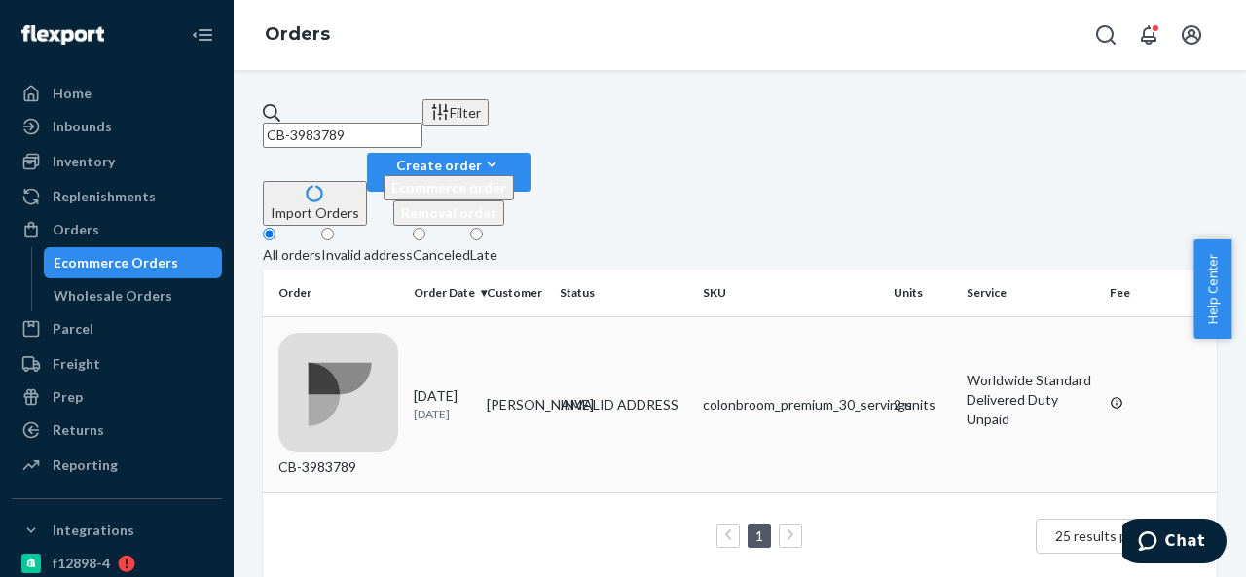
type input "CB-3983789"
click at [562, 395] on div "INVALID ADDRESS" at bounding box center [623, 404] width 135 height 19
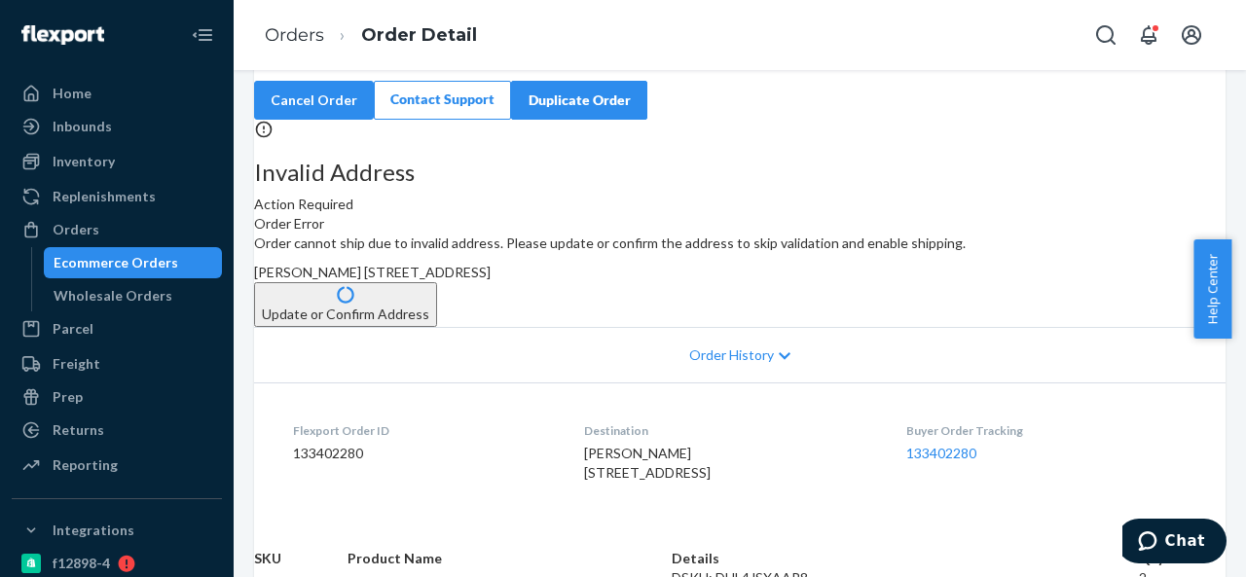
scroll to position [97, 0]
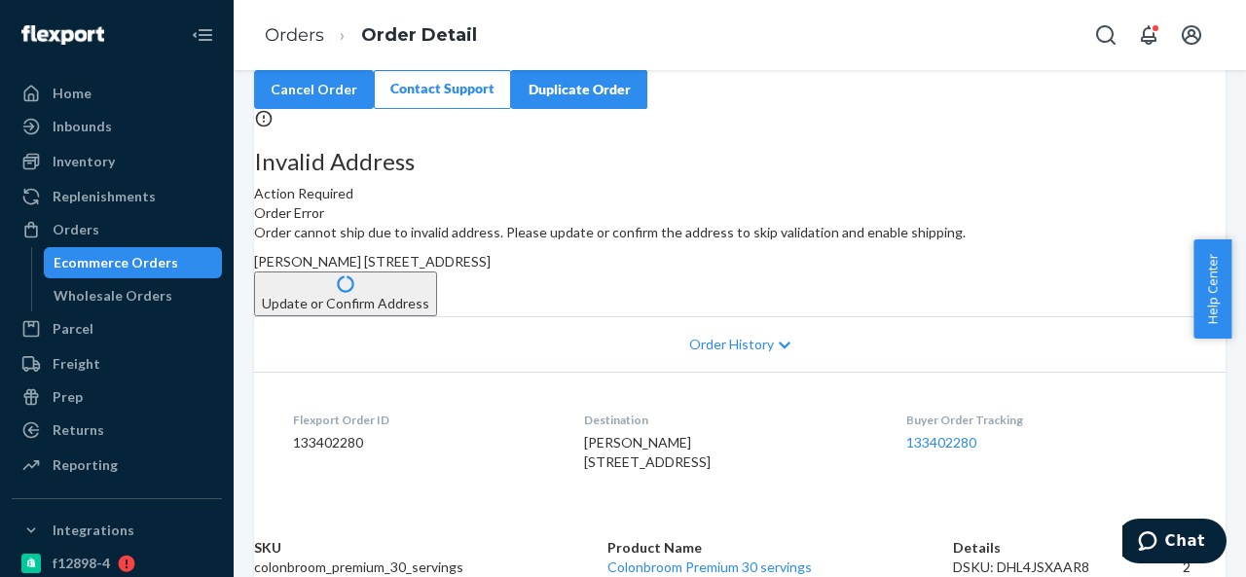
drag, startPoint x: 712, startPoint y: 333, endPoint x: 756, endPoint y: 390, distance: 72.2
click at [756, 272] on div "[PERSON_NAME] [STREET_ADDRESS]" at bounding box center [739, 261] width 971 height 19
click at [437, 316] on button "Update or Confirm Address" at bounding box center [345, 294] width 183 height 45
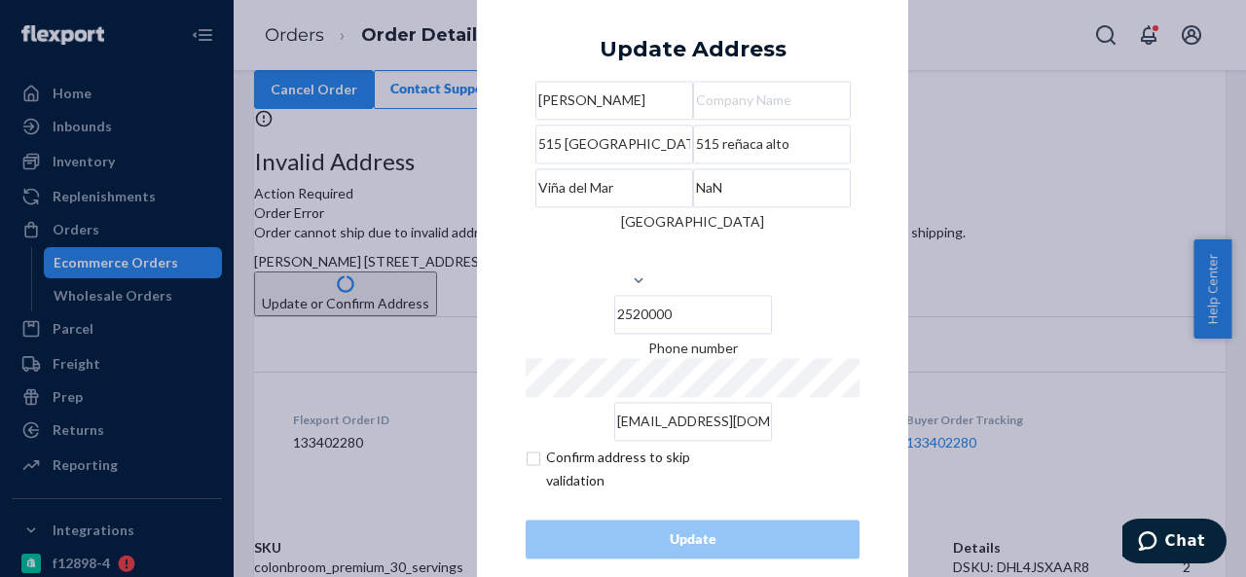
click at [636, 207] on input "Viña del Mar" at bounding box center [614, 187] width 158 height 39
click at [759, 207] on input "NaN" at bounding box center [772, 187] width 158 height 39
paste input "[GEOGRAPHIC_DATA]"
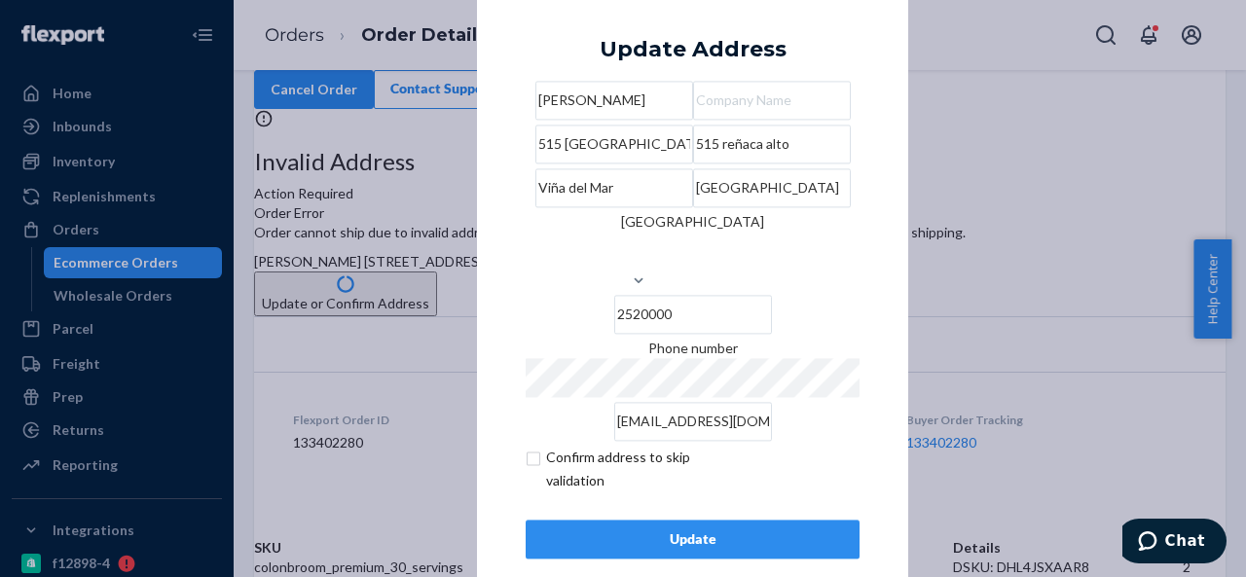
scroll to position [79, 0]
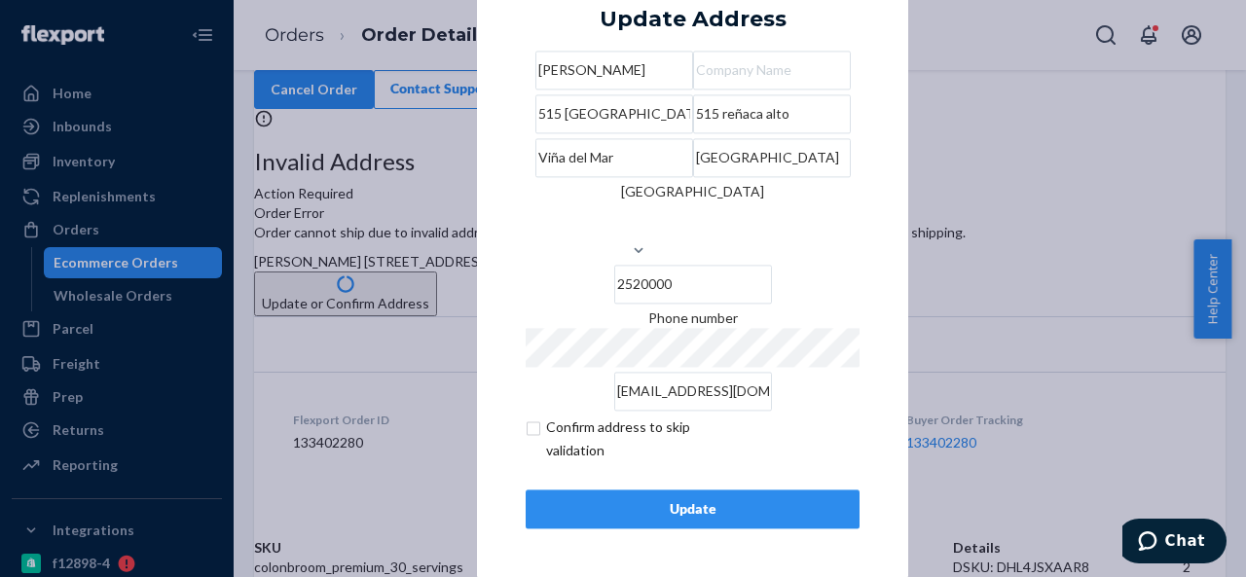
type input "[GEOGRAPHIC_DATA]"
click at [528, 424] on input "checkbox" at bounding box center [639, 439] width 226 height 47
checkbox input "true"
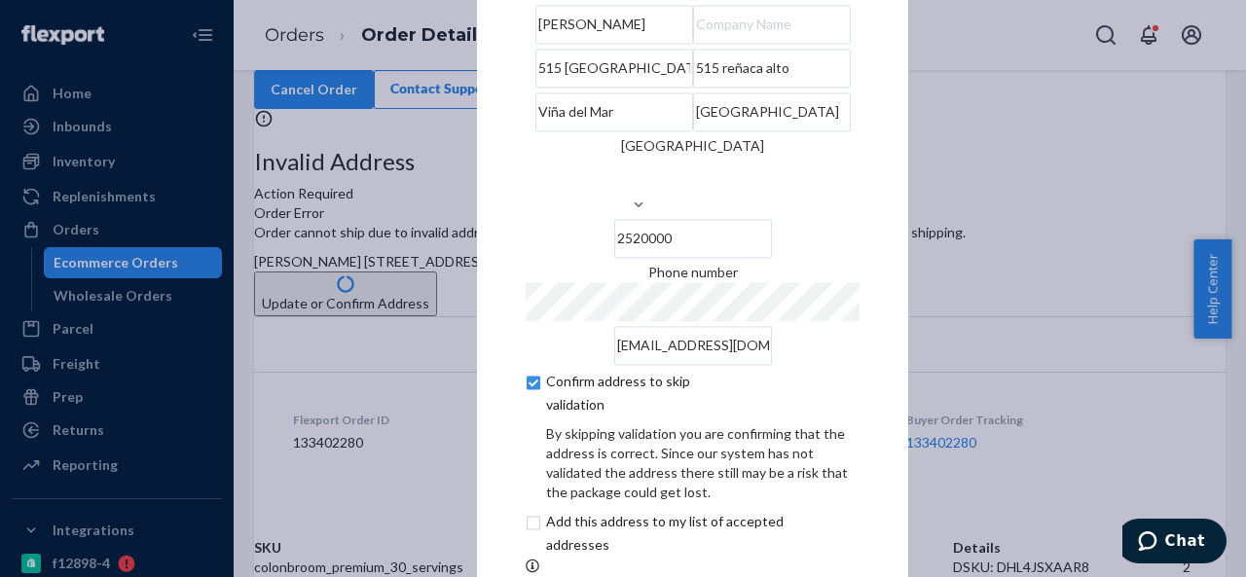
scroll to position [161, 0]
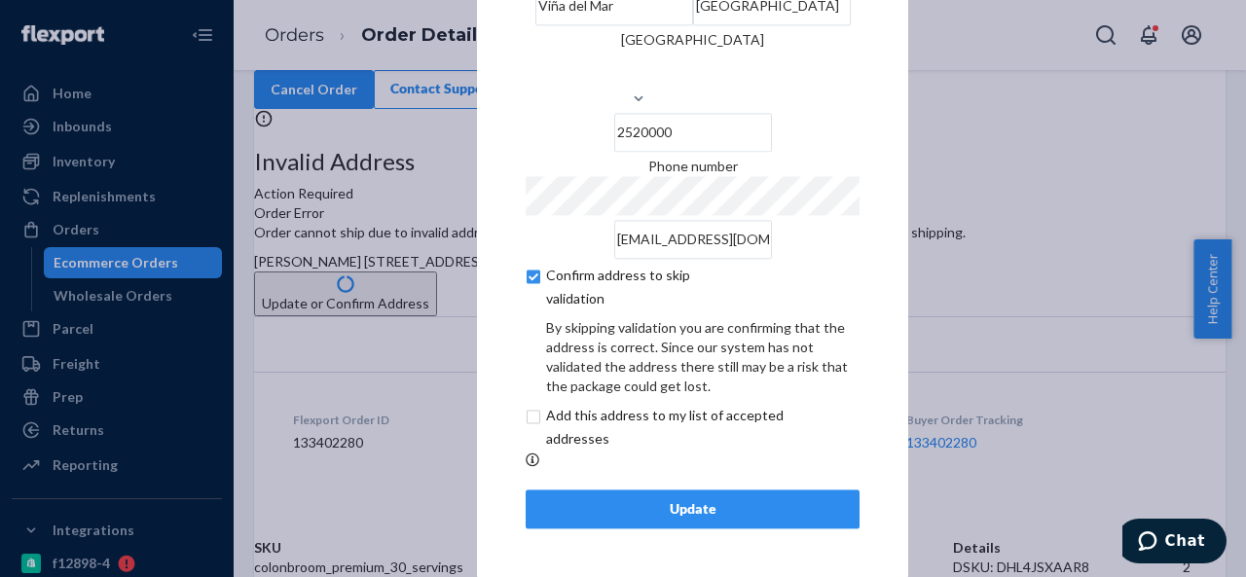
click at [624, 511] on div "Update" at bounding box center [692, 508] width 301 height 19
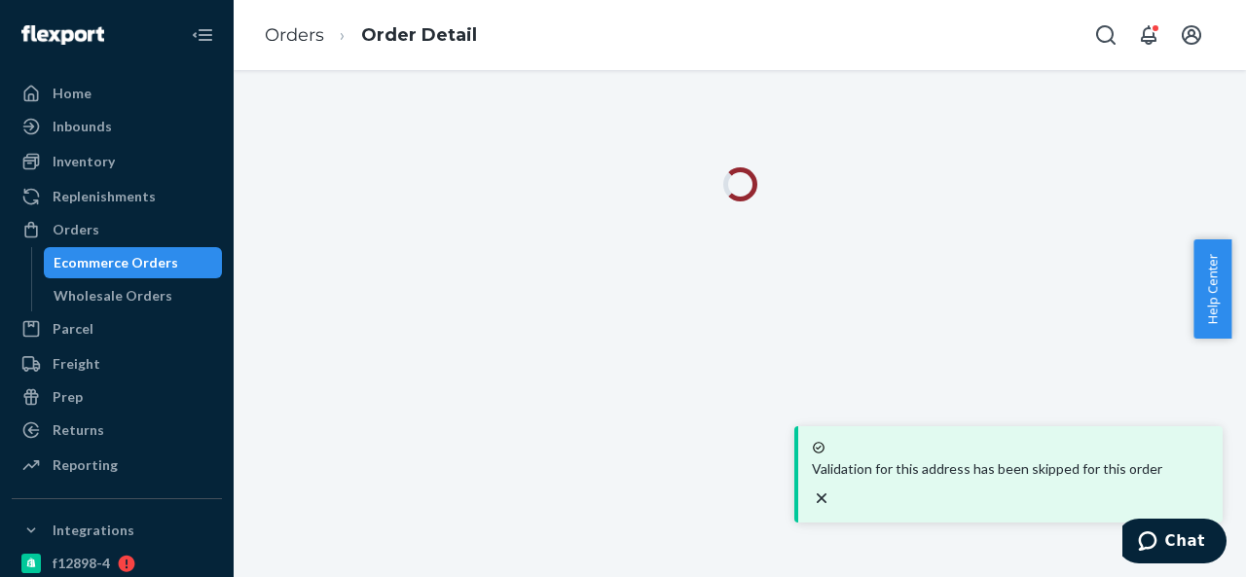
scroll to position [0, 0]
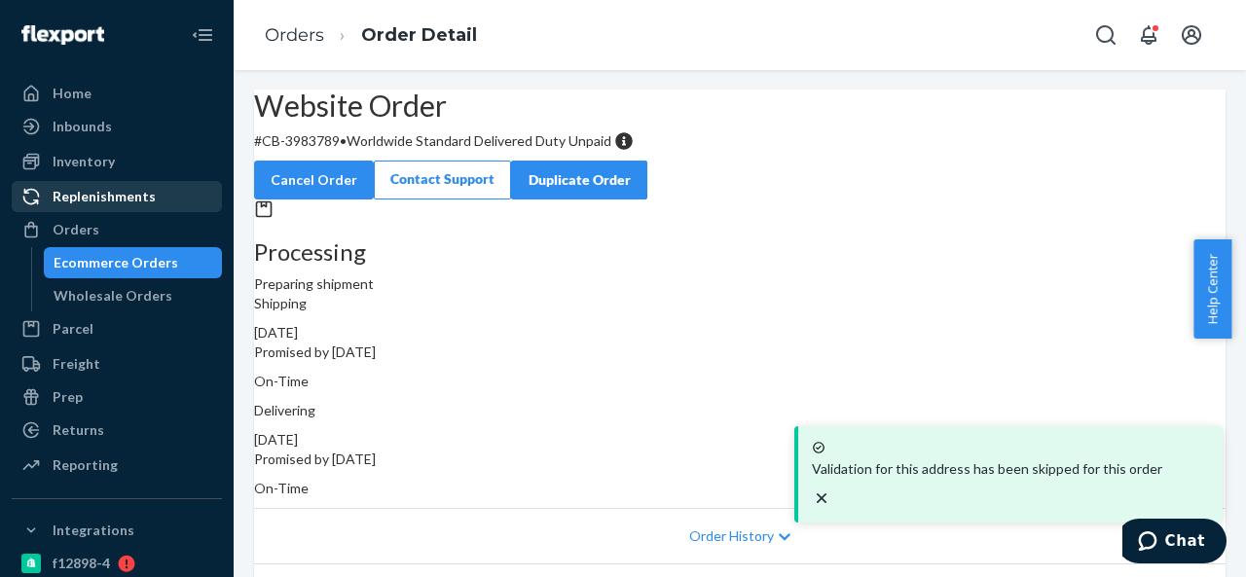
drag, startPoint x: 72, startPoint y: 221, endPoint x: 160, endPoint y: 201, distance: 89.7
click at [73, 221] on div "Orders" at bounding box center [76, 229] width 47 height 19
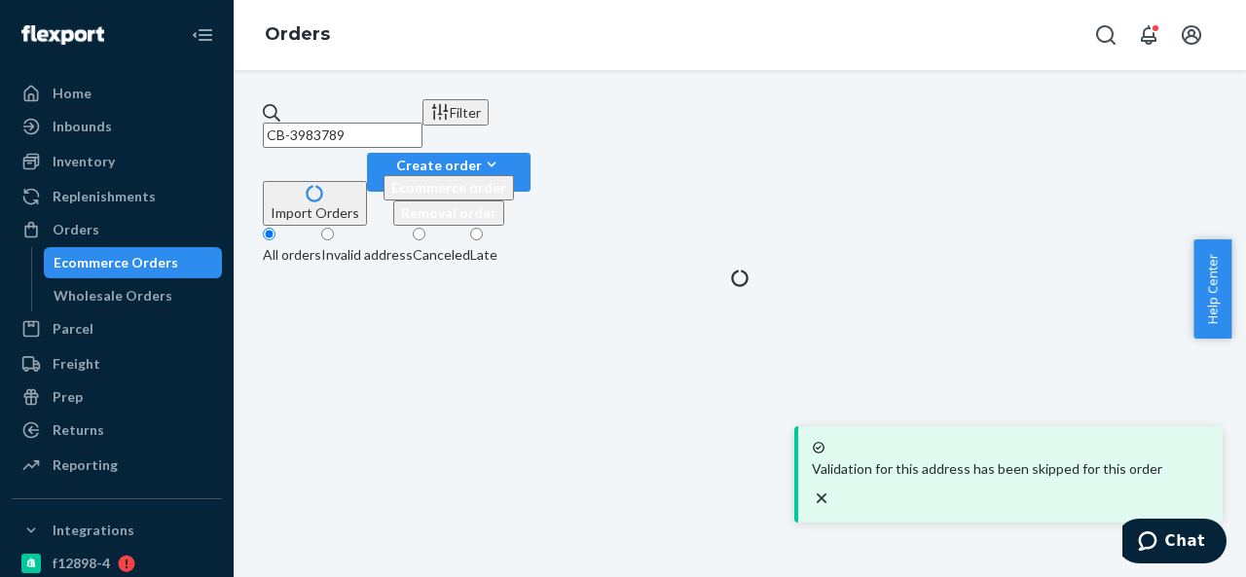
click at [422, 123] on input "CB-3983789" at bounding box center [343, 135] width 160 height 25
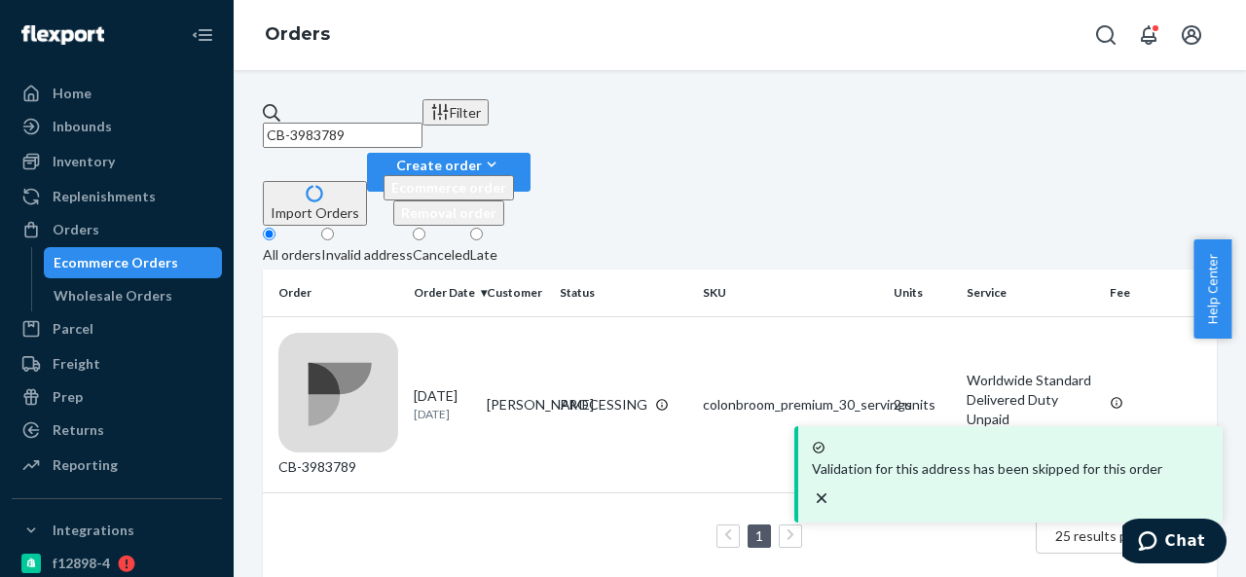
paste input "BIO-2325773"
type input "BIO-2325773"
click at [540, 316] on td "[PERSON_NAME]" at bounding box center [515, 404] width 73 height 176
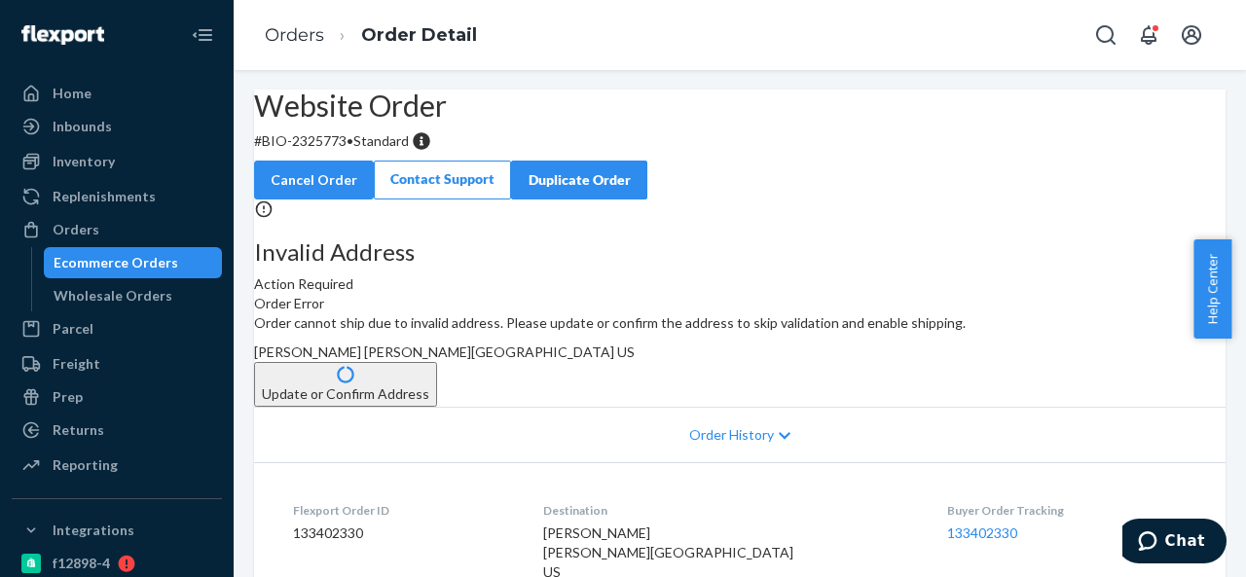
click at [376, 151] on p "# BIO-2325773 • Standard" at bounding box center [739, 140] width 971 height 19
drag, startPoint x: 313, startPoint y: 185, endPoint x: 392, endPoint y: 193, distance: 79.2
click at [392, 151] on p "# BIO-2325773 • Standard" at bounding box center [739, 140] width 971 height 19
click at [635, 360] on span "[PERSON_NAME] [PERSON_NAME][GEOGRAPHIC_DATA] US" at bounding box center [444, 352] width 381 height 17
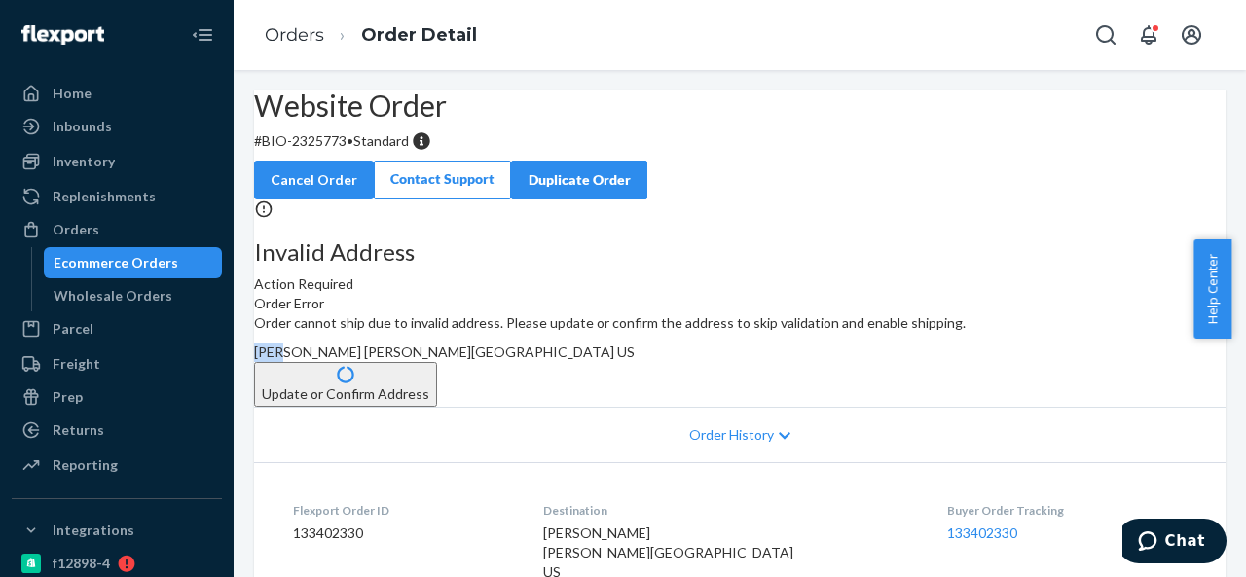
click at [635, 360] on span "[PERSON_NAME] [PERSON_NAME][GEOGRAPHIC_DATA] US" at bounding box center [444, 352] width 381 height 17
click at [97, 233] on div "Orders" at bounding box center [117, 229] width 206 height 27
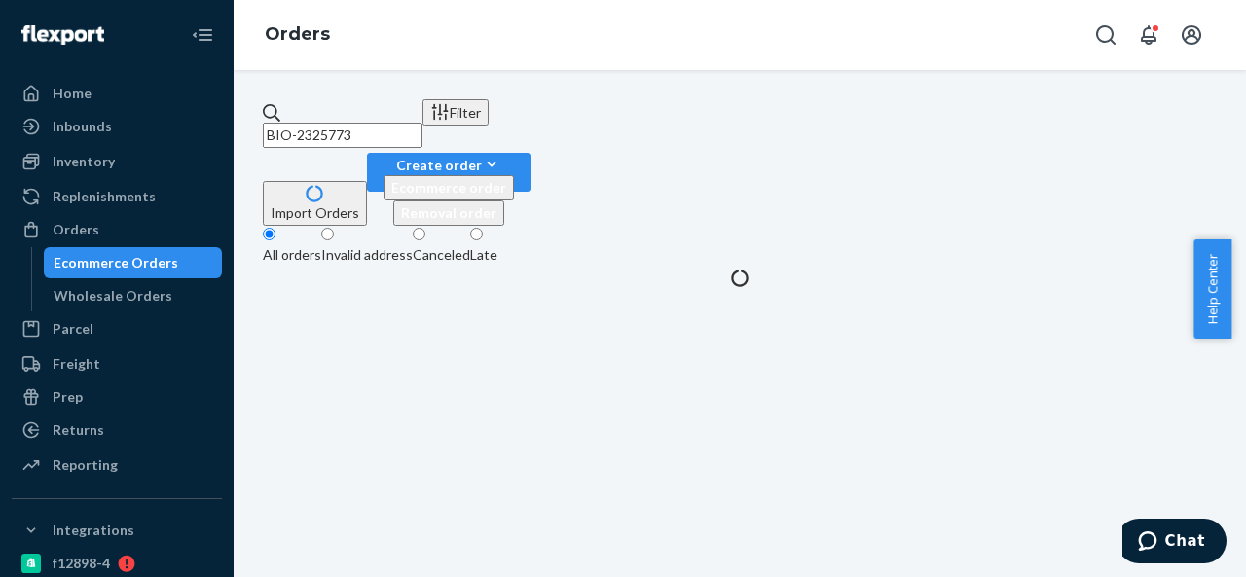
click at [415, 123] on input "BIO-2325773" at bounding box center [343, 135] width 160 height 25
paste input "6280"
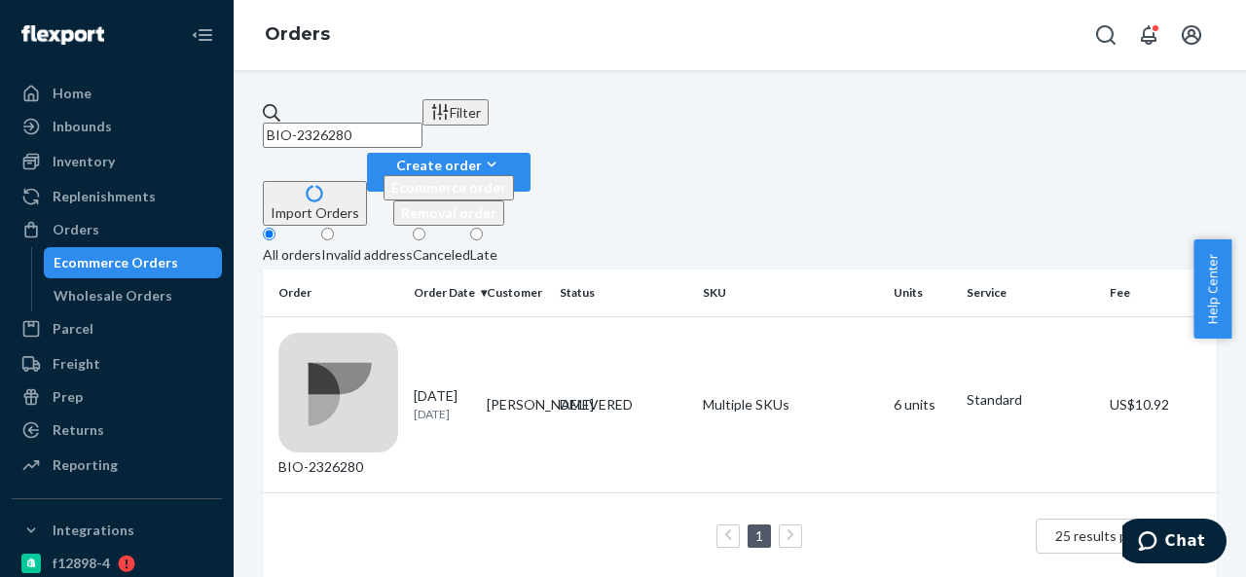
paste input "332"
type input "BIO-2326332"
click at [547, 316] on td "[PERSON_NAME]" at bounding box center [515, 404] width 73 height 176
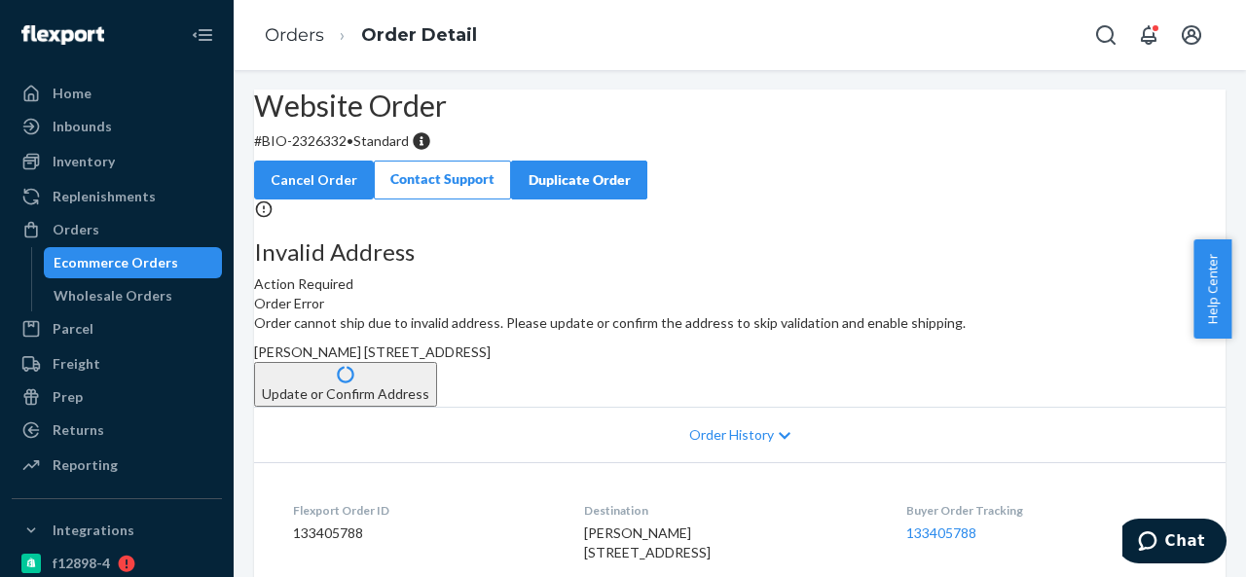
click at [368, 151] on p "# BIO-2326332 • Standard" at bounding box center [739, 140] width 971 height 19
drag, startPoint x: 311, startPoint y: 184, endPoint x: 391, endPoint y: 189, distance: 80.0
click at [391, 151] on p "# BIO-2326332 • Standard" at bounding box center [739, 140] width 971 height 19
click at [725, 398] on div "Order cannot ship due to invalid address. Please update or confirm the address …" at bounding box center [739, 359] width 971 height 93
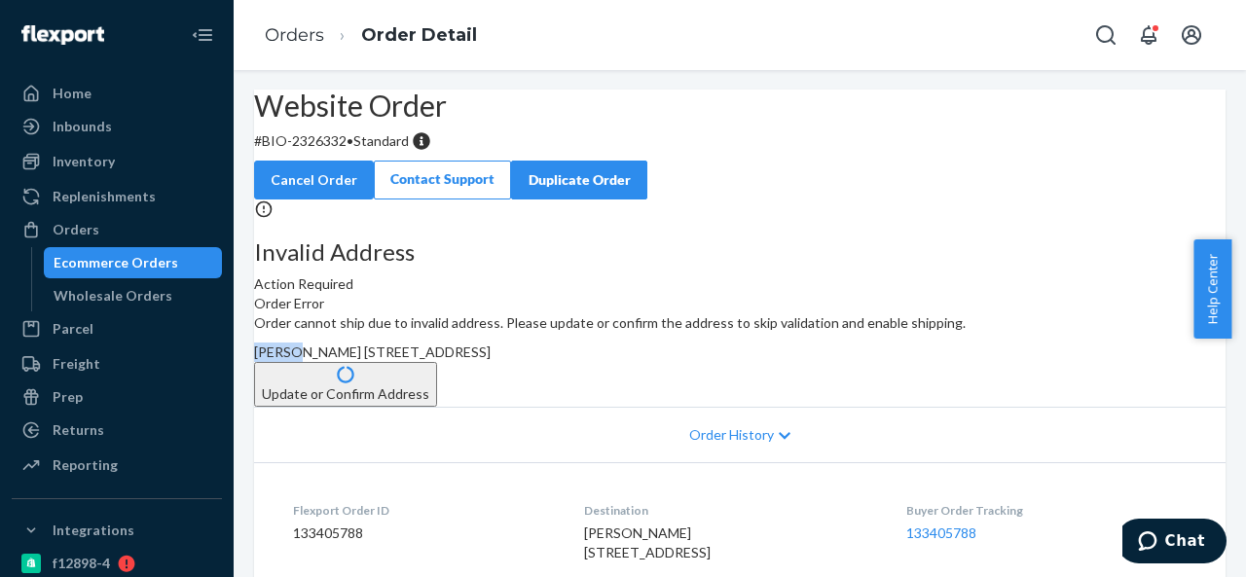
click at [725, 398] on div "Order cannot ship due to invalid address. Please update or confirm the address …" at bounding box center [739, 359] width 971 height 93
click at [103, 230] on div "Orders" at bounding box center [117, 229] width 206 height 27
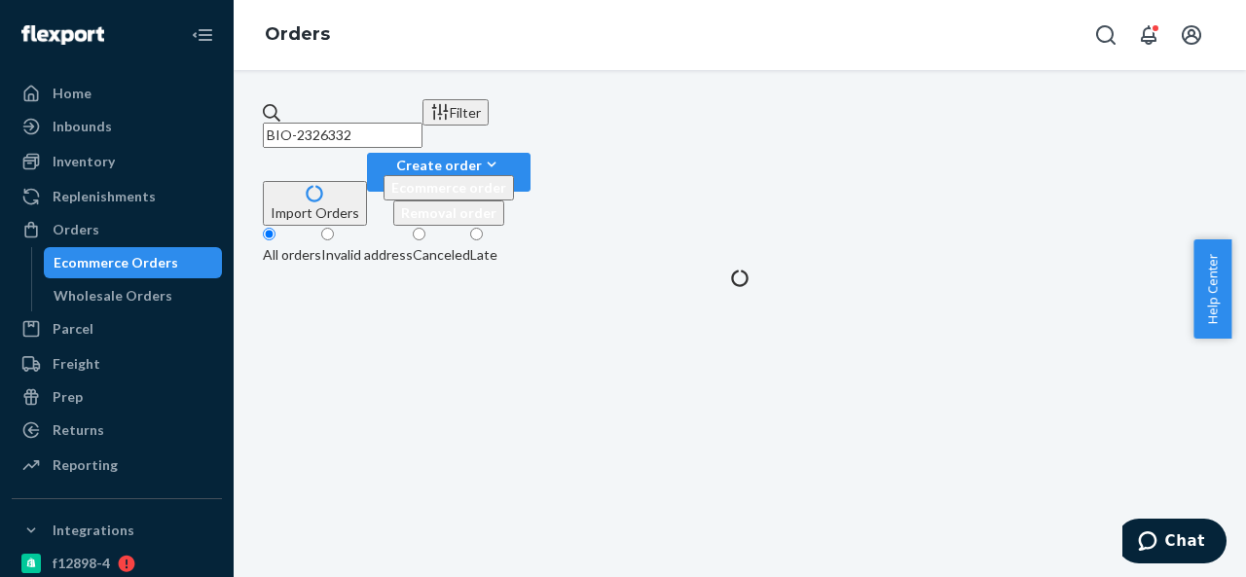
click at [422, 123] on input "BIO-2326332" at bounding box center [343, 135] width 160 height 25
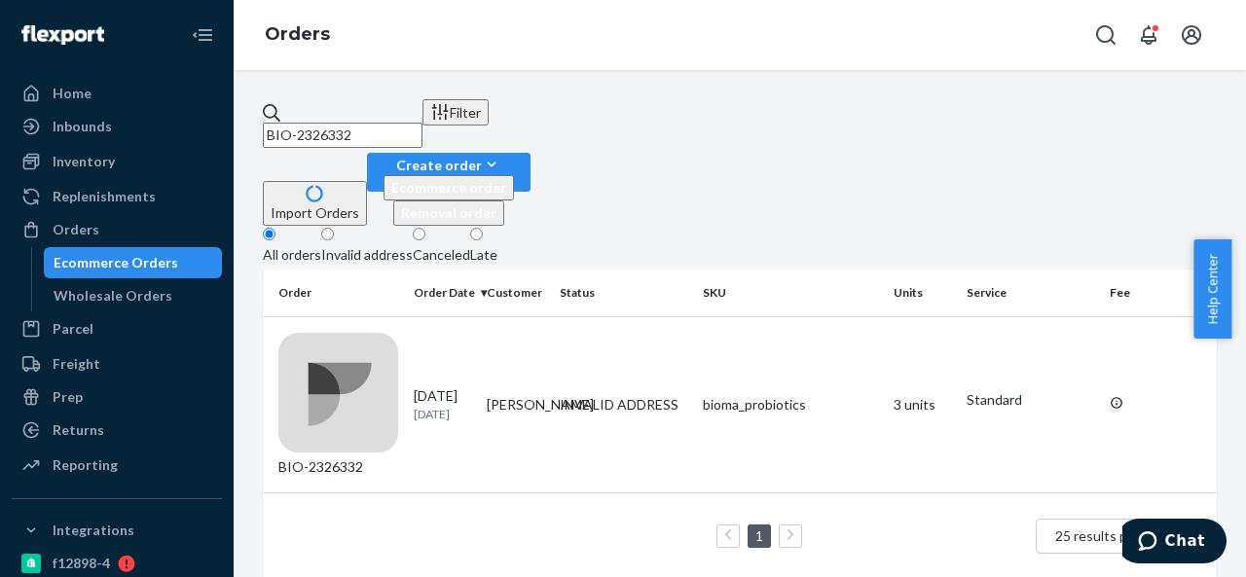
paste input "654"
type input "BIO-2326654"
click at [542, 316] on td "[PERSON_NAME]" at bounding box center [515, 404] width 73 height 176
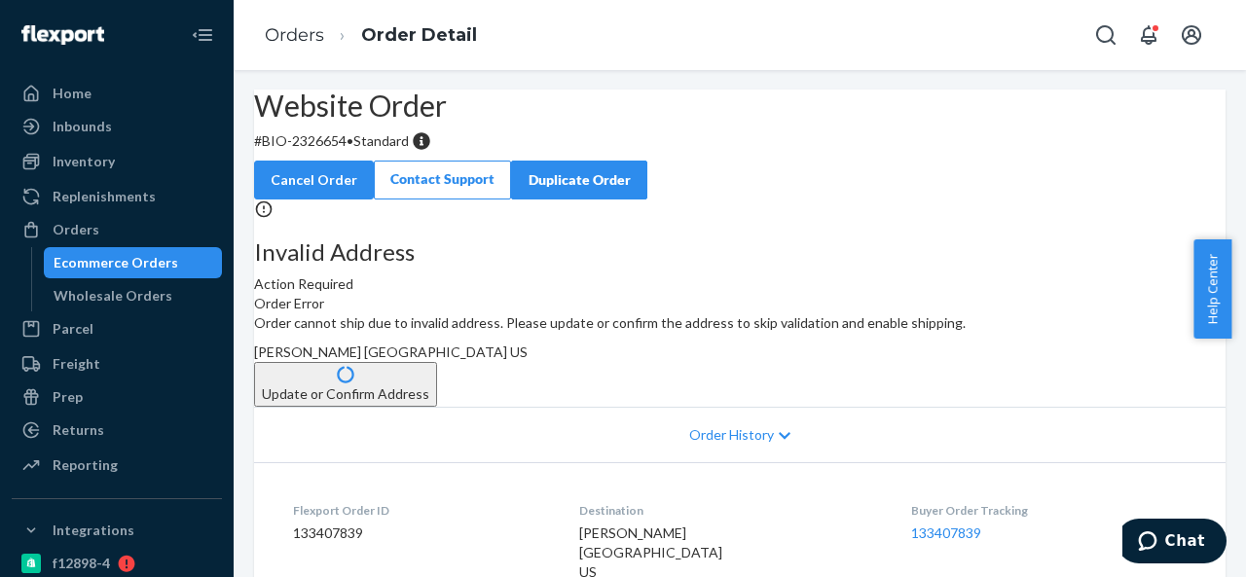
click at [356, 151] on p "# BIO-2326654 • Standard" at bounding box center [739, 140] width 971 height 19
drag, startPoint x: 310, startPoint y: 190, endPoint x: 389, endPoint y: 192, distance: 79.8
click at [389, 151] on p "# BIO-2326654 • Standard" at bounding box center [739, 140] width 971 height 19
click at [528, 360] on span "[PERSON_NAME] [GEOGRAPHIC_DATA] US" at bounding box center [391, 352] width 274 height 17
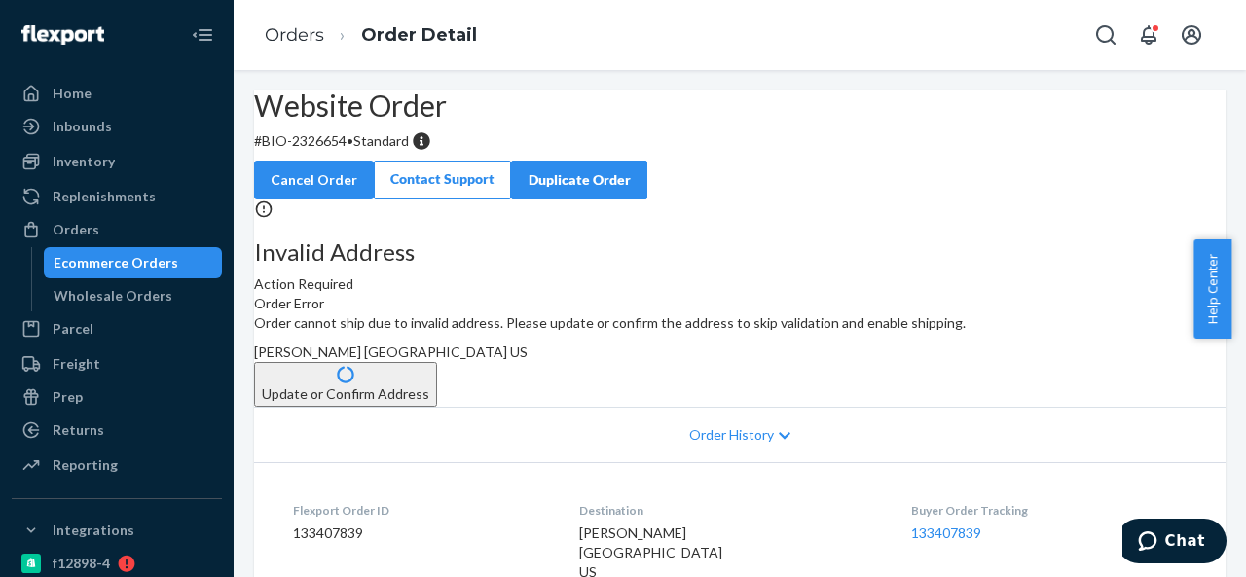
click at [528, 360] on span "[PERSON_NAME] [GEOGRAPHIC_DATA] US" at bounding box center [391, 352] width 274 height 17
click at [126, 231] on div "Orders" at bounding box center [117, 229] width 206 height 27
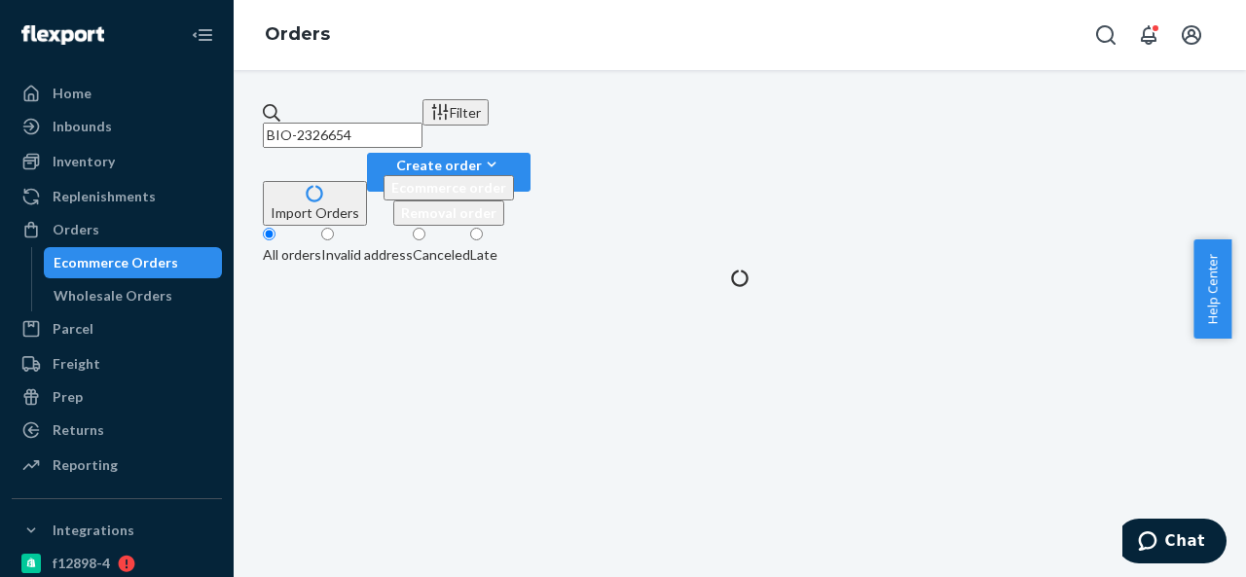
click at [422, 123] on input "BIO-2326654" at bounding box center [343, 135] width 160 height 25
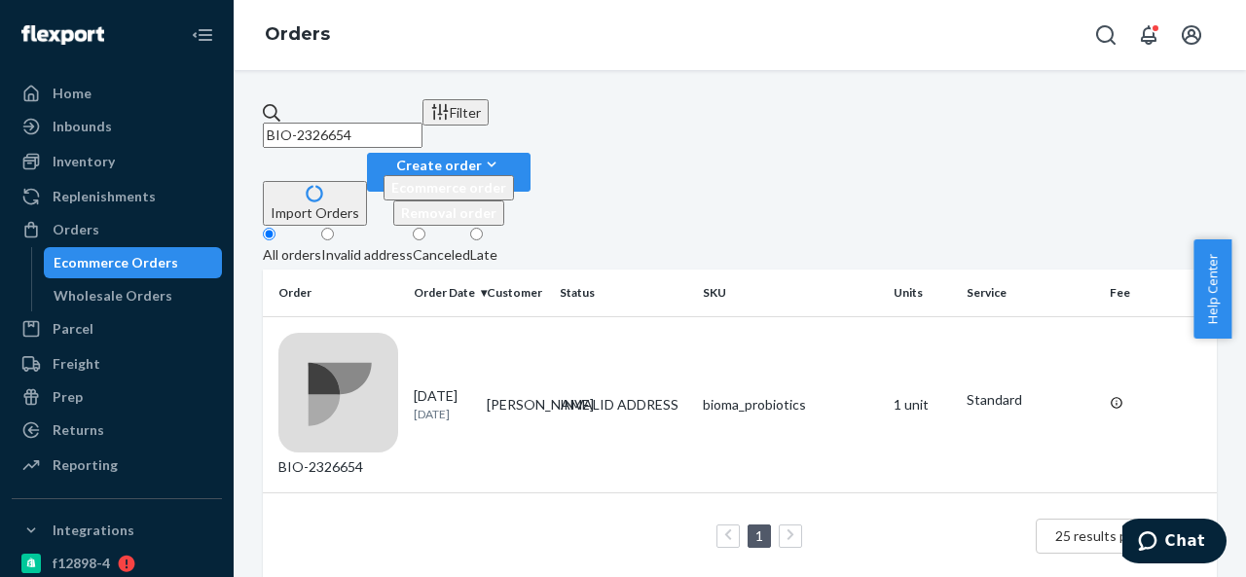
paste input "CB-3983"
type input "CB-3983654"
click at [543, 316] on td "[PERSON_NAME]" at bounding box center [515, 404] width 73 height 176
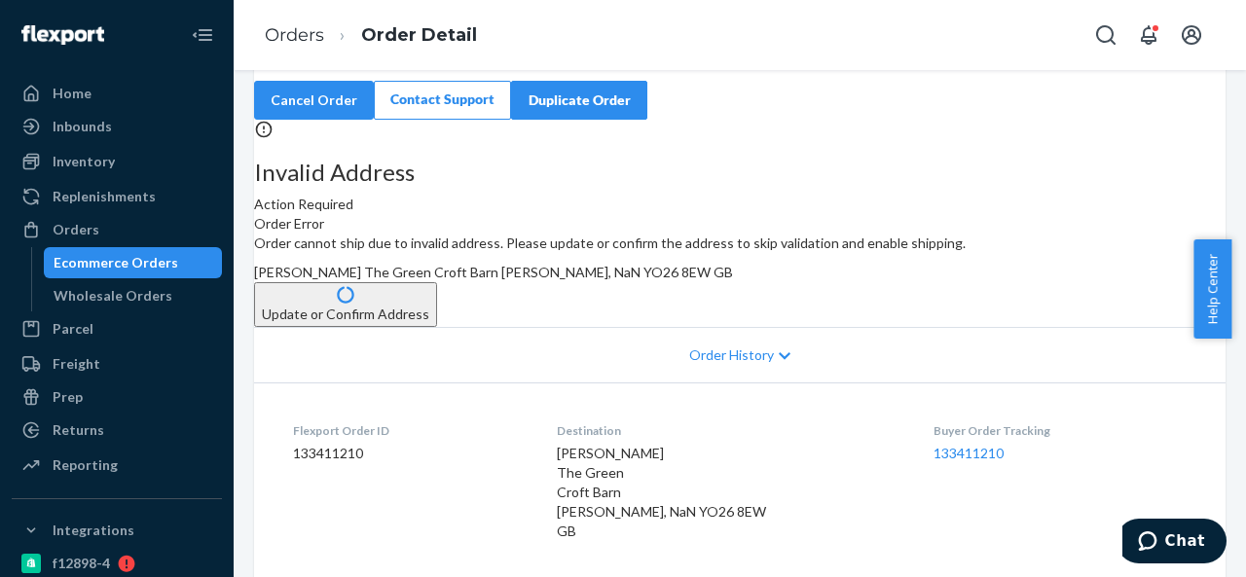
scroll to position [97, 0]
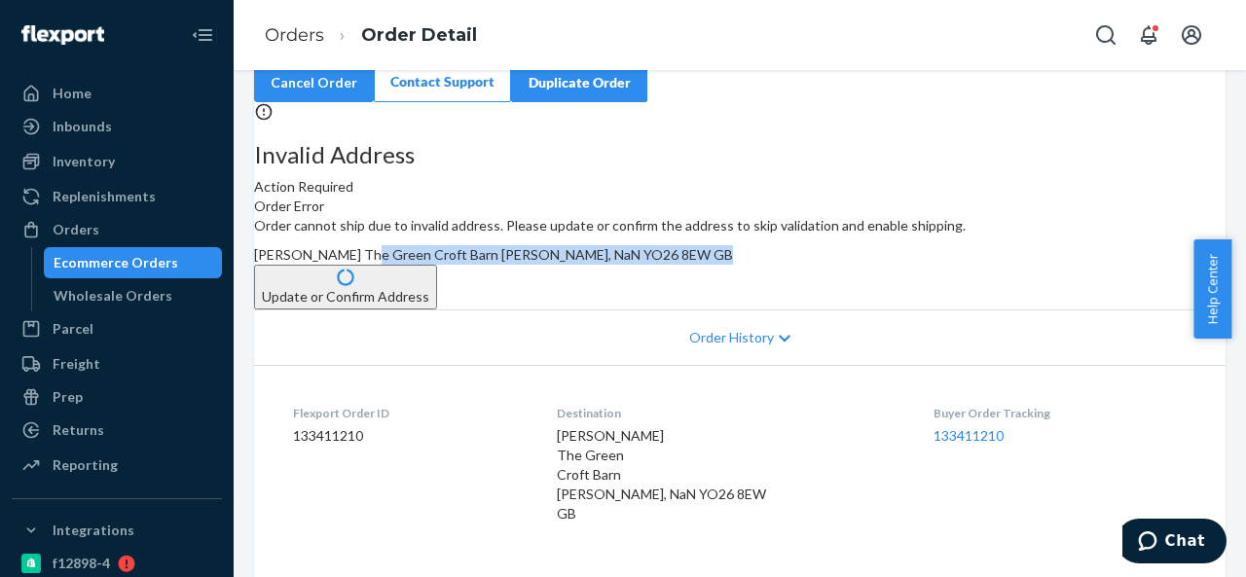
drag, startPoint x: 711, startPoint y: 336, endPoint x: 766, endPoint y: 388, distance: 76.4
click at [766, 310] on div "Order cannot ship due to invalid address. Please update or confirm the address …" at bounding box center [739, 262] width 971 height 93
click at [437, 310] on button "Update or Confirm Address" at bounding box center [345, 287] width 183 height 45
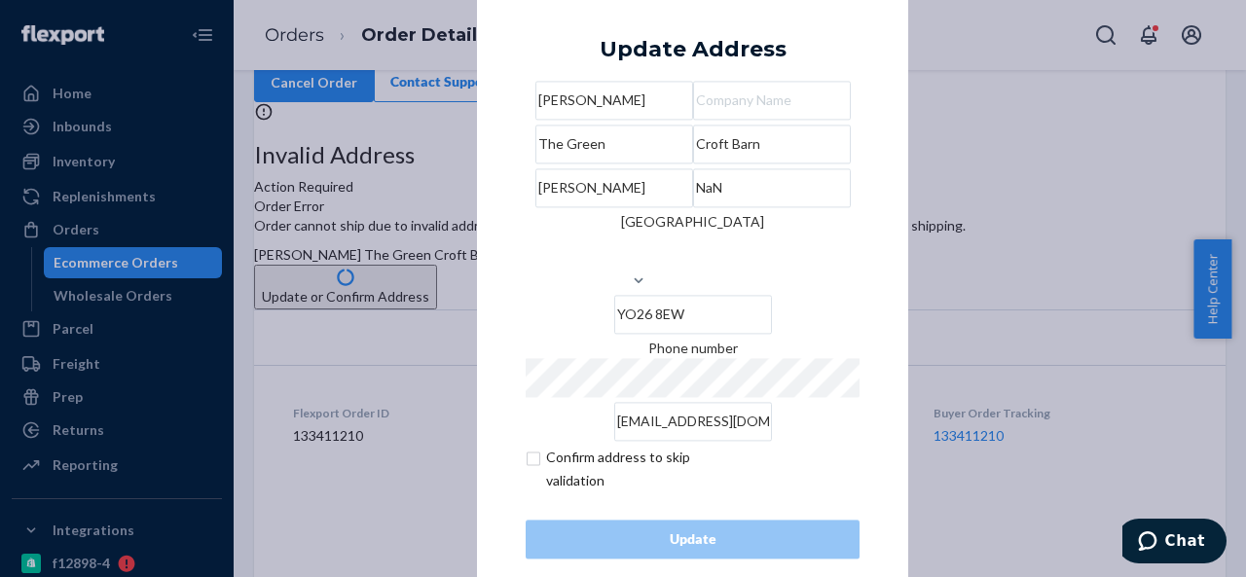
click at [785, 207] on input "NaN" at bounding box center [772, 187] width 158 height 39
paste input "[PERSON_NAME] Yorkshire"
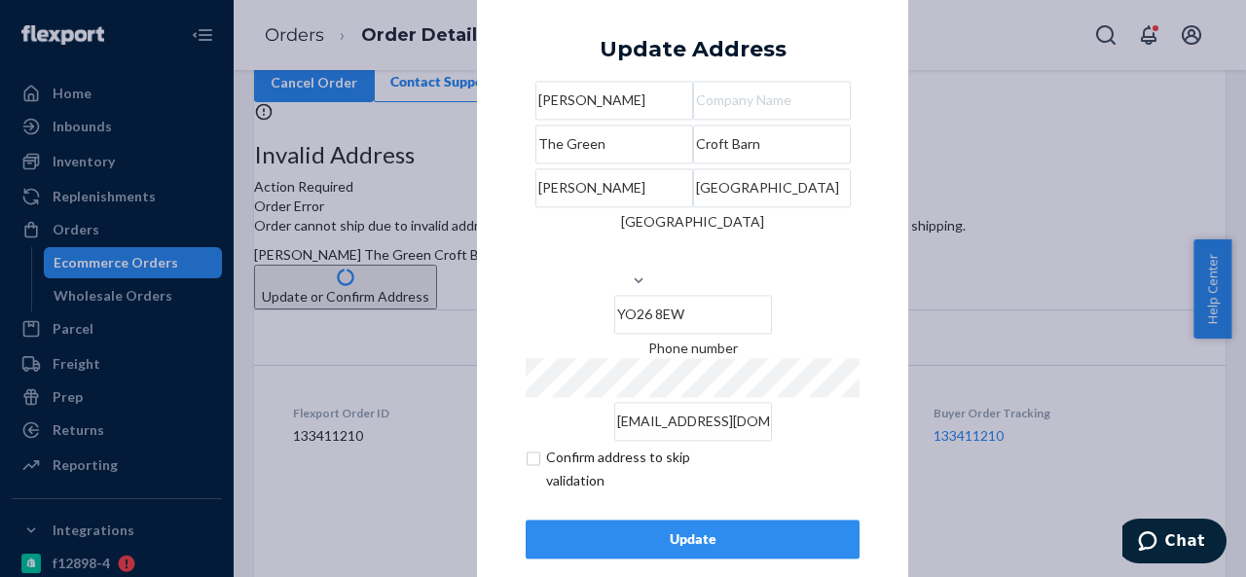
scroll to position [79, 0]
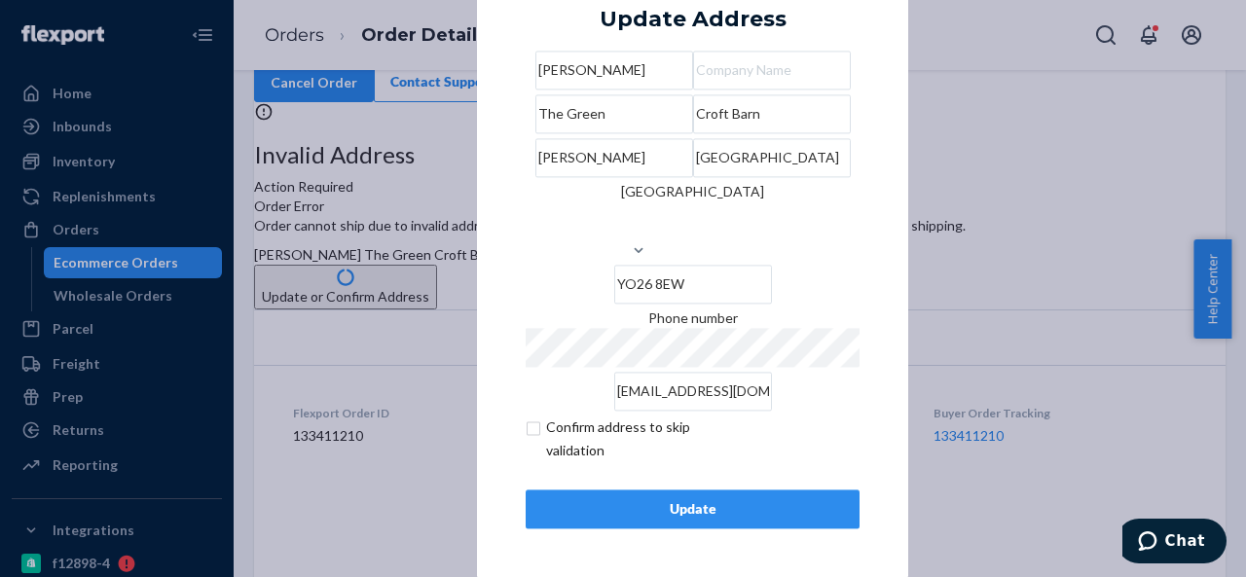
type input "[GEOGRAPHIC_DATA]"
click at [526, 427] on input "checkbox" at bounding box center [639, 439] width 226 height 47
checkbox input "true"
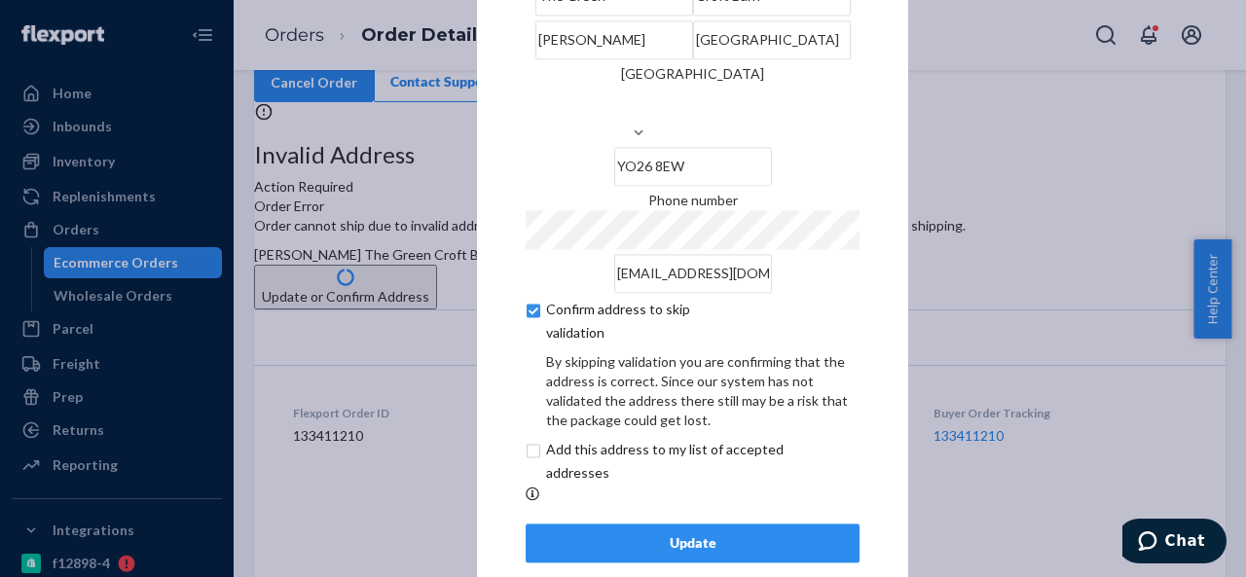
scroll to position [161, 0]
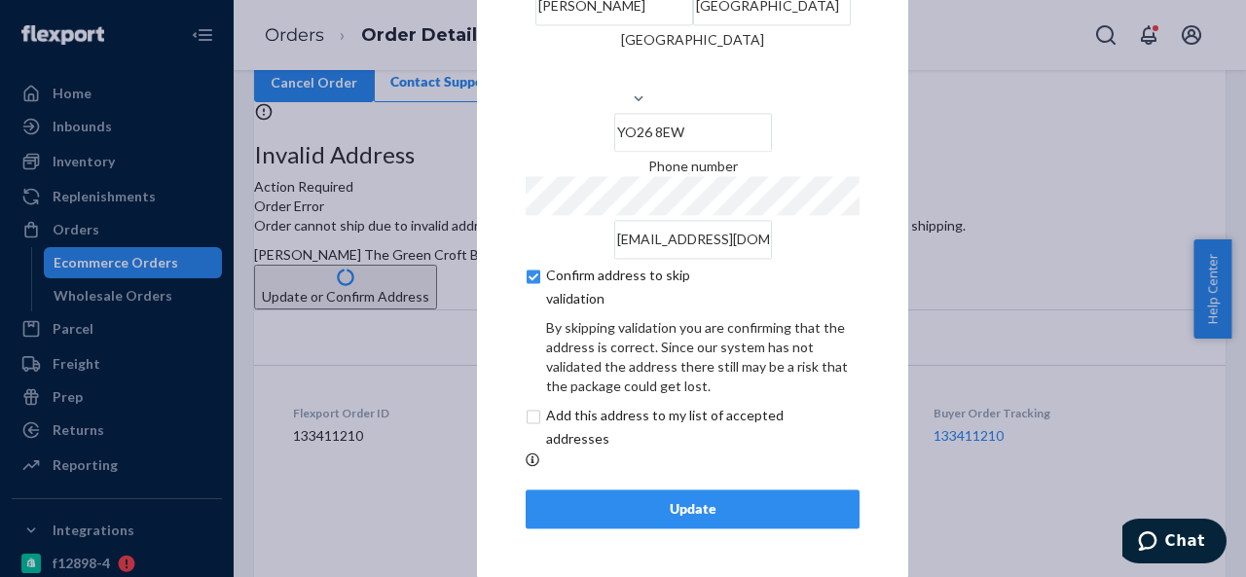
click at [625, 504] on div "Update" at bounding box center [692, 508] width 301 height 19
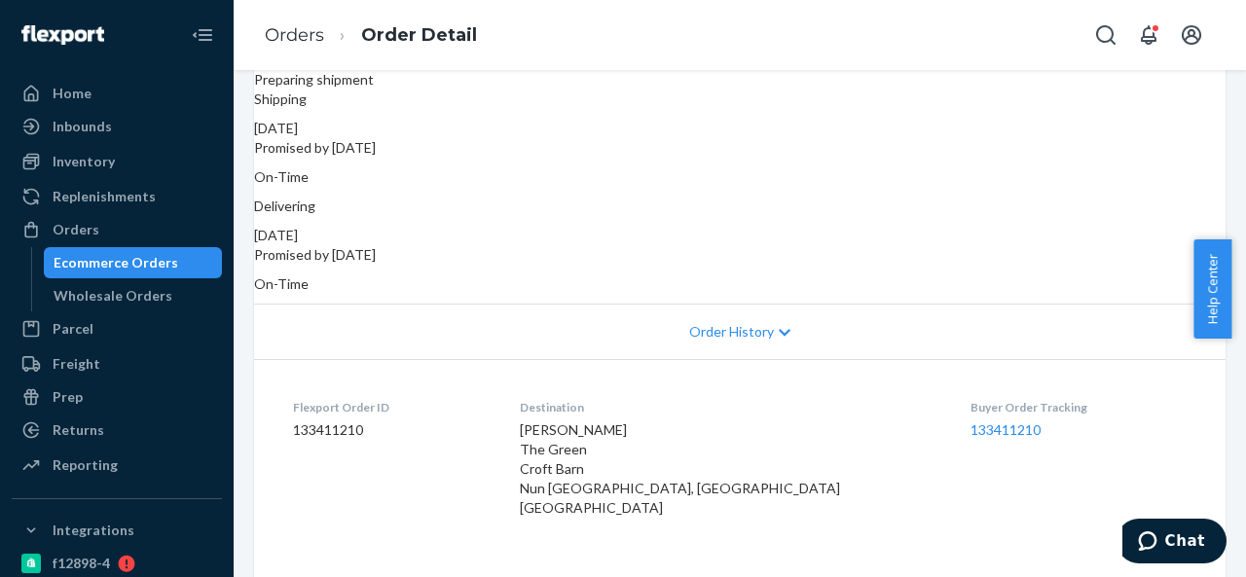
scroll to position [97, 0]
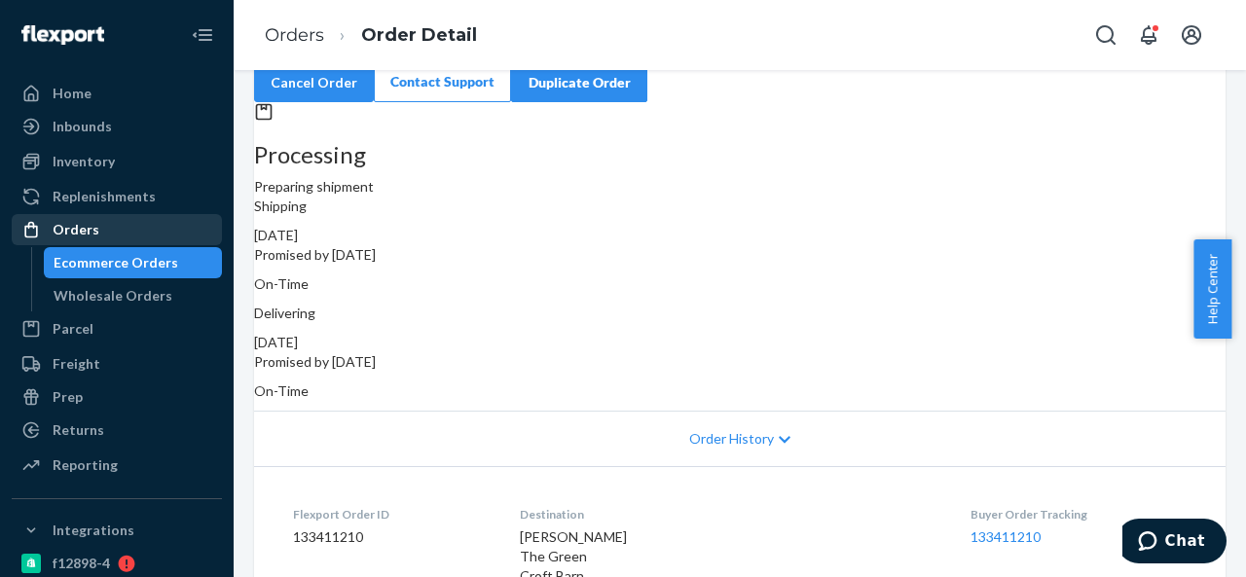
click at [62, 234] on div "Orders" at bounding box center [76, 229] width 47 height 19
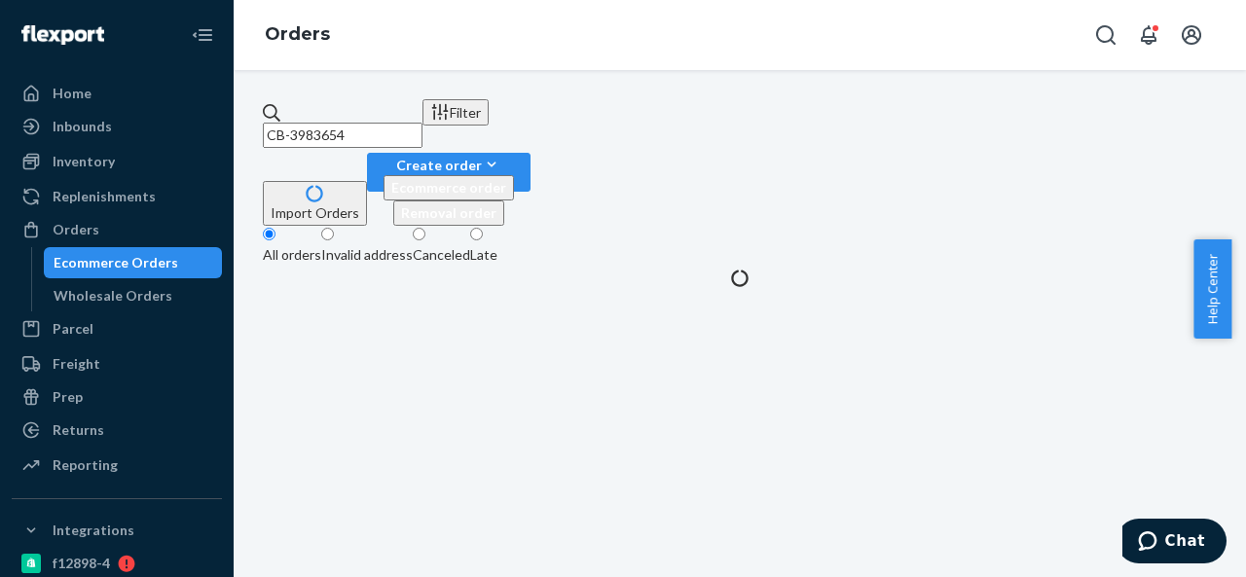
click at [422, 133] on input "CB-3983654" at bounding box center [343, 135] width 160 height 25
paste input "BIO-2326"
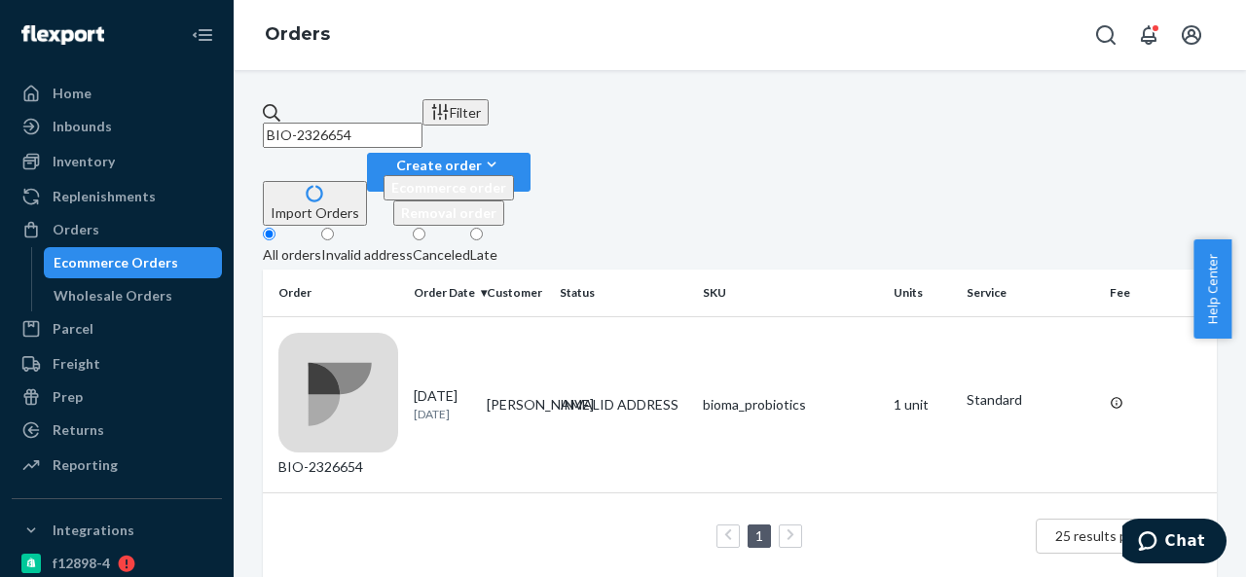
paste input "7091"
type input "BIO-2327091"
click at [550, 322] on td "[PERSON_NAME] [PERSON_NAME]" at bounding box center [515, 404] width 73 height 176
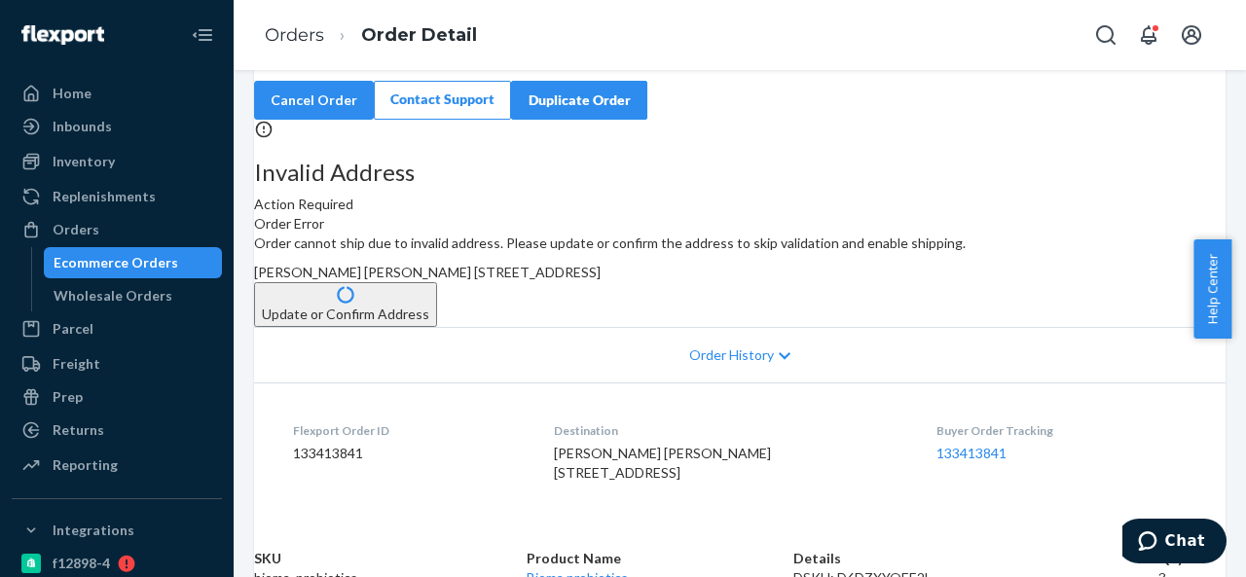
scroll to position [97, 0]
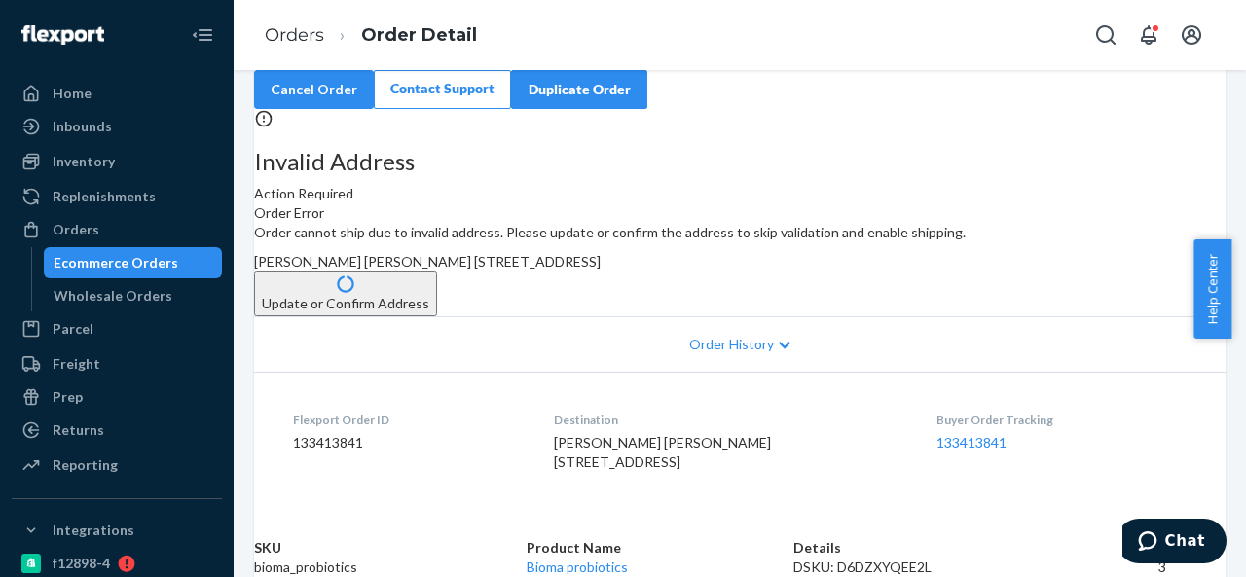
drag, startPoint x: 714, startPoint y: 330, endPoint x: 757, endPoint y: 382, distance: 67.0
click at [757, 316] on div "Order cannot ship due to invalid address. Please update or confirm the address …" at bounding box center [739, 269] width 971 height 93
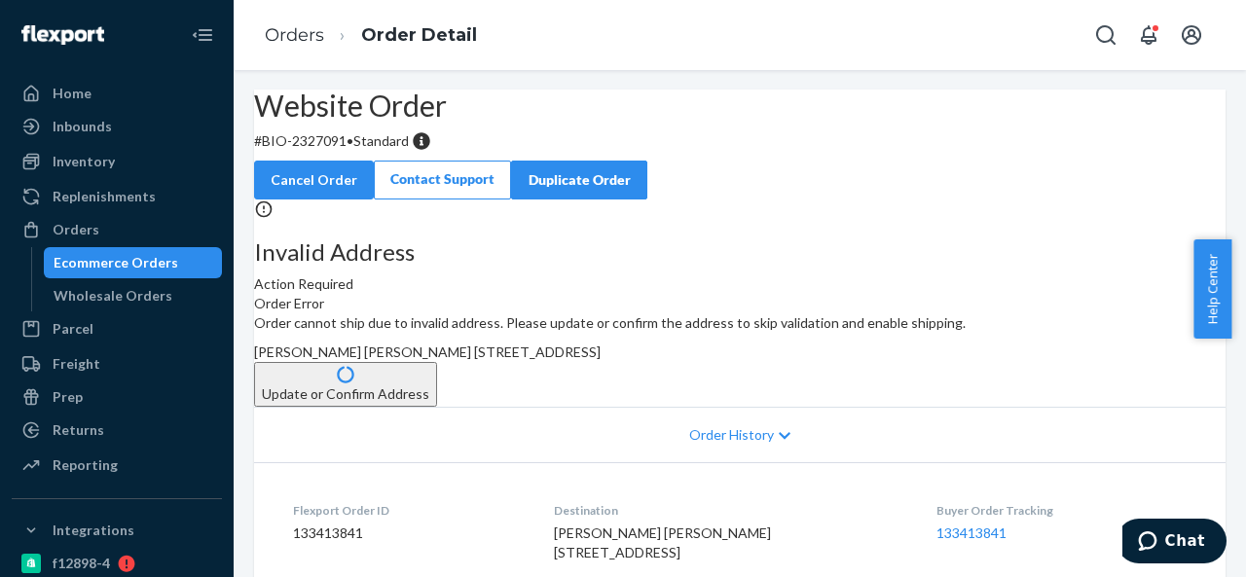
click at [357, 151] on p "# BIO-2327091 • Standard" at bounding box center [739, 140] width 971 height 19
drag, startPoint x: 311, startPoint y: 186, endPoint x: 391, endPoint y: 189, distance: 79.9
click at [391, 151] on p "# BIO-2327091 • Standard" at bounding box center [739, 140] width 971 height 19
click at [601, 360] on span "[PERSON_NAME] [PERSON_NAME] [STREET_ADDRESS]" at bounding box center [427, 352] width 347 height 17
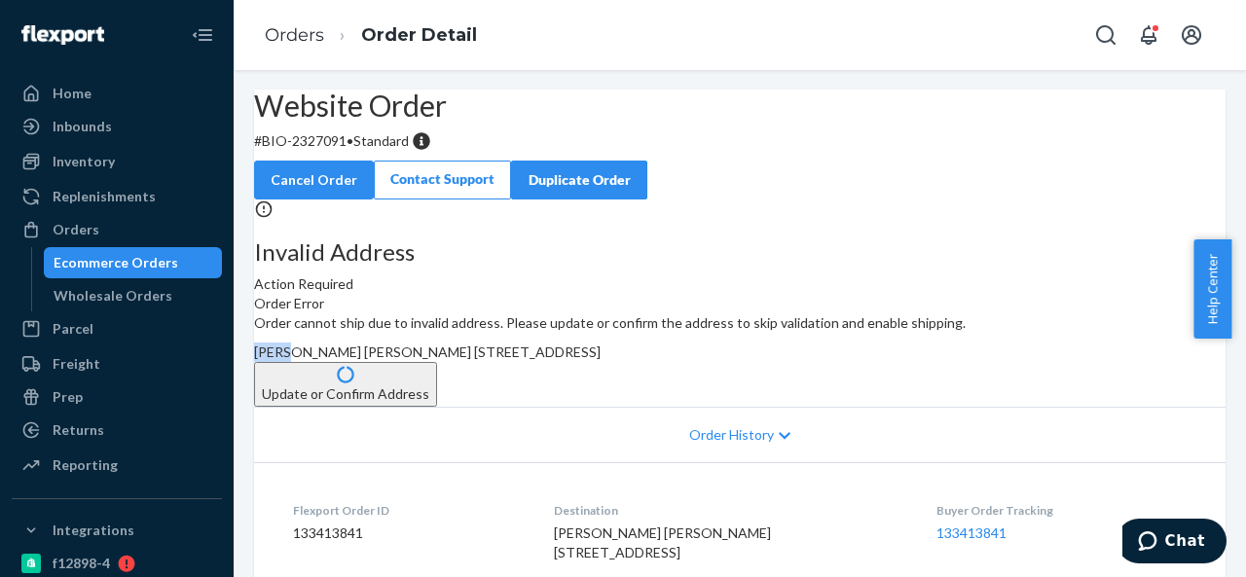
click at [601, 360] on span "[PERSON_NAME] [PERSON_NAME] [STREET_ADDRESS]" at bounding box center [427, 352] width 347 height 17
click at [132, 227] on div "Orders" at bounding box center [117, 229] width 206 height 27
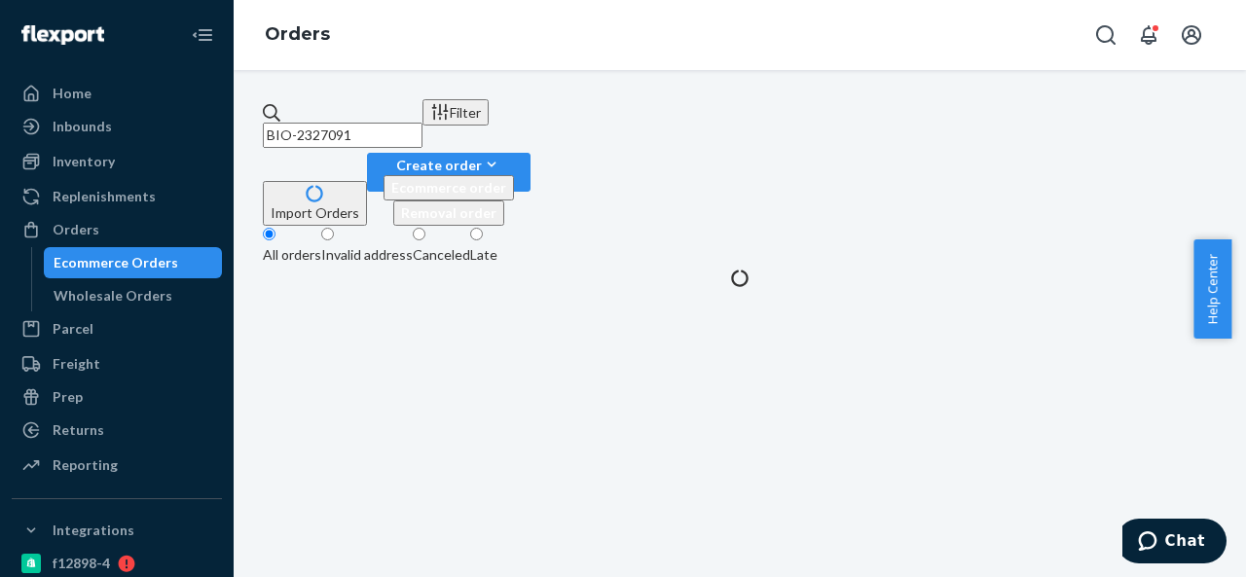
click at [440, 98] on div "BIO-2327091 Filter Import Orders Create order Ecommerce order Removal order All…" at bounding box center [740, 323] width 1012 height 507
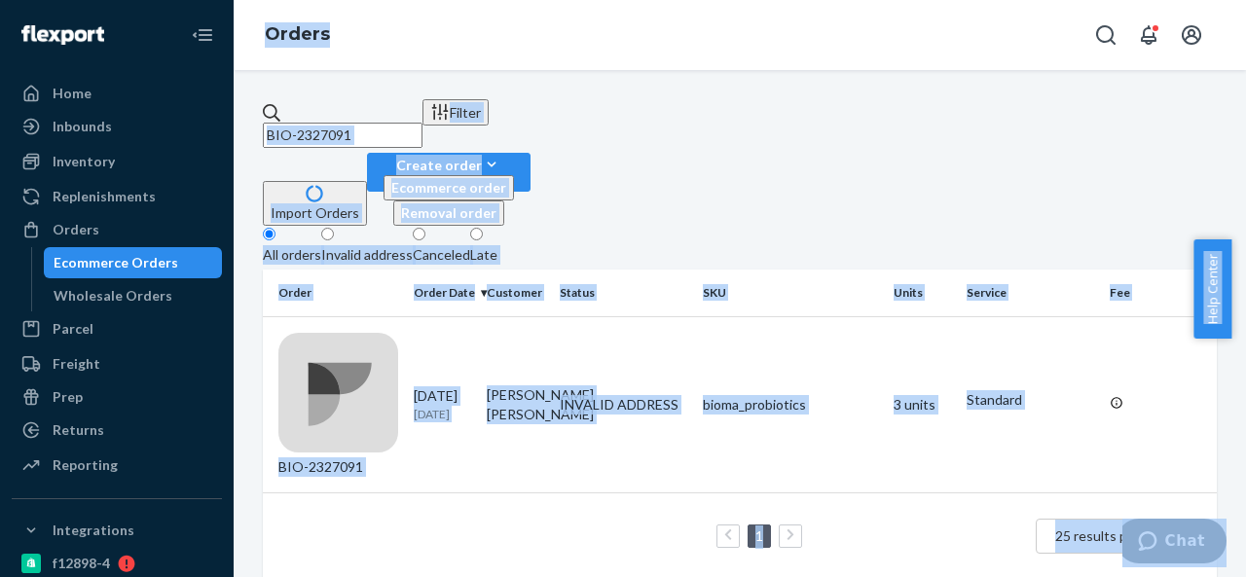
click at [422, 123] on input "BIO-2327091" at bounding box center [343, 135] width 160 height 25
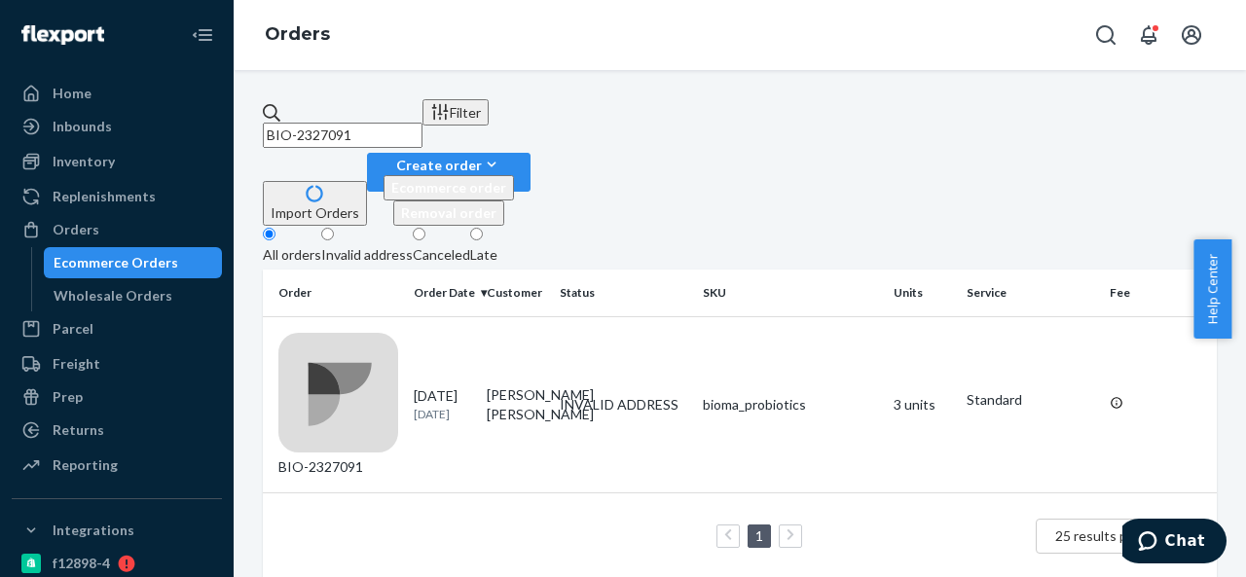
paste input "303"
paste input "CH-315586"
type input "CH-315586"
click at [559, 316] on td "INVALID ADDRESS" at bounding box center [623, 404] width 143 height 176
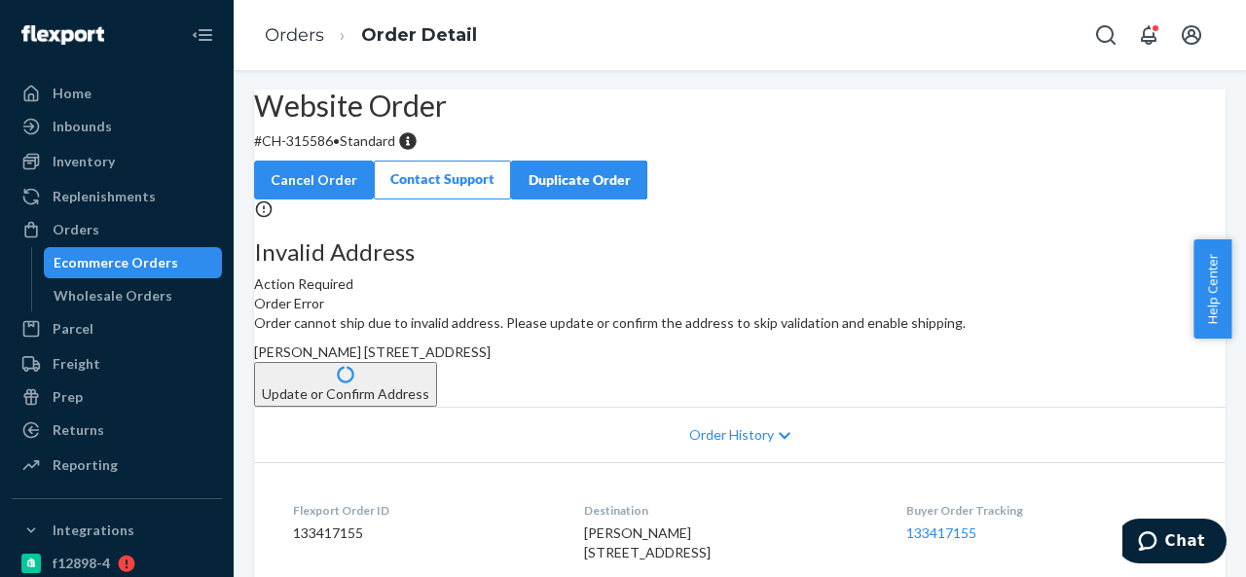
scroll to position [97, 0]
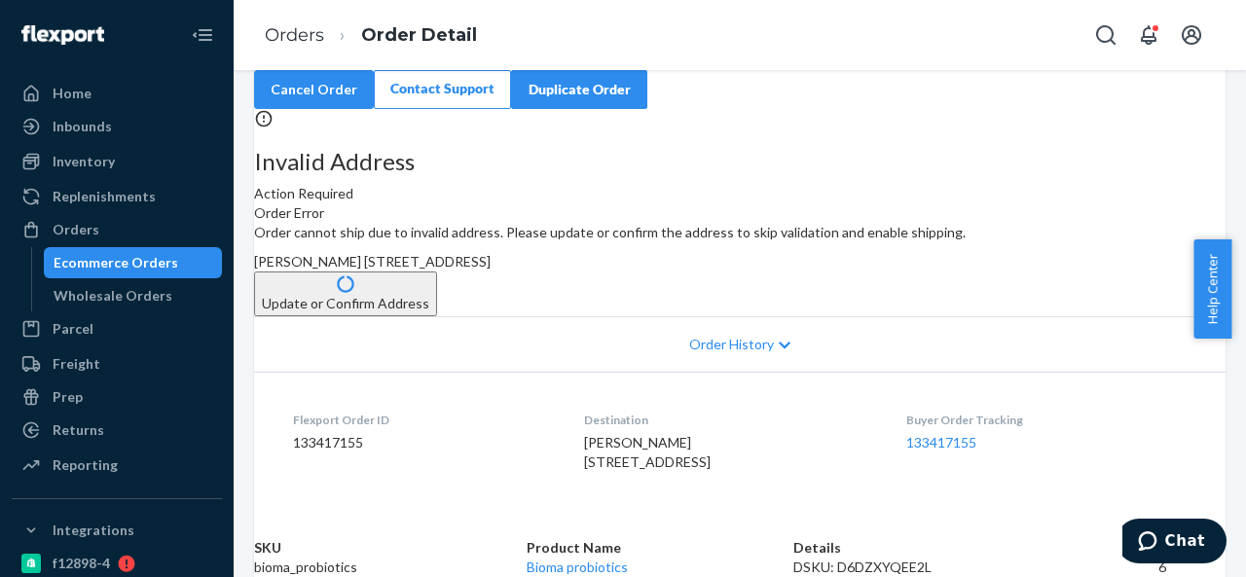
drag, startPoint x: 742, startPoint y: 355, endPoint x: 757, endPoint y: 371, distance: 22.0
click at [757, 316] on div "Order cannot ship due to invalid address. Please update or confirm the address …" at bounding box center [739, 269] width 971 height 93
click at [370, 60] on p "# CH-315586 • Standard" at bounding box center [739, 50] width 971 height 19
drag, startPoint x: 310, startPoint y: 90, endPoint x: 380, endPoint y: 95, distance: 69.4
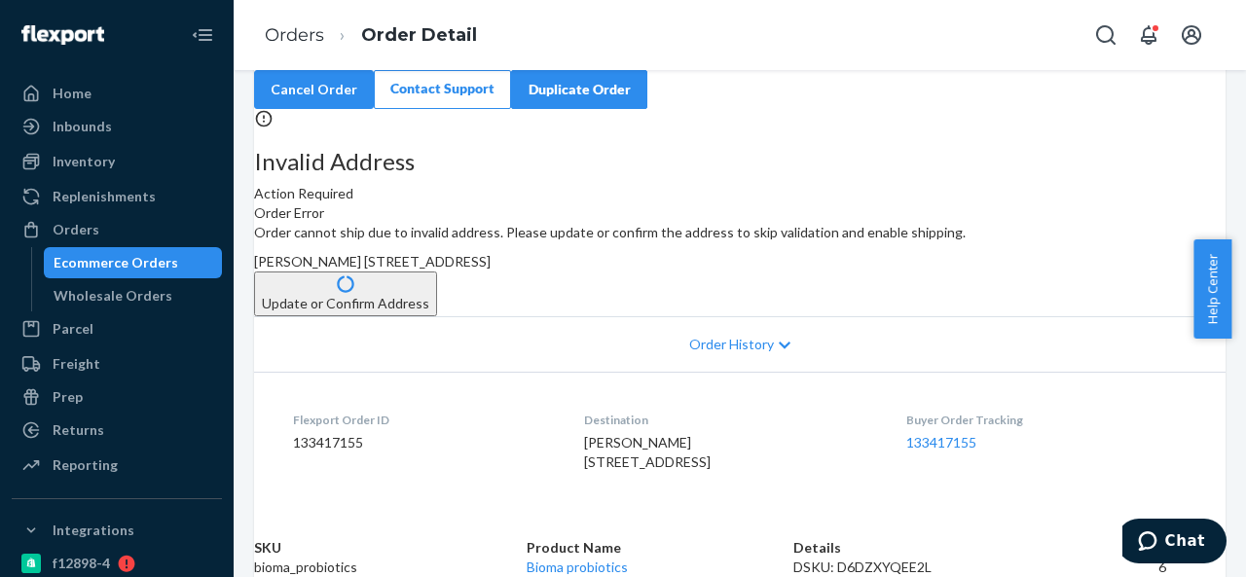
click at [380, 60] on p "# CH-315586 • Standard" at bounding box center [739, 50] width 971 height 19
click at [491, 270] on span "[PERSON_NAME] [STREET_ADDRESS]" at bounding box center [372, 261] width 237 height 17
click at [94, 234] on div "Orders" at bounding box center [76, 229] width 47 height 19
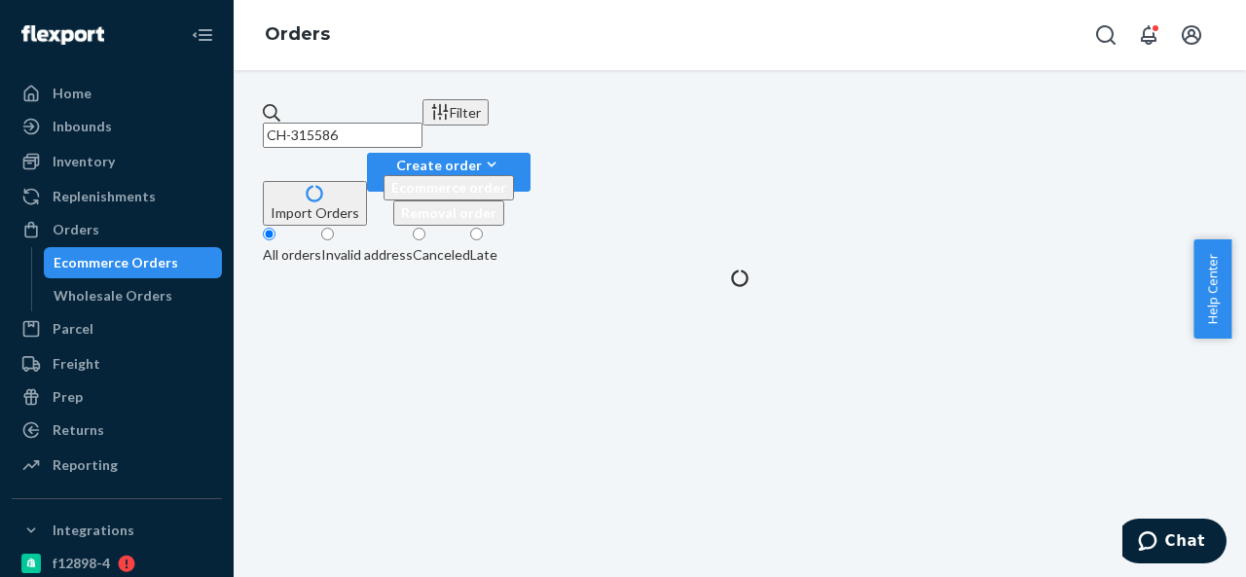
click at [421, 86] on div "CH-315586 Filter Import Orders Create order Ecommerce order Removal order All o…" at bounding box center [740, 323] width 1012 height 507
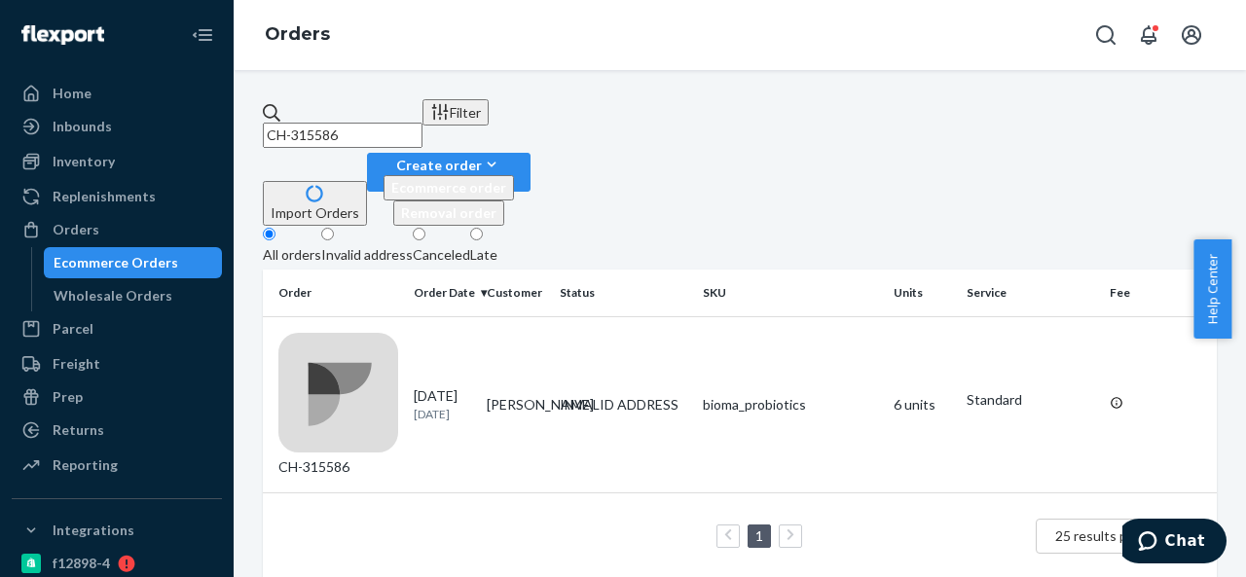
click at [401, 123] on input "CH-315586" at bounding box center [343, 135] width 160 height 25
paste input "BIO-2327903"
type input "BIO-2327903"
click at [548, 316] on td "[PERSON_NAME]" at bounding box center [515, 404] width 73 height 176
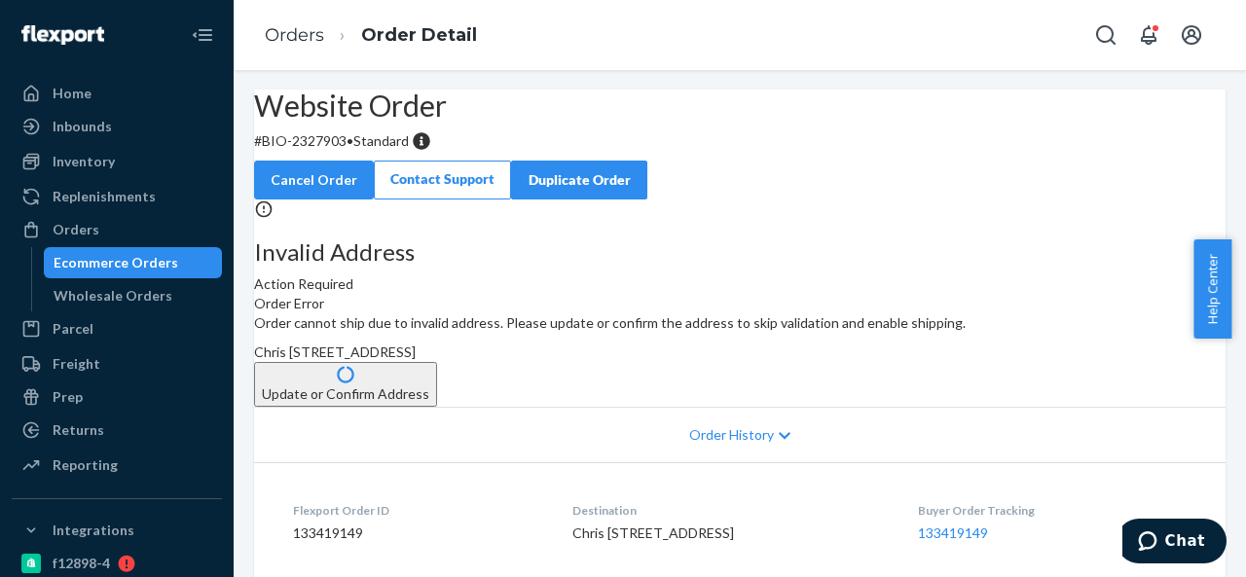
click at [374, 151] on p "# BIO-2327903 • Standard" at bounding box center [739, 140] width 971 height 19
drag, startPoint x: 312, startPoint y: 186, endPoint x: 394, endPoint y: 190, distance: 81.9
click at [394, 151] on p "# BIO-2327903 • Standard" at bounding box center [739, 140] width 971 height 19
click at [416, 360] on span "Chris [STREET_ADDRESS]" at bounding box center [335, 352] width 162 height 17
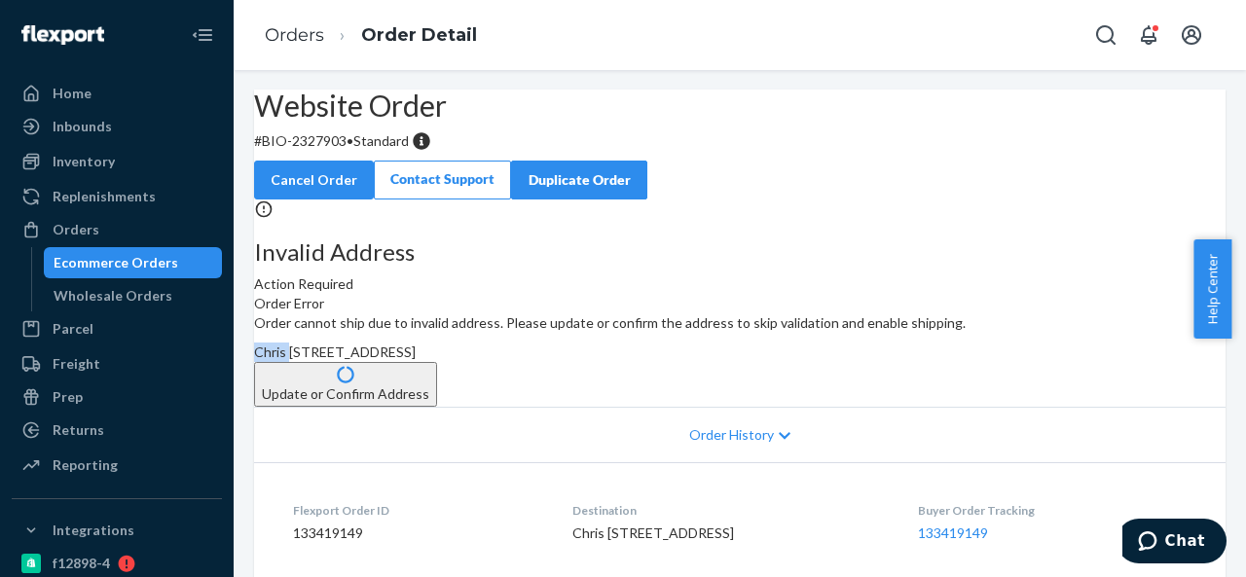
click at [416, 360] on span "Chris [STREET_ADDRESS]" at bounding box center [335, 352] width 162 height 17
click at [91, 223] on div "Orders" at bounding box center [76, 229] width 47 height 19
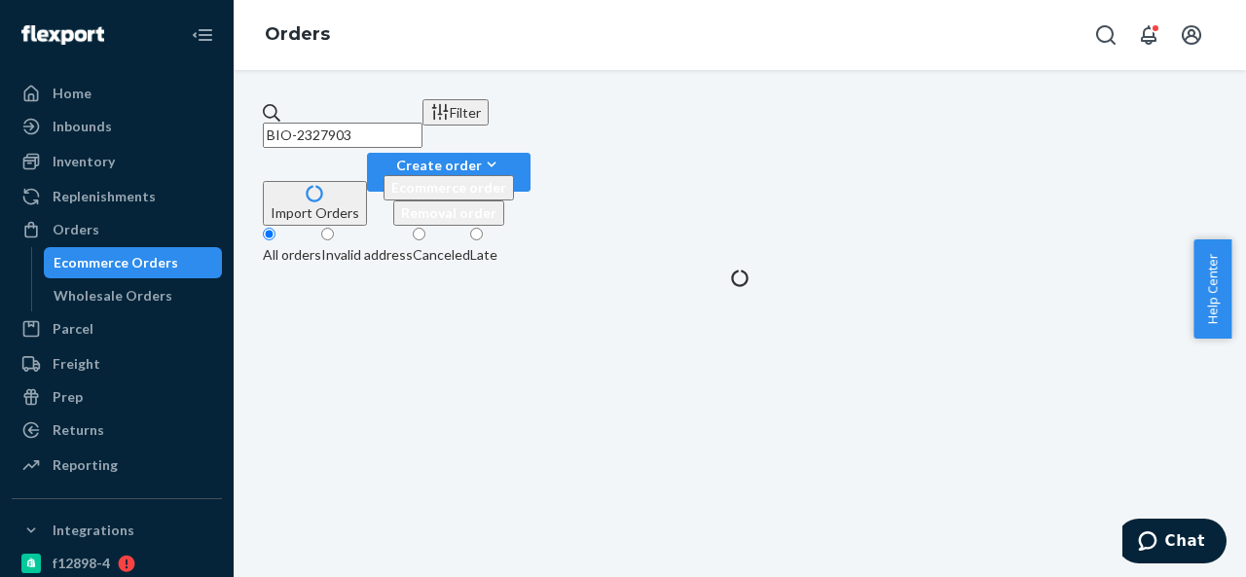
click at [420, 123] on input "BIO-2327903" at bounding box center [343, 135] width 160 height 25
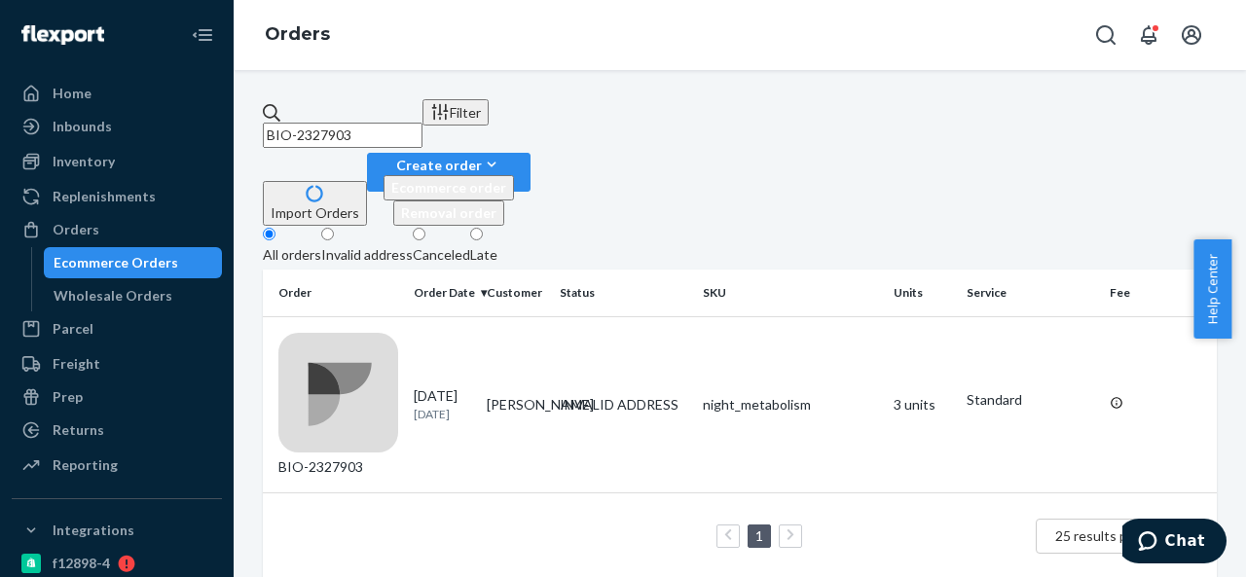
paste input "4"
paste input "50"
paste input "8053"
type input "BIO-2328053"
click at [545, 316] on td "[PERSON_NAME]" at bounding box center [515, 404] width 73 height 176
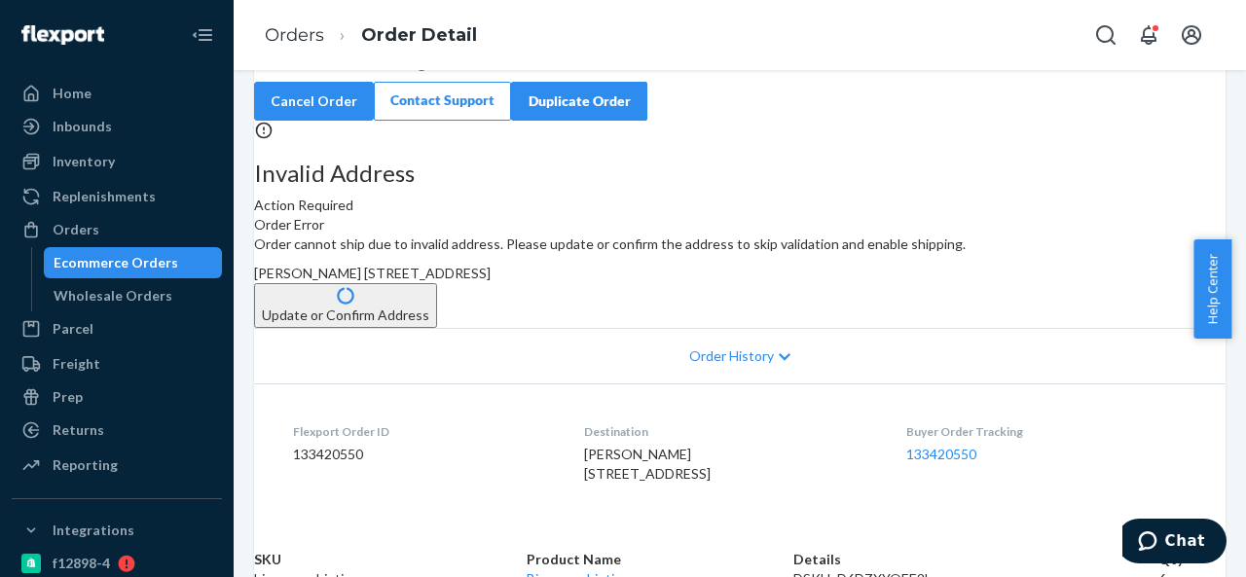
scroll to position [97, 0]
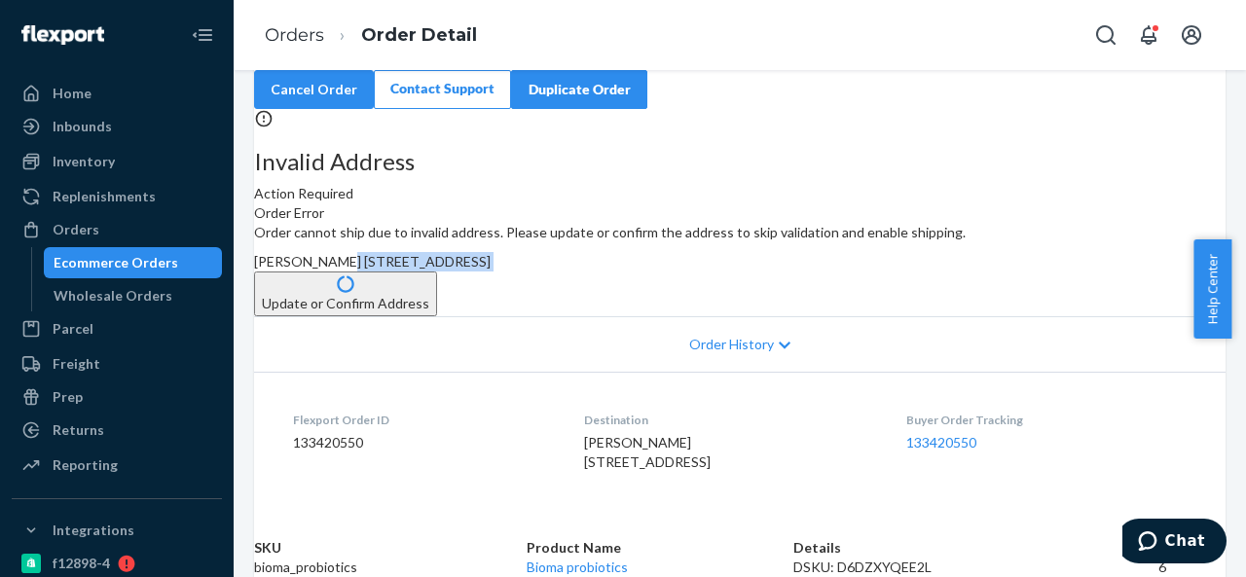
drag, startPoint x: 714, startPoint y: 335, endPoint x: 762, endPoint y: 383, distance: 67.4
click at [762, 316] on div "Order cannot ship due to invalid address. Please update or confirm the address …" at bounding box center [739, 269] width 971 height 93
drag, startPoint x: 714, startPoint y: 332, endPoint x: 753, endPoint y: 377, distance: 59.3
click at [753, 272] on div "[PERSON_NAME] [STREET_ADDRESS]" at bounding box center [739, 261] width 971 height 19
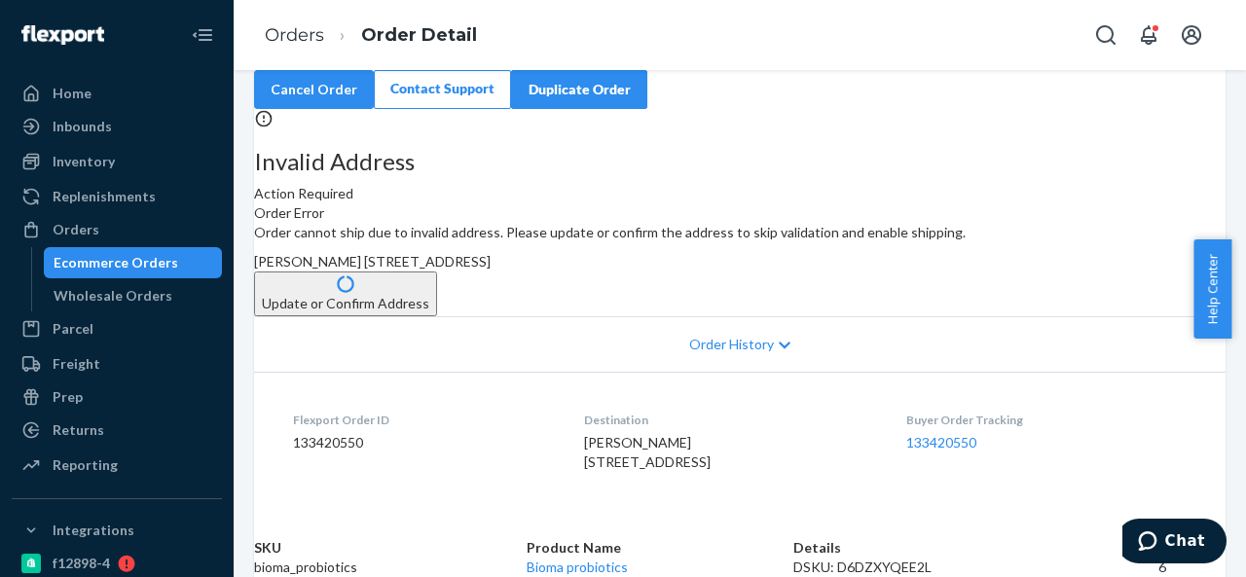
click at [437, 316] on button "Update or Confirm Address" at bounding box center [345, 294] width 183 height 45
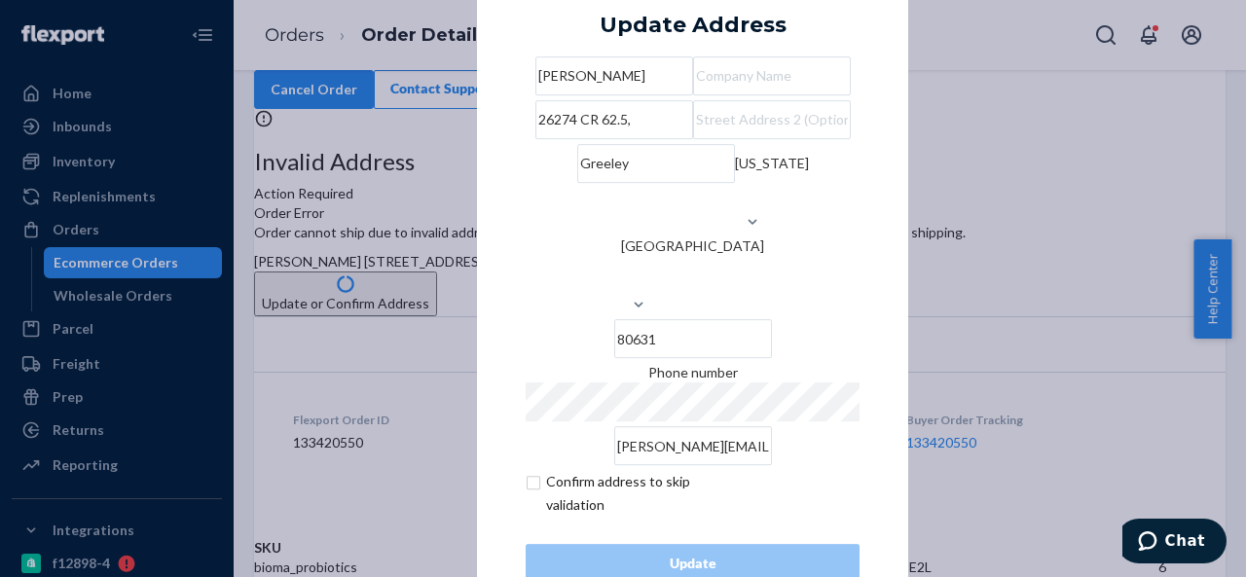
click at [687, 139] on input "26274 CR 62.5," at bounding box center [614, 119] width 158 height 39
paste input "[STREET_ADDRESS]"
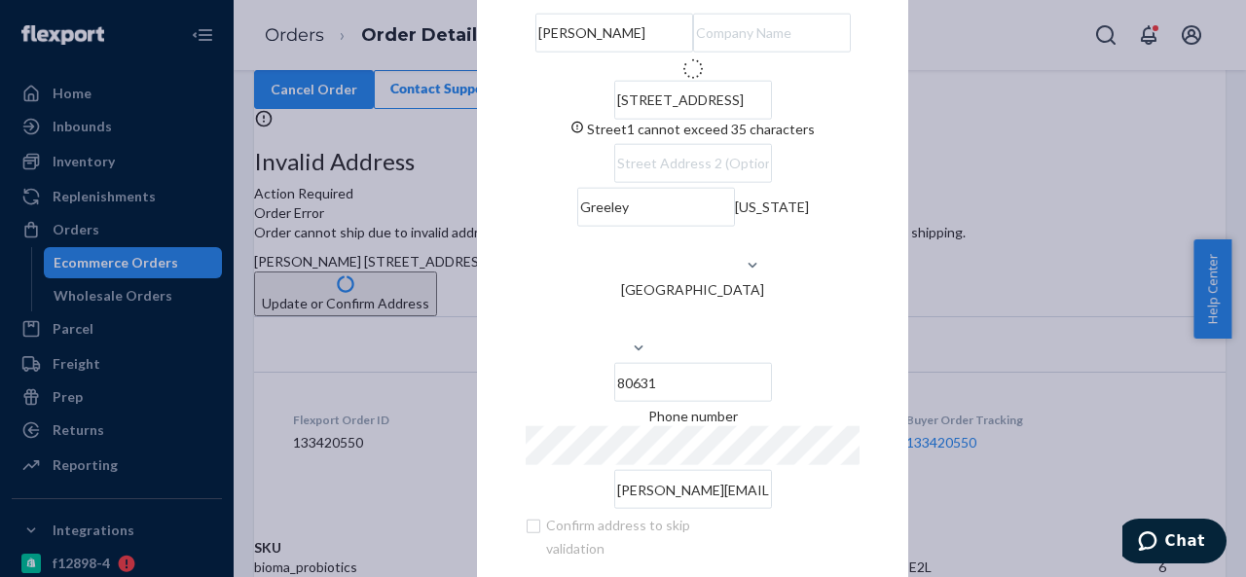
type input "[STREET_ADDRESS]"
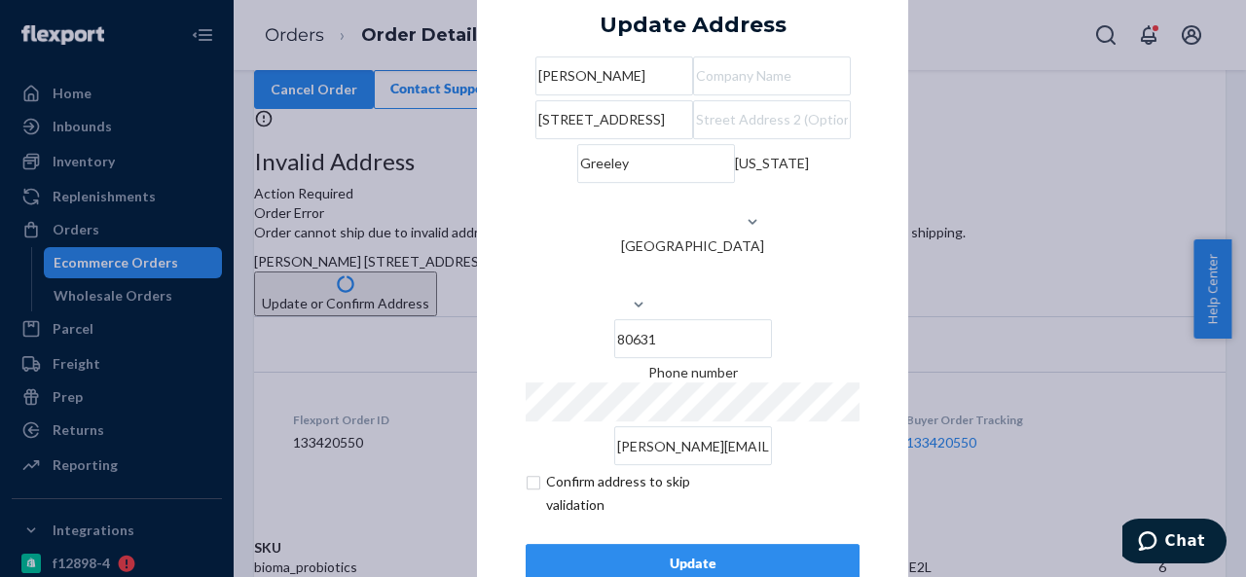
scroll to position [79, 0]
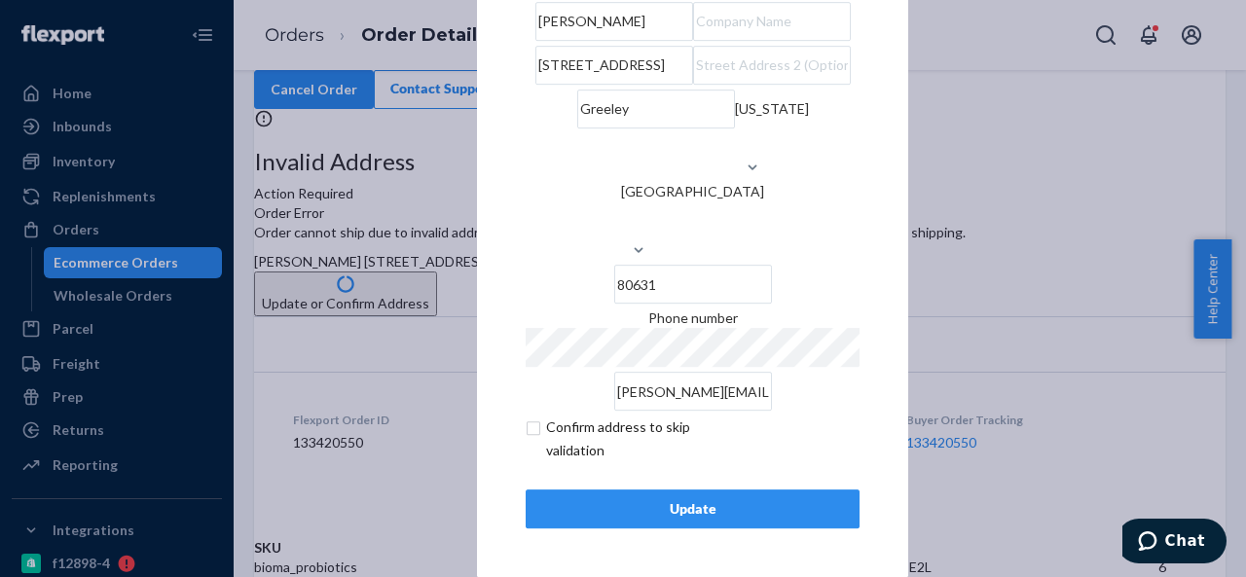
click at [667, 503] on div "Update" at bounding box center [692, 508] width 301 height 19
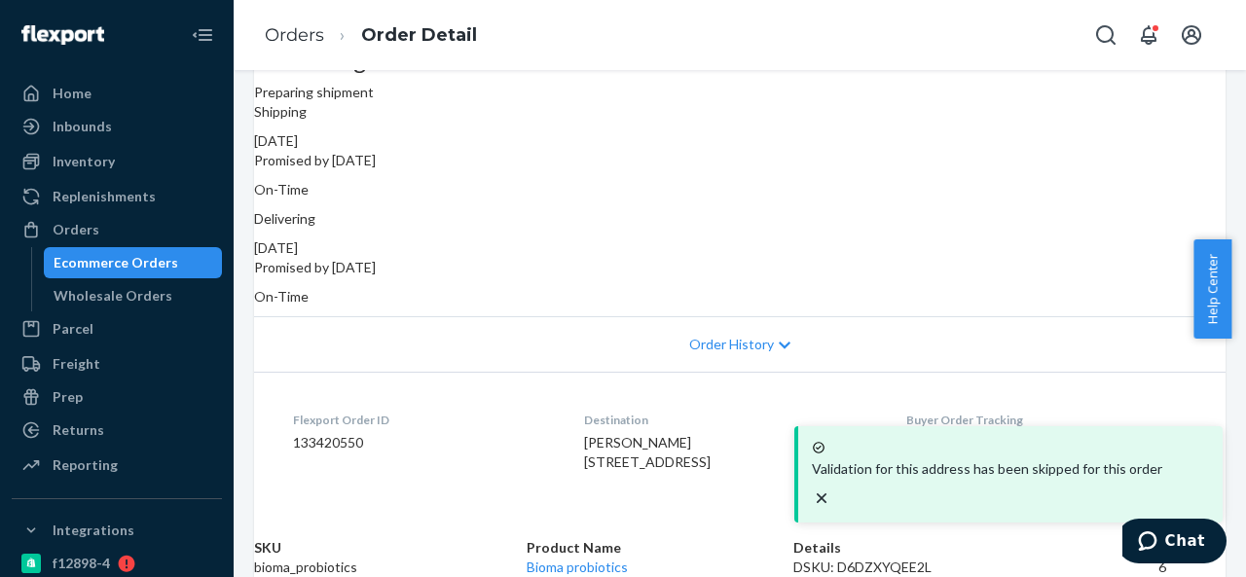
scroll to position [292, 0]
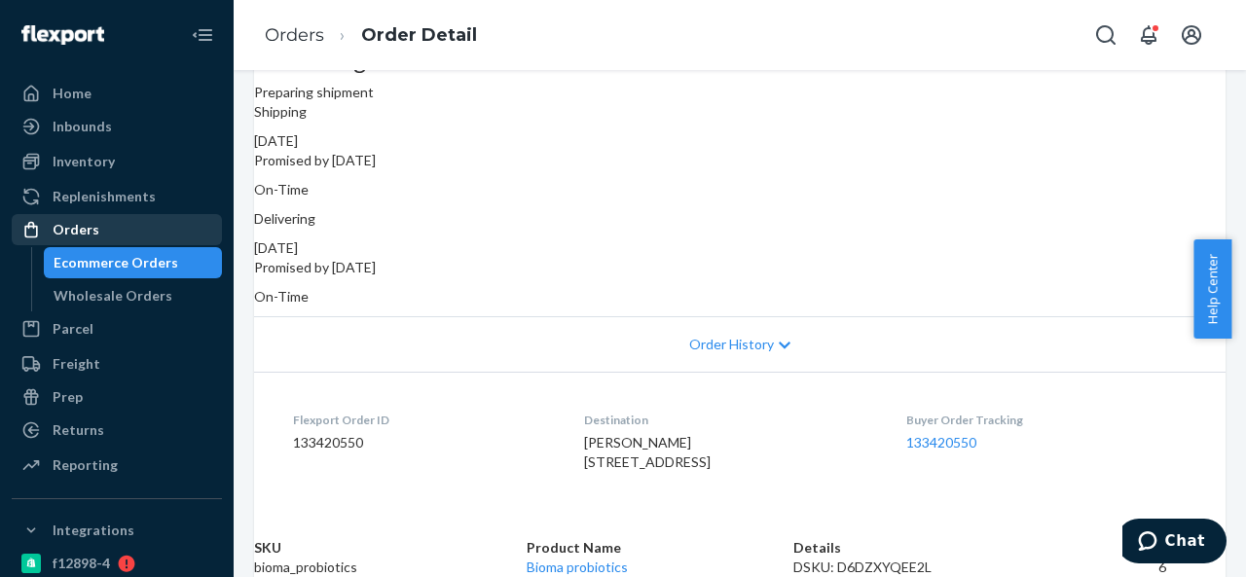
click at [99, 227] on div "Orders" at bounding box center [117, 229] width 206 height 27
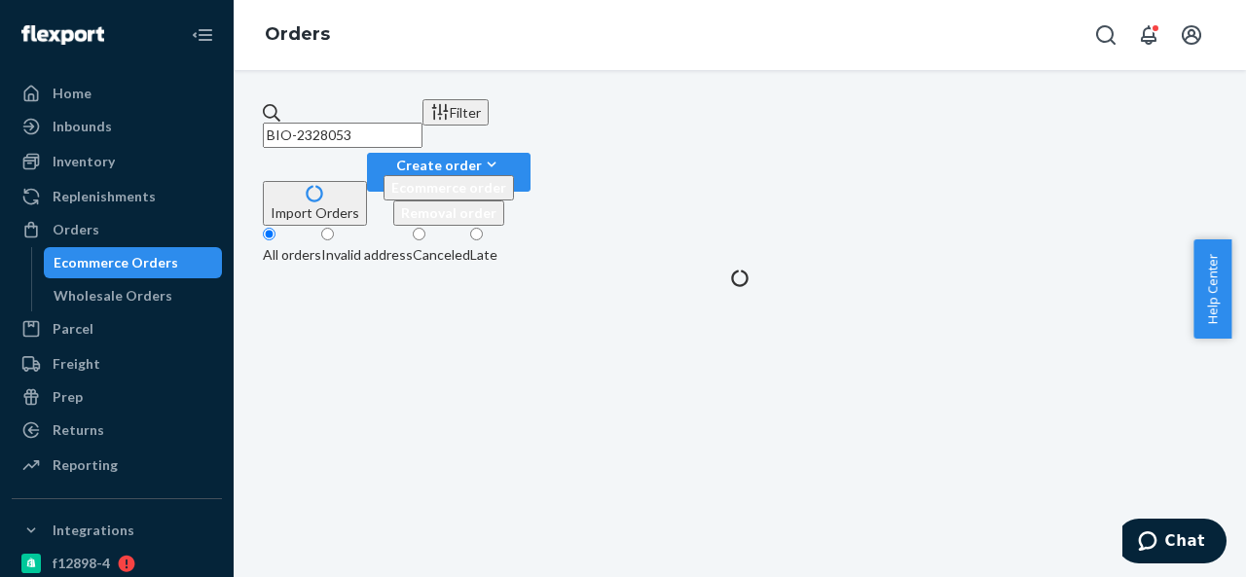
click at [422, 133] on input "BIO-2328053" at bounding box center [343, 135] width 160 height 25
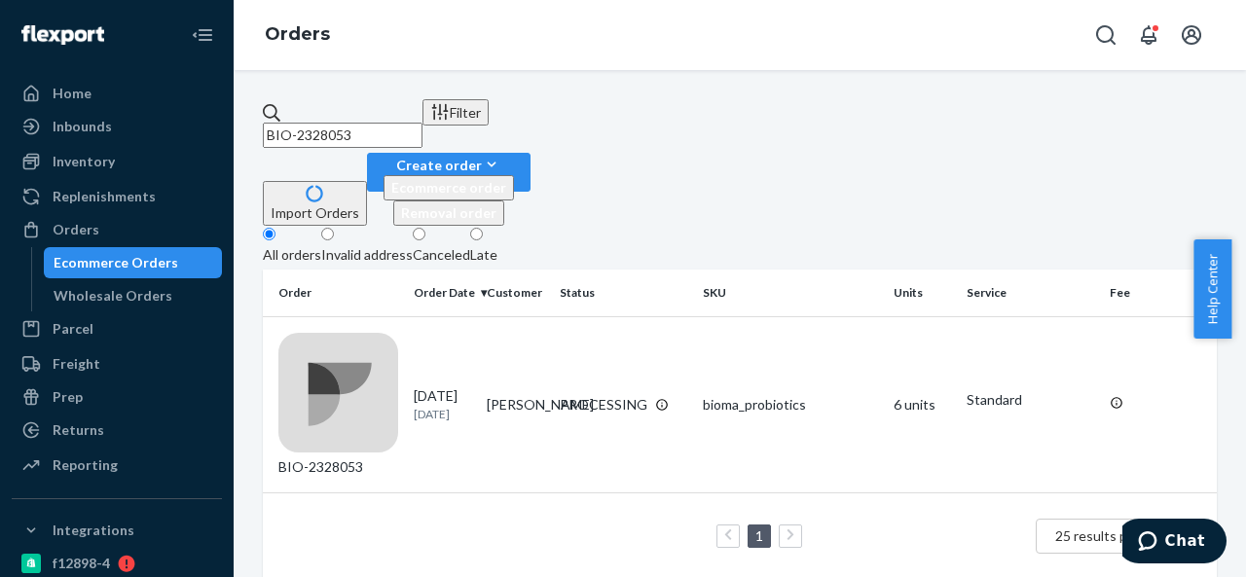
paste input "385"
paste input "566"
type input "BIO-2328566"
click at [535, 316] on td "[PERSON_NAME]" at bounding box center [515, 404] width 73 height 176
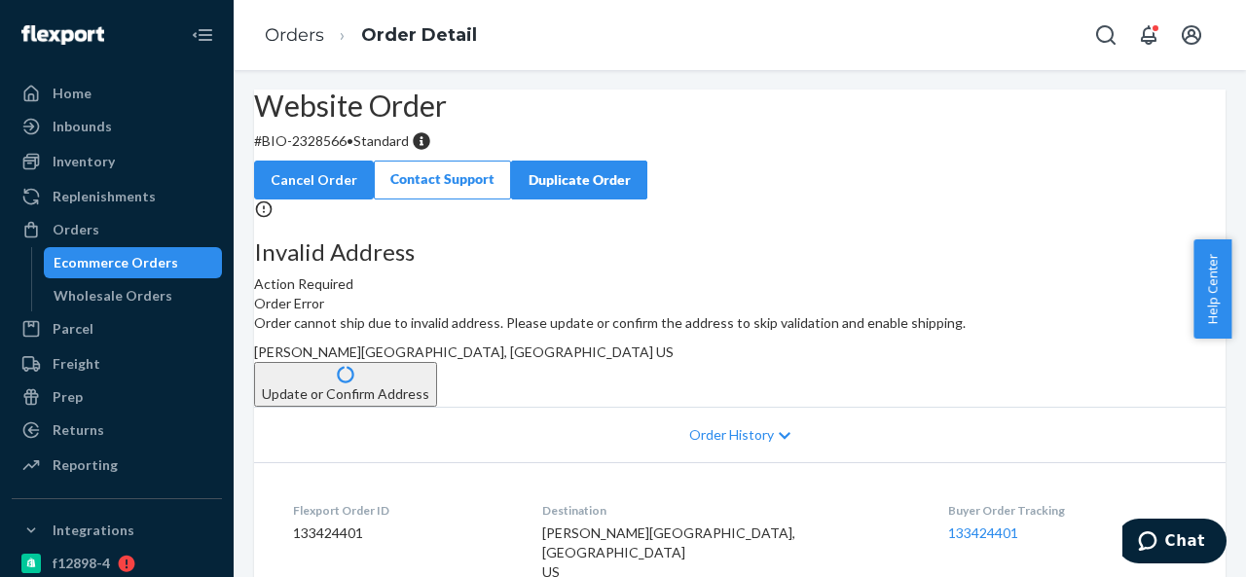
click at [362, 151] on p "# BIO-2328566 • Standard" at bounding box center [739, 140] width 971 height 19
drag, startPoint x: 311, startPoint y: 188, endPoint x: 392, endPoint y: 182, distance: 81.0
click at [392, 151] on p "# BIO-2328566 • Standard" at bounding box center [739, 140] width 971 height 19
click at [674, 360] on span "[PERSON_NAME][GEOGRAPHIC_DATA], [GEOGRAPHIC_DATA] US" at bounding box center [464, 352] width 420 height 17
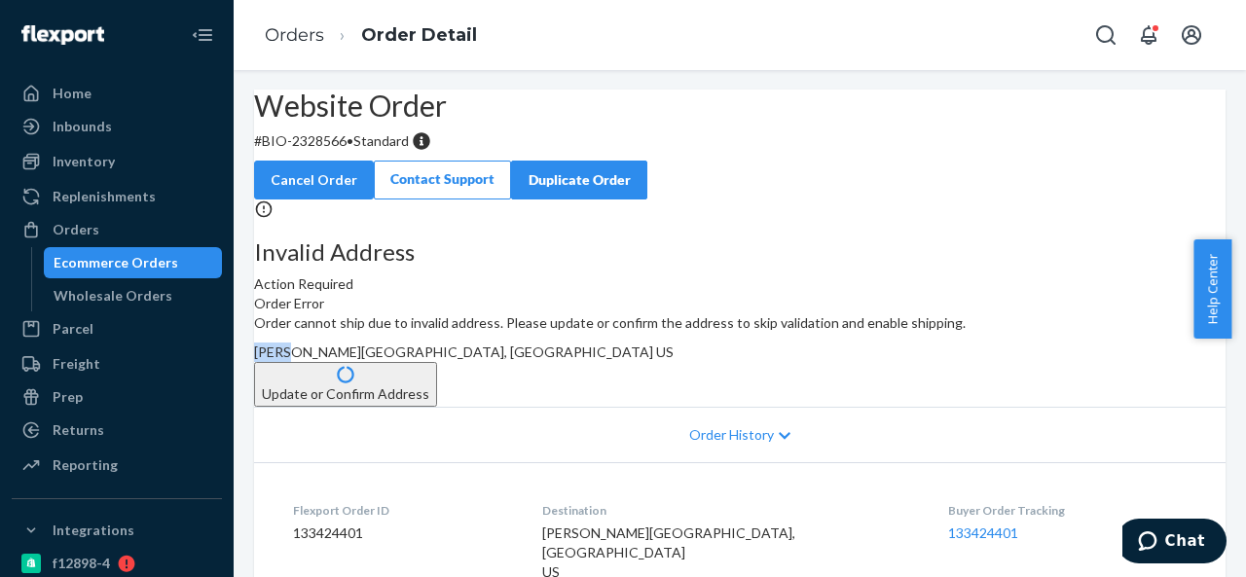
click at [674, 360] on span "[PERSON_NAME][GEOGRAPHIC_DATA], [GEOGRAPHIC_DATA] US" at bounding box center [464, 352] width 420 height 17
click at [117, 239] on div "Orders" at bounding box center [117, 229] width 206 height 27
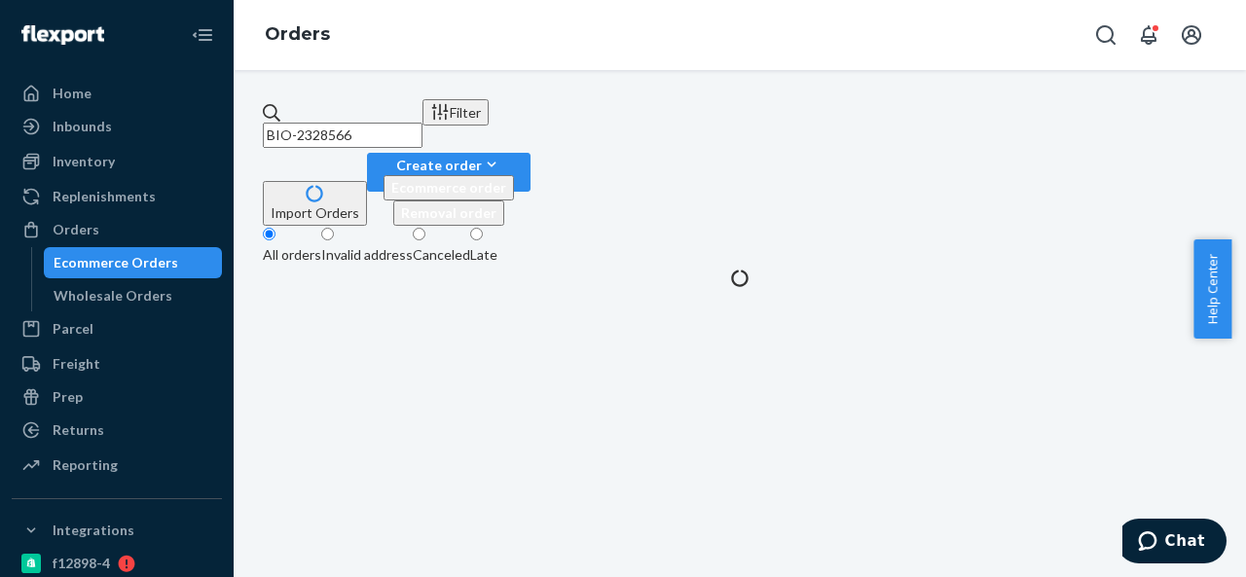
click at [388, 123] on input "BIO-2328566" at bounding box center [343, 135] width 160 height 25
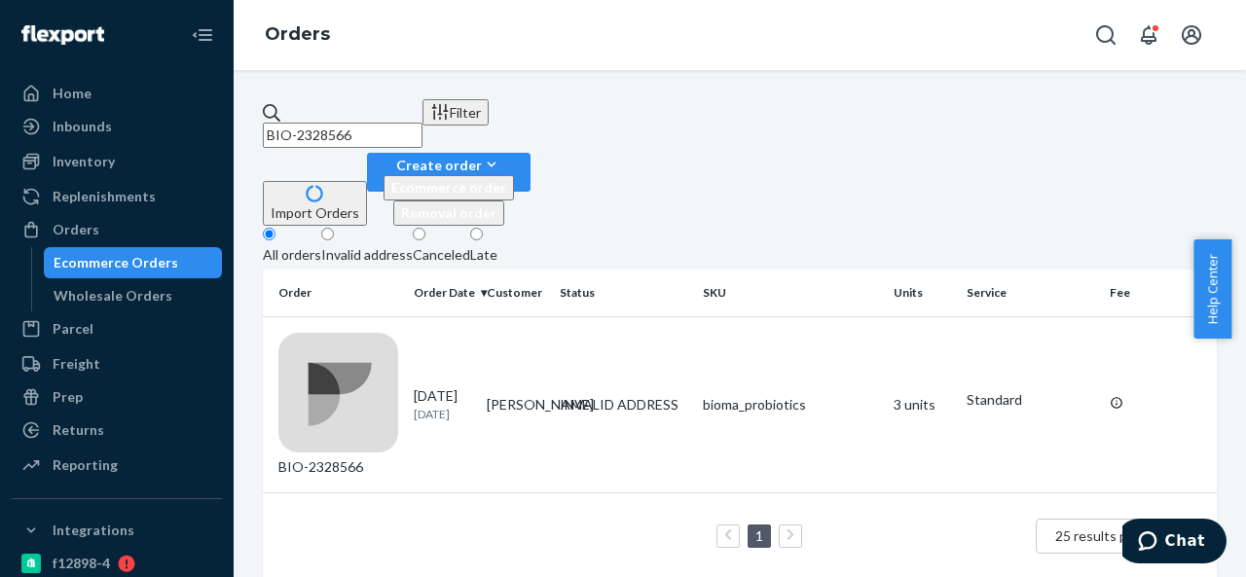
paste input "605"
type input "BIO-2328605"
click at [542, 316] on td "[PERSON_NAME]" at bounding box center [515, 404] width 73 height 176
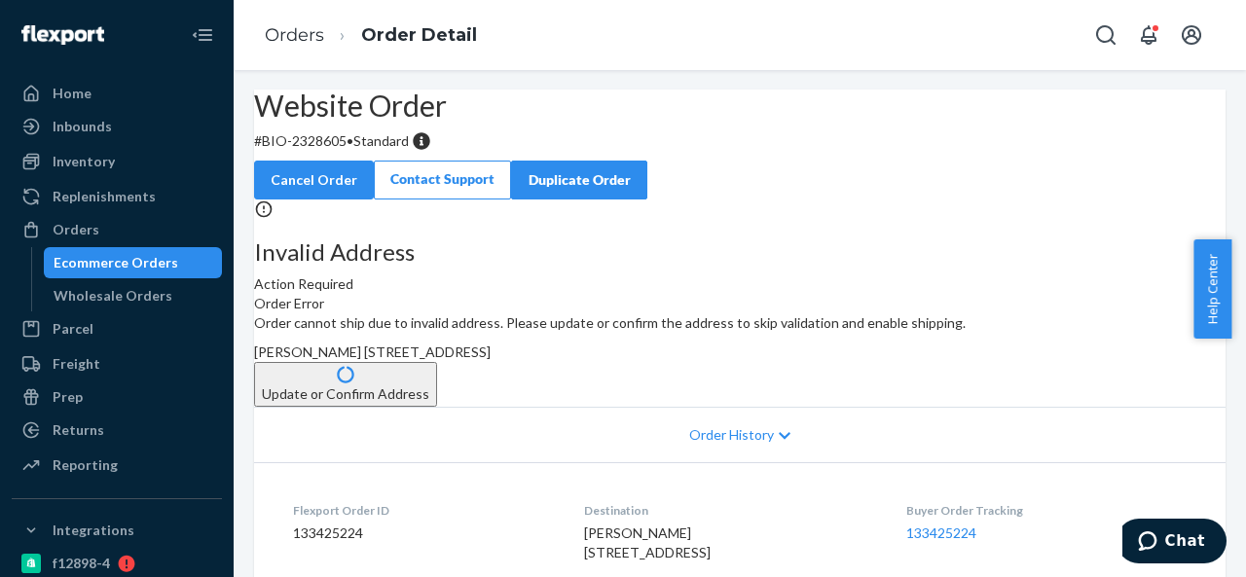
click at [354, 151] on p "# BIO-2328605 • Standard" at bounding box center [739, 140] width 971 height 19
drag, startPoint x: 312, startPoint y: 189, endPoint x: 390, endPoint y: 187, distance: 77.9
click at [390, 151] on p "# BIO-2328605 • Standard" at bounding box center [739, 140] width 971 height 19
click at [491, 360] on span "[PERSON_NAME] [STREET_ADDRESS]" at bounding box center [372, 352] width 237 height 17
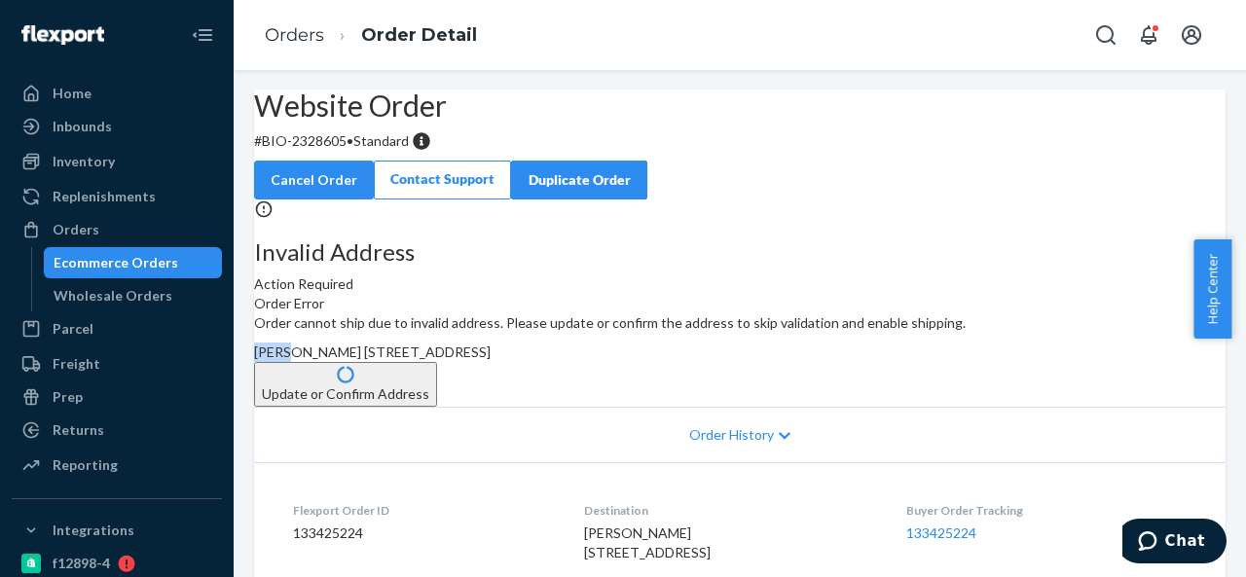
click at [491, 360] on span "[PERSON_NAME] [STREET_ADDRESS]" at bounding box center [372, 352] width 237 height 17
click at [97, 227] on div "Orders" at bounding box center [117, 229] width 206 height 27
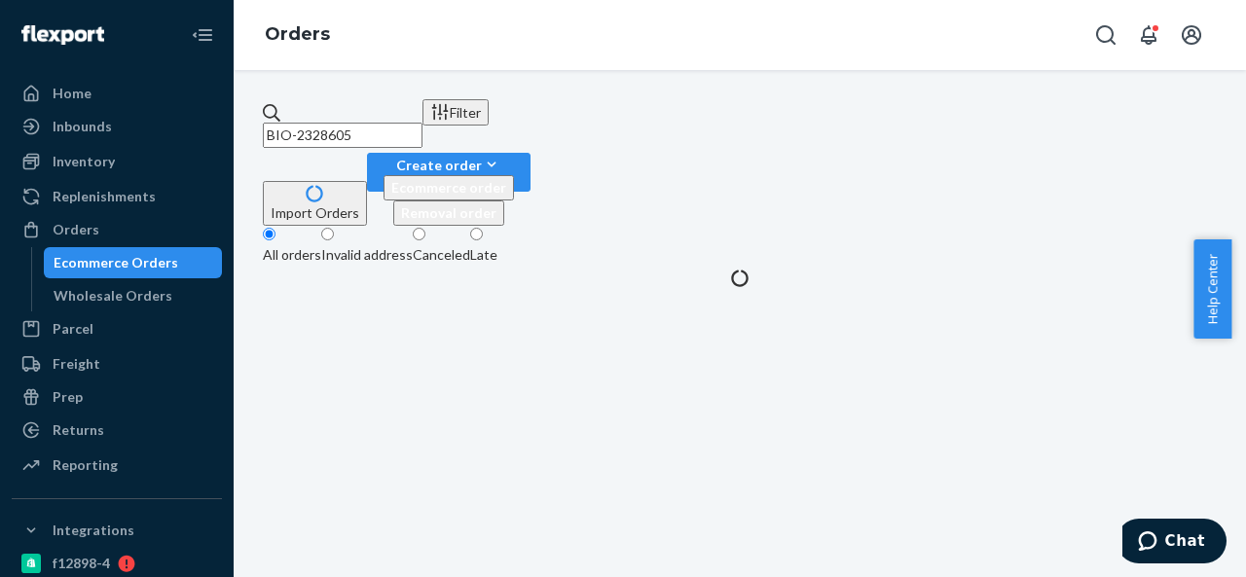
click at [442, 139] on div "BIO-2328605 Filter Import Orders Create order Ecommerce order Removal order" at bounding box center [740, 162] width 954 height 127
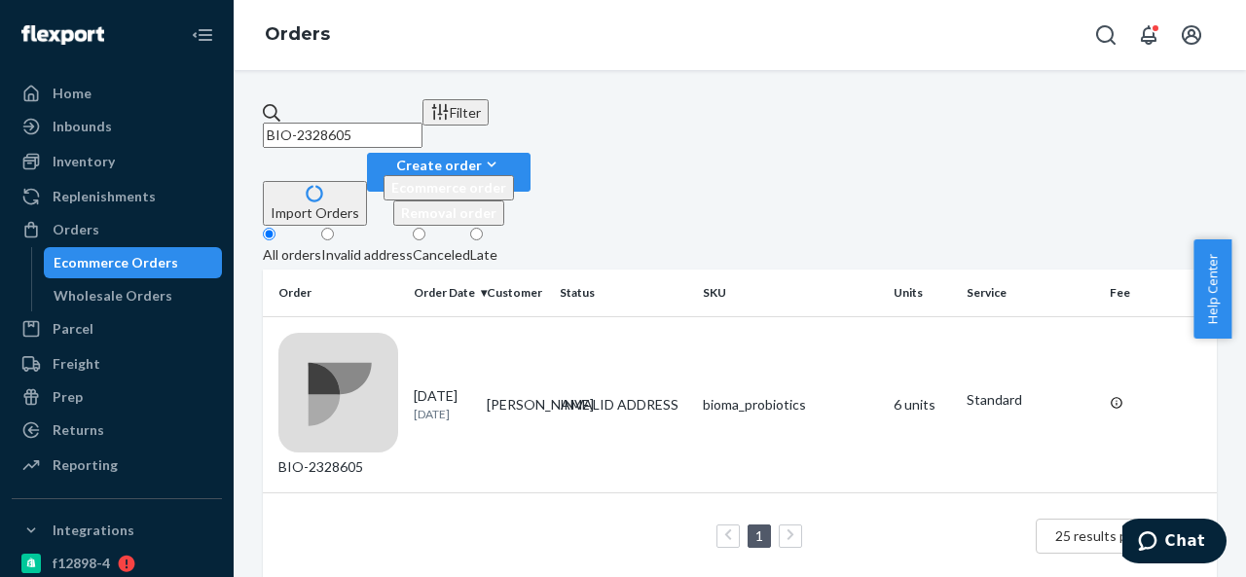
click at [422, 126] on input "BIO-2328605" at bounding box center [343, 135] width 160 height 25
paste input "75"
paste input "CB-3984837"
type input "CB-3984837"
click at [536, 316] on td "[PERSON_NAME]" at bounding box center [515, 404] width 73 height 176
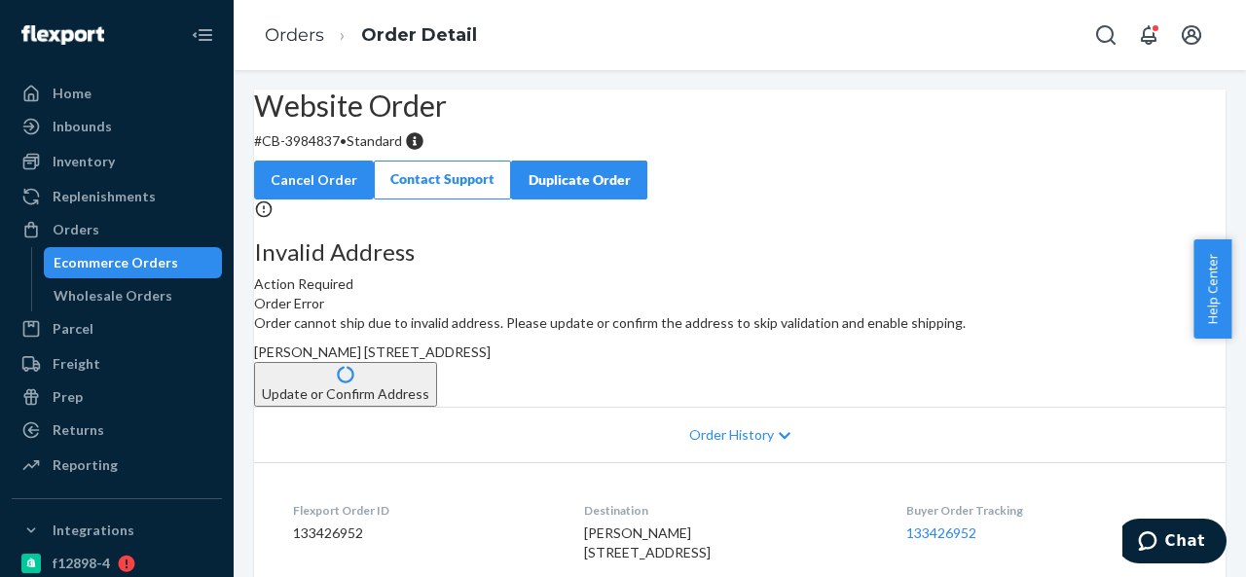
click at [346, 151] on p "# CB-3984837 • Standard" at bounding box center [739, 140] width 971 height 19
drag, startPoint x: 313, startPoint y: 188, endPoint x: 387, endPoint y: 190, distance: 74.0
click at [387, 151] on p "# CB-3984837 • Standard" at bounding box center [739, 140] width 971 height 19
click at [491, 360] on span "[PERSON_NAME] [STREET_ADDRESS]" at bounding box center [372, 352] width 237 height 17
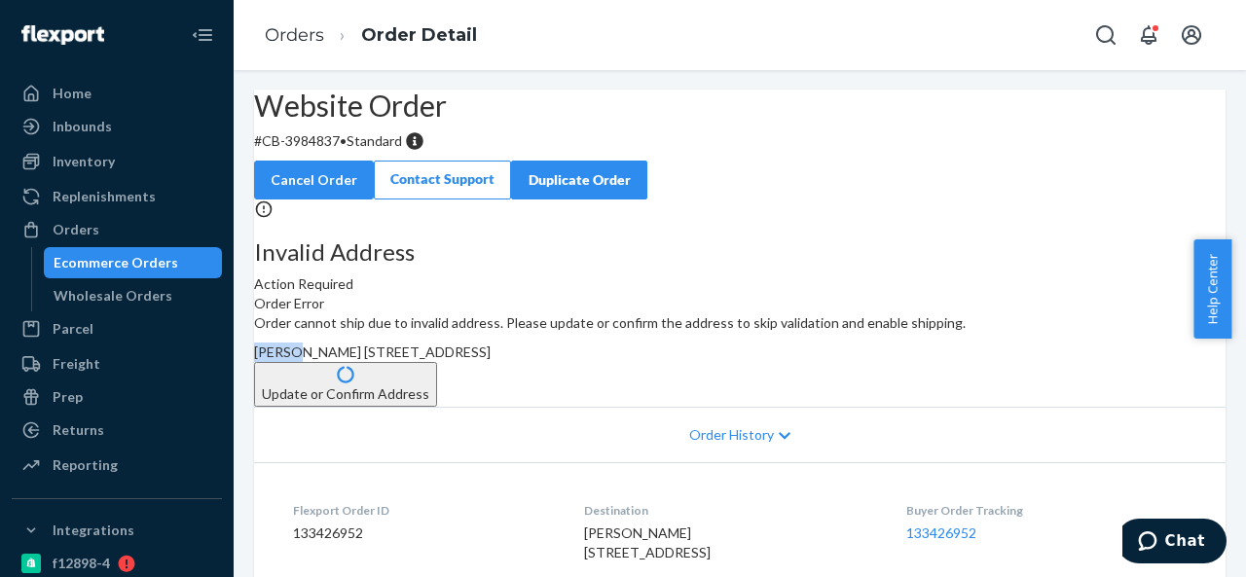
click at [491, 360] on span "[PERSON_NAME] [STREET_ADDRESS]" at bounding box center [372, 352] width 237 height 17
click at [113, 226] on div "Orders" at bounding box center [117, 229] width 206 height 27
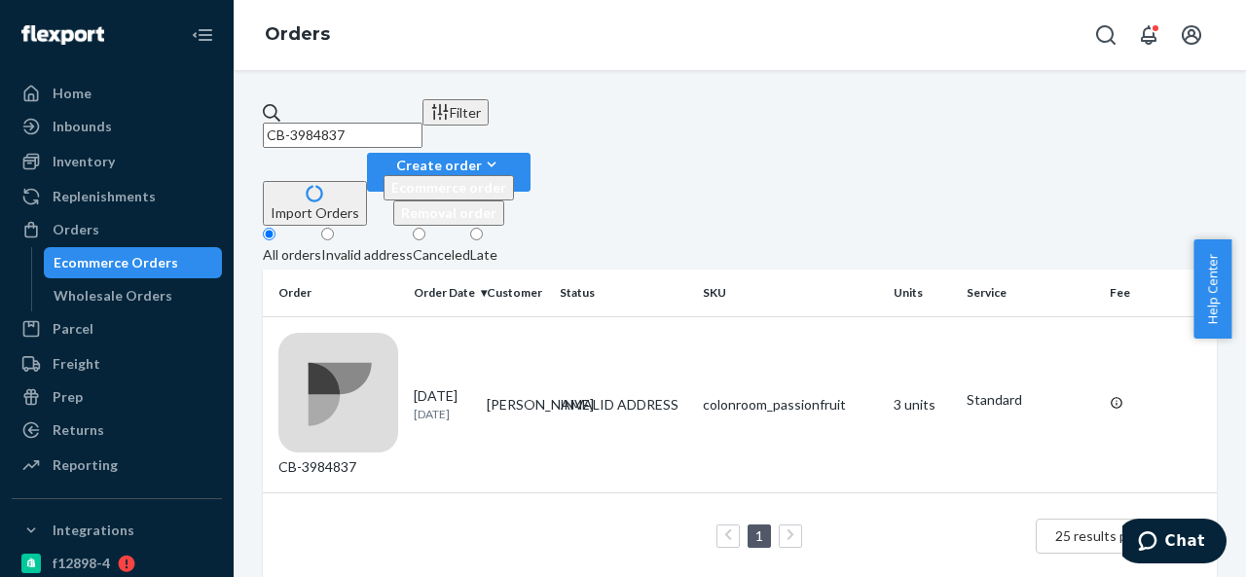
click at [422, 125] on input "CB-3984837" at bounding box center [343, 135] width 160 height 25
paste input "BIO-2329034"
type input "BIO-2329034"
click at [549, 316] on td "[PERSON_NAME]" at bounding box center [515, 404] width 73 height 176
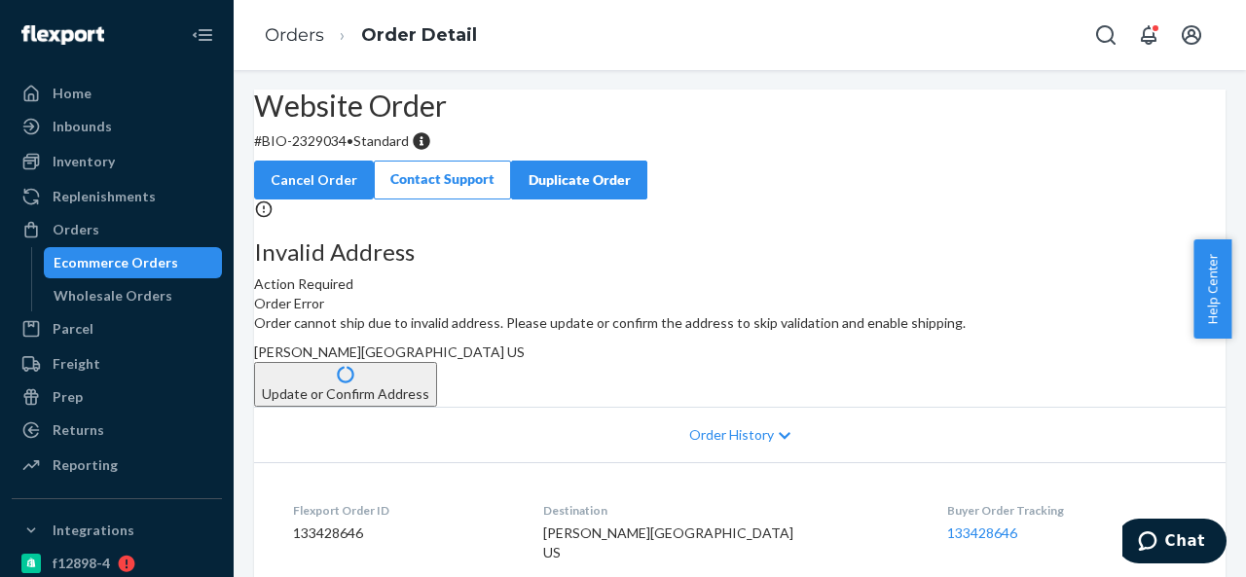
click at [361, 151] on p "# BIO-2329034 • Standard" at bounding box center [739, 140] width 971 height 19
drag, startPoint x: 310, startPoint y: 185, endPoint x: 395, endPoint y: 190, distance: 84.8
click at [395, 151] on p "# BIO-2329034 • Standard" at bounding box center [739, 140] width 971 height 19
click at [525, 360] on span "[PERSON_NAME][GEOGRAPHIC_DATA] US" at bounding box center [389, 352] width 271 height 17
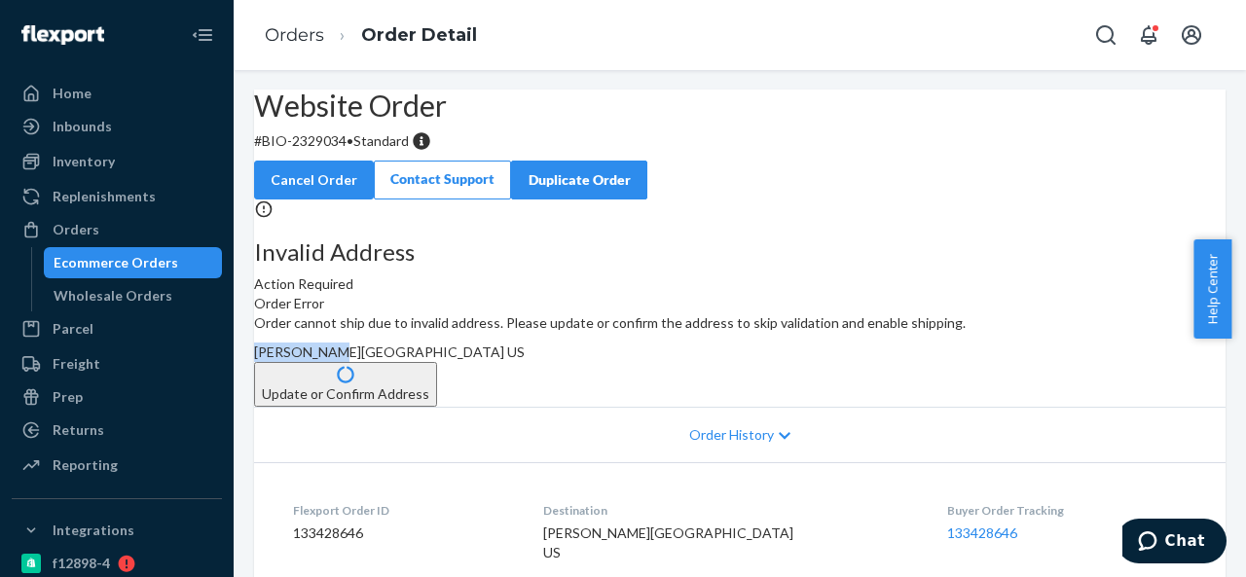
click at [525, 360] on span "[PERSON_NAME][GEOGRAPHIC_DATA] US" at bounding box center [389, 352] width 271 height 17
click at [72, 226] on div "Orders" at bounding box center [76, 229] width 47 height 19
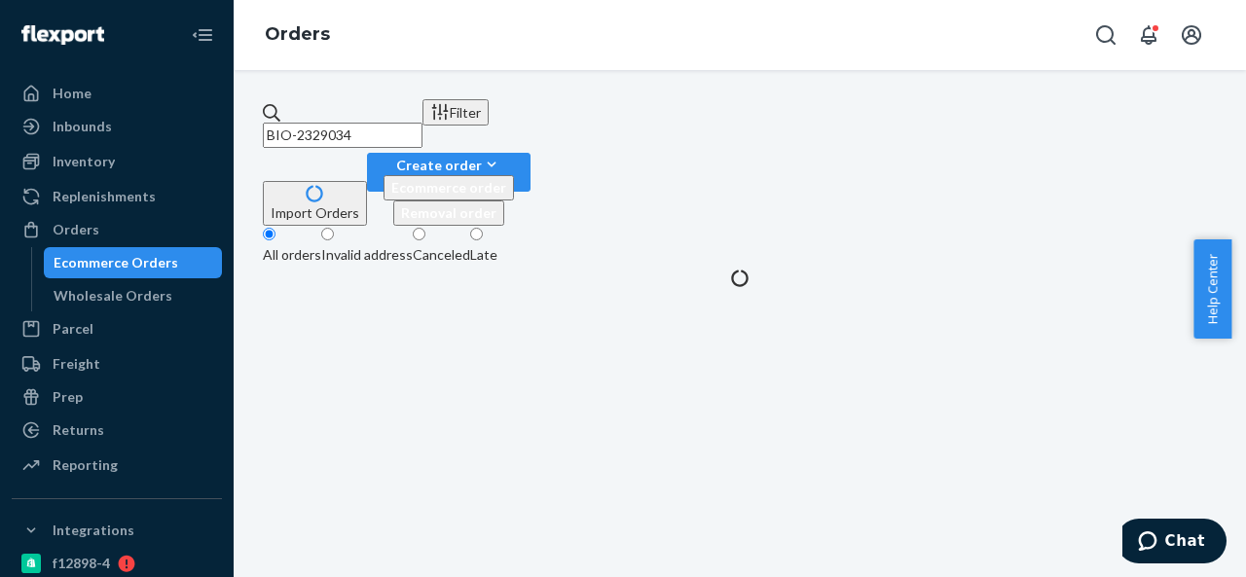
click at [422, 124] on input "BIO-2329034" at bounding box center [343, 135] width 160 height 25
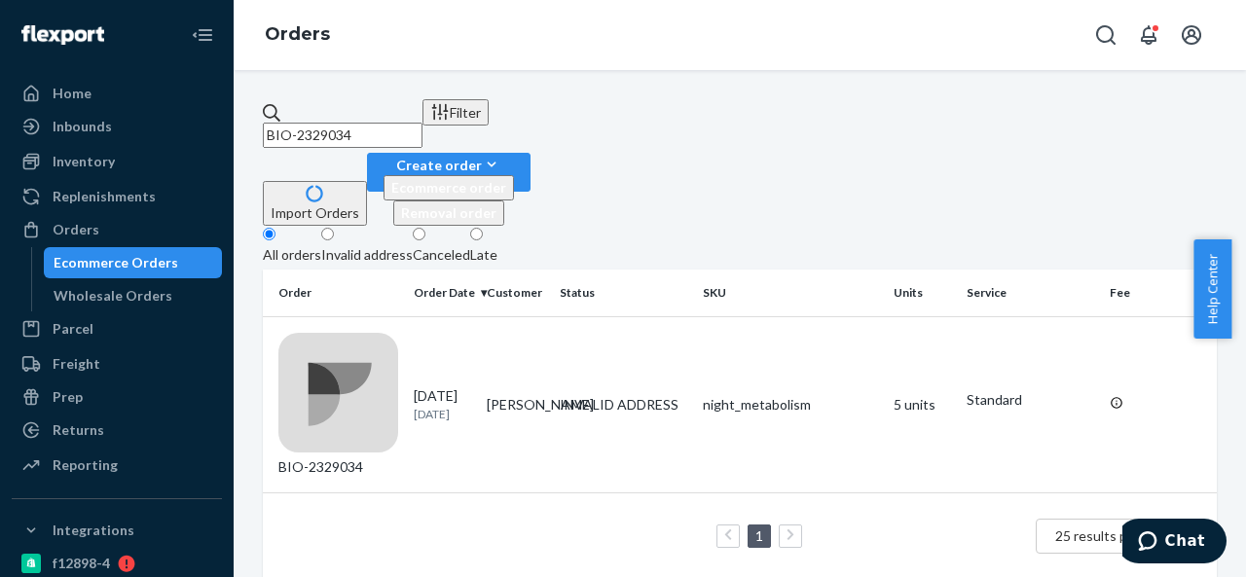
paste input "CB-3984545"
type input "CB-3984545"
click at [561, 316] on td "INVALID ADDRESS" at bounding box center [623, 404] width 143 height 176
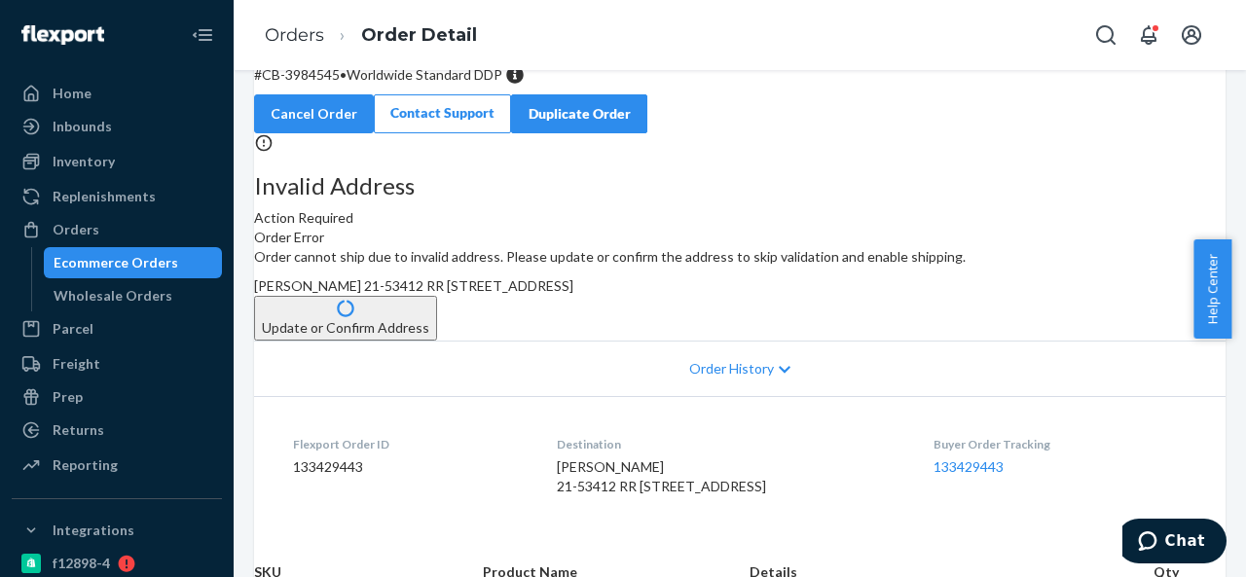
scroll to position [97, 0]
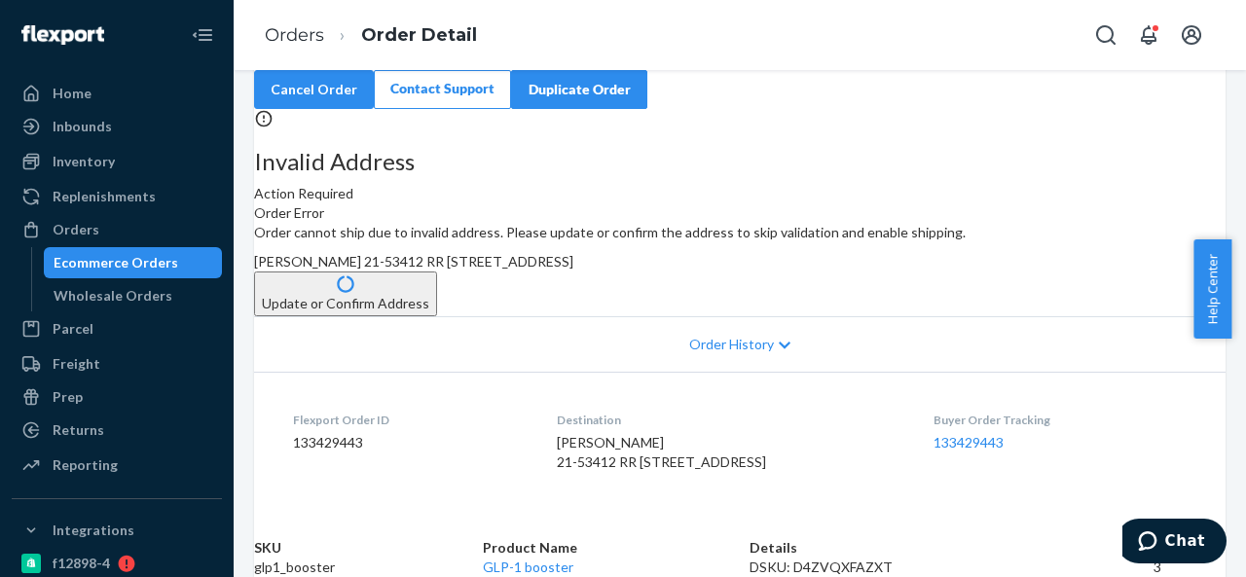
drag, startPoint x: 714, startPoint y: 330, endPoint x: 767, endPoint y: 401, distance: 88.4
click at [767, 316] on div "Order cannot ship due to invalid address. Please update or confirm the address …" at bounding box center [739, 269] width 971 height 93
click at [437, 316] on button "Update or Confirm Address" at bounding box center [345, 294] width 183 height 45
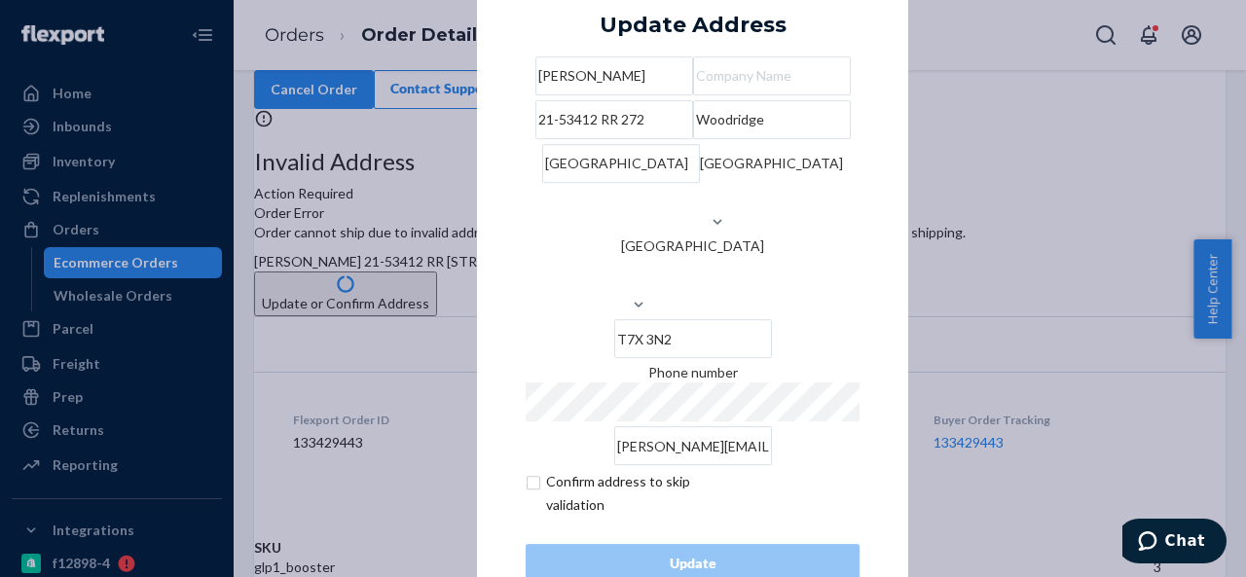
click at [691, 139] on input "21-53412 RR 272" at bounding box center [614, 119] width 158 height 39
paste input "[STREET_ADDRESS]"
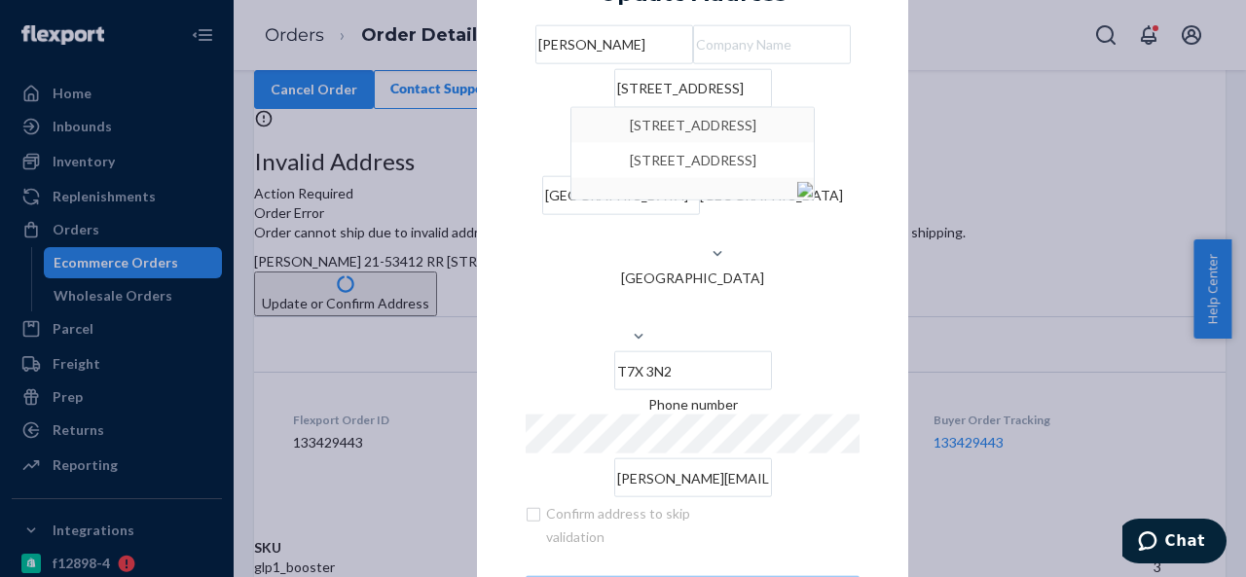
click at [490, 250] on div "× Update Address [PERSON_NAME][GEOGRAPHIC_DATA][STREET_ADDRESS][STREET_ADDRESS]…" at bounding box center [692, 288] width 431 height 750
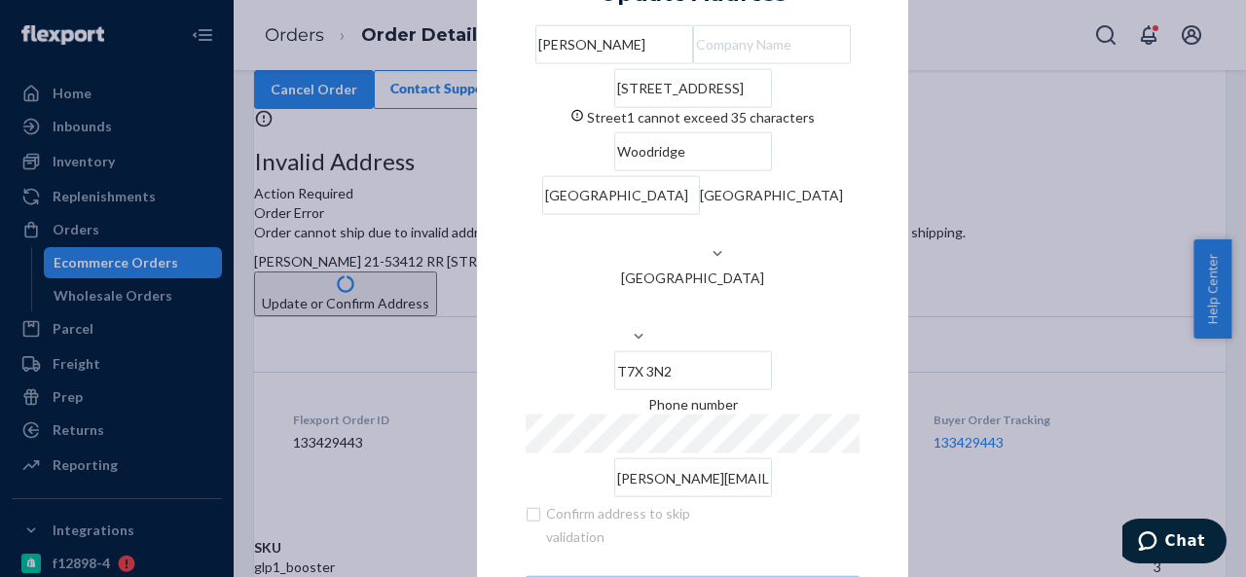
drag, startPoint x: 660, startPoint y: 145, endPoint x: 679, endPoint y: 149, distance: 19.9
click at [679, 107] on input "[STREET_ADDRESS]" at bounding box center [693, 87] width 158 height 39
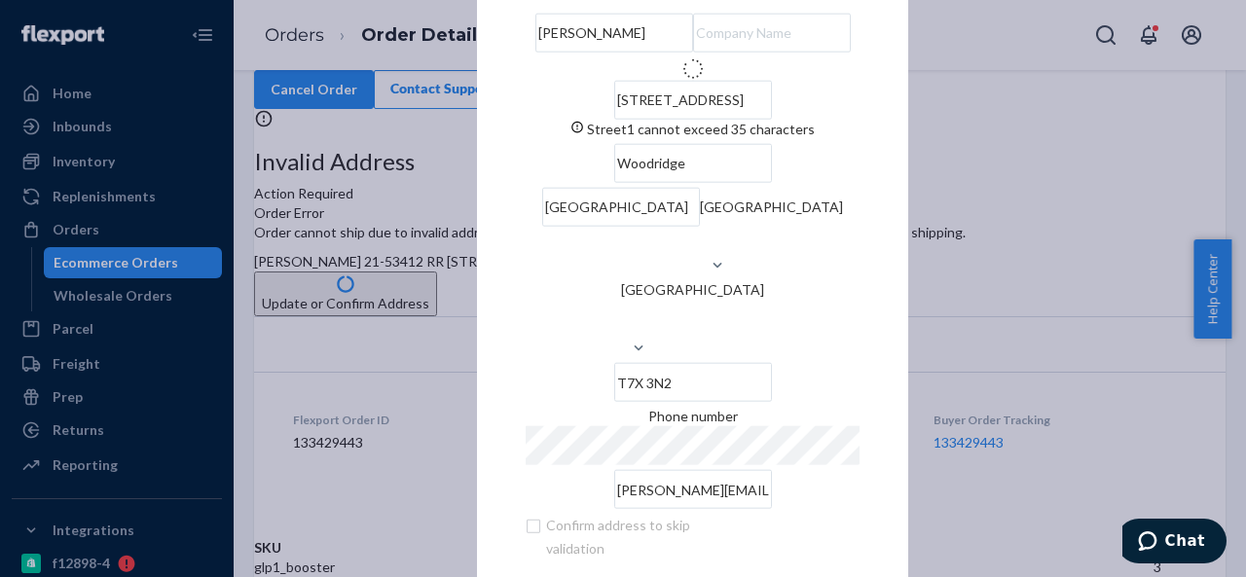
type input "[STREET_ADDRESS]"
type input "[GEOGRAPHIC_DATA]"
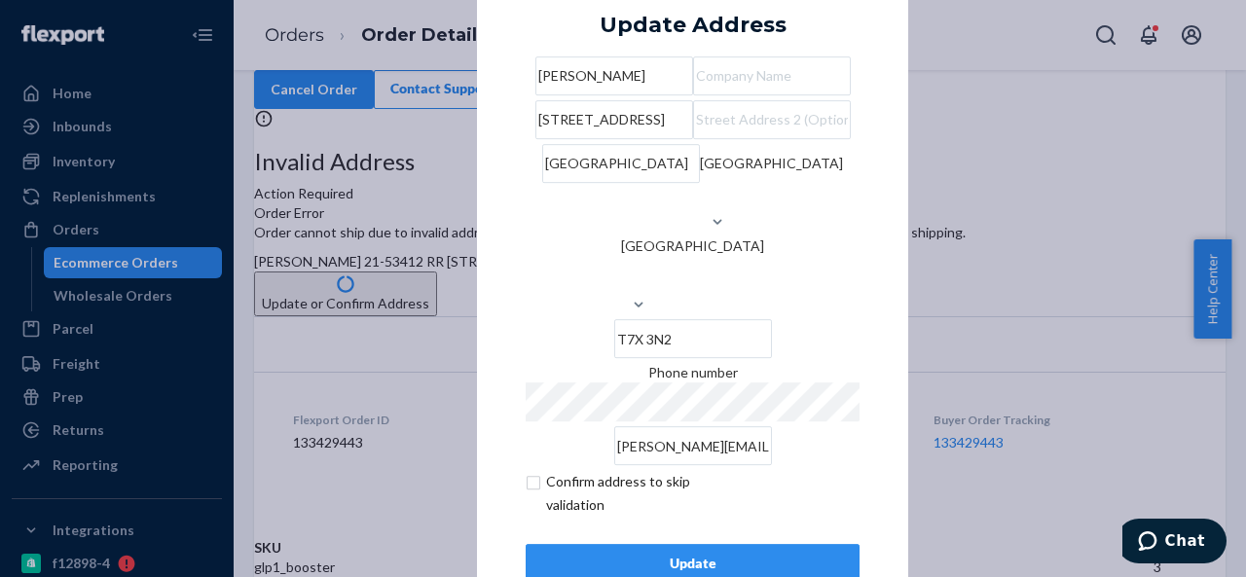
click at [693, 139] on input "text" at bounding box center [772, 119] width 158 height 39
paste input "#21"
type input "Unit #21"
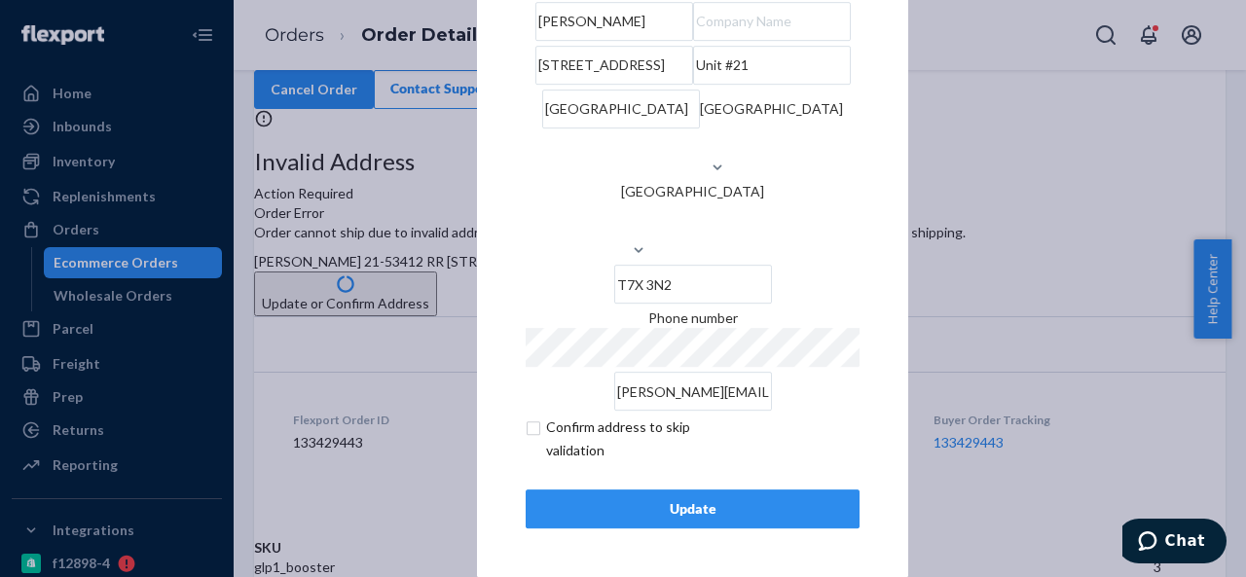
scroll to position [79, 0]
click at [658, 502] on div "Update" at bounding box center [692, 508] width 301 height 19
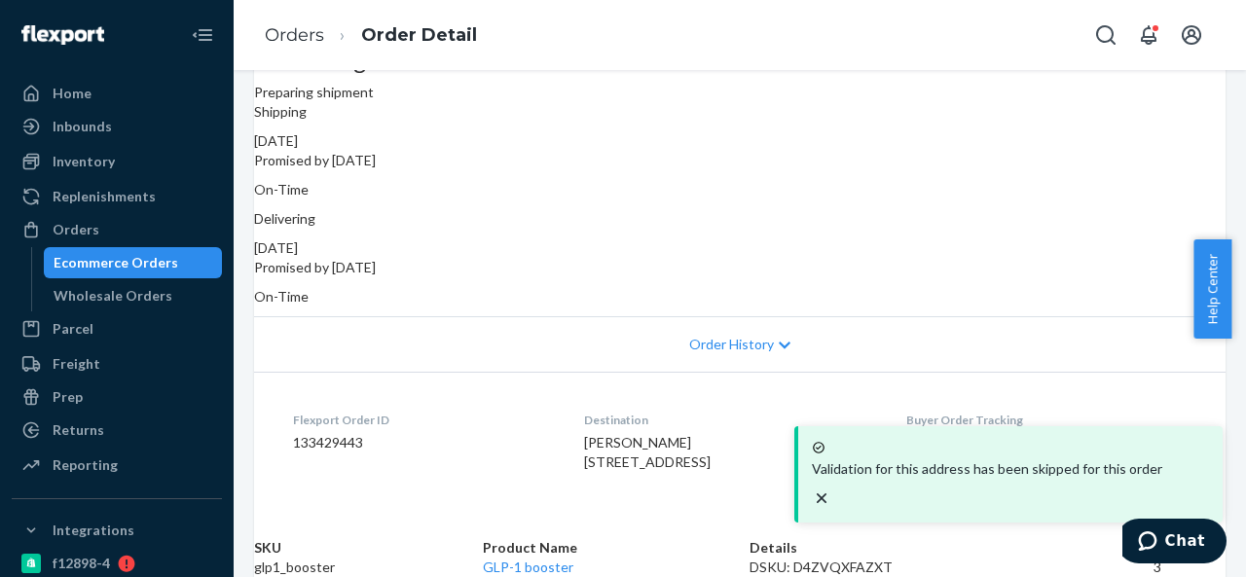
scroll to position [292, 0]
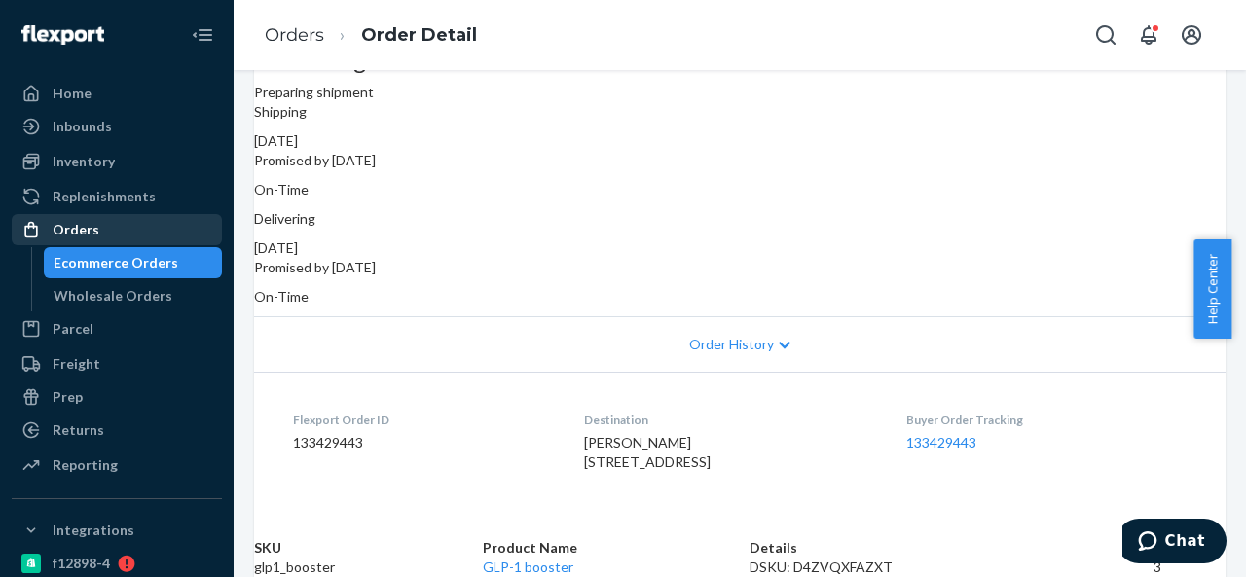
click at [103, 238] on div "Orders" at bounding box center [117, 229] width 206 height 27
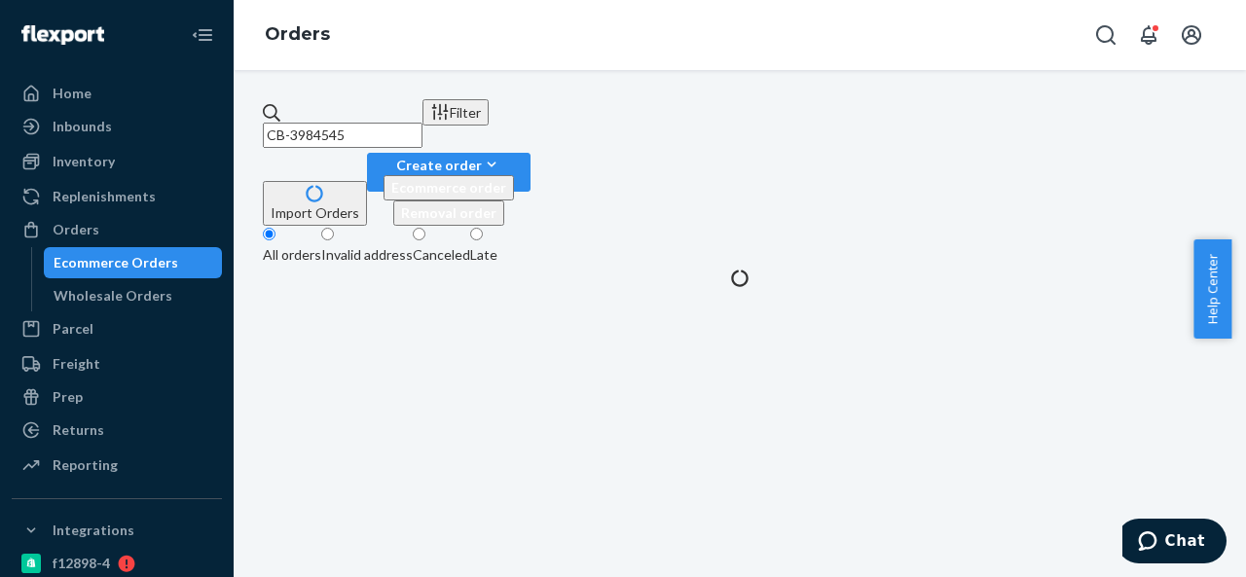
click at [417, 123] on input "CB-3984545" at bounding box center [343, 135] width 160 height 25
paste input "BIO-2329286"
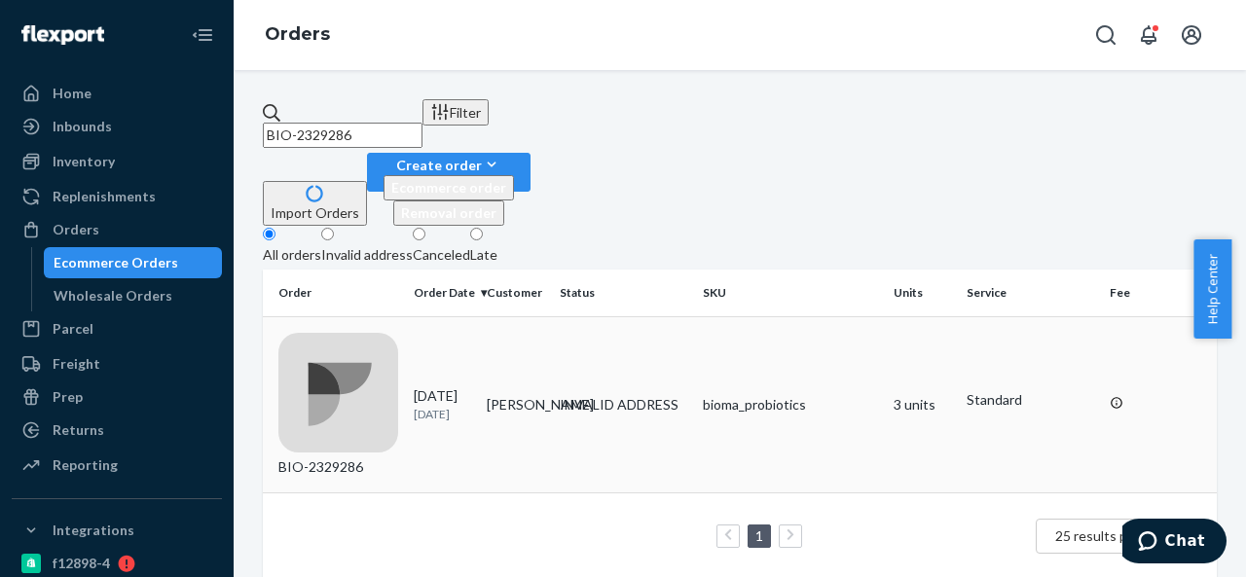
type input "BIO-2329286"
click at [552, 316] on td "[PERSON_NAME]" at bounding box center [515, 404] width 73 height 176
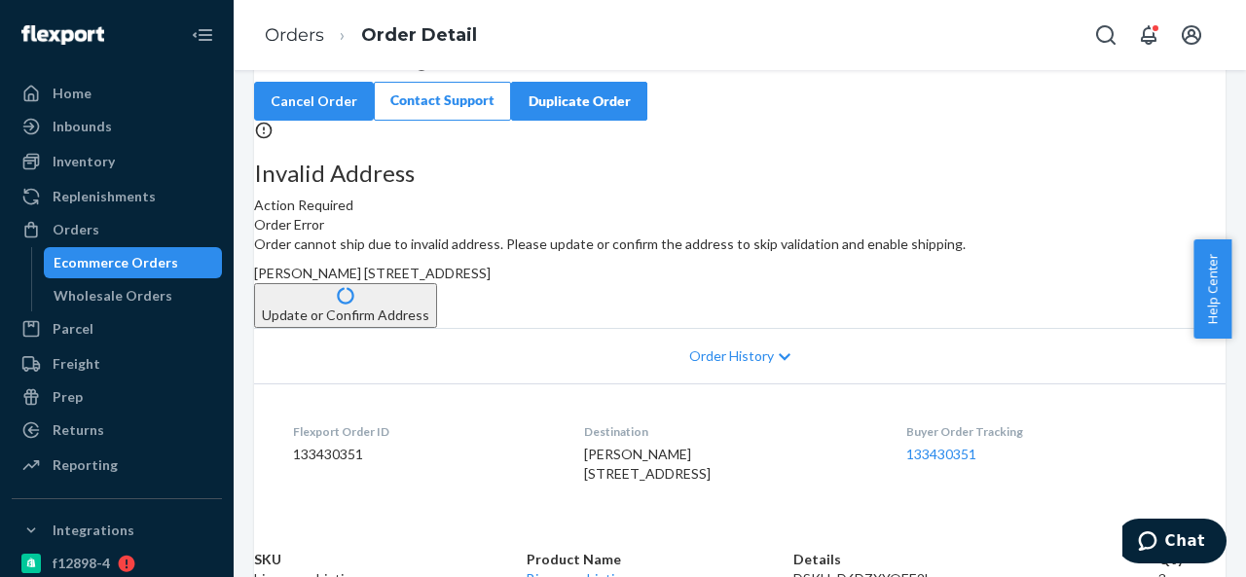
scroll to position [97, 0]
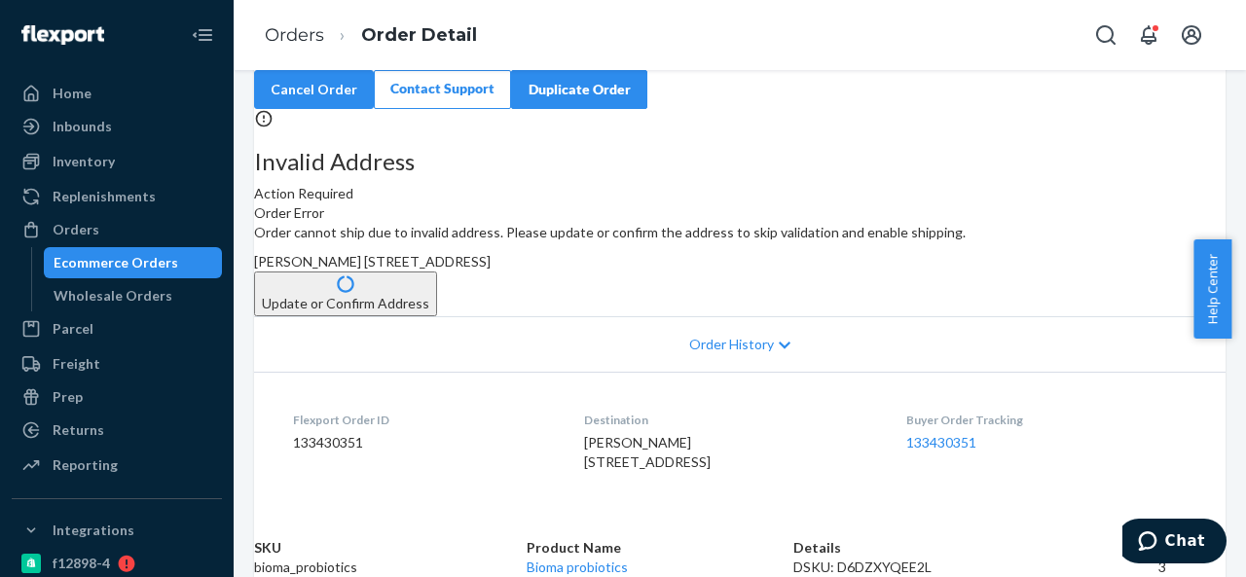
drag, startPoint x: 716, startPoint y: 331, endPoint x: 747, endPoint y: 370, distance: 49.3
click at [747, 272] on div "[PERSON_NAME] [STREET_ADDRESS]" at bounding box center [739, 261] width 971 height 19
click at [437, 316] on button "Update or Confirm Address" at bounding box center [345, 294] width 183 height 45
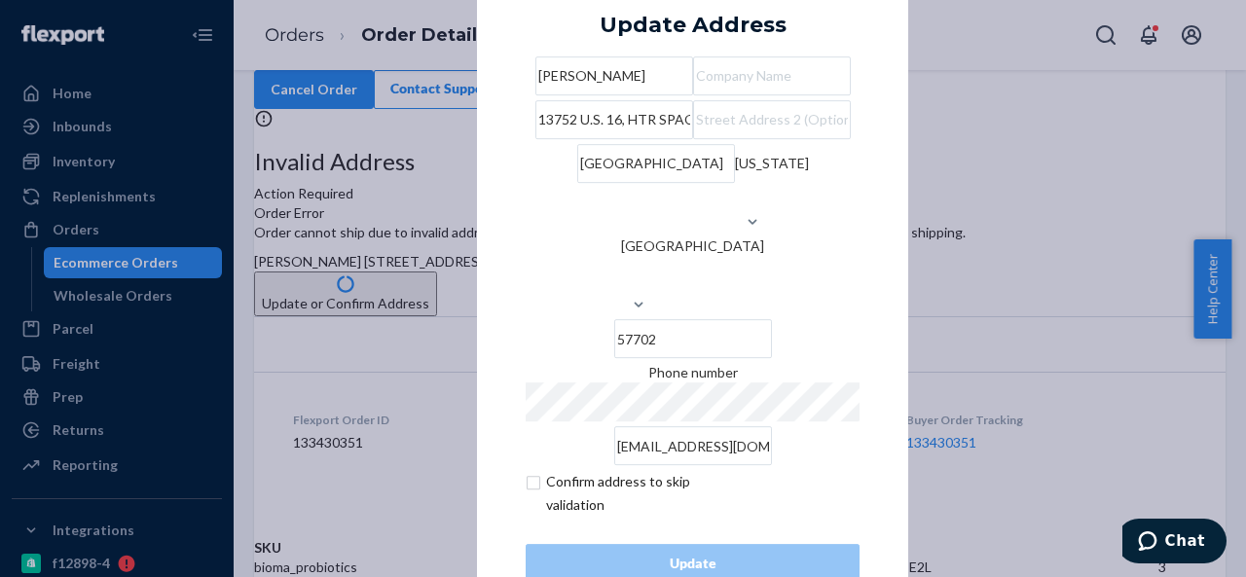
click at [693, 139] on input "13752 U.S. 16, HTR SPACE T22" at bounding box center [614, 119] width 158 height 39
paste input "S-16, [GEOGRAPHIC_DATA], [GEOGRAPHIC_DATA]"
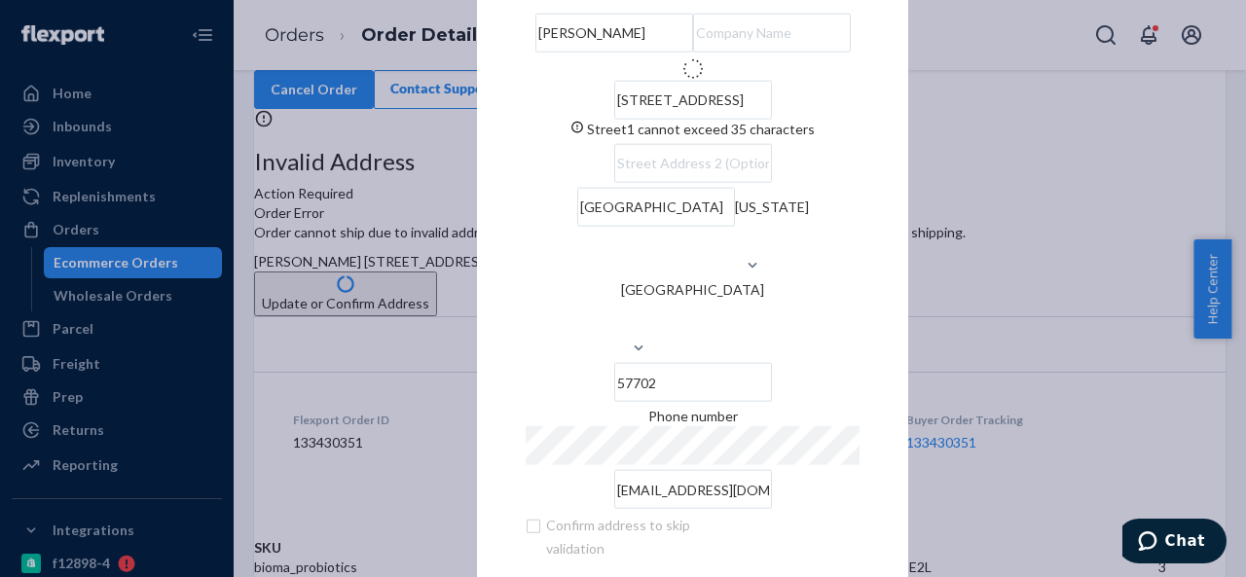
scroll to position [0, 0]
type input "13752 US-16"
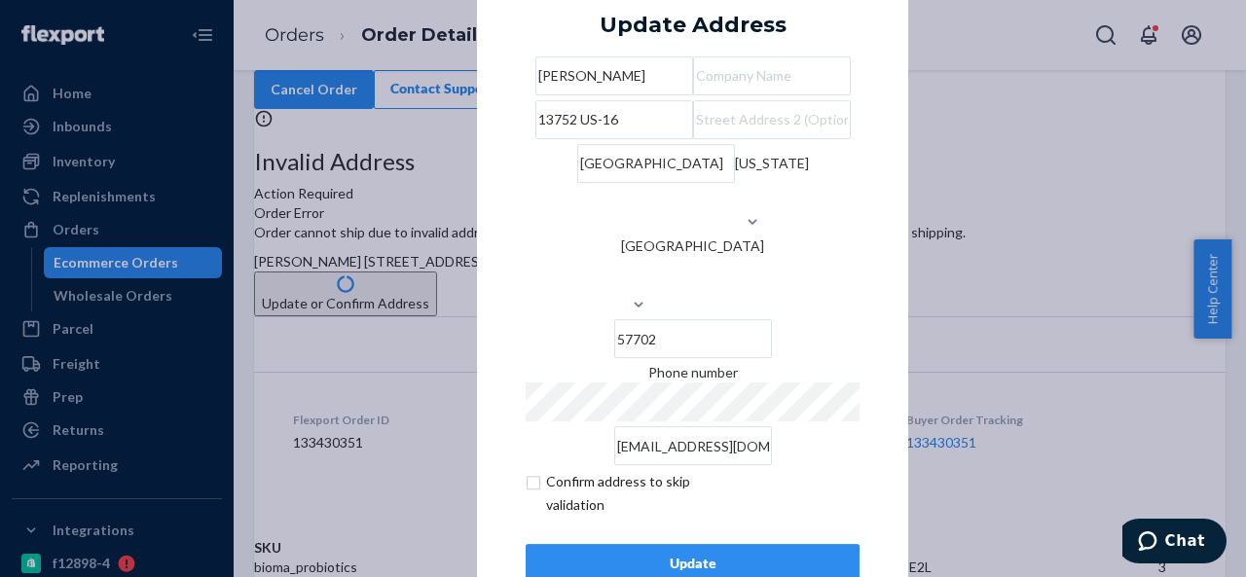
click at [693, 95] on input "text" at bounding box center [772, 75] width 158 height 39
paste input "[GEOGRAPHIC_DATA]"
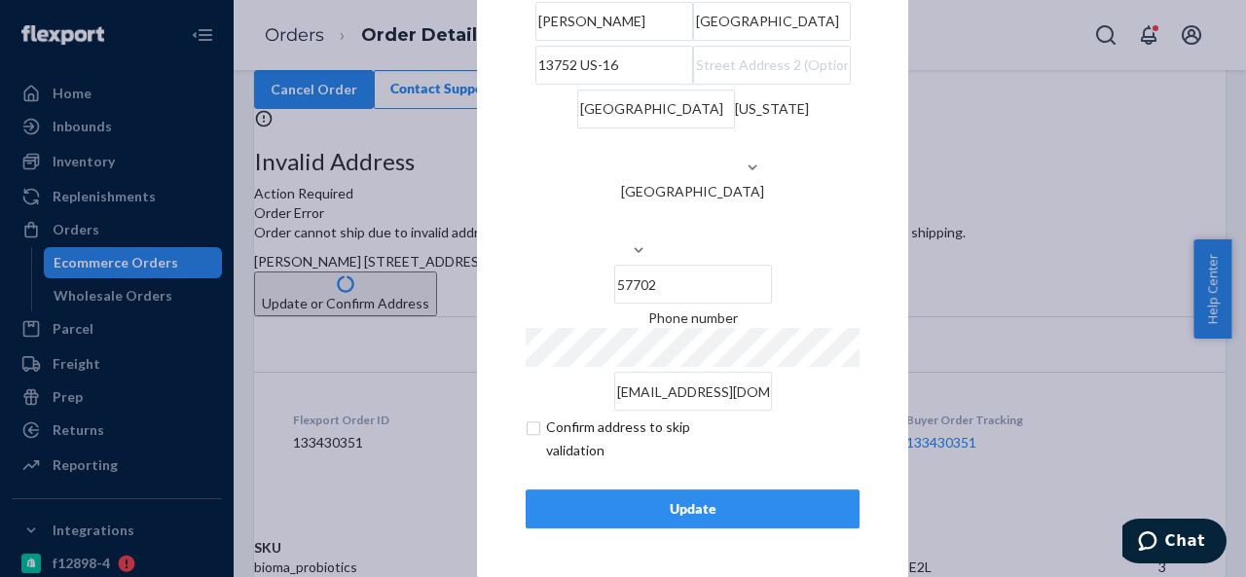
type input "[GEOGRAPHIC_DATA]"
click at [668, 507] on div "Update" at bounding box center [692, 508] width 301 height 19
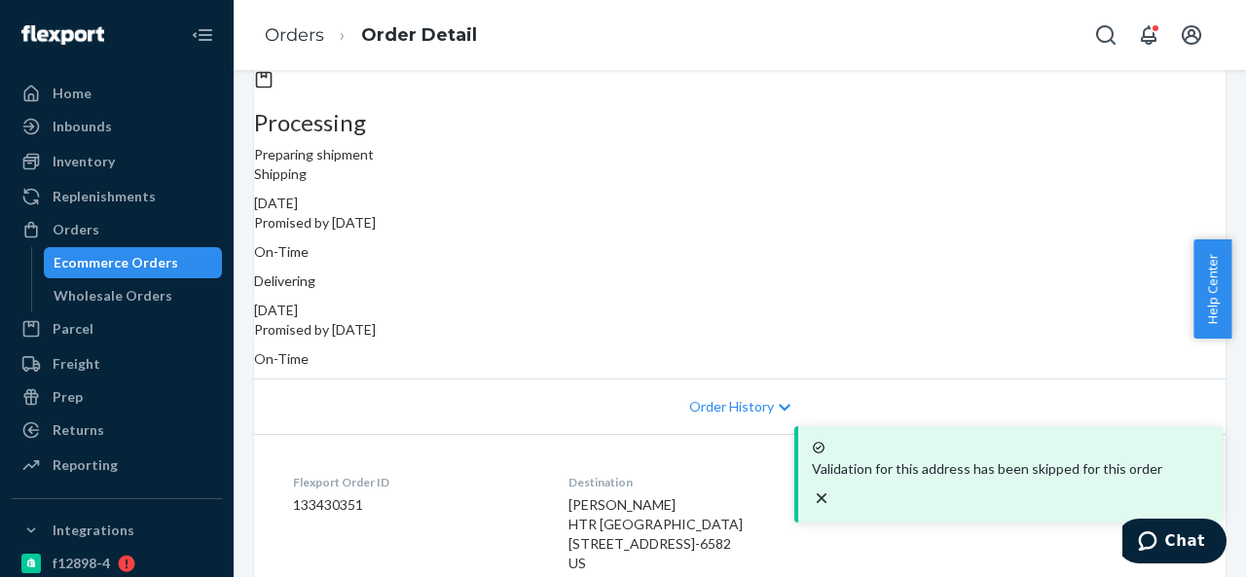
scroll to position [195, 0]
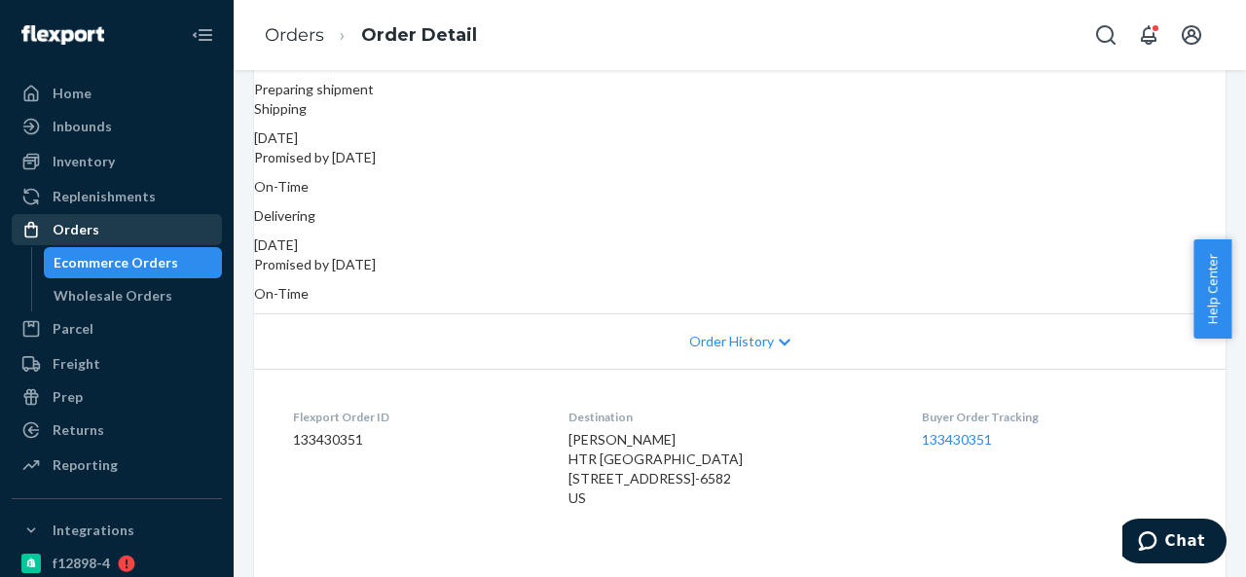
click at [66, 231] on div "Orders" at bounding box center [76, 229] width 47 height 19
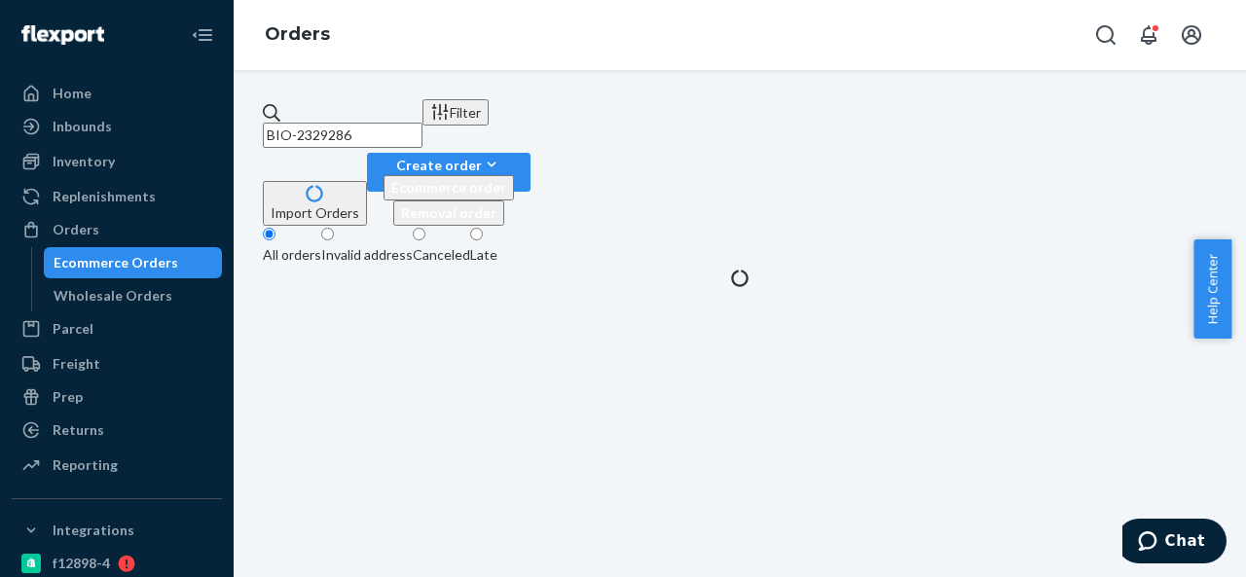
click at [422, 128] on input "BIO-2329286" at bounding box center [343, 135] width 160 height 25
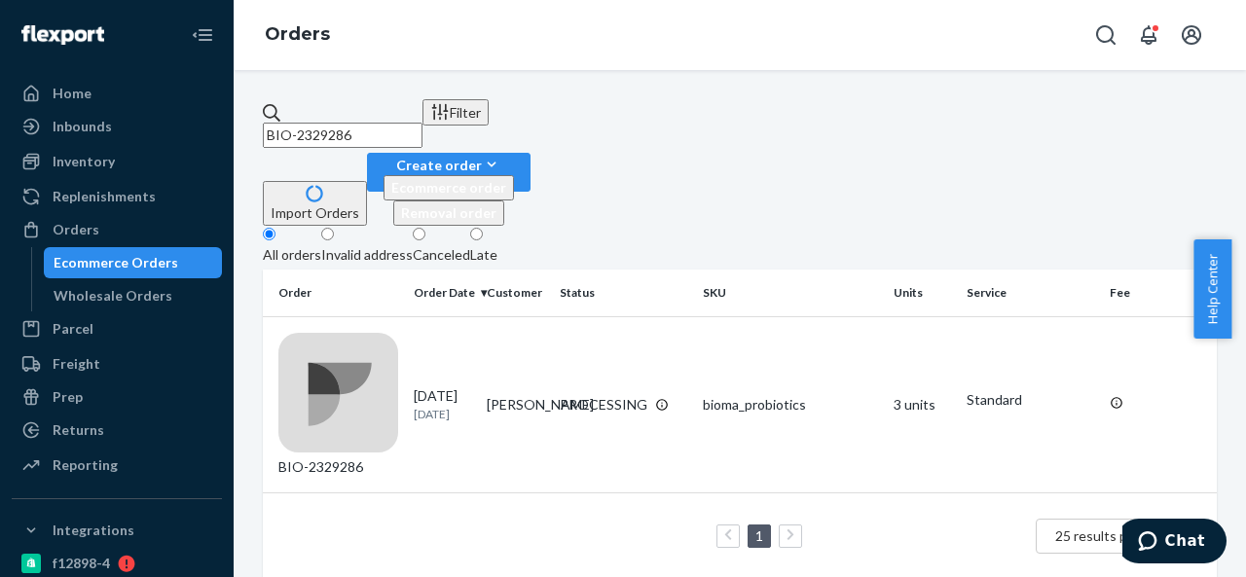
paste input "322"
paste input "CB-3985198"
paste input "BIO-2329747"
type input "BIO-2329747"
click at [540, 316] on td "[PERSON_NAME]" at bounding box center [515, 404] width 73 height 176
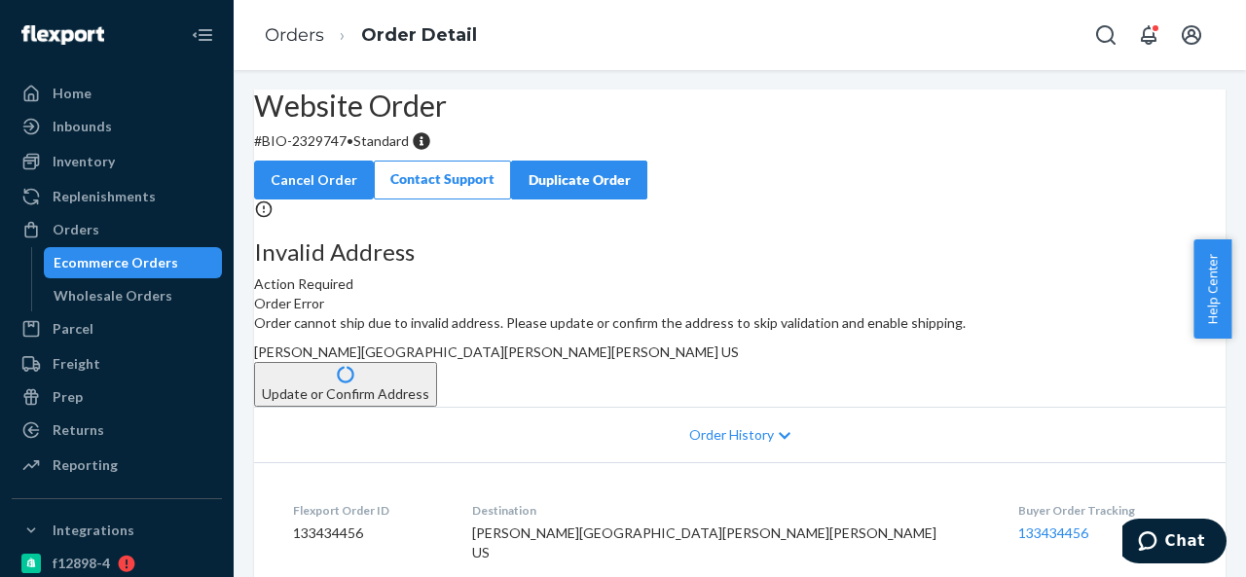
click at [359, 151] on p "# BIO-2329747 • Standard" at bounding box center [739, 140] width 971 height 19
click at [88, 226] on div "Orders" at bounding box center [76, 229] width 47 height 19
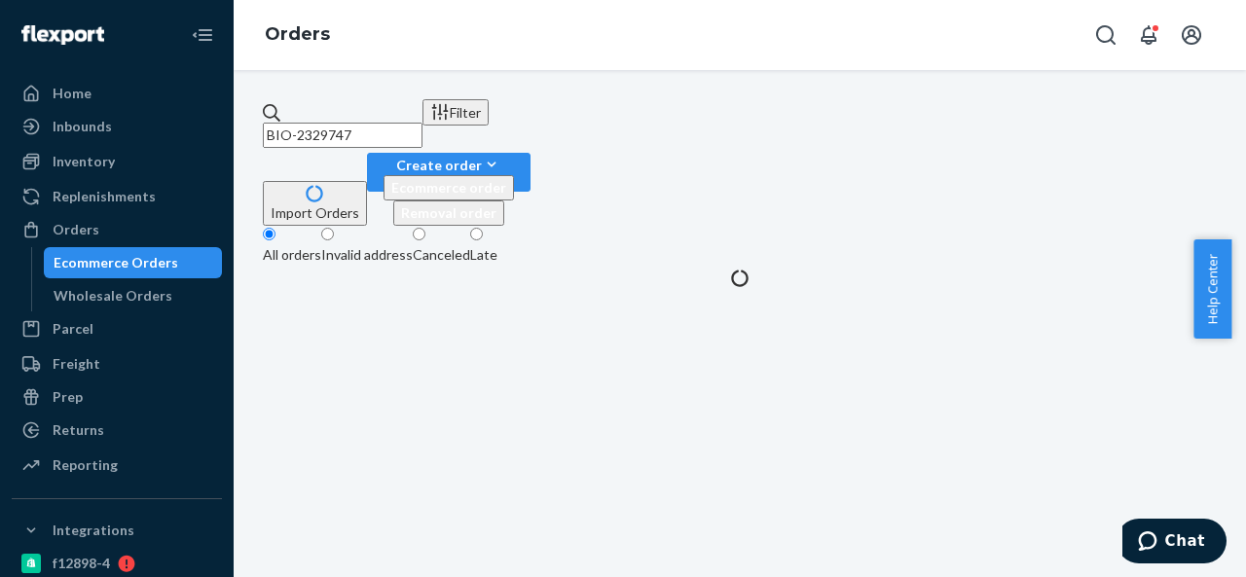
click at [422, 123] on input "BIO-2329747" at bounding box center [343, 135] width 160 height 25
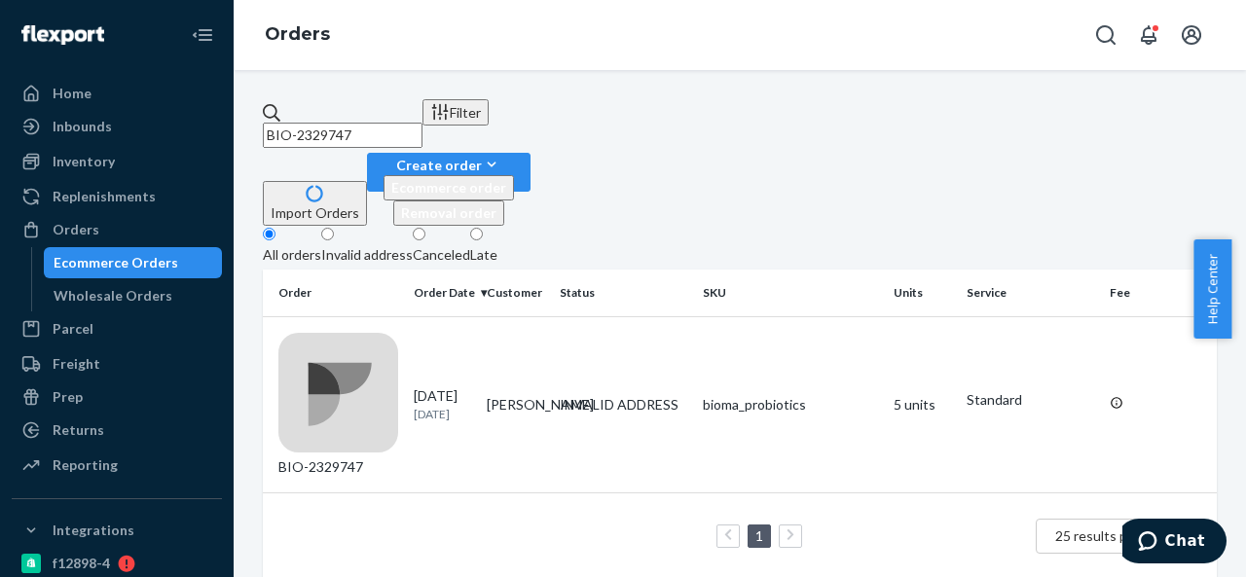
paste input "3008"
paste input "218"
paste input "193"
type input "BIO-2330193"
click at [546, 316] on td "[PERSON_NAME]" at bounding box center [515, 404] width 73 height 176
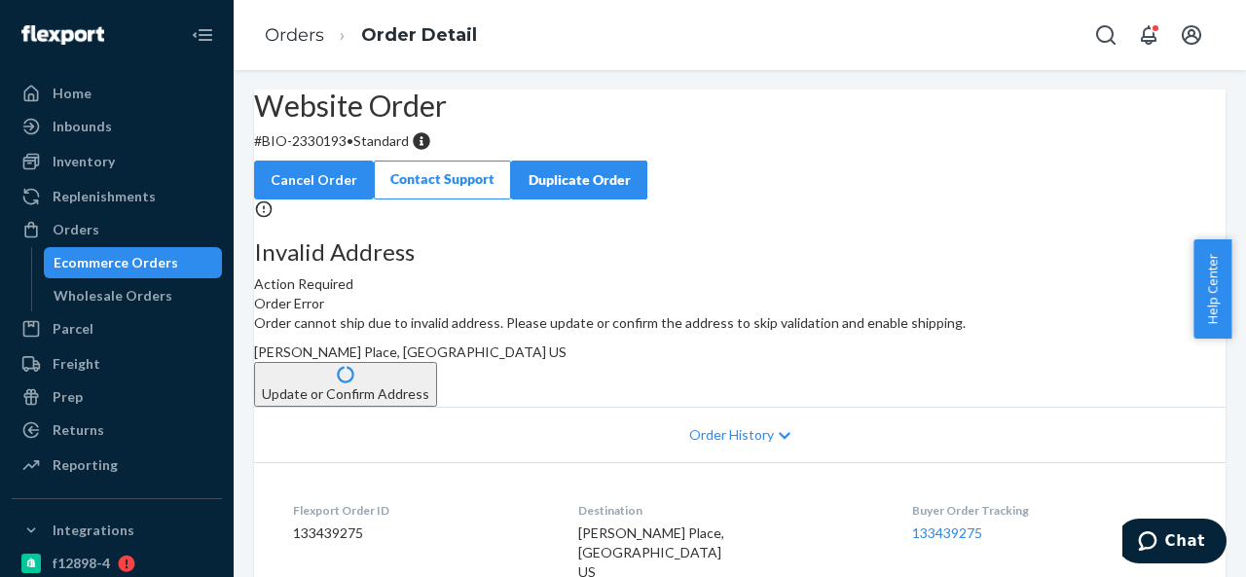
click at [379, 151] on p "# BIO-2330193 • Standard" at bounding box center [739, 140] width 971 height 19
click at [95, 224] on div "Orders" at bounding box center [117, 229] width 206 height 27
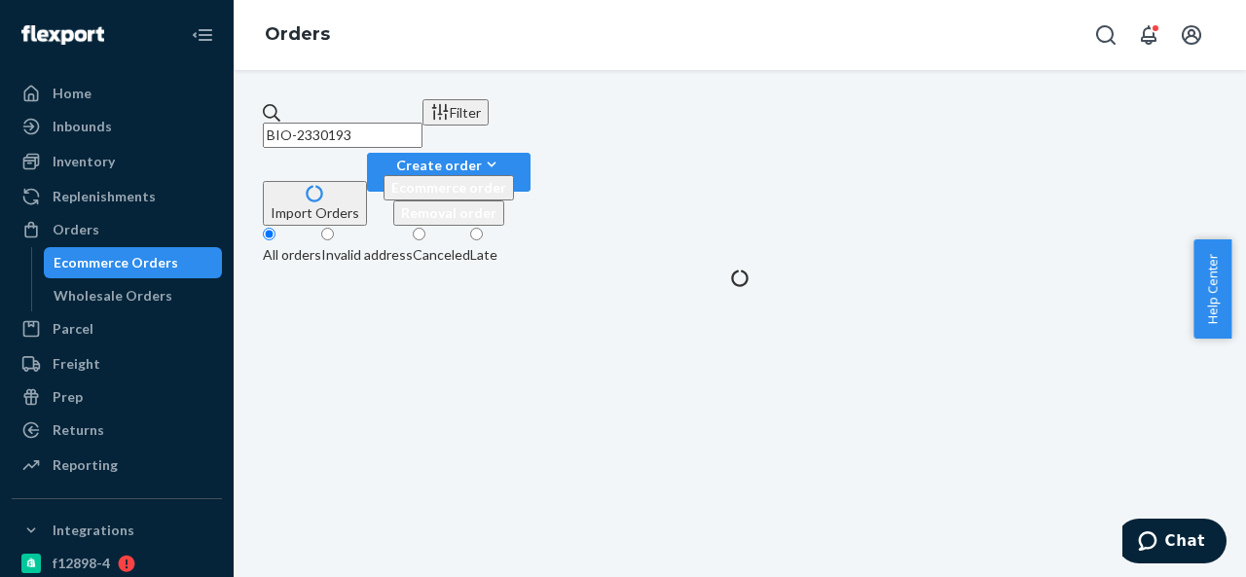
click at [420, 123] on input "BIO-2330193" at bounding box center [343, 135] width 160 height 25
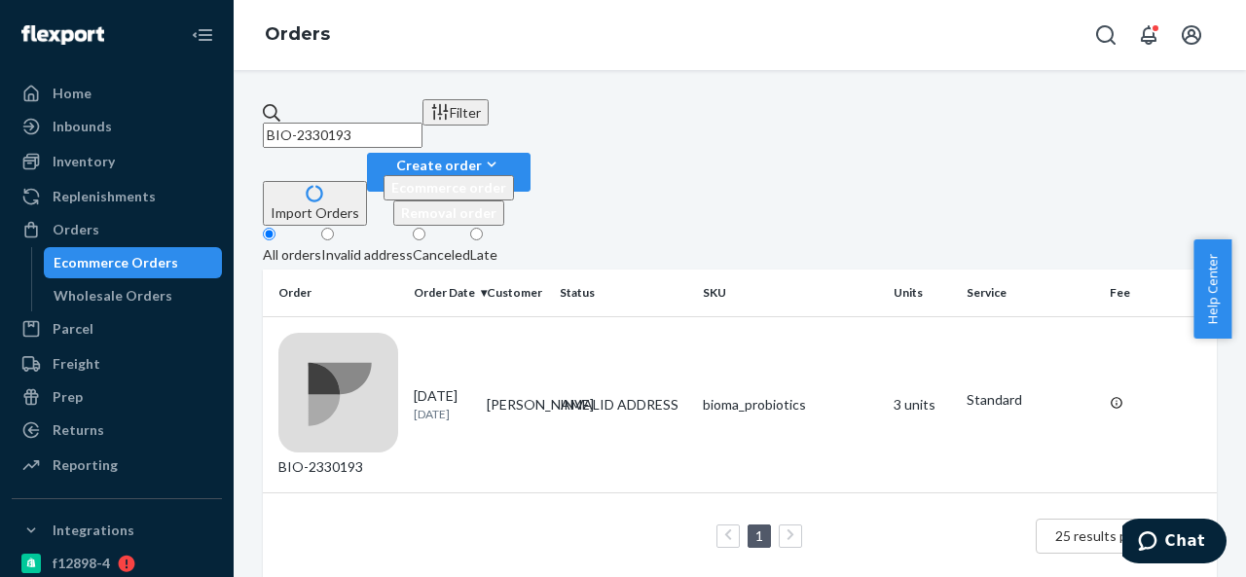
paste input "CB-3985176"
paste input "BIO-2330439"
paste input "CB-3985216"
paste input "BIO-2331091"
paste input "CB-3985664"
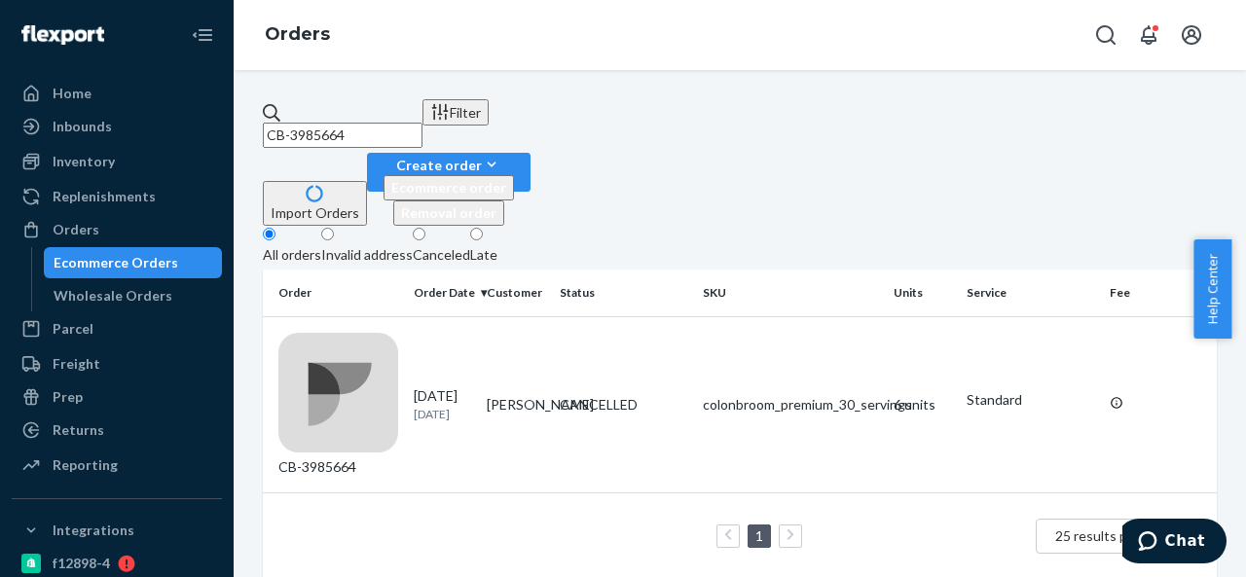
paste
type input "HBI-241282"
click at [552, 316] on td "Test Test" at bounding box center [515, 404] width 73 height 176
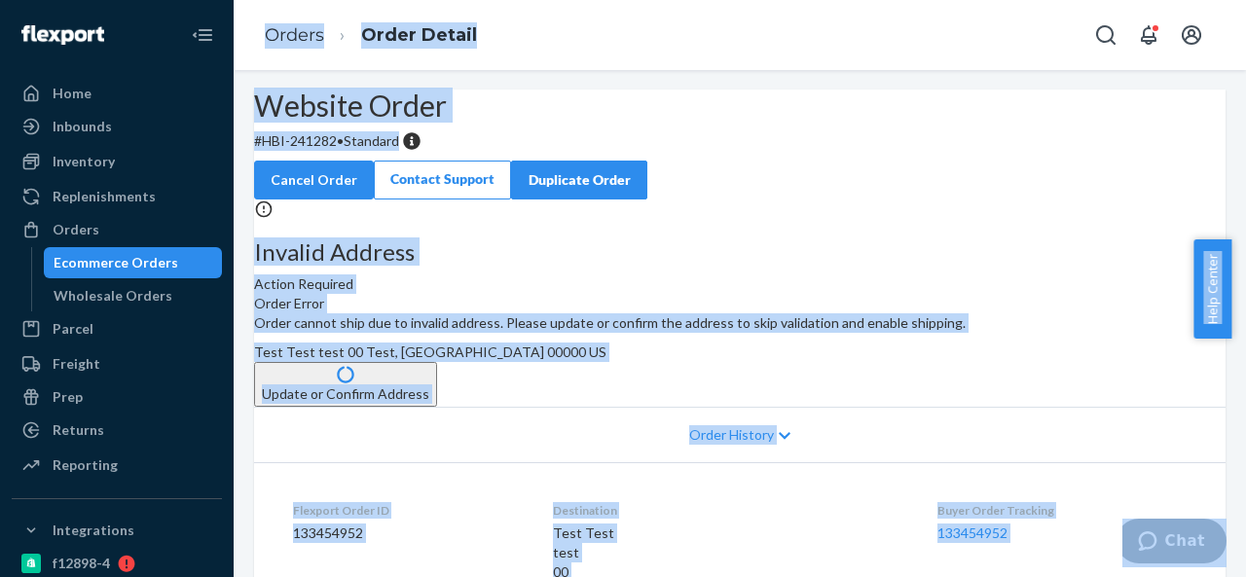
click at [327, 200] on div "Website Order # HBI-241282 • Standard Cancel Order Contact Support Duplicate Or…" at bounding box center [739, 145] width 971 height 110
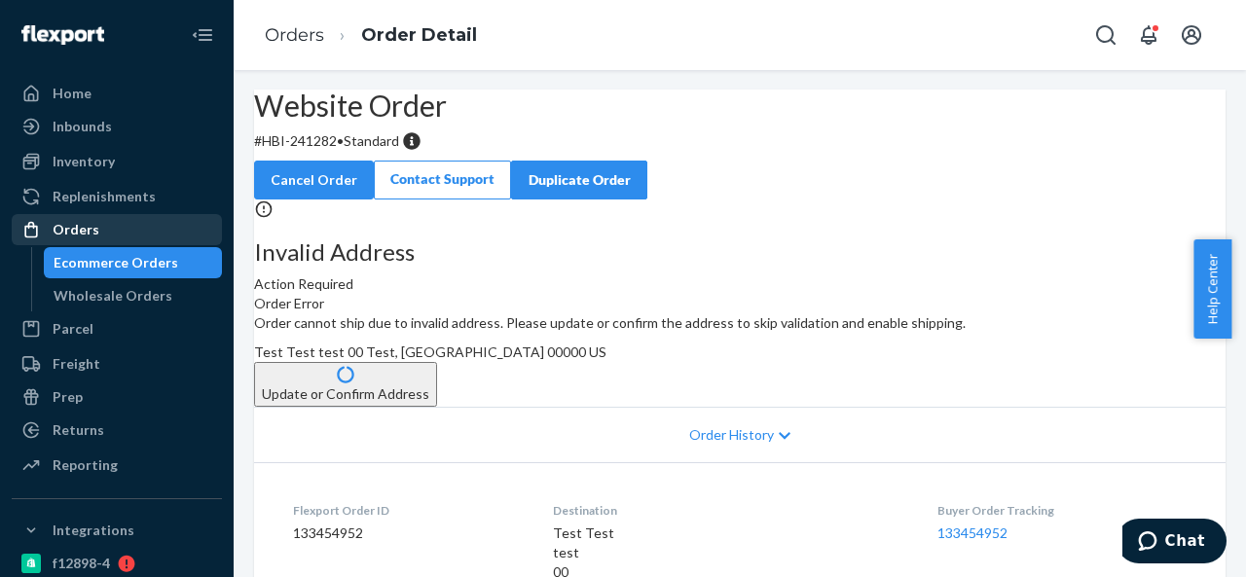
click at [93, 227] on div "Orders" at bounding box center [76, 229] width 47 height 19
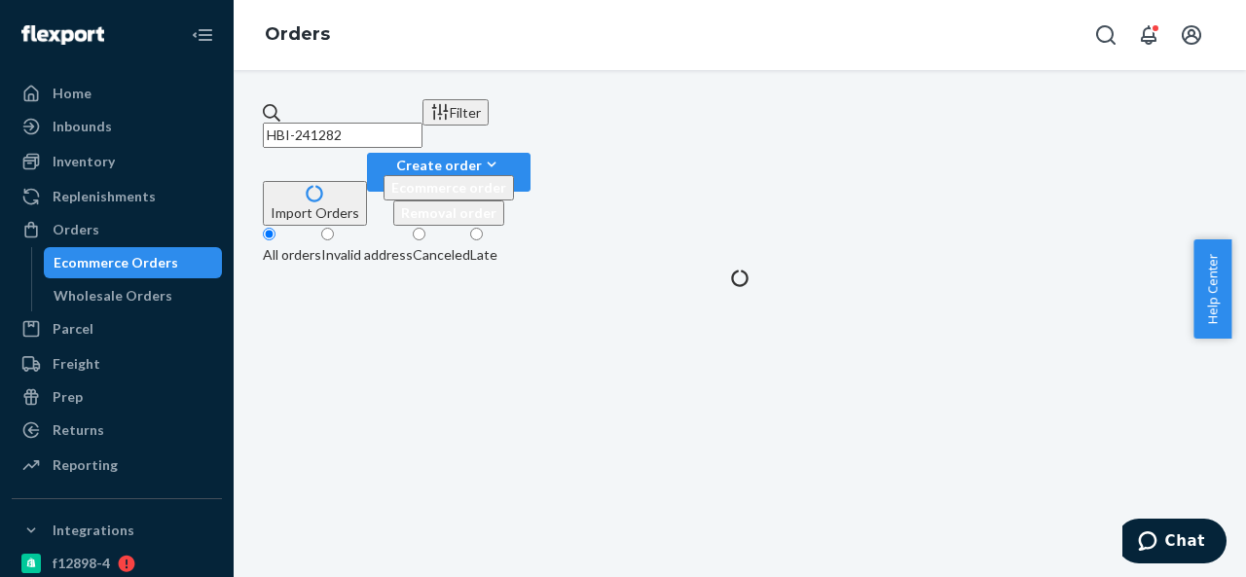
click at [422, 123] on input "HBI-241282" at bounding box center [343, 135] width 160 height 25
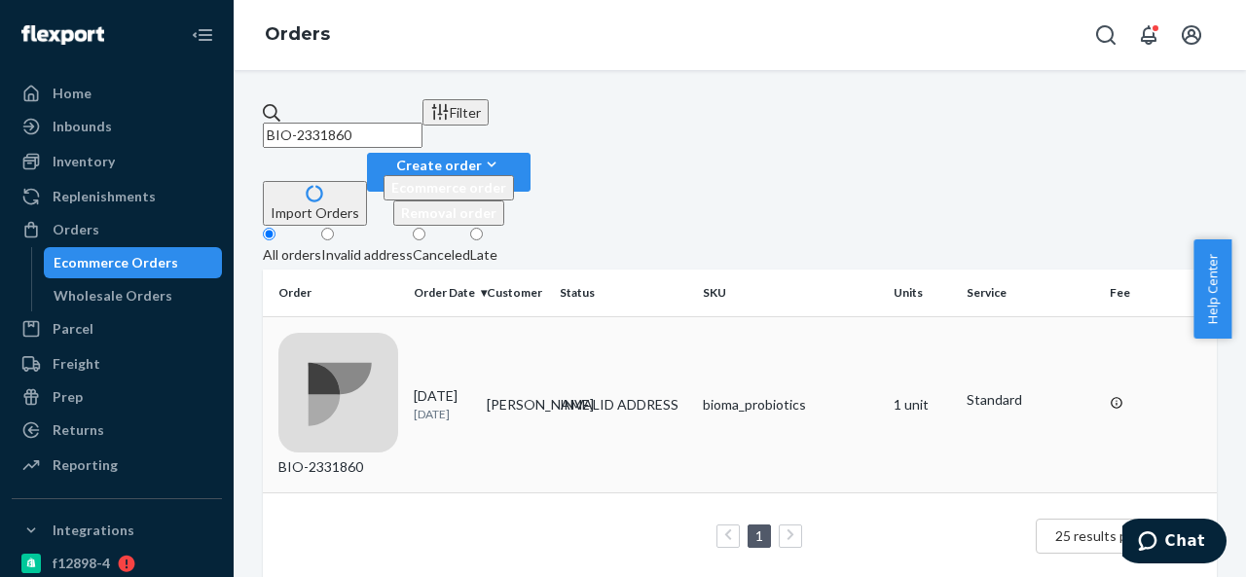
type input "BIO-2331860"
click at [549, 316] on td "[PERSON_NAME]" at bounding box center [515, 404] width 73 height 176
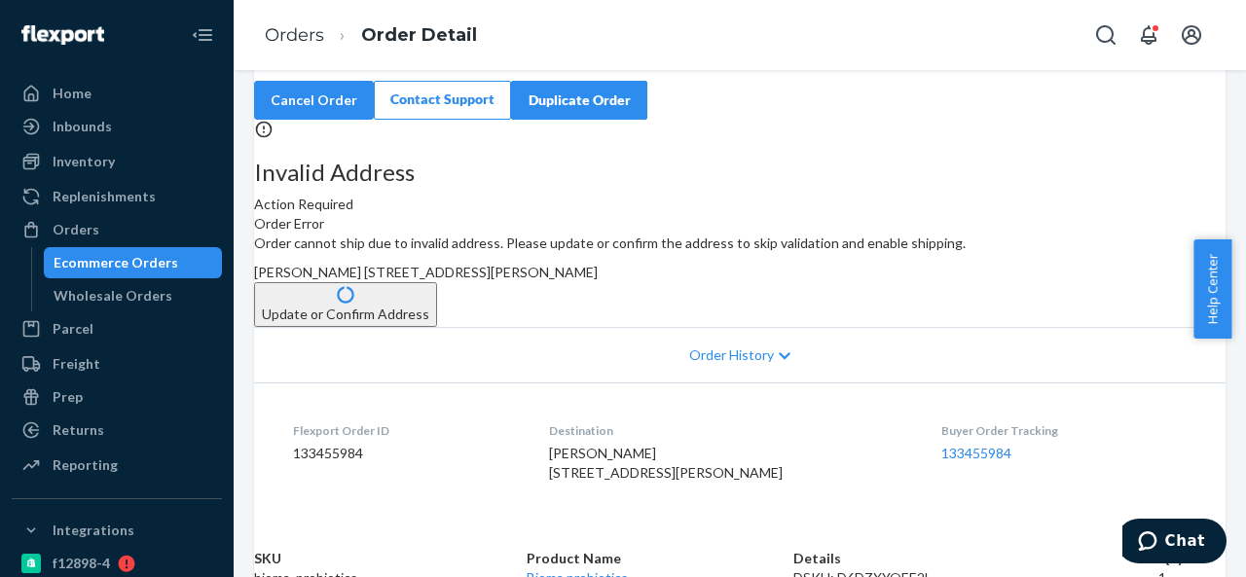
scroll to position [97, 0]
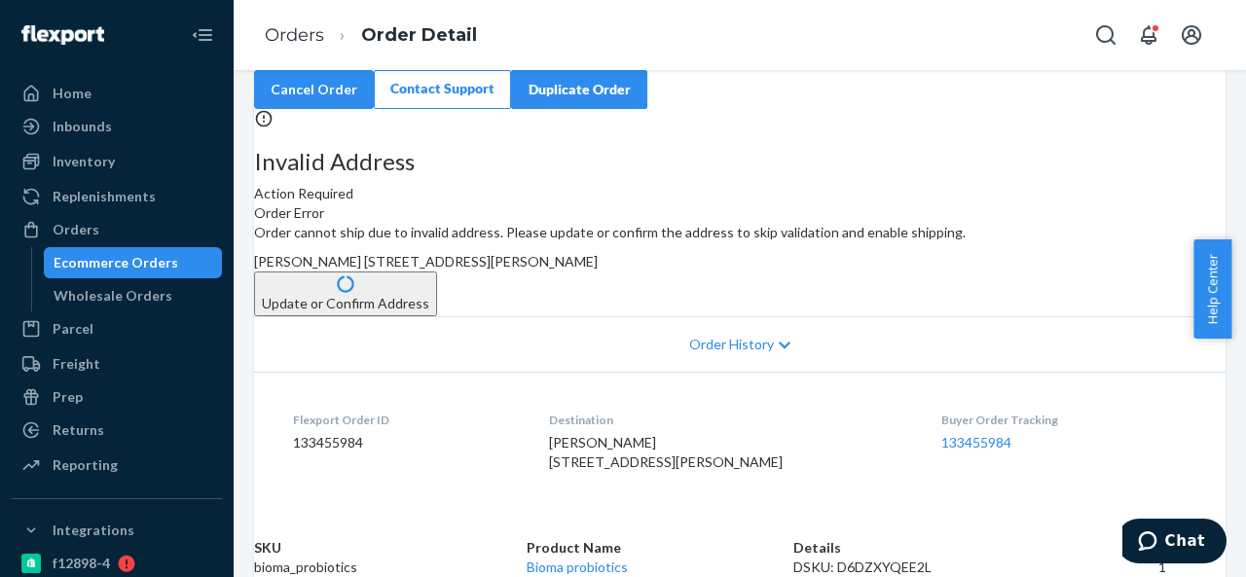
drag, startPoint x: 720, startPoint y: 334, endPoint x: 768, endPoint y: 372, distance: 61.0
click at [768, 272] on div "[PERSON_NAME] [STREET_ADDRESS][PERSON_NAME]" at bounding box center [739, 261] width 971 height 19
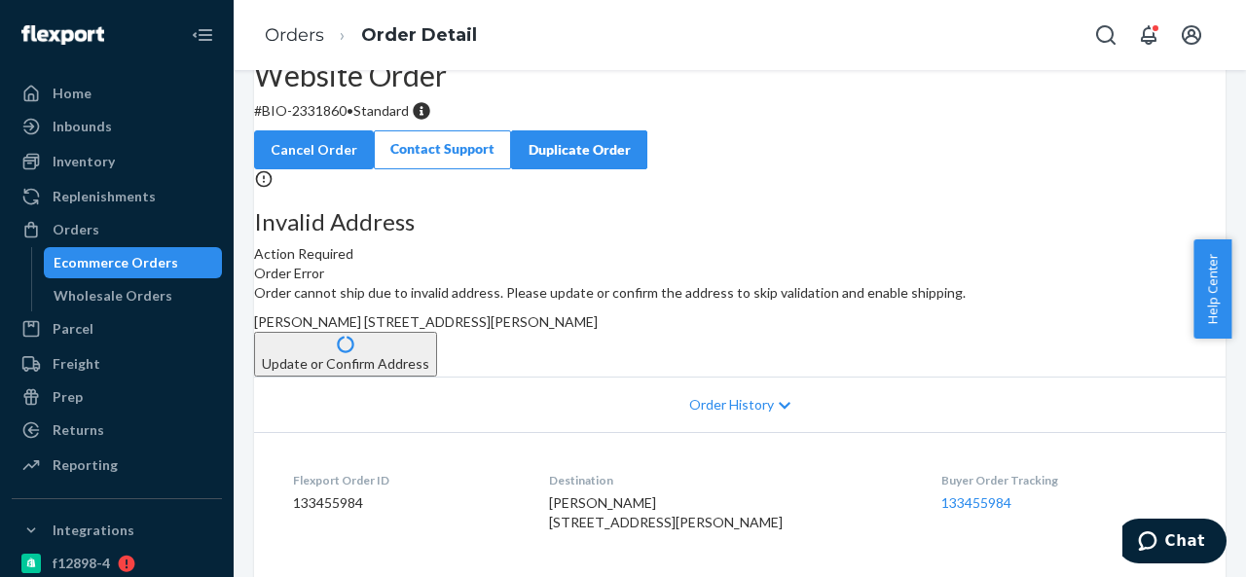
scroll to position [0, 0]
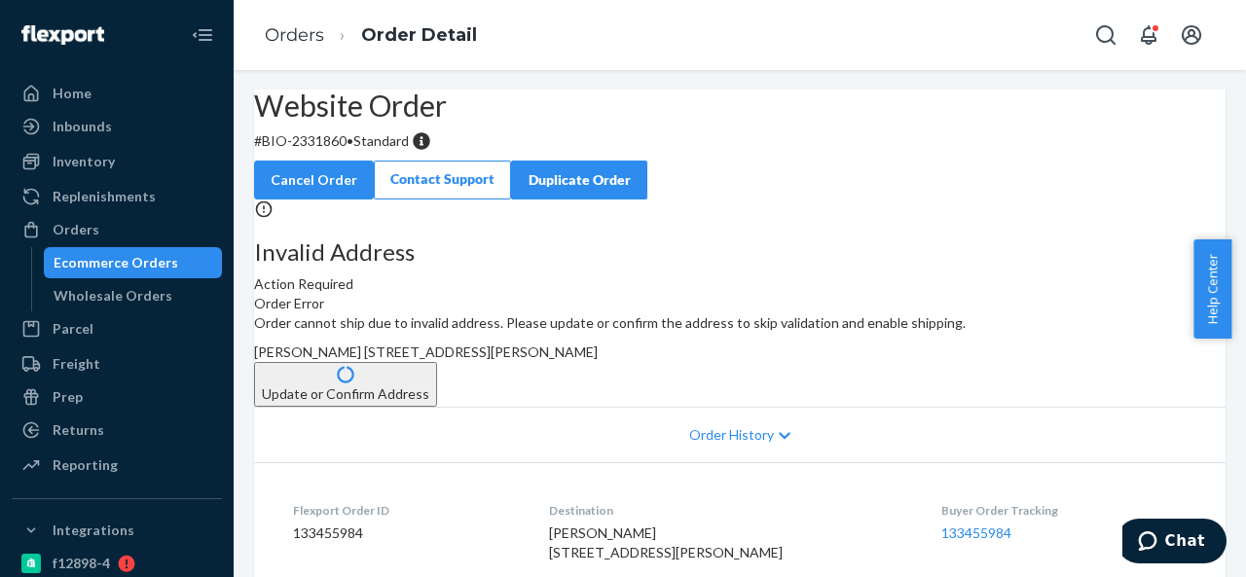
click at [363, 151] on p "# BIO-2331860 • Standard" at bounding box center [739, 140] width 971 height 19
drag, startPoint x: 311, startPoint y: 187, endPoint x: 390, endPoint y: 193, distance: 79.1
click at [390, 151] on p "# BIO-2331860 • Standard" at bounding box center [739, 140] width 971 height 19
click at [598, 360] on span "[PERSON_NAME] [STREET_ADDRESS][PERSON_NAME]" at bounding box center [426, 352] width 344 height 17
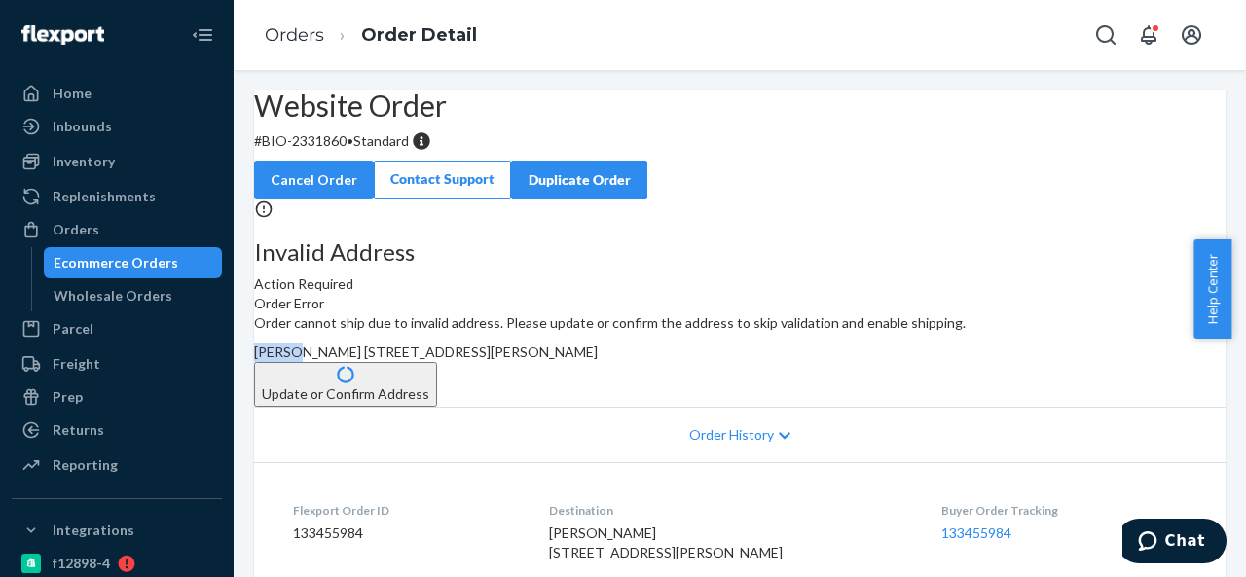
click at [598, 360] on span "[PERSON_NAME] [STREET_ADDRESS][PERSON_NAME]" at bounding box center [426, 352] width 344 height 17
click at [118, 222] on div "Orders" at bounding box center [117, 229] width 206 height 27
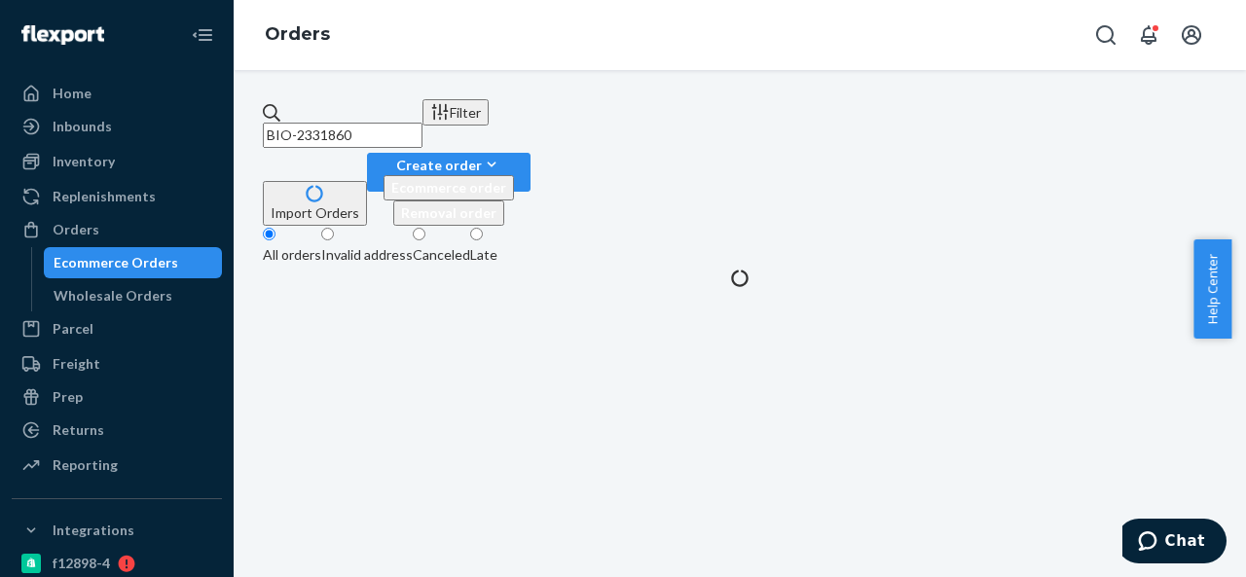
click at [422, 123] on input "BIO-2331860" at bounding box center [343, 135] width 160 height 25
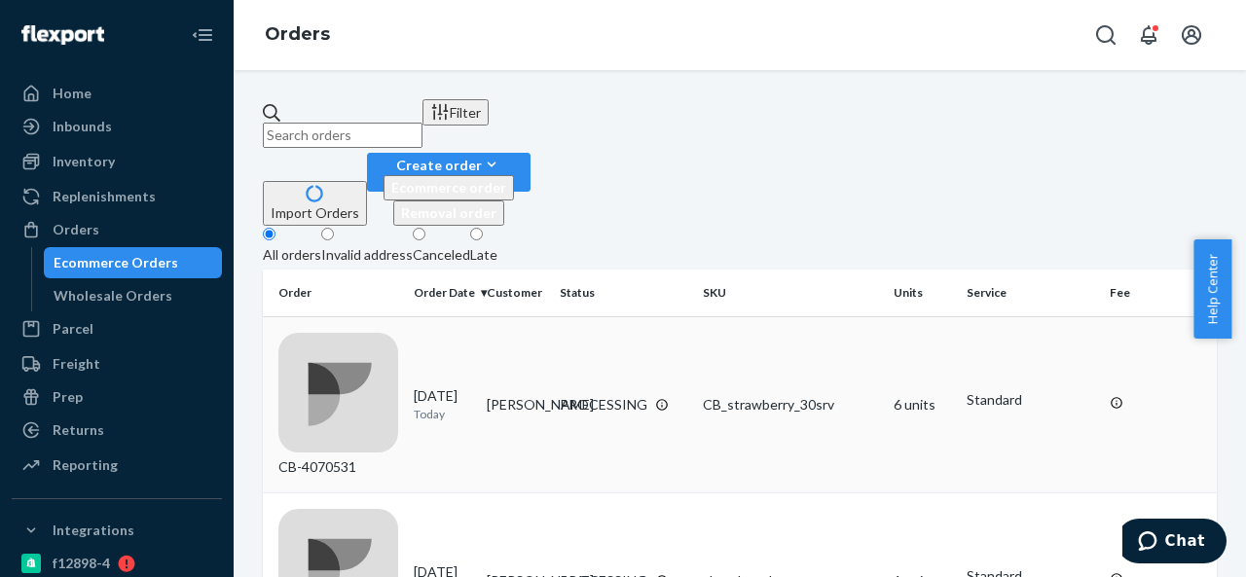
scroll to position [389, 0]
